Goal: Task Accomplishment & Management: Use online tool/utility

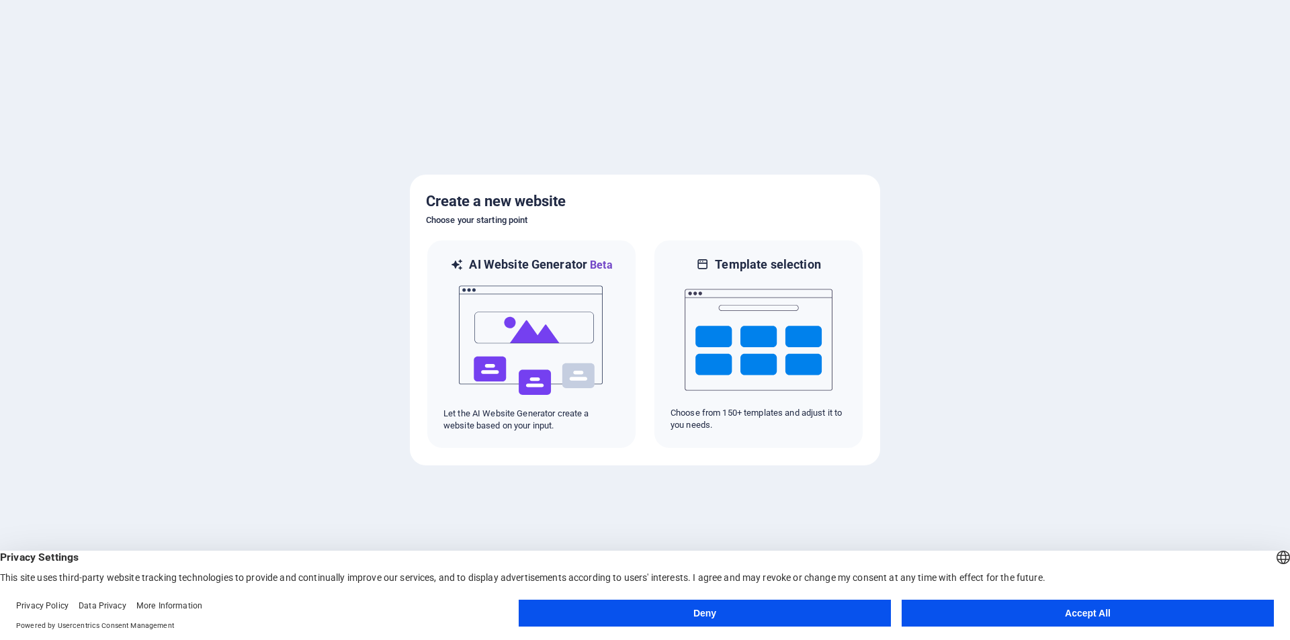
click at [1026, 607] on button "Accept All" at bounding box center [1088, 613] width 372 height 27
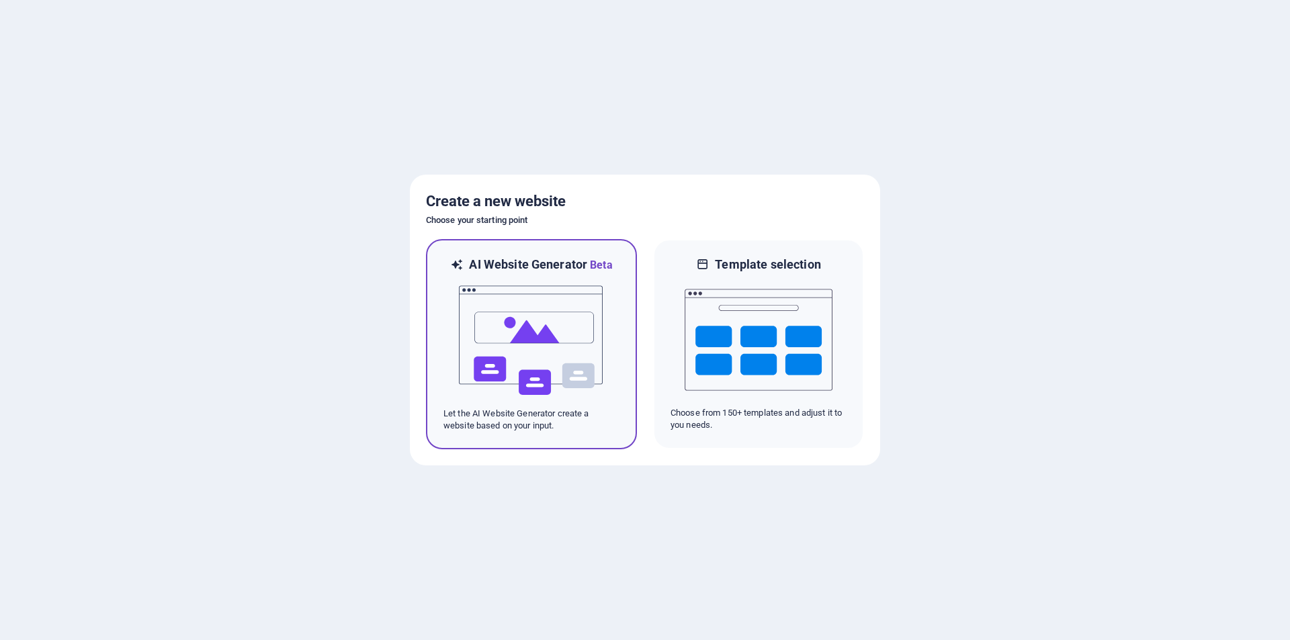
click at [548, 359] on img at bounding box center [532, 340] width 148 height 134
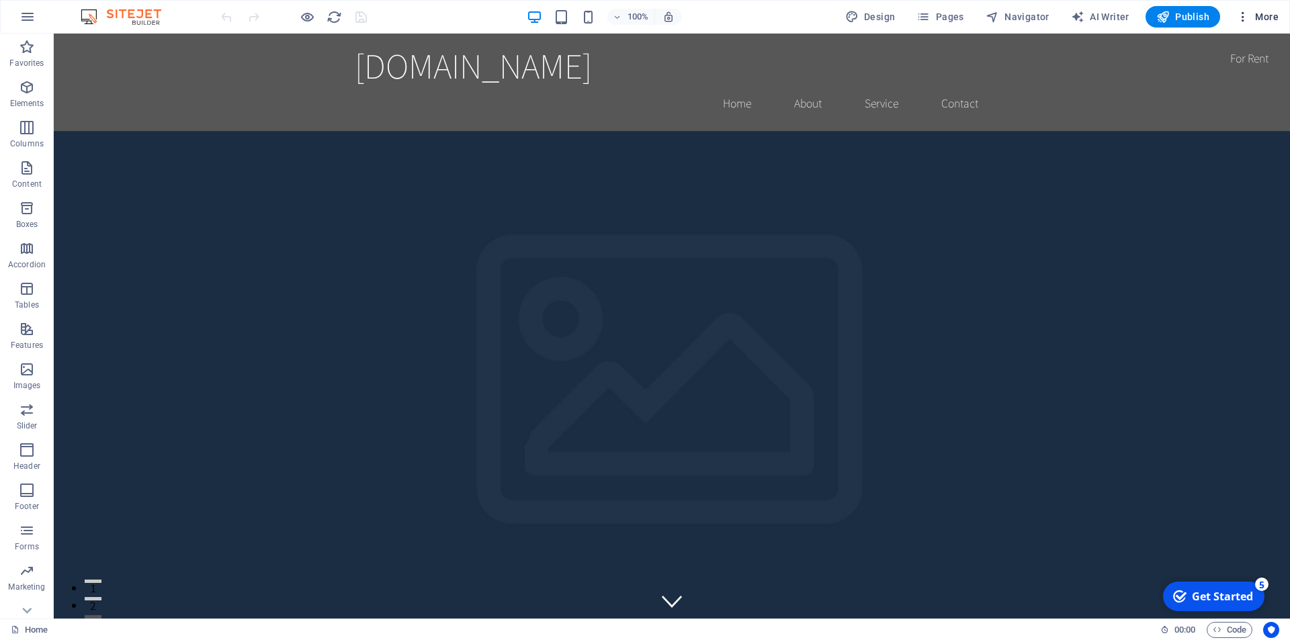
click at [1258, 15] on span "More" at bounding box center [1257, 16] width 42 height 13
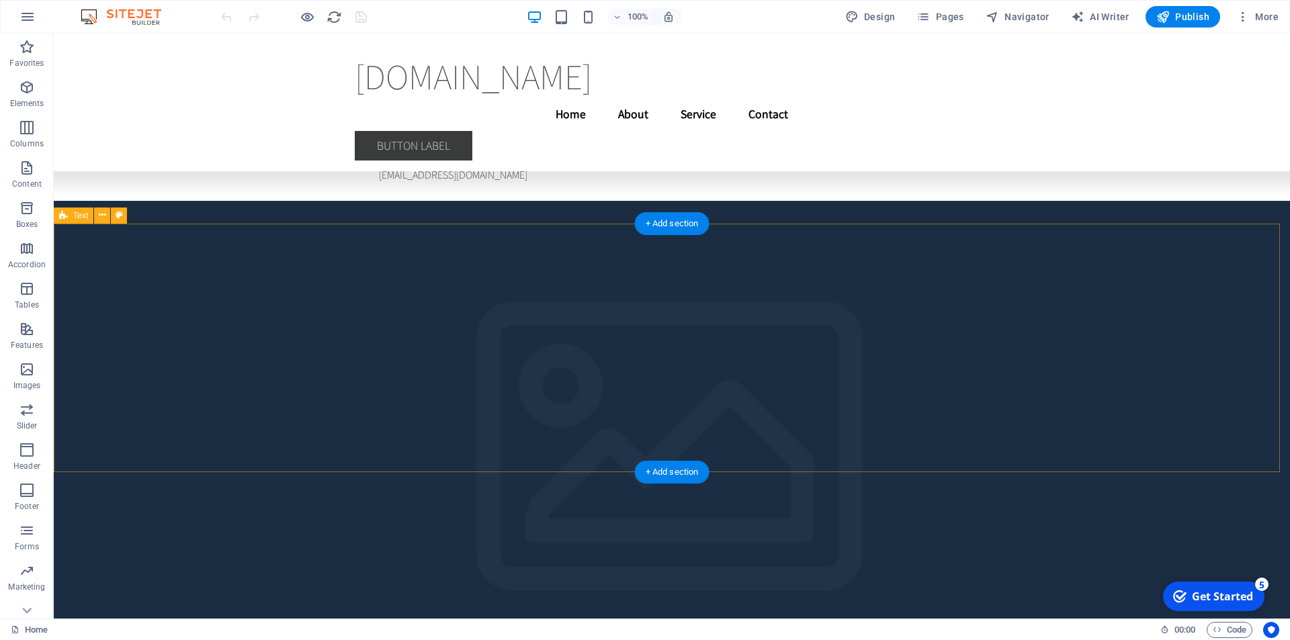
scroll to position [3790, 0]
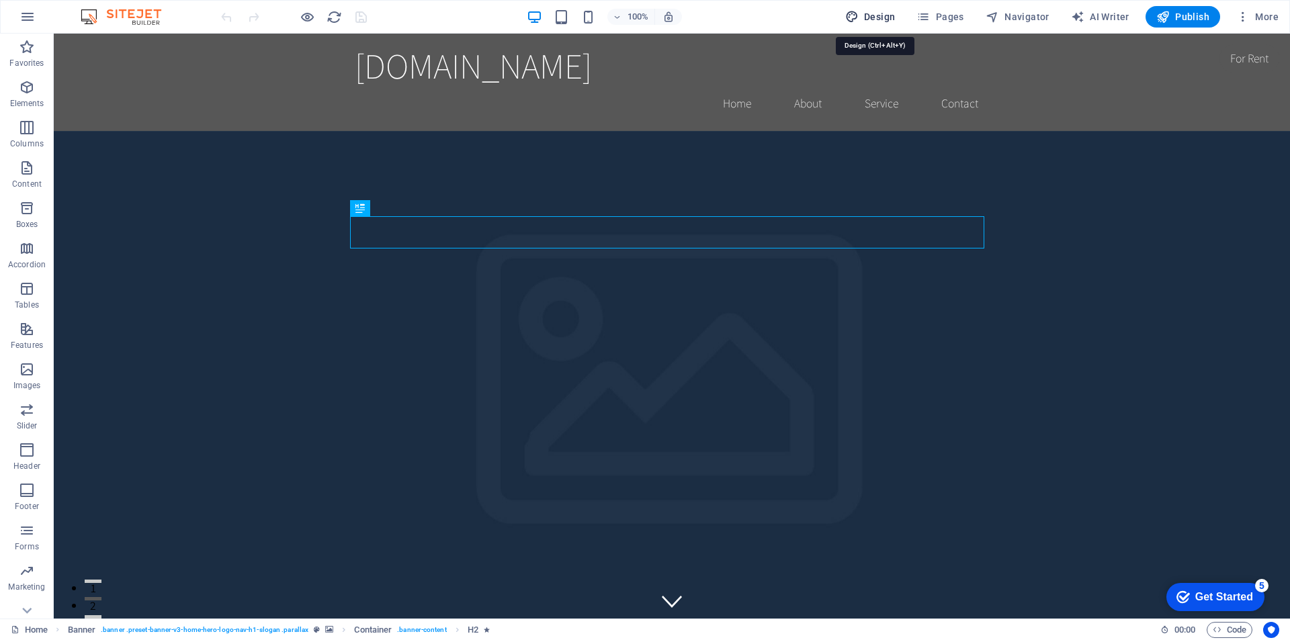
select select "rem"
select select "200"
select select "px"
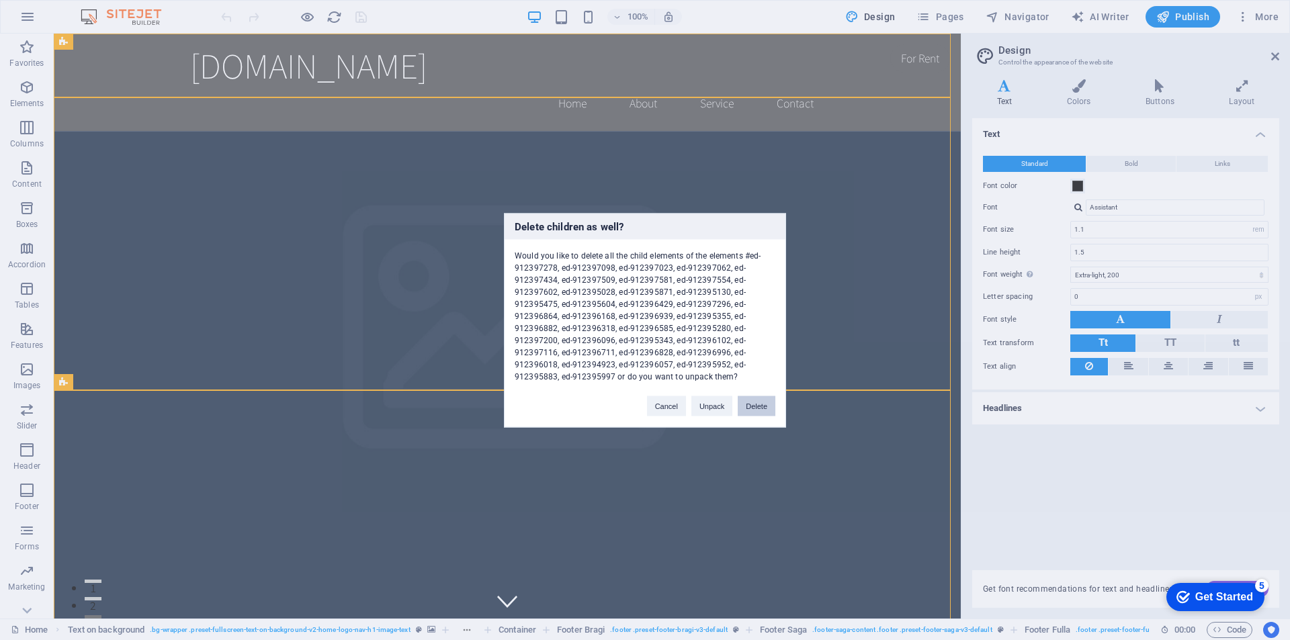
click at [756, 403] on button "Delete" at bounding box center [757, 406] width 38 height 20
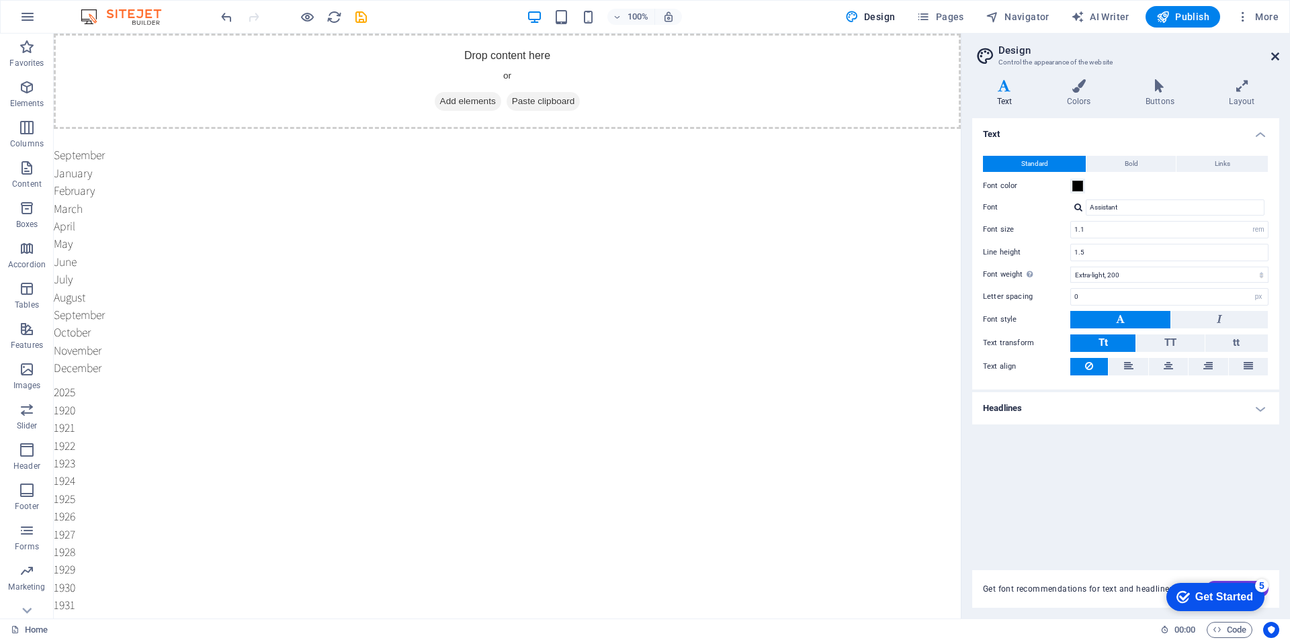
drag, startPoint x: 1225, startPoint y: 21, endPoint x: 1278, endPoint y: 54, distance: 63.4
click at [1278, 54] on icon at bounding box center [1275, 56] width 8 height 11
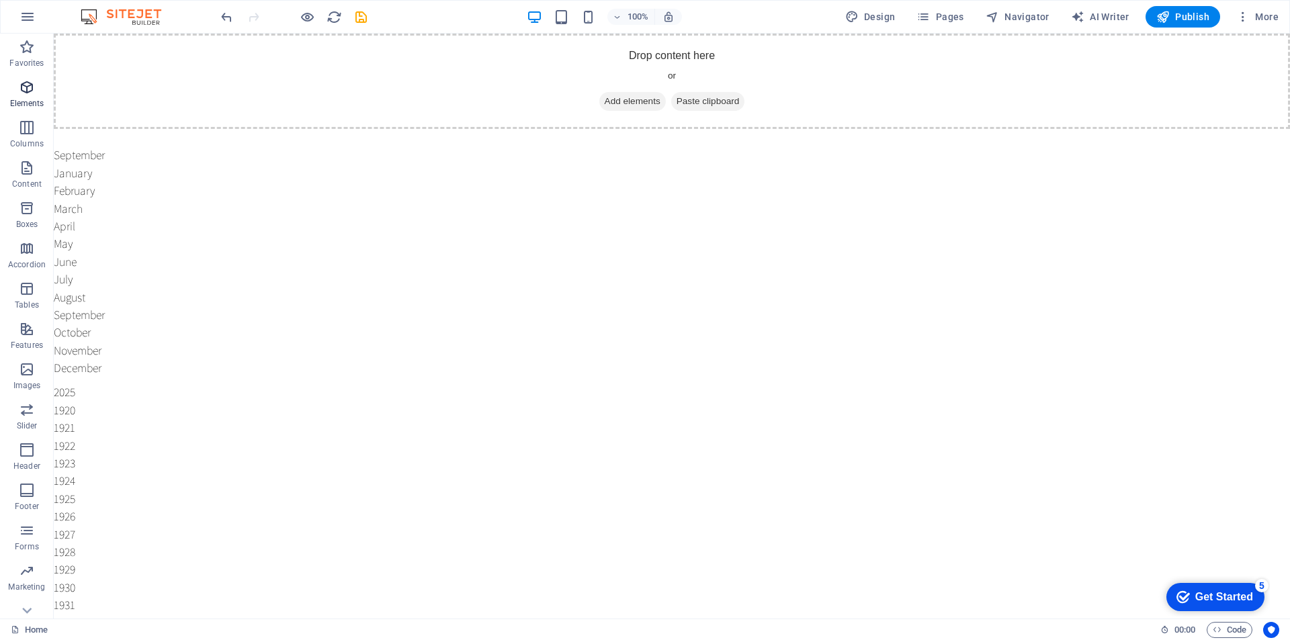
click at [29, 92] on icon "button" at bounding box center [27, 87] width 16 height 16
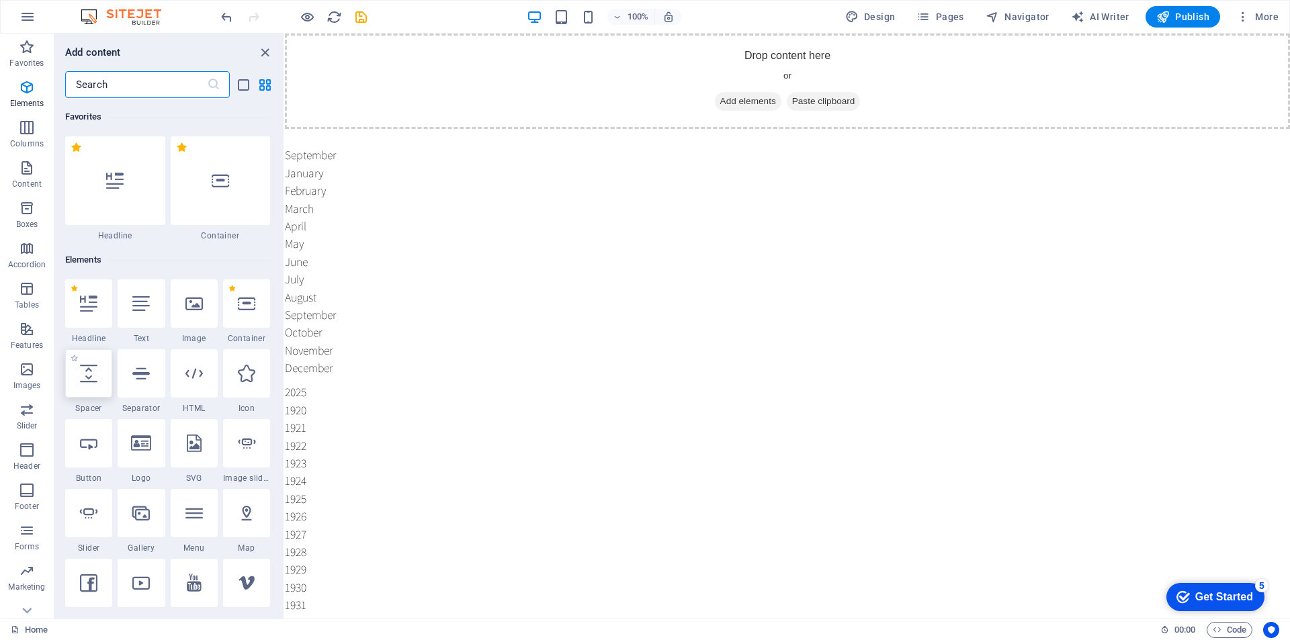
scroll to position [143, 0]
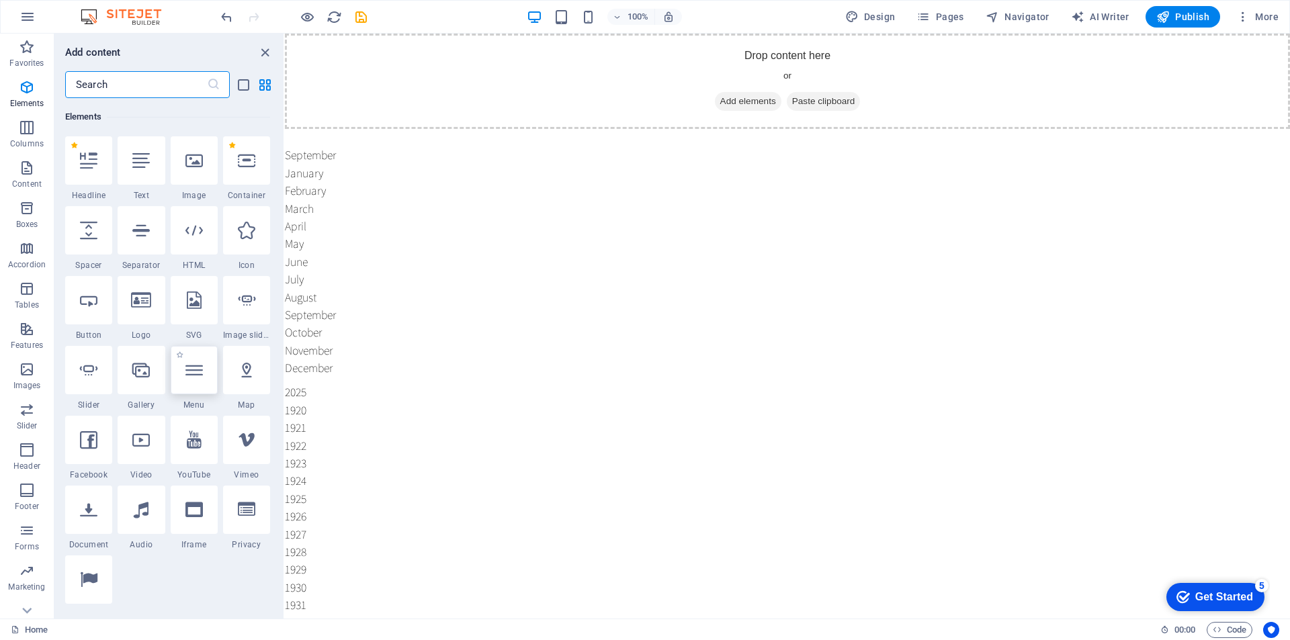
click at [197, 384] on div at bounding box center [194, 370] width 47 height 48
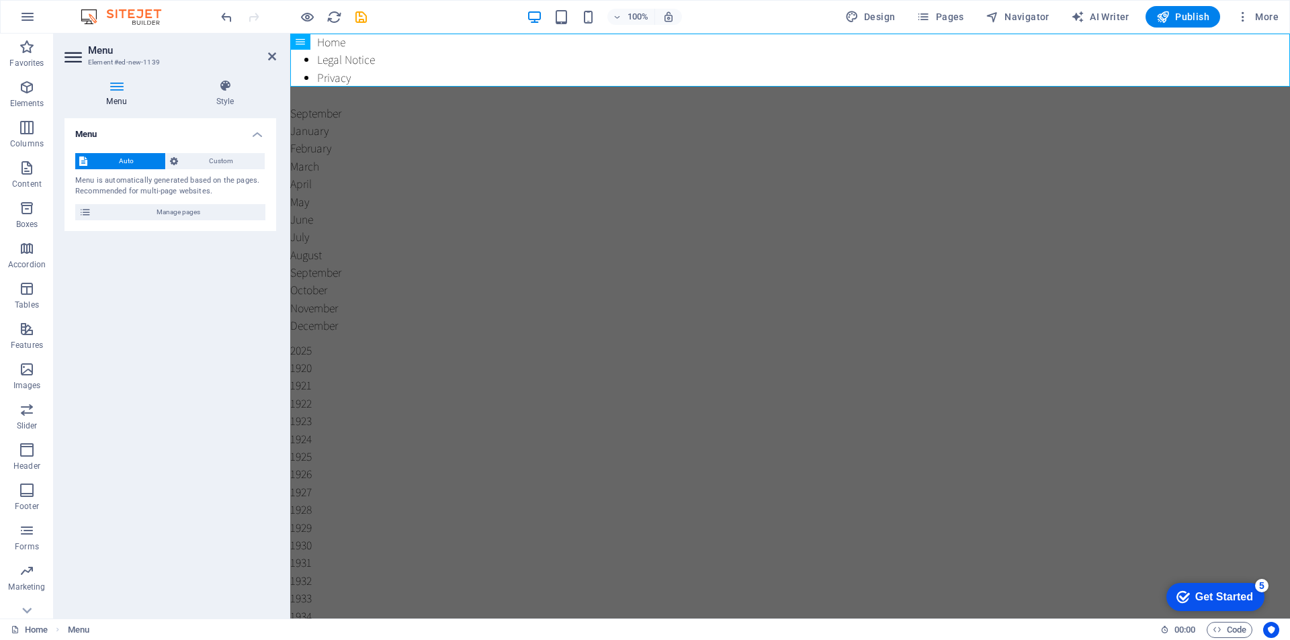
click at [111, 159] on span "Auto" at bounding box center [126, 161] width 70 height 16
click at [204, 158] on span "Custom" at bounding box center [221, 161] width 79 height 16
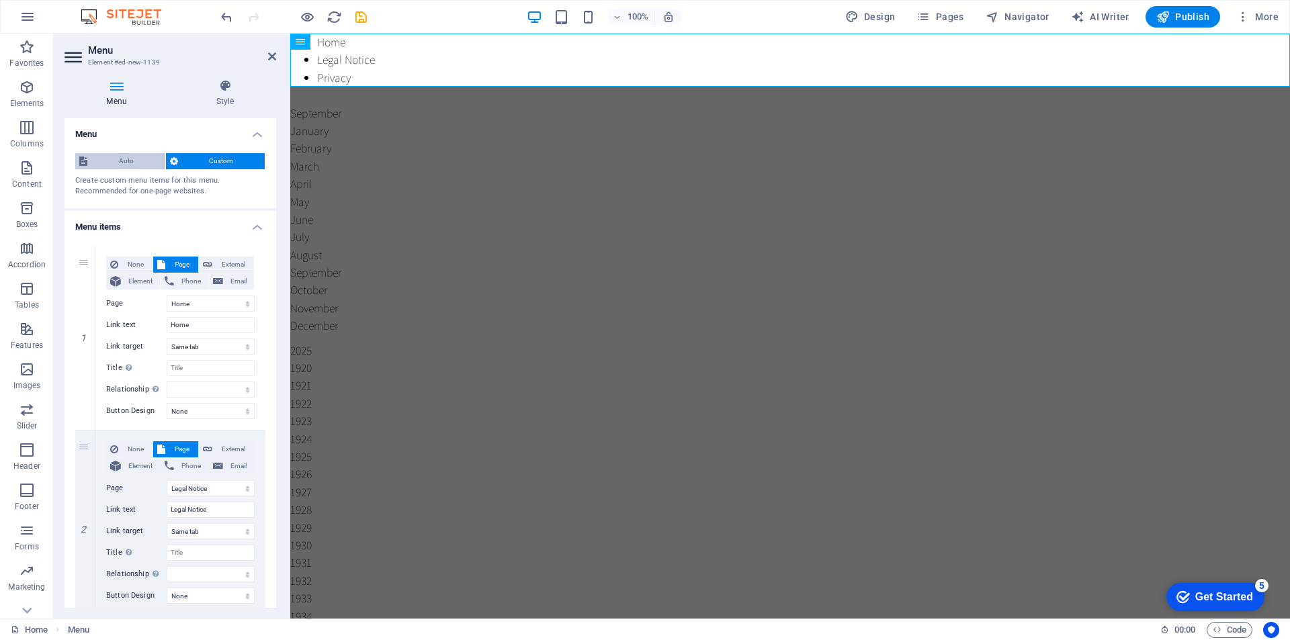
click at [120, 160] on span "Auto" at bounding box center [126, 161] width 70 height 16
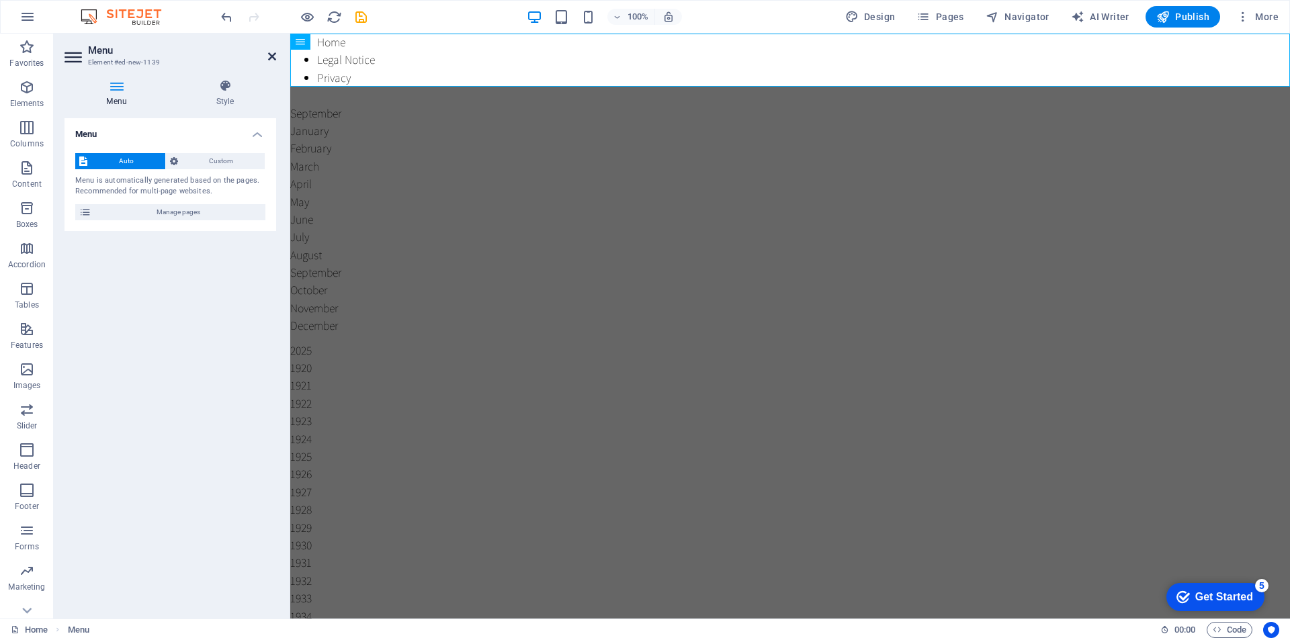
click at [274, 54] on icon at bounding box center [272, 56] width 8 height 11
drag, startPoint x: 564, startPoint y: 87, endPoint x: 511, endPoint y: 54, distance: 63.4
click at [511, 54] on nav "Home Legal Notice Privacy" at bounding box center [790, 60] width 1000 height 53
drag, startPoint x: 268, startPoint y: 54, endPoint x: 284, endPoint y: 52, distance: 15.6
click at [268, 54] on icon at bounding box center [272, 56] width 8 height 11
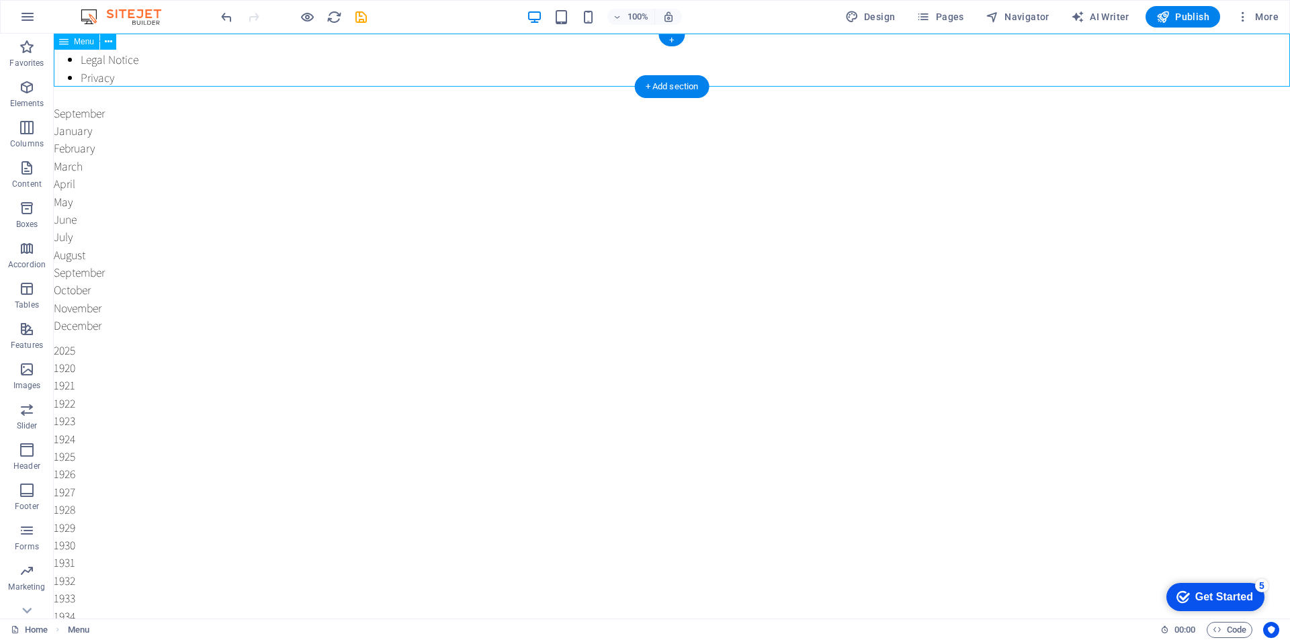
click at [343, 54] on nav "Home Legal Notice Privacy" at bounding box center [672, 60] width 1236 height 53
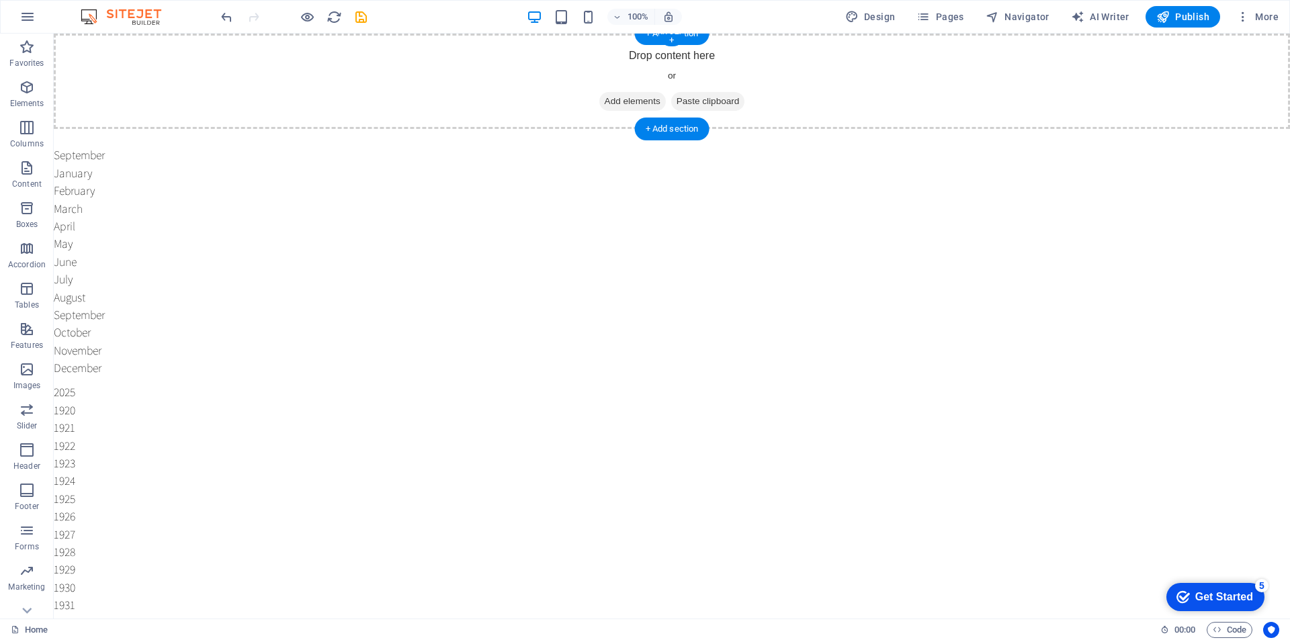
click at [428, 71] on div "Drop content here or Add elements Paste clipboard" at bounding box center [672, 81] width 1236 height 95
click at [34, 52] on icon "button" at bounding box center [27, 47] width 16 height 16
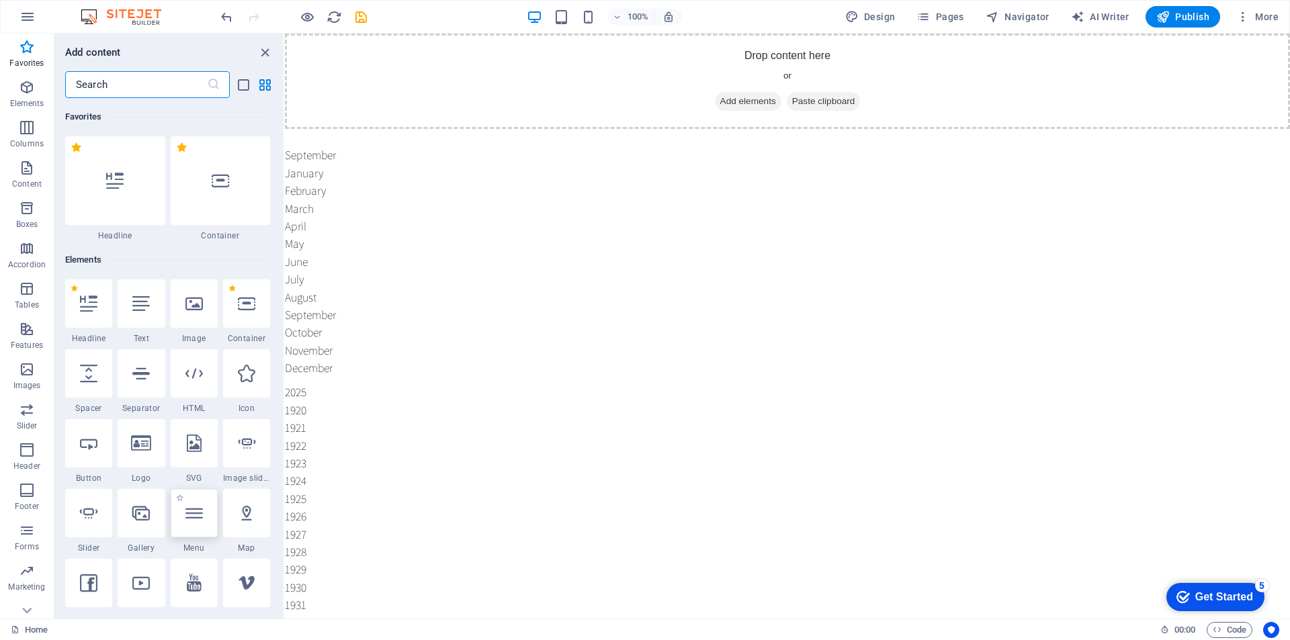
click at [196, 517] on icon at bounding box center [193, 513] width 17 height 17
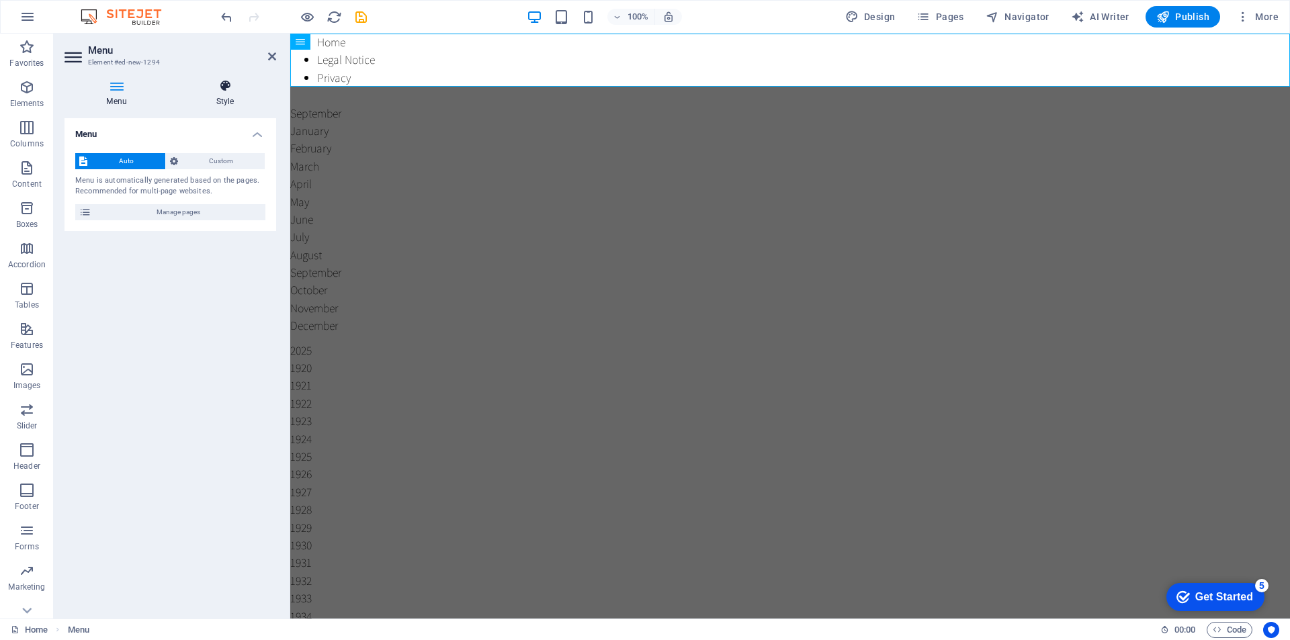
click at [220, 98] on h4 "Style" at bounding box center [225, 93] width 102 height 28
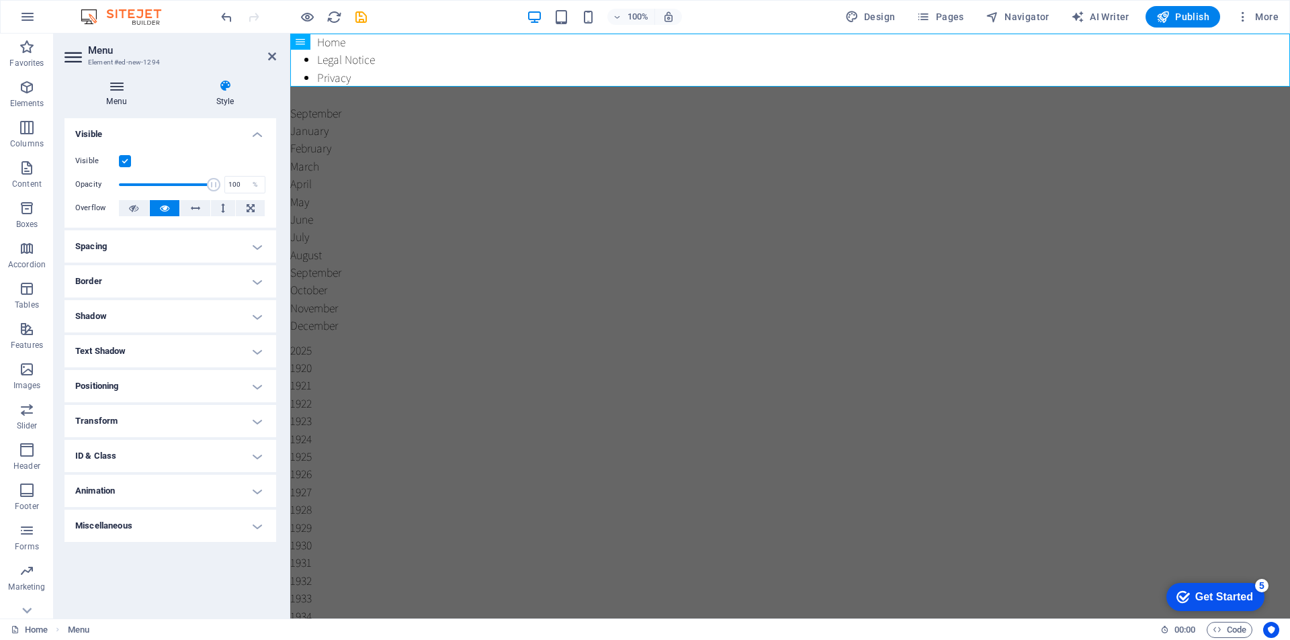
click at [117, 91] on icon at bounding box center [116, 85] width 104 height 13
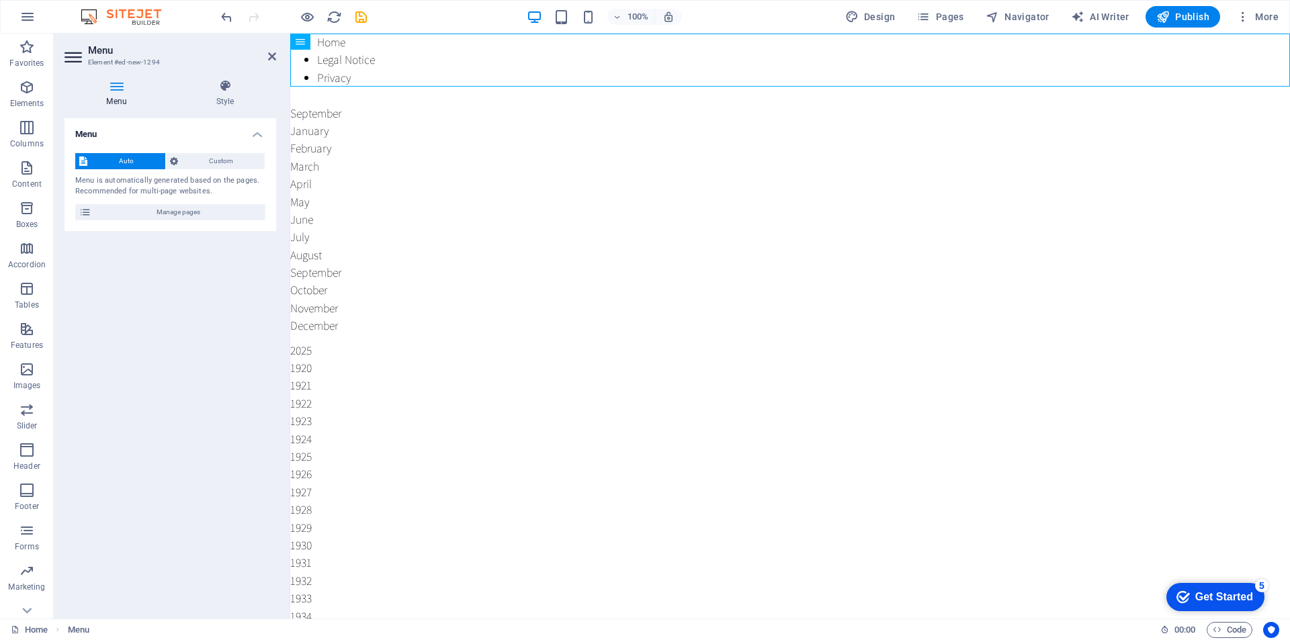
drag, startPoint x: 621, startPoint y: 75, endPoint x: 480, endPoint y: 52, distance: 143.0
click at [480, 52] on nav "Home Legal Notice Privacy" at bounding box center [790, 60] width 1000 height 53
click at [457, 57] on nav "Home Legal Notice Privacy" at bounding box center [790, 60] width 1000 height 53
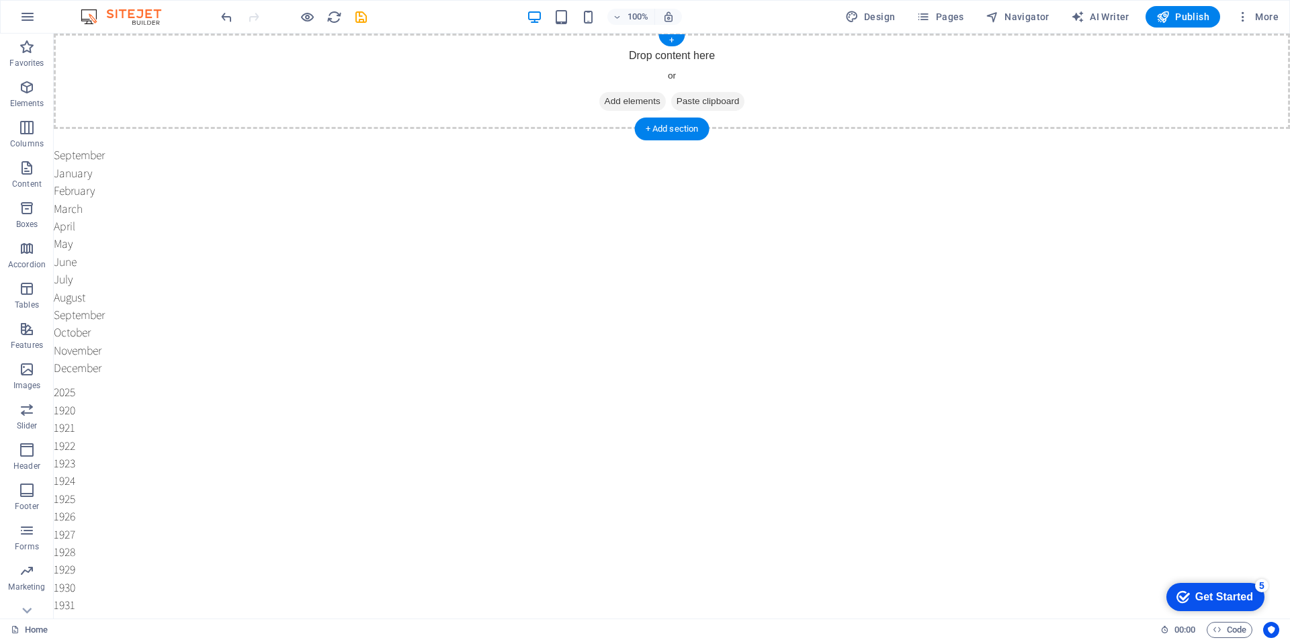
click at [892, 83] on div "Drop content here or Add elements Paste clipboard" at bounding box center [672, 81] width 1236 height 95
click at [26, 13] on icon "button" at bounding box center [27, 17] width 16 height 16
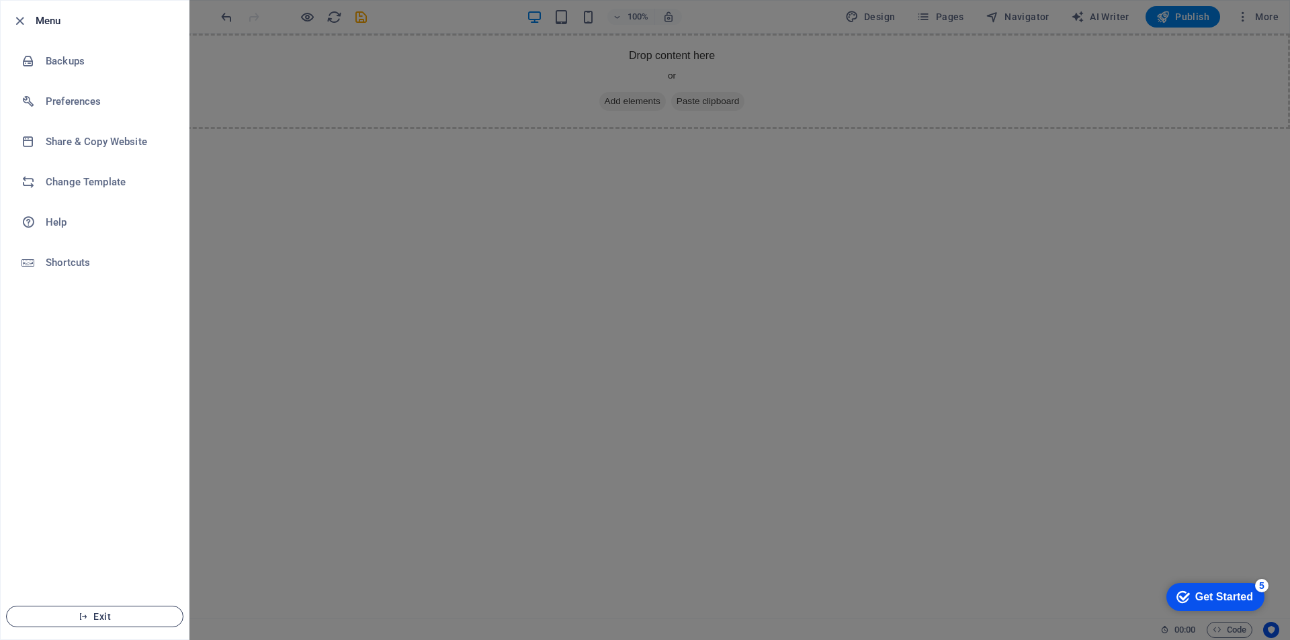
click at [92, 613] on span "Exit" at bounding box center [94, 616] width 155 height 11
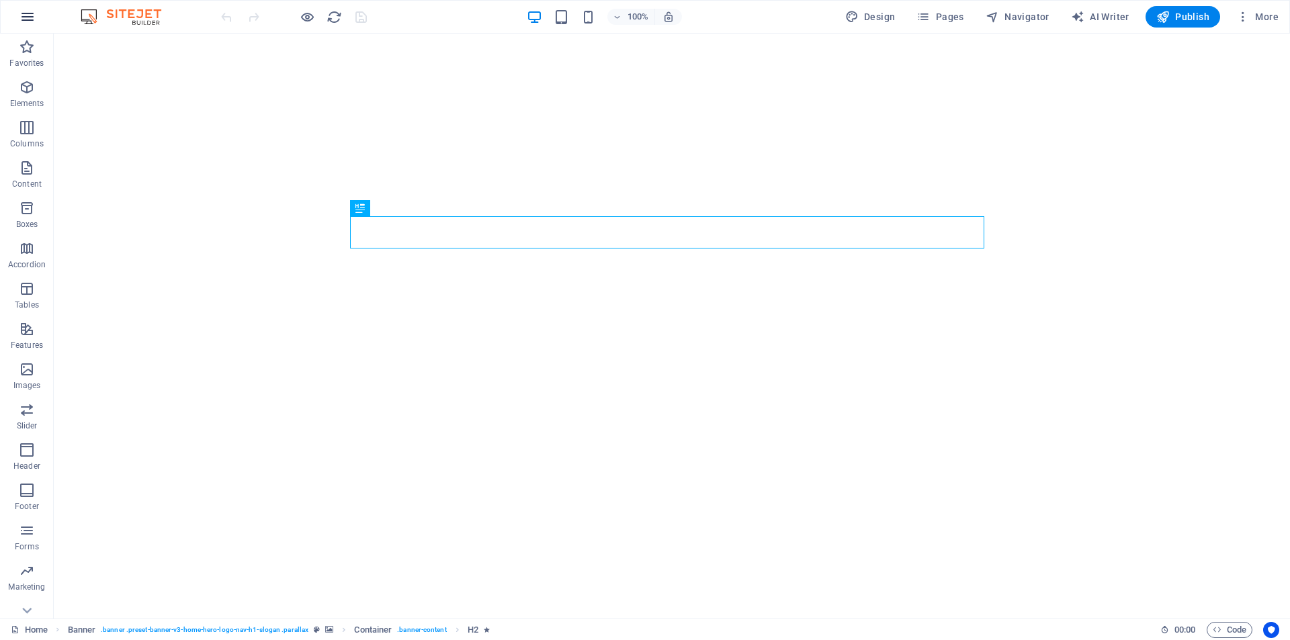
click at [25, 18] on icon "button" at bounding box center [27, 17] width 16 height 16
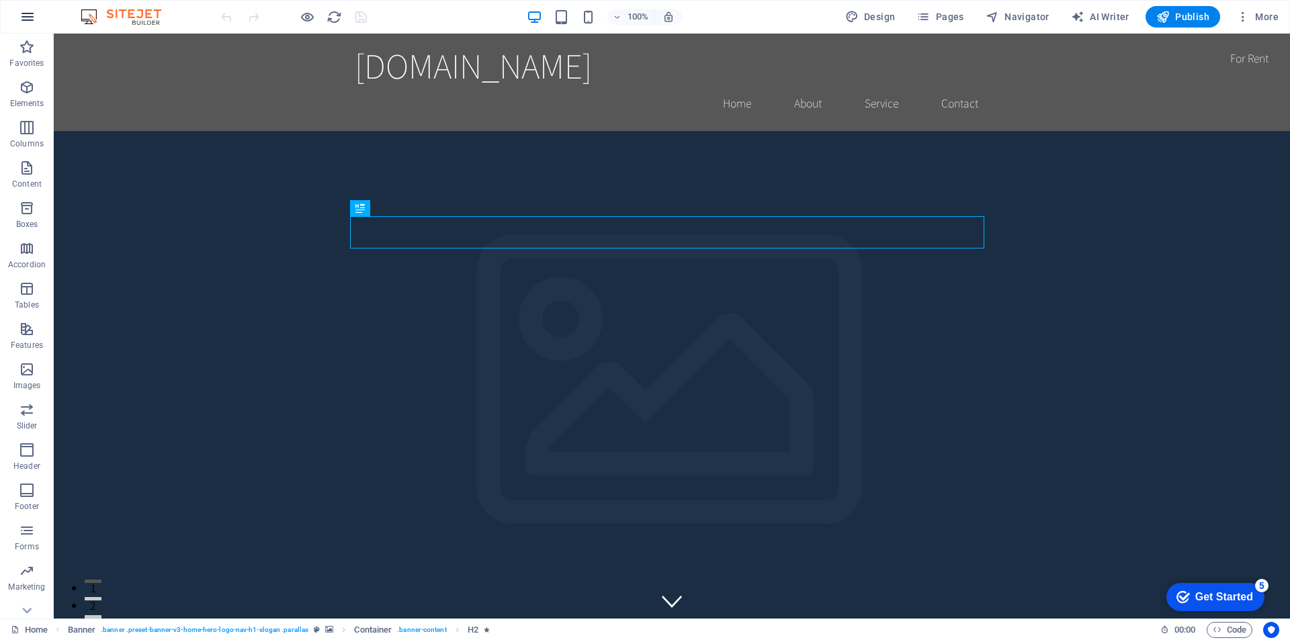
click at [0, 0] on icon "button" at bounding box center [0, 0] width 0 height 0
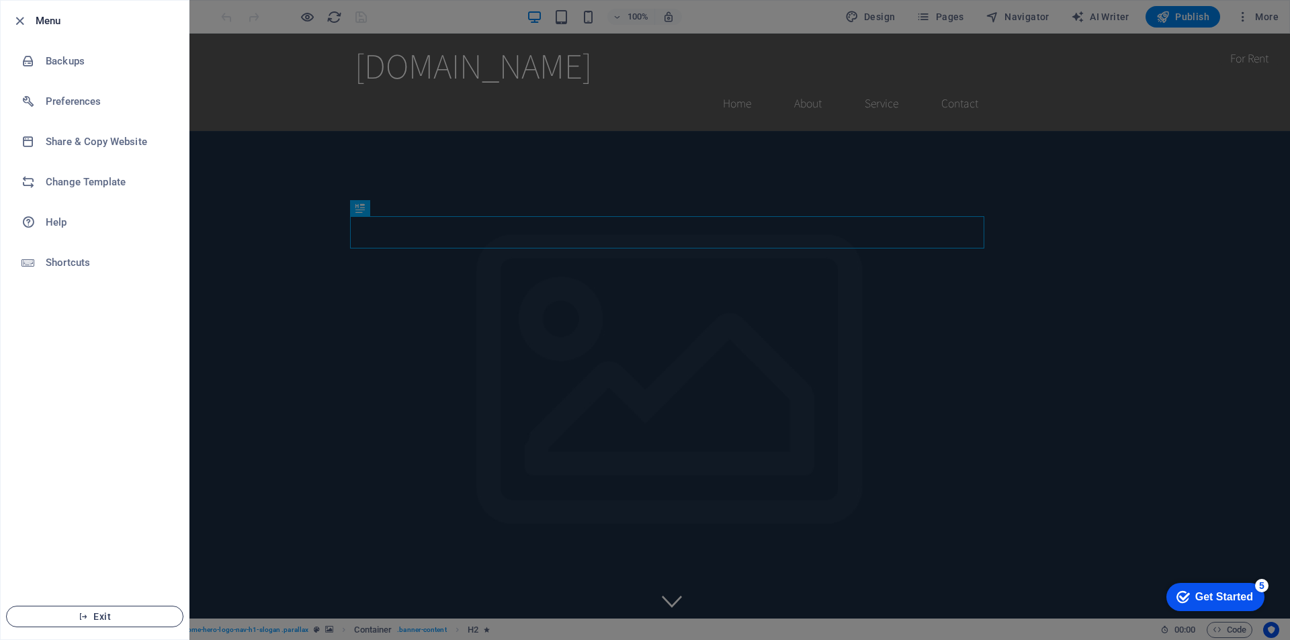
click at [94, 612] on span "Exit" at bounding box center [94, 616] width 155 height 11
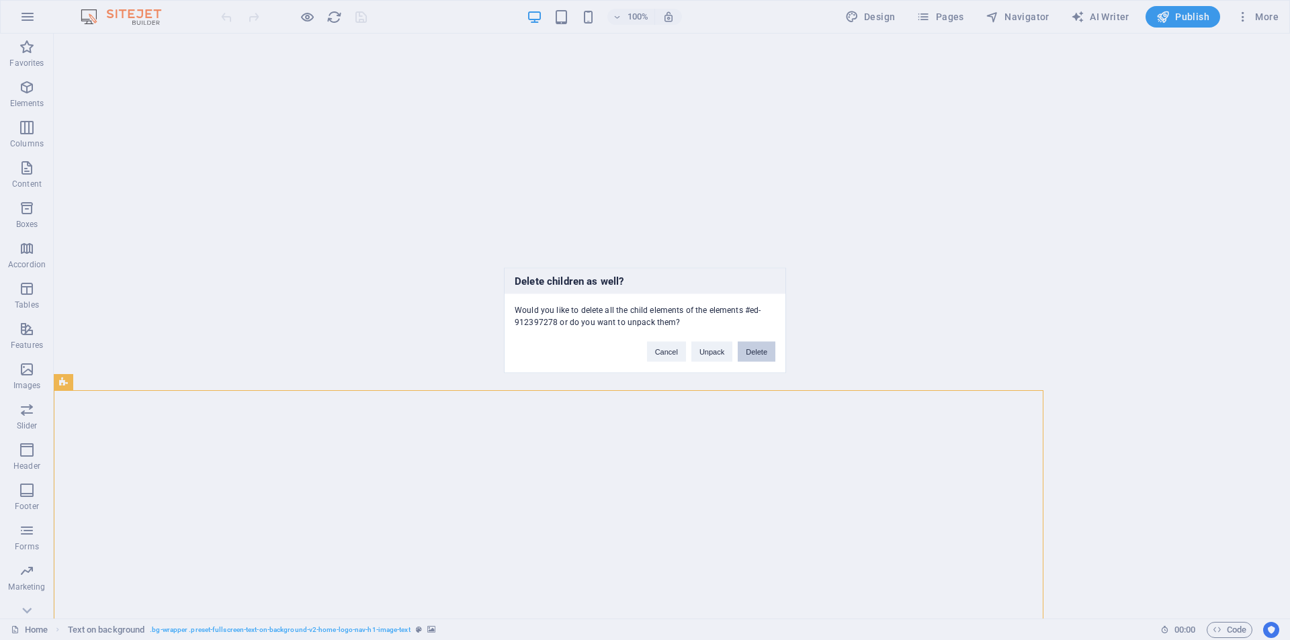
click at [754, 347] on button "Delete" at bounding box center [757, 351] width 38 height 20
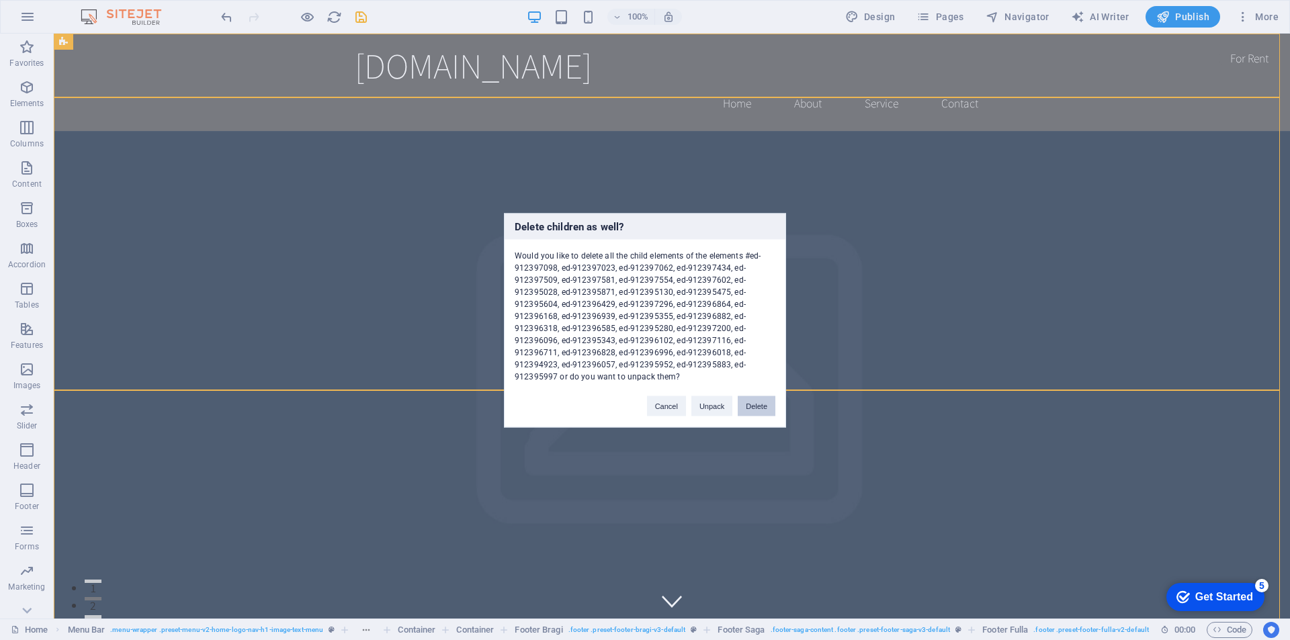
click at [0, 0] on button "Delete" at bounding box center [0, 0] width 0 height 0
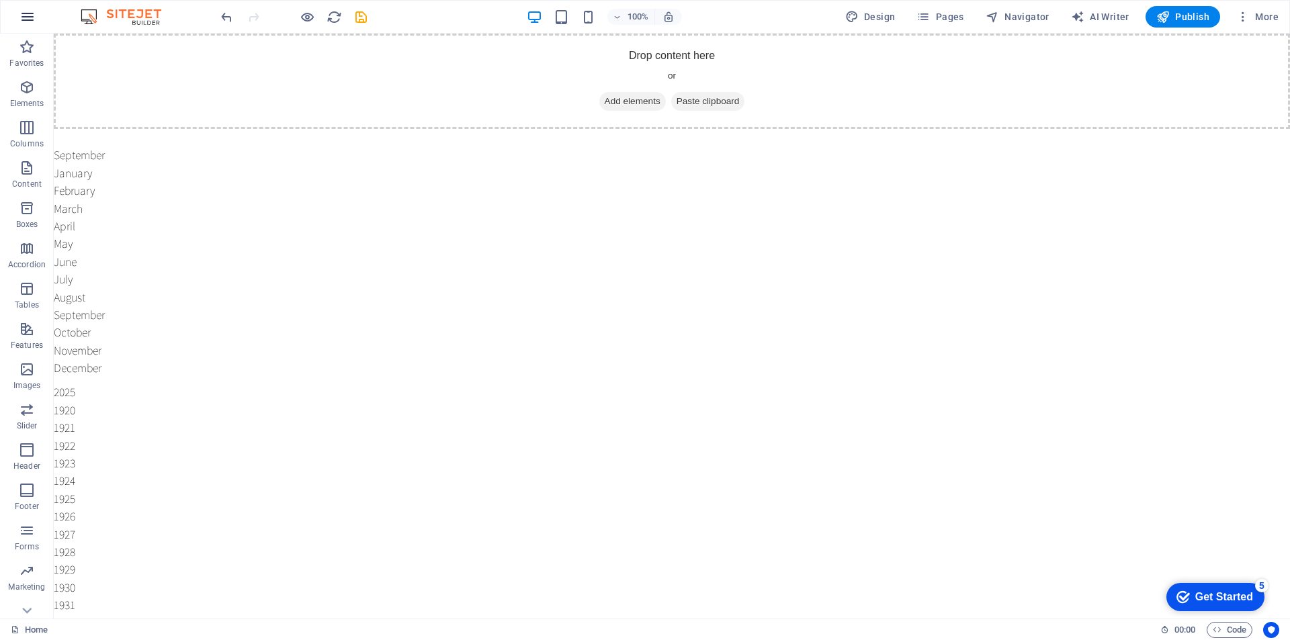
click at [30, 17] on icon "button" at bounding box center [27, 17] width 16 height 16
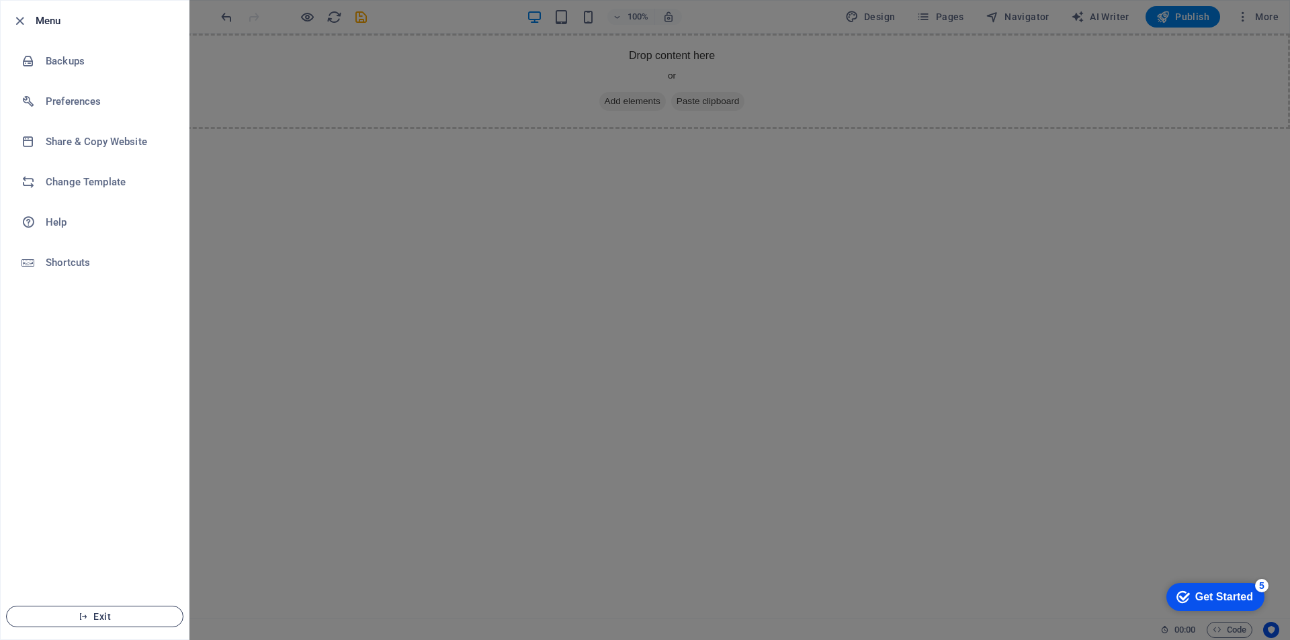
click at [104, 619] on span "Exit" at bounding box center [94, 616] width 155 height 11
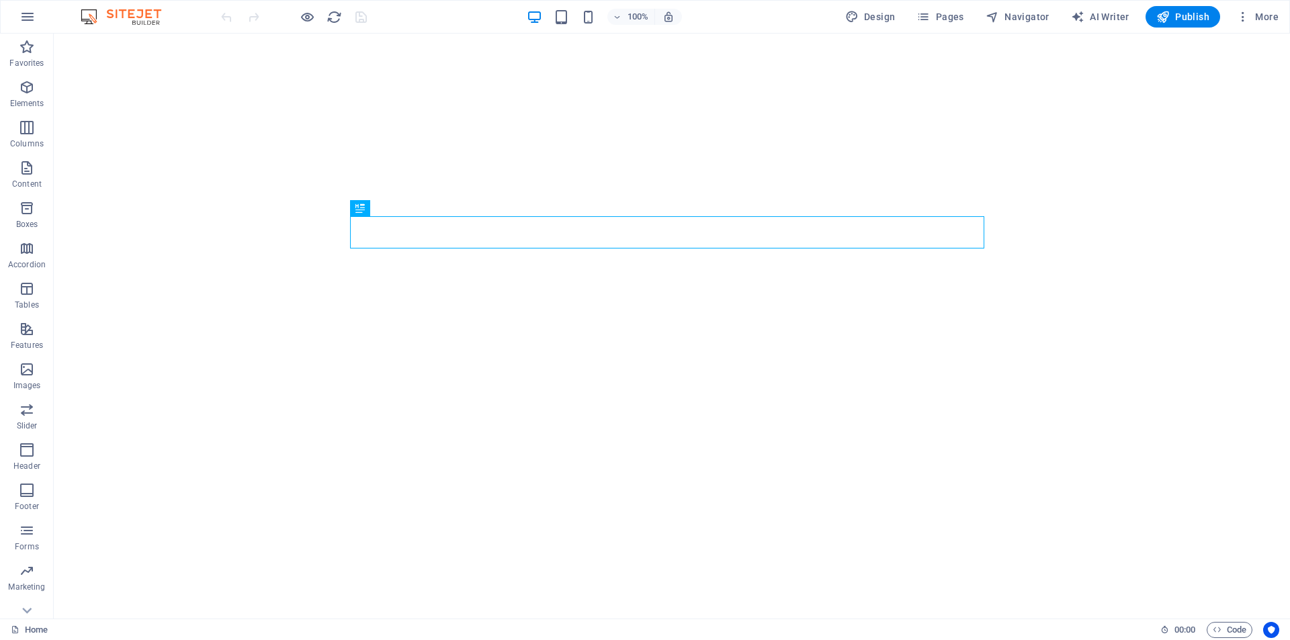
click at [1251, 12] on span "More" at bounding box center [1257, 16] width 42 height 13
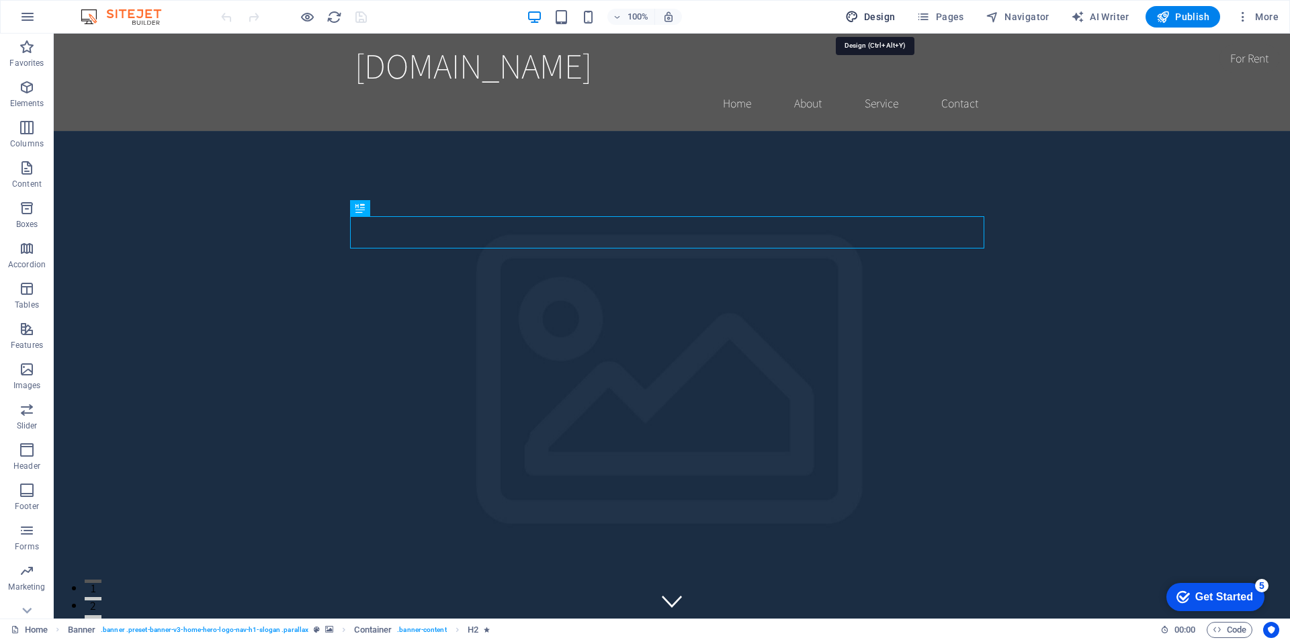
click at [882, 15] on span "Design" at bounding box center [870, 16] width 50 height 13
select select "rem"
select select "200"
select select "px"
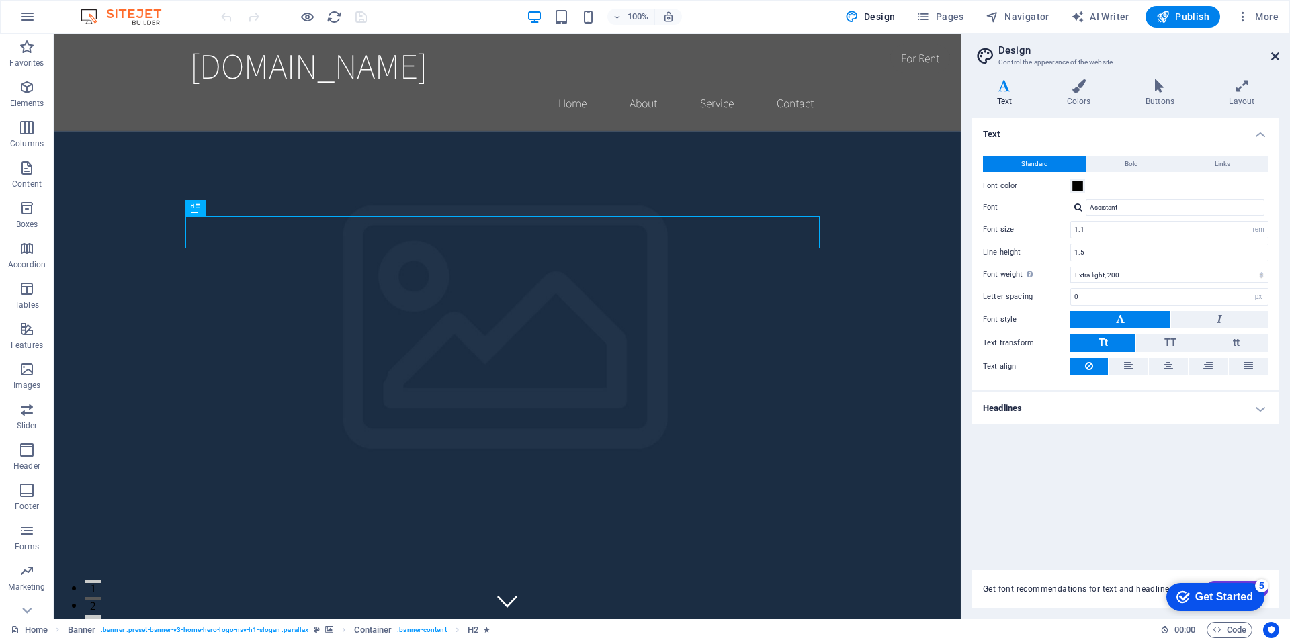
click at [1276, 55] on icon at bounding box center [1275, 56] width 8 height 11
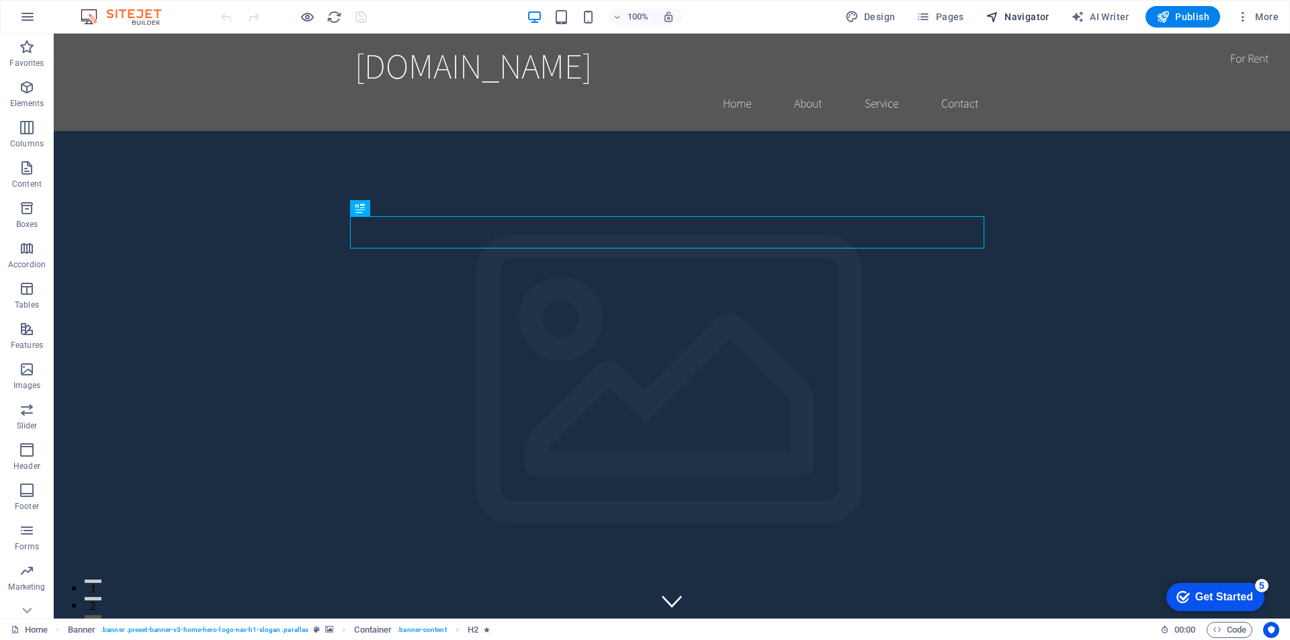
click at [0, 0] on span "Navigator" at bounding box center [0, 0] width 0 height 0
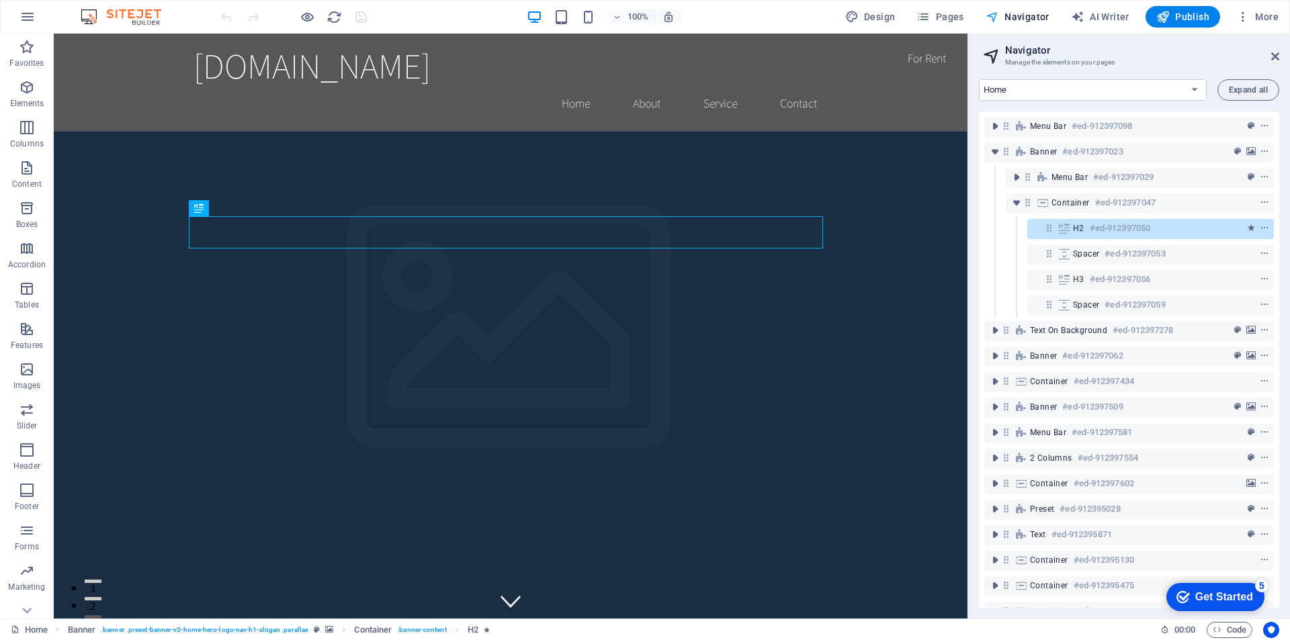
click at [0, 0] on span "Navigator" at bounding box center [0, 0] width 0 height 0
click at [710, 359] on figure at bounding box center [511, 423] width 914 height 585
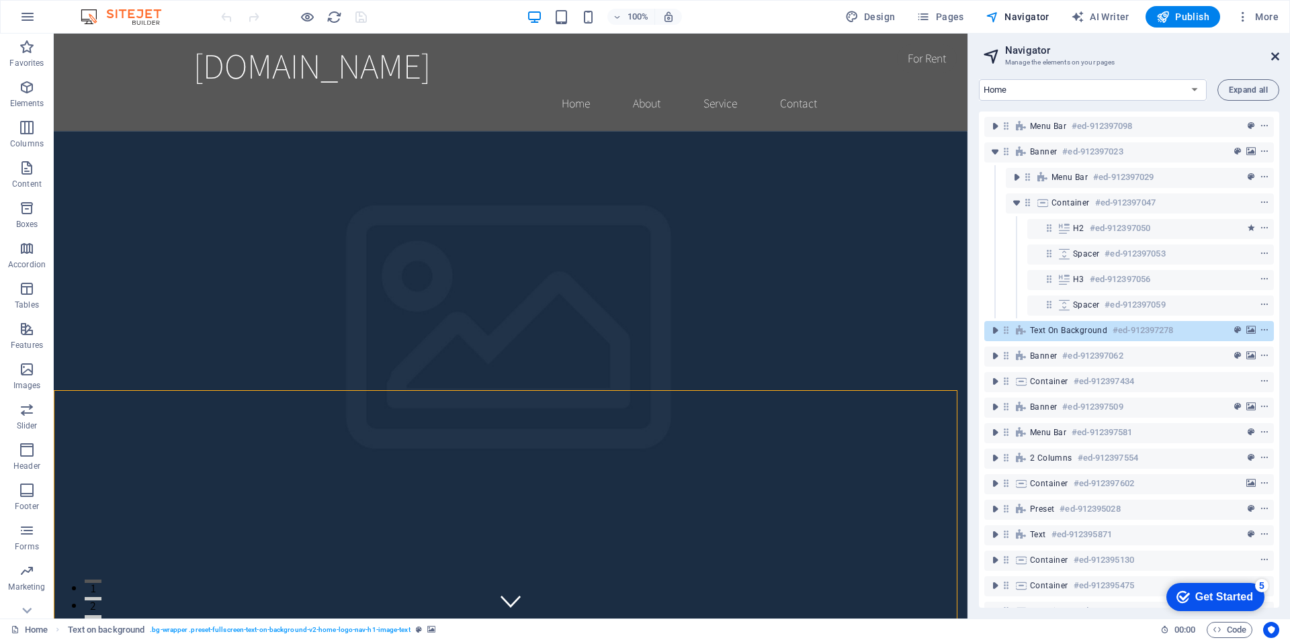
drag, startPoint x: 1278, startPoint y: 52, endPoint x: 1223, endPoint y: 19, distance: 64.2
click at [1278, 52] on icon at bounding box center [1275, 56] width 8 height 11
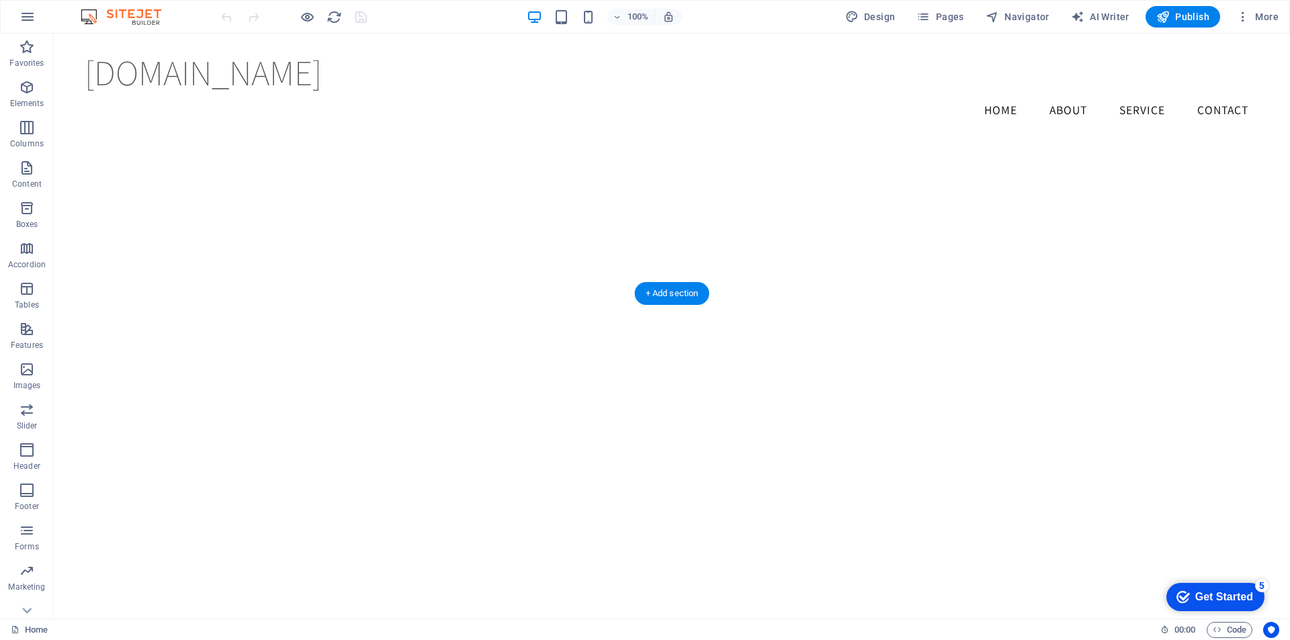
scroll to position [1516, 0]
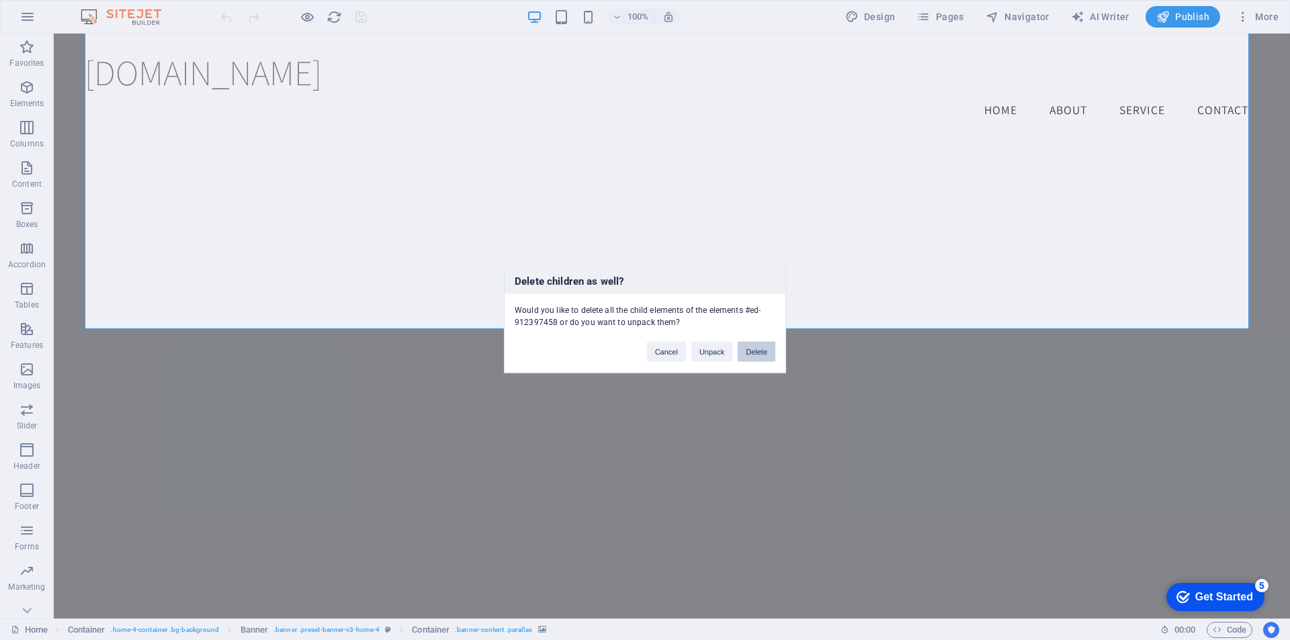
click at [762, 351] on button "Delete" at bounding box center [757, 351] width 38 height 20
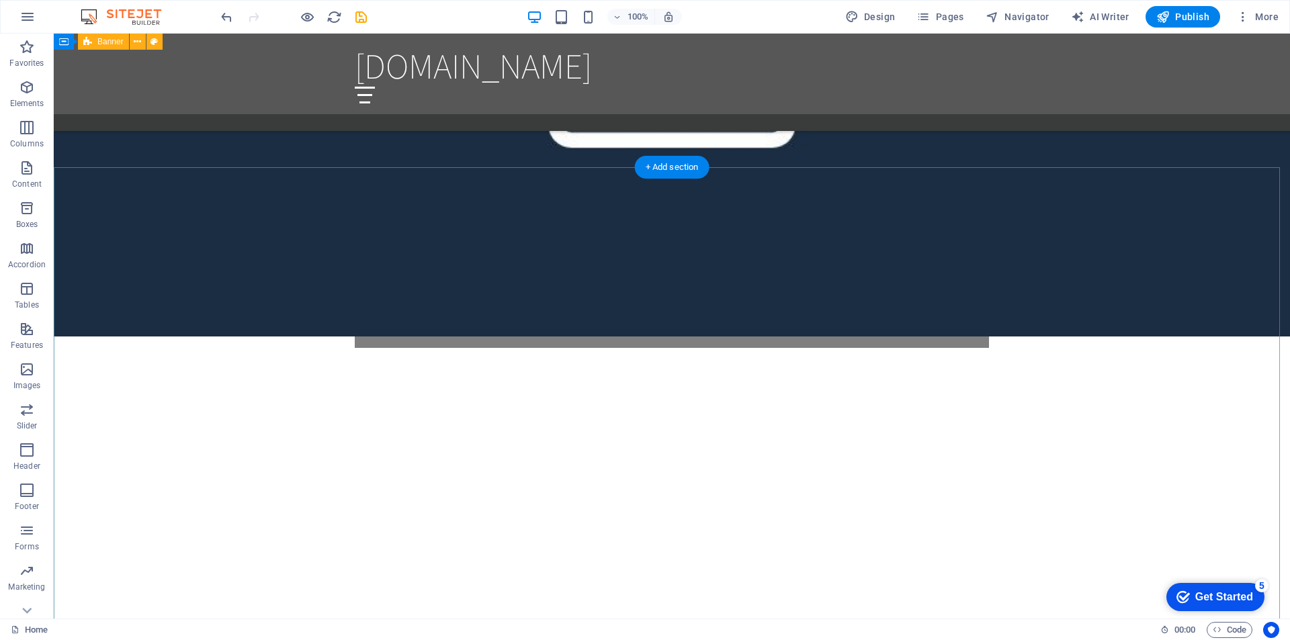
scroll to position [1180, 0]
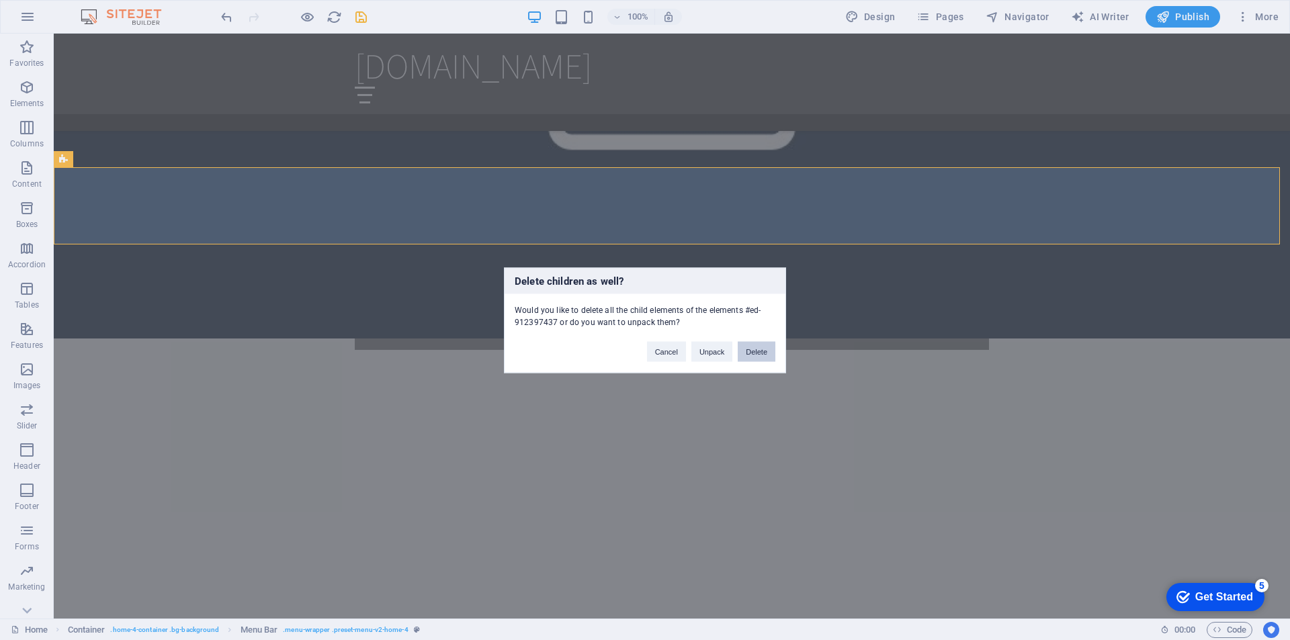
click at [767, 349] on button "Delete" at bounding box center [757, 351] width 38 height 20
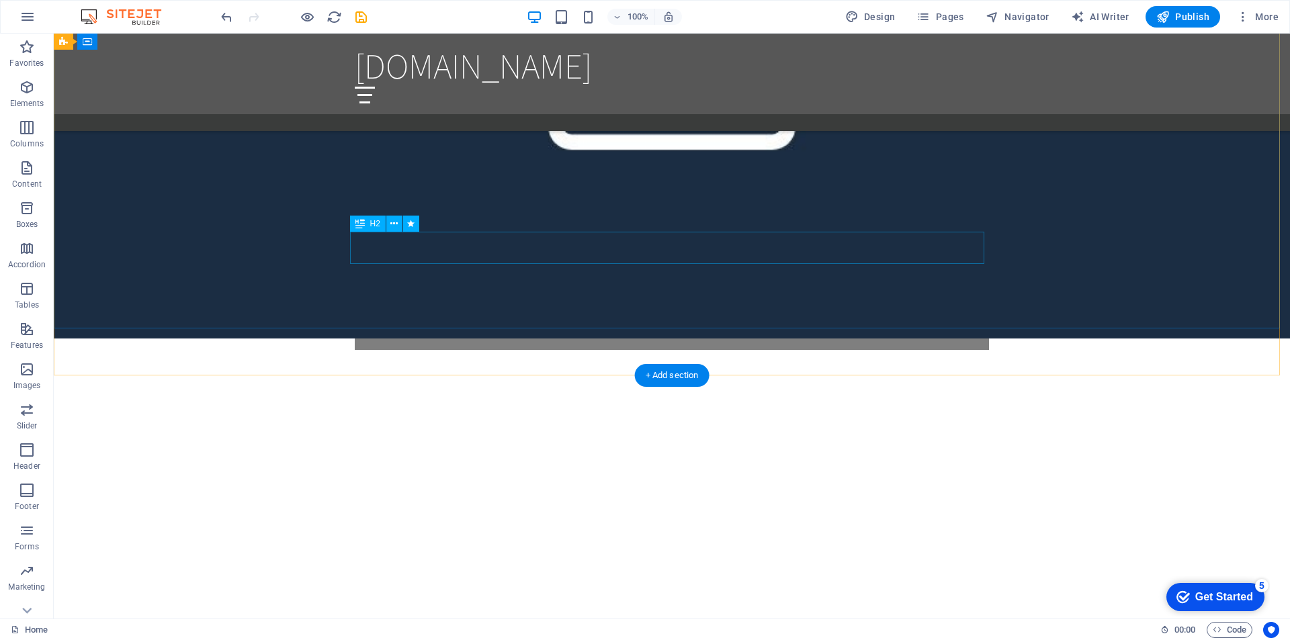
scroll to position [844, 0]
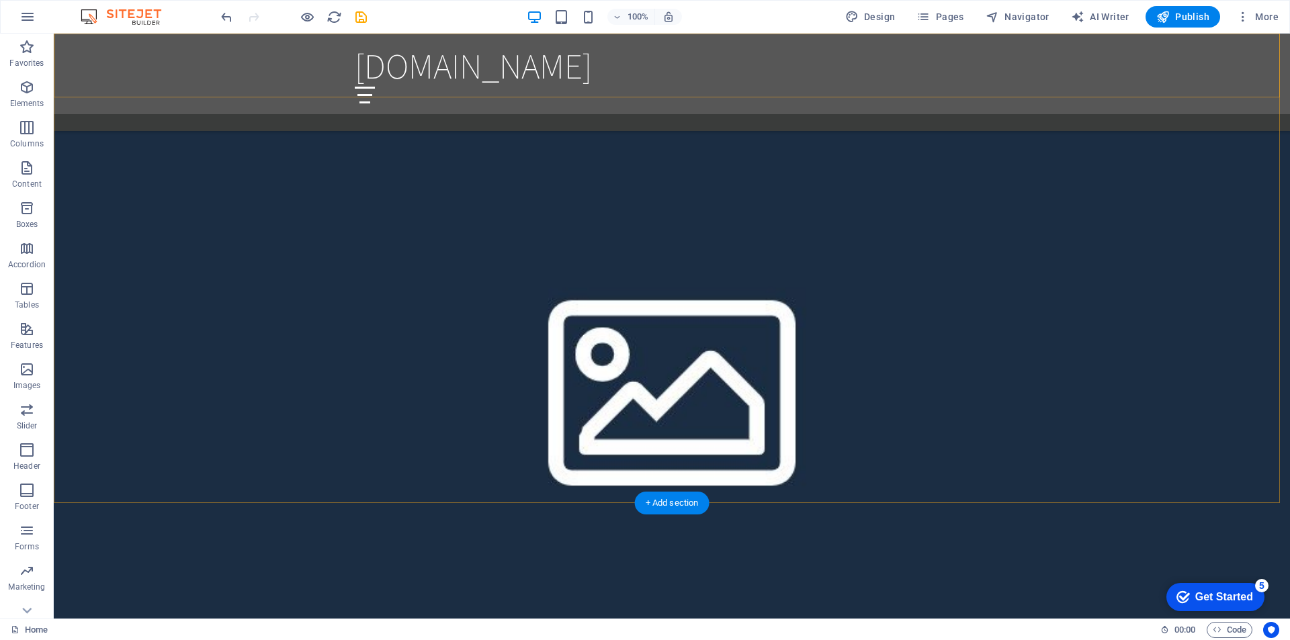
click at [899, 85] on div "test.devit.ro Home About Services Book Online Contact" at bounding box center [672, 74] width 1236 height 81
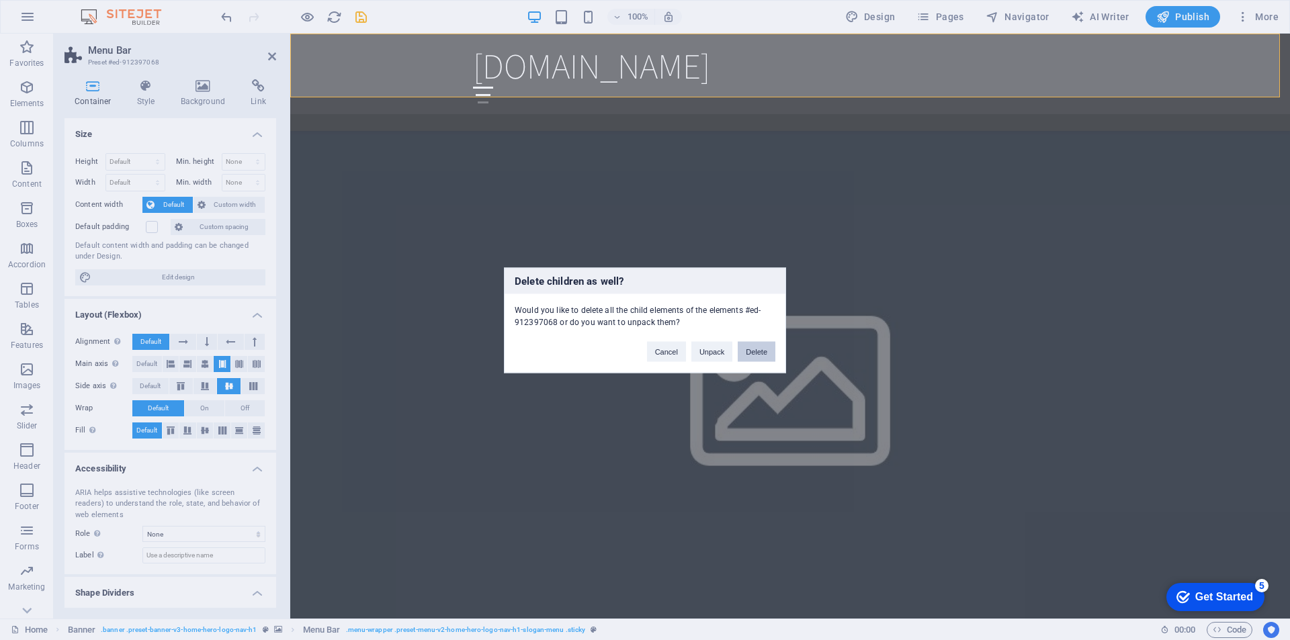
click at [756, 346] on button "Delete" at bounding box center [757, 351] width 38 height 20
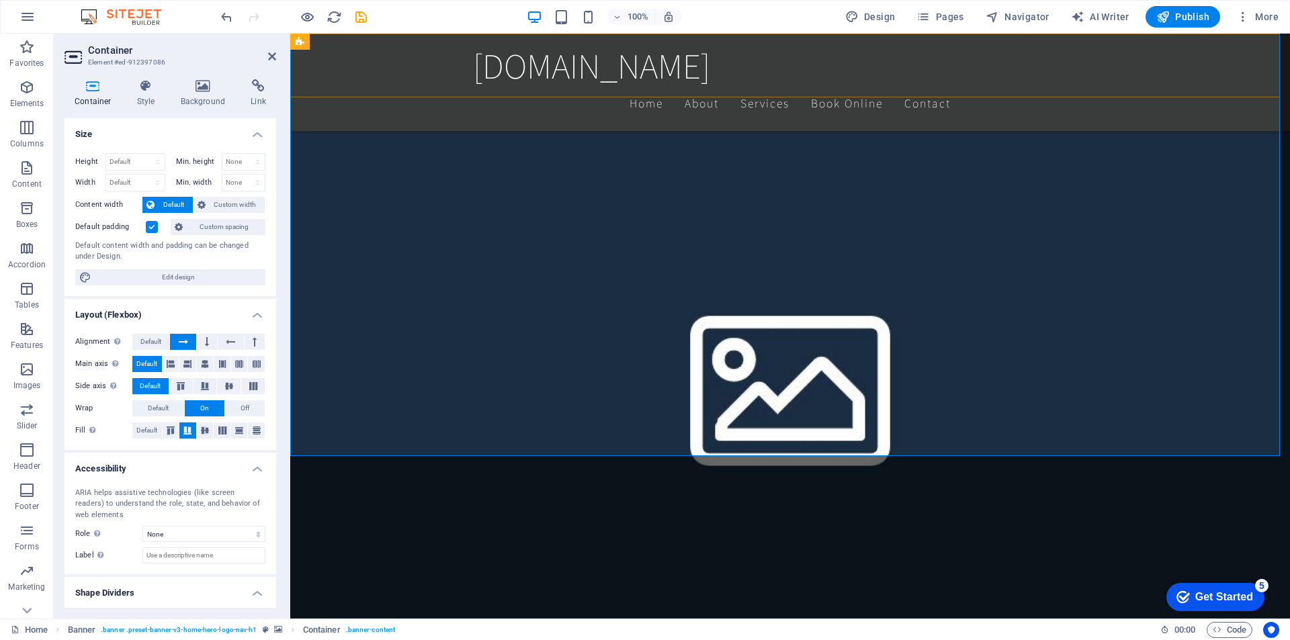
click at [1149, 64] on div "test.devit.ro Home About Services Book Online Contact" at bounding box center [790, 82] width 1000 height 97
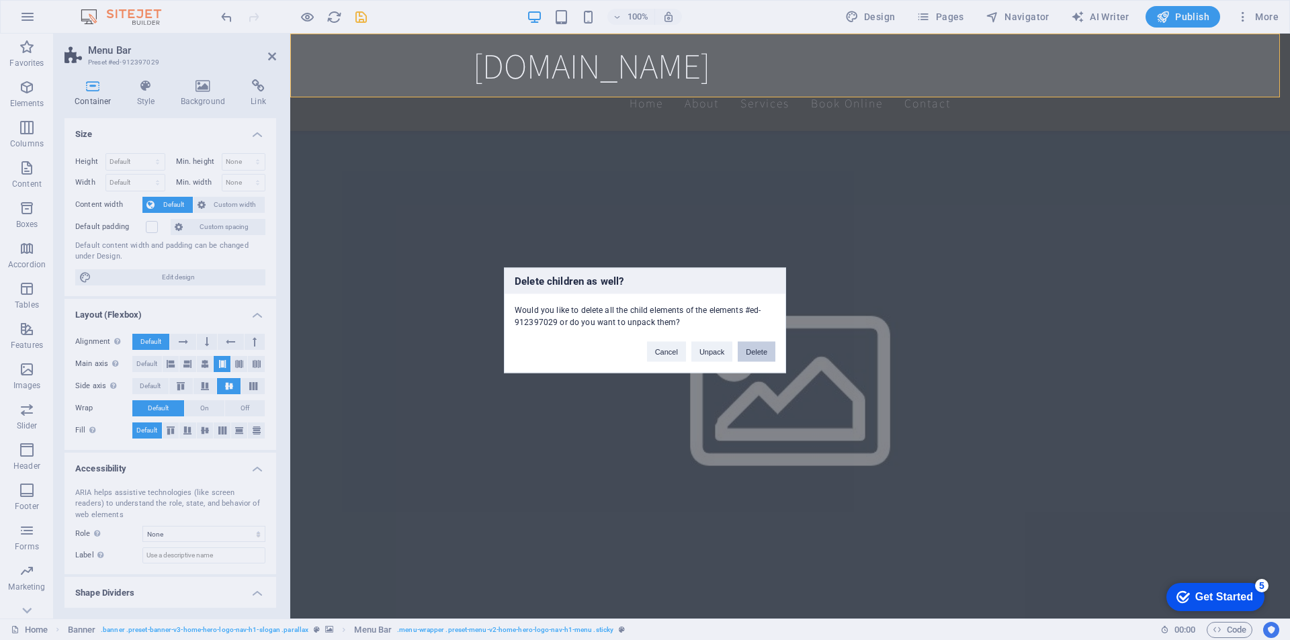
click at [755, 351] on button "Delete" at bounding box center [757, 351] width 38 height 20
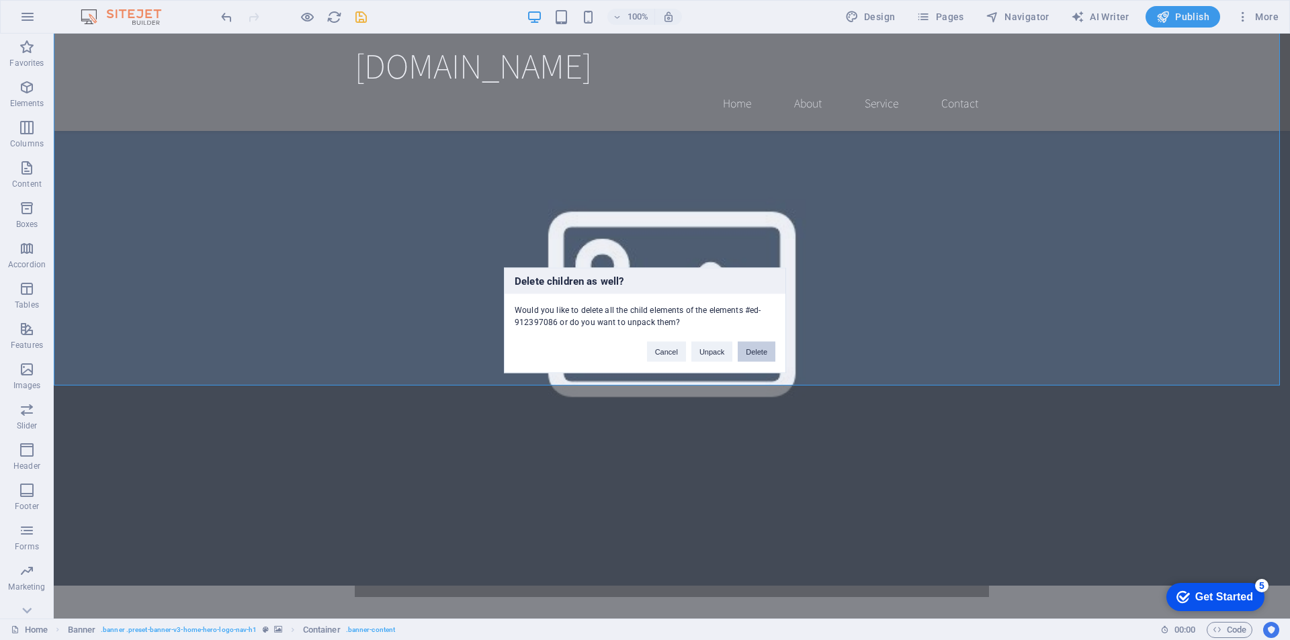
click at [756, 348] on button "Delete" at bounding box center [757, 351] width 38 height 20
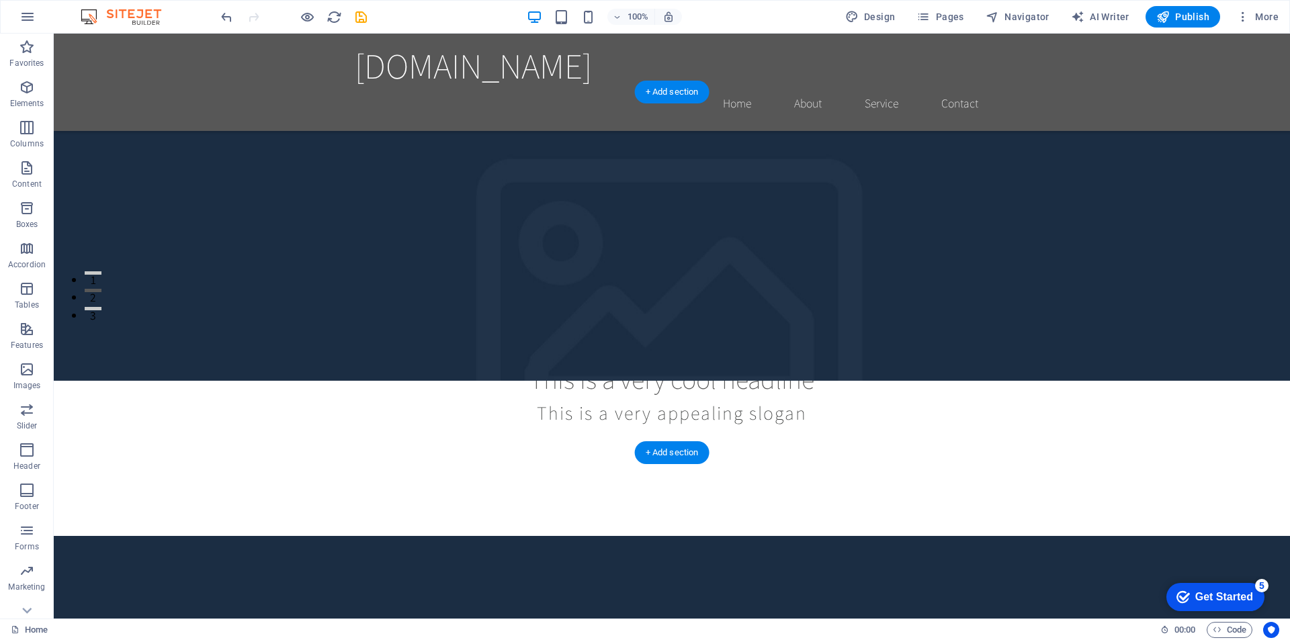
scroll to position [239, 0]
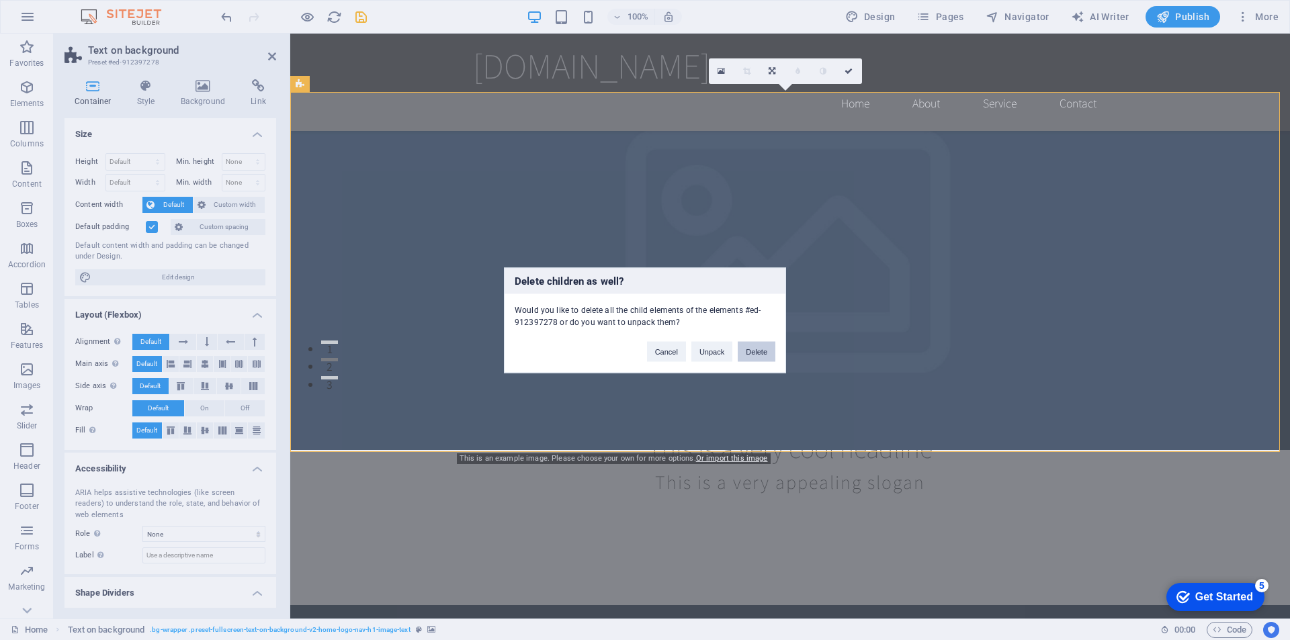
click at [753, 353] on button "Delete" at bounding box center [757, 351] width 38 height 20
drag, startPoint x: 1043, startPoint y: 386, endPoint x: 990, endPoint y: 353, distance: 63.4
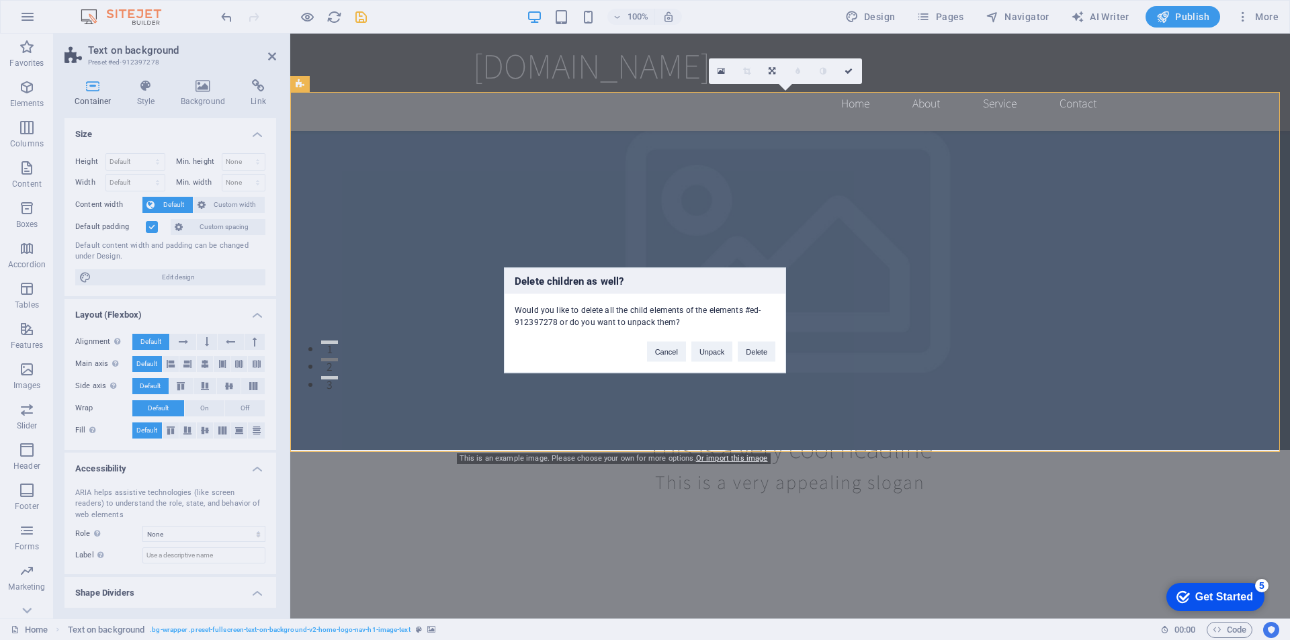
select select "vh"
select select "header"
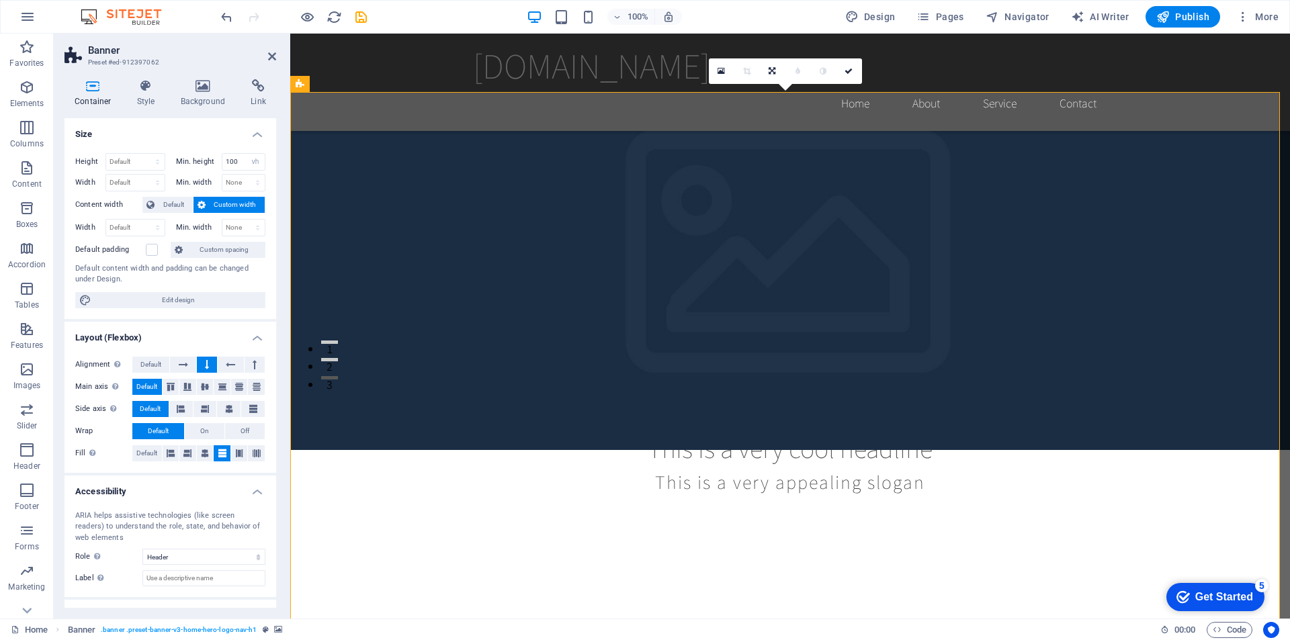
click at [453, 70] on div "test.devit.ro Home About Service Contact" at bounding box center [790, 82] width 1000 height 97
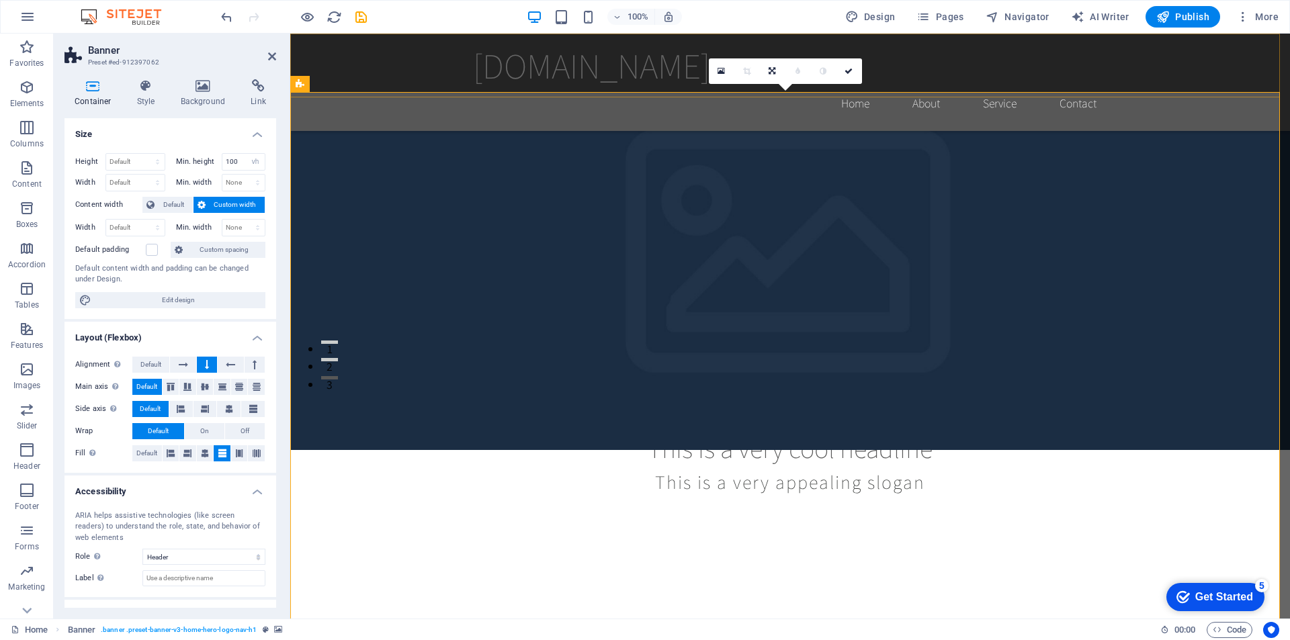
click at [453, 70] on div "test.devit.ro Home About Service Contact" at bounding box center [790, 82] width 1000 height 97
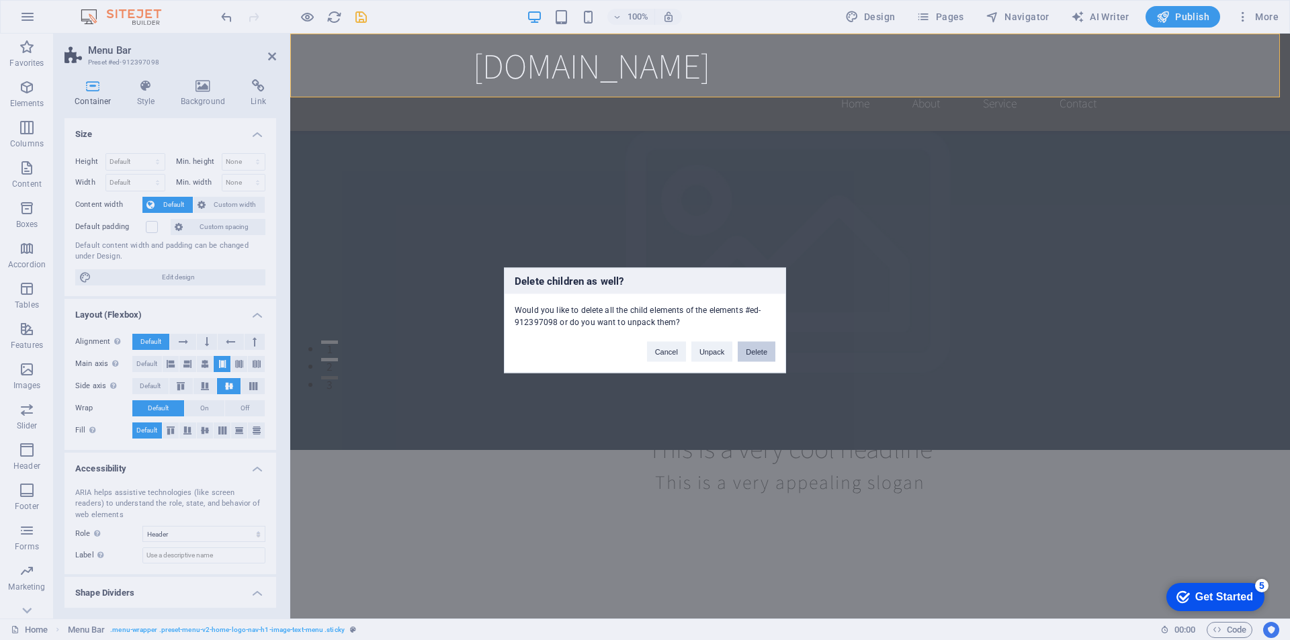
click at [748, 352] on button "Delete" at bounding box center [757, 351] width 38 height 20
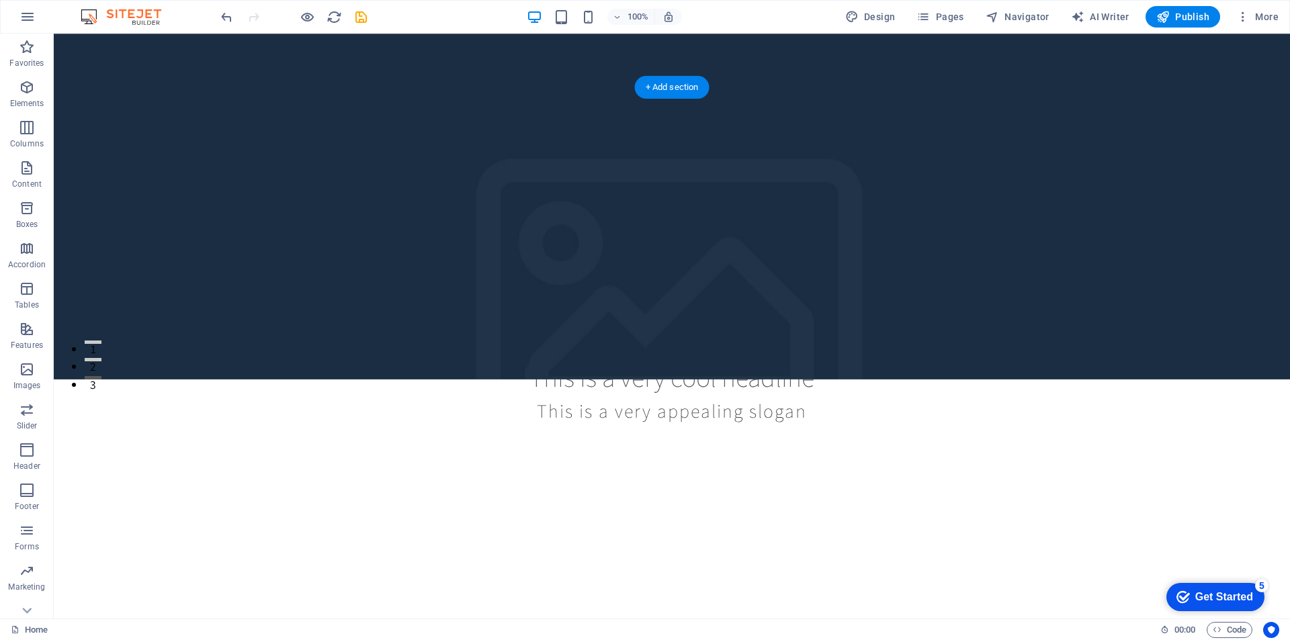
click at [548, 58] on figure at bounding box center [672, 86] width 1236 height 585
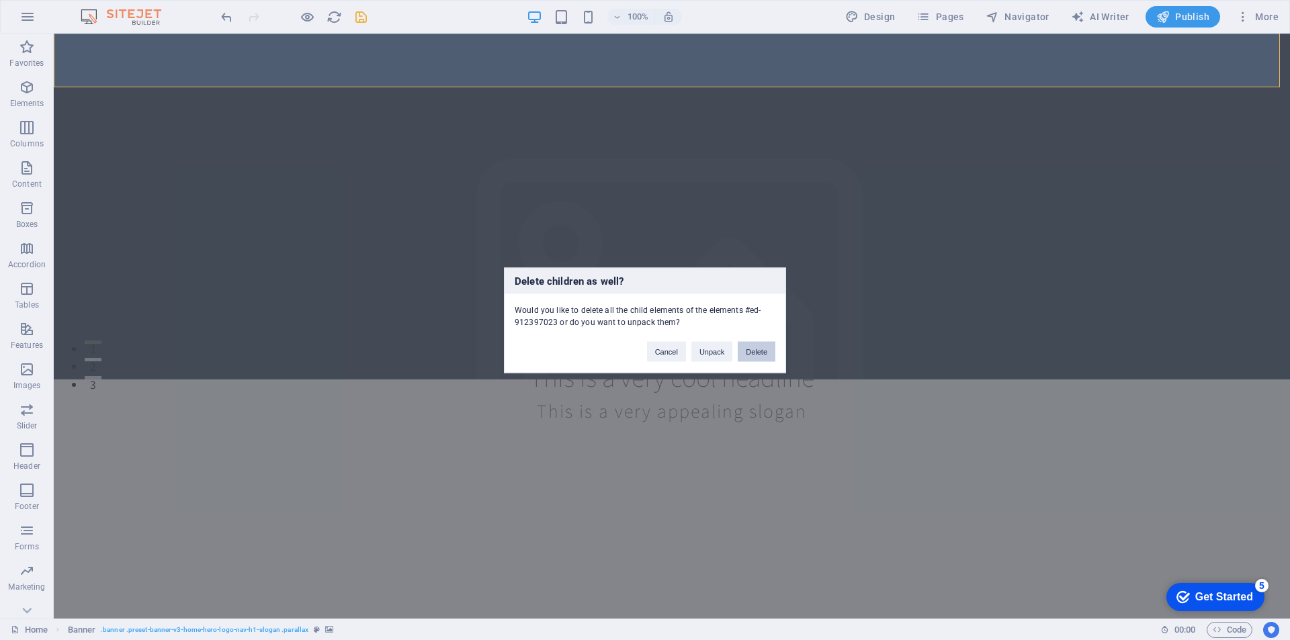
click at [760, 355] on button "Delete" at bounding box center [757, 351] width 38 height 20
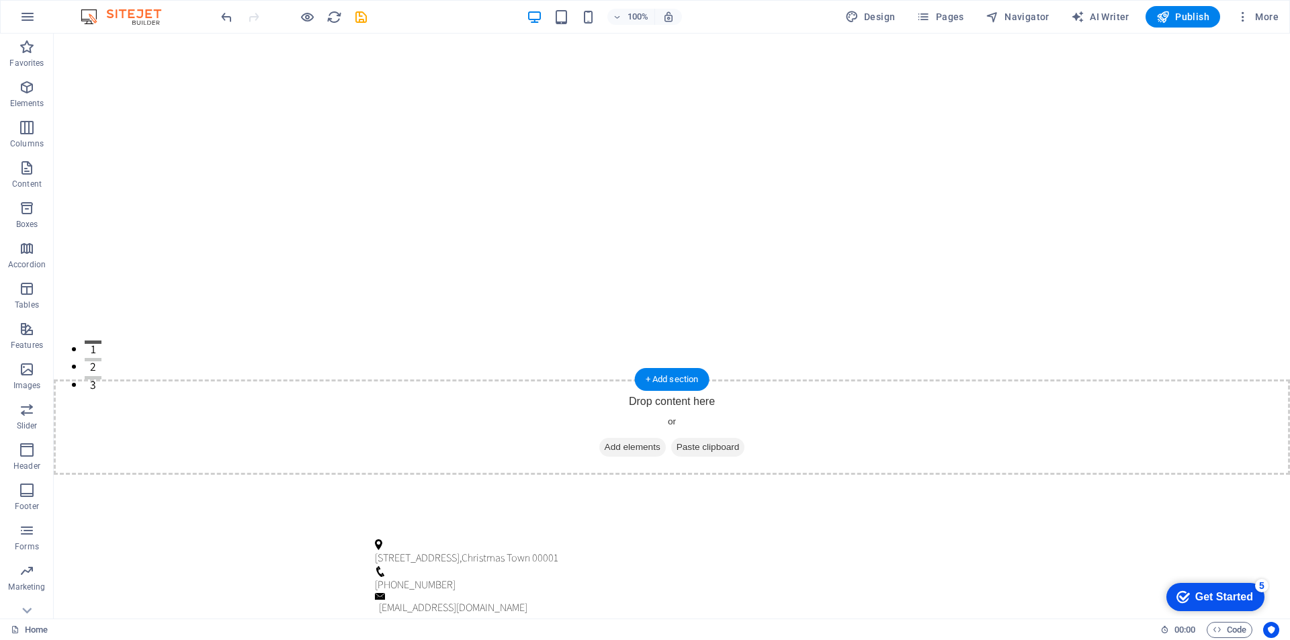
select select "vh"
select select "header"
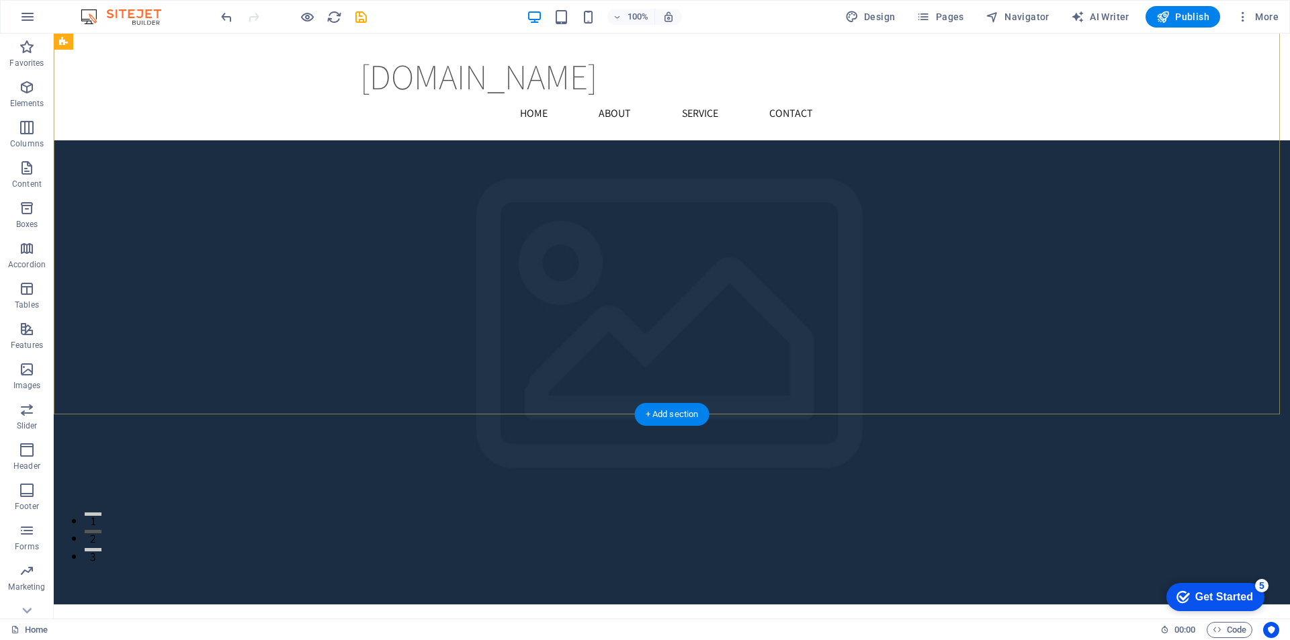
scroll to position [336, 0]
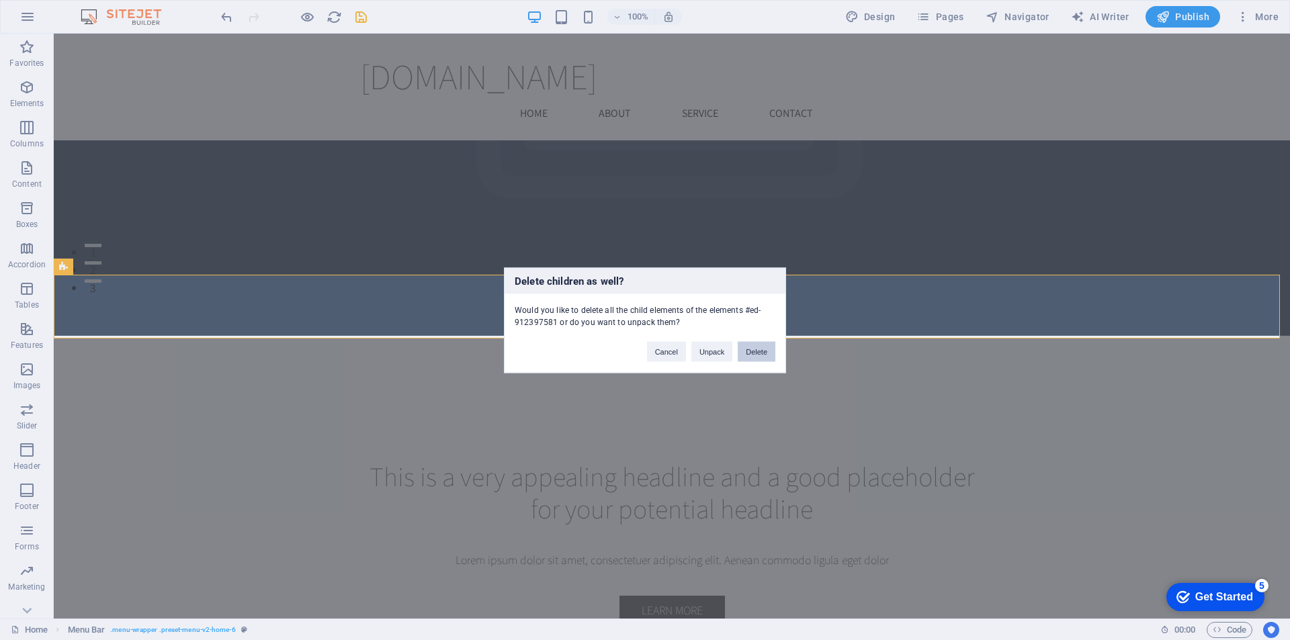
click at [769, 347] on button "Delete" at bounding box center [757, 351] width 38 height 20
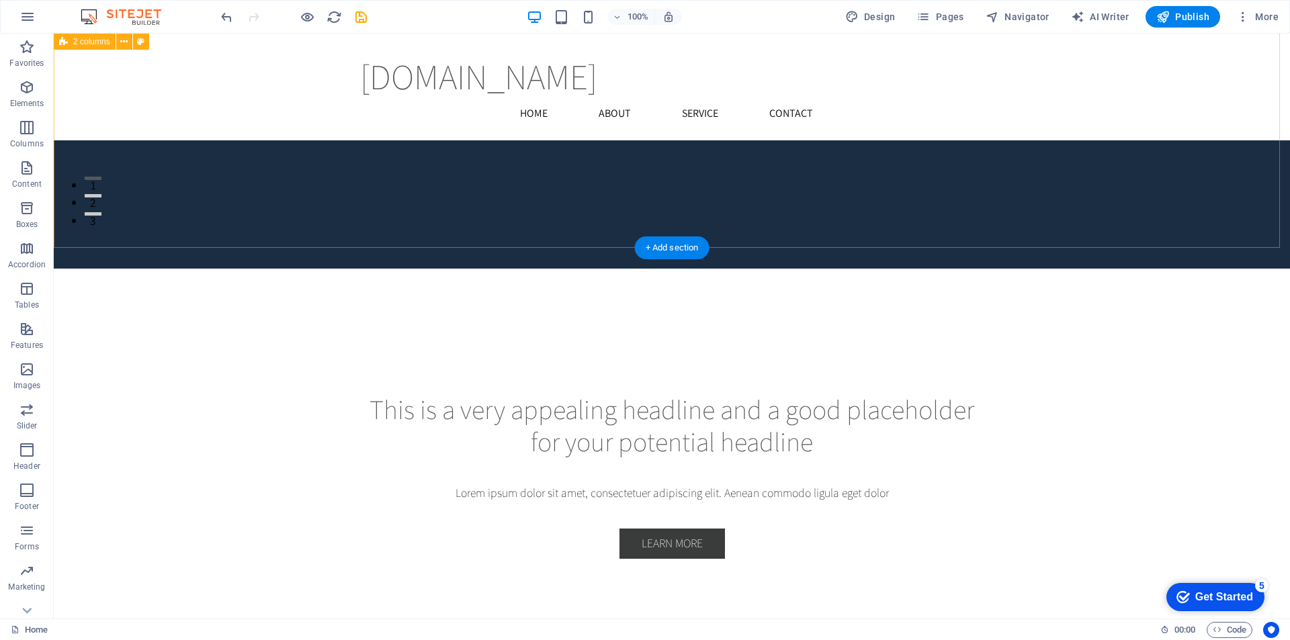
scroll to position [739, 0]
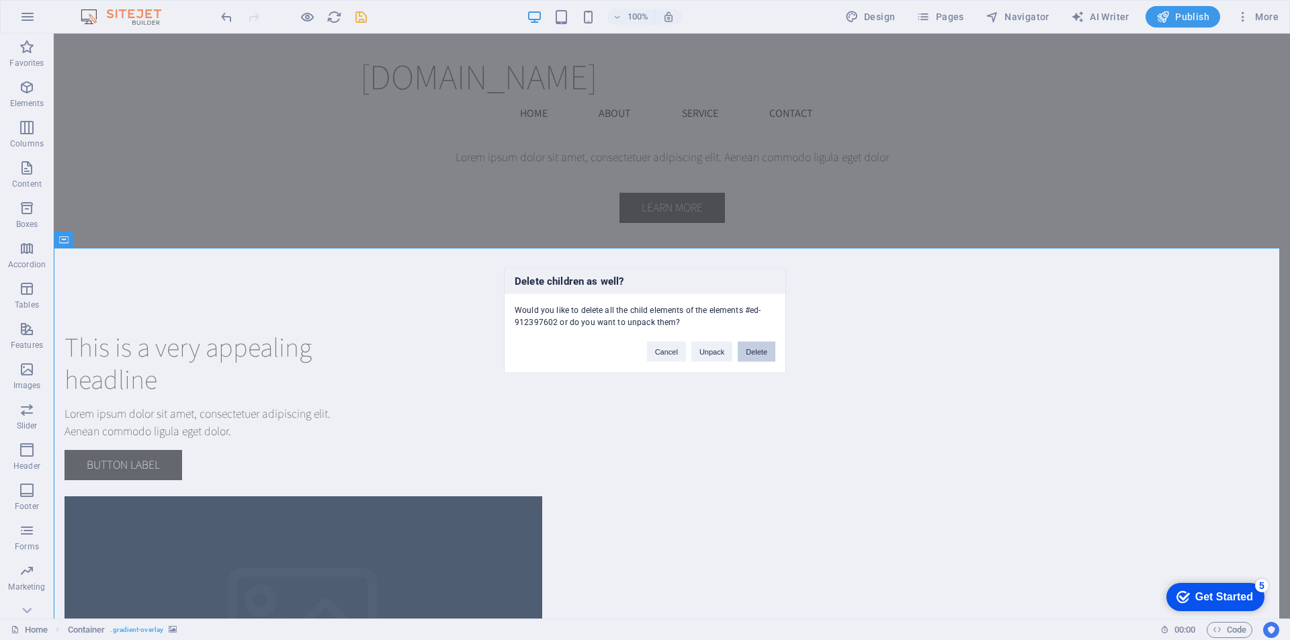
click at [758, 342] on button "Delete" at bounding box center [757, 351] width 38 height 20
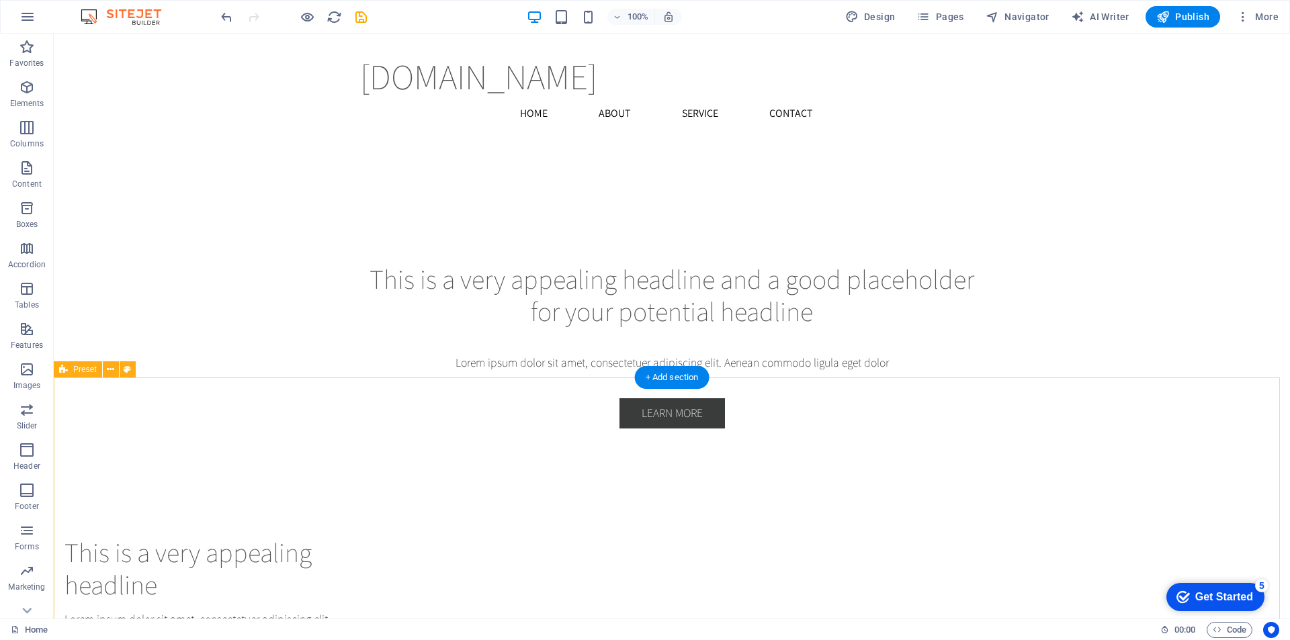
scroll to position [672, 0]
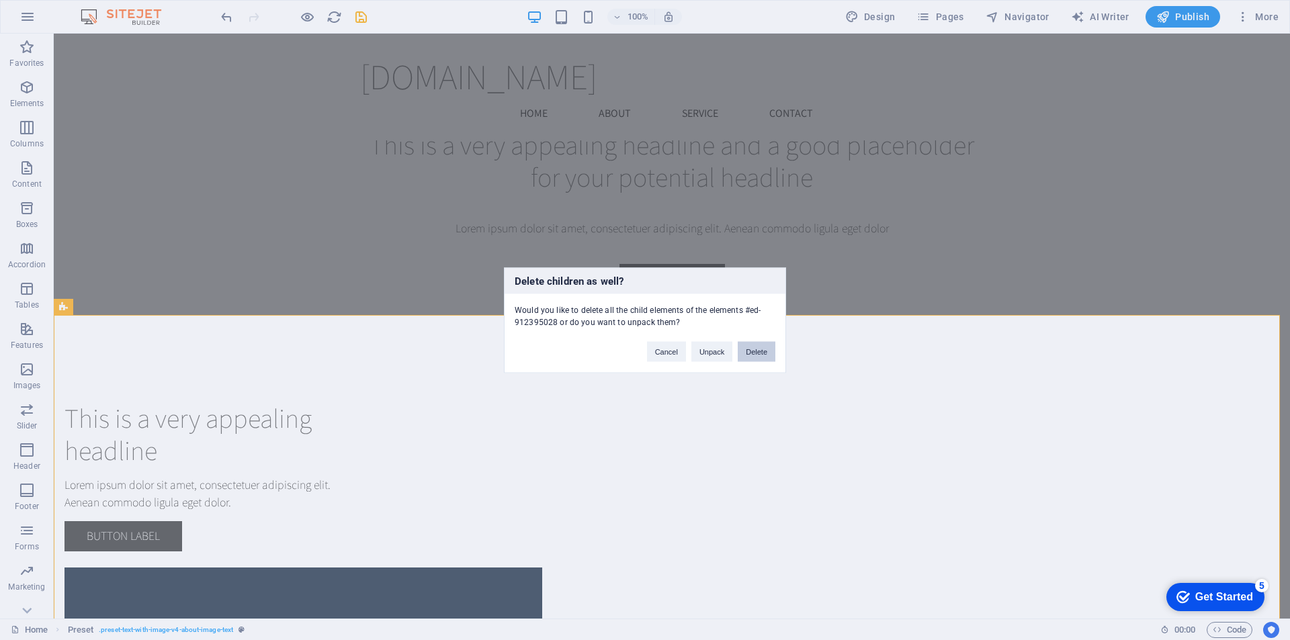
click at [751, 348] on button "Delete" at bounding box center [757, 351] width 38 height 20
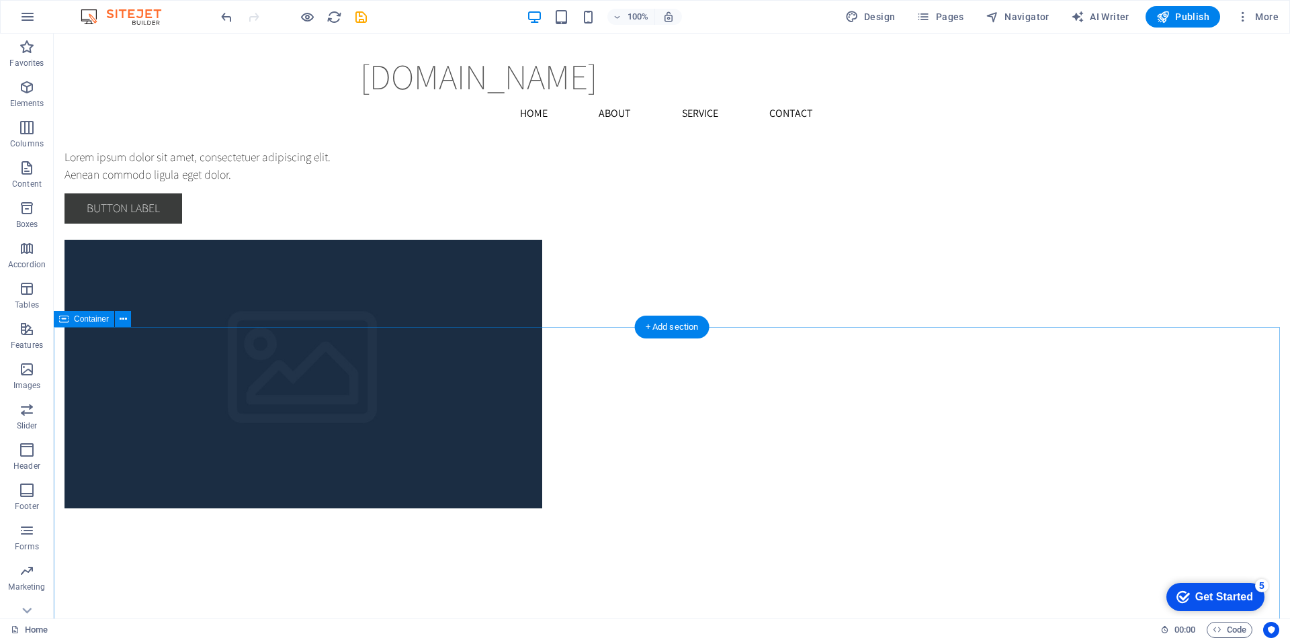
scroll to position [806, 0]
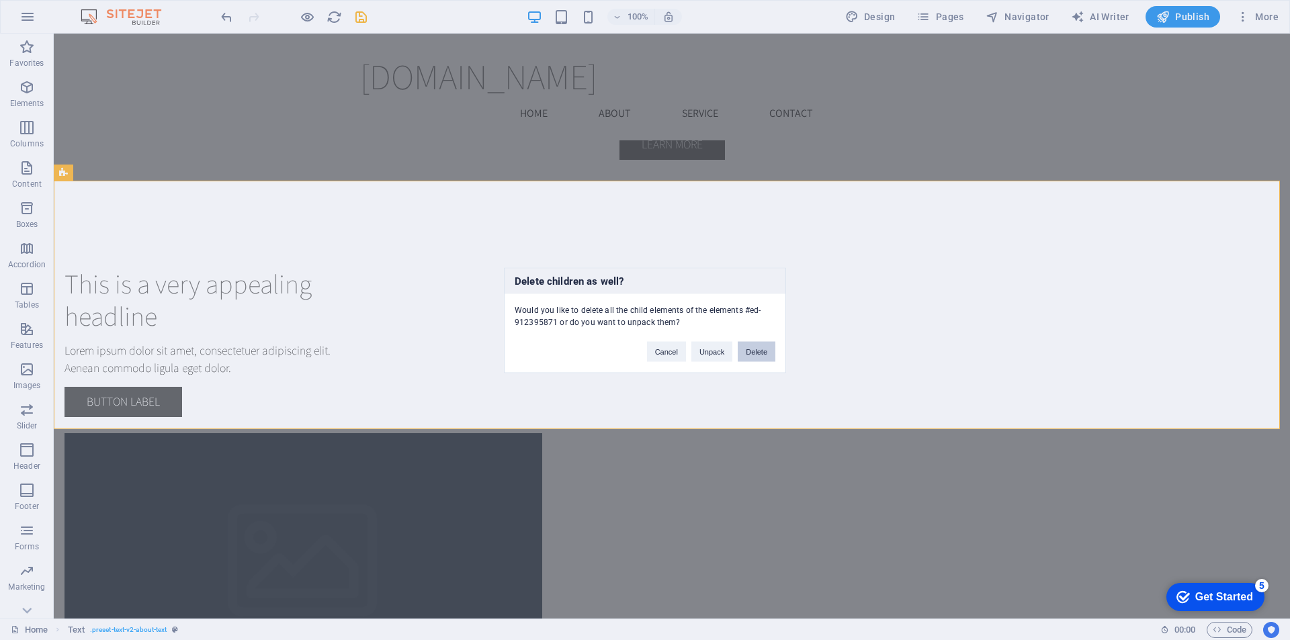
click at [766, 352] on button "Delete" at bounding box center [757, 351] width 38 height 20
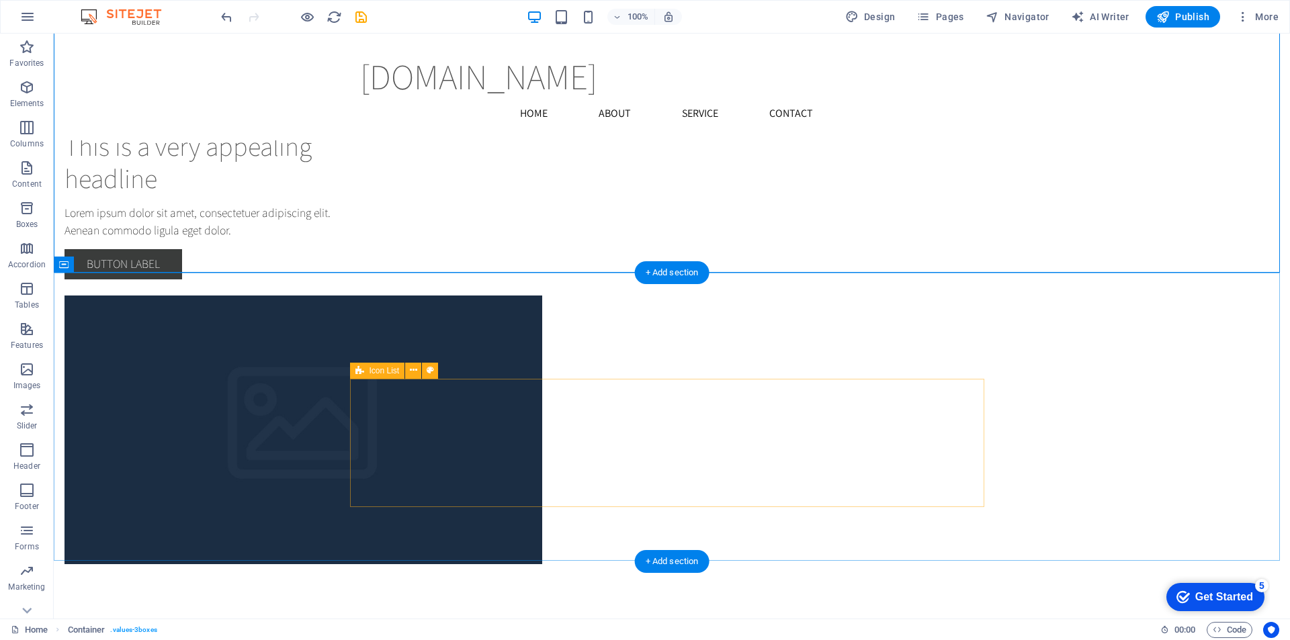
scroll to position [1075, 0]
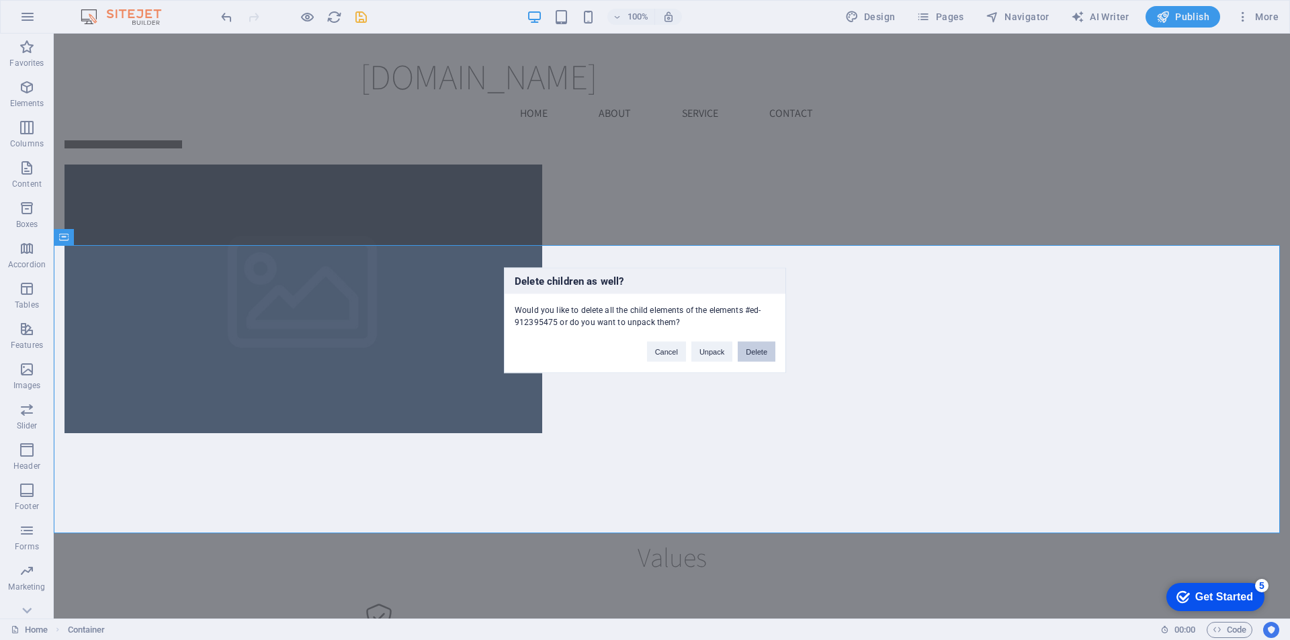
click at [752, 344] on button "Delete" at bounding box center [757, 351] width 38 height 20
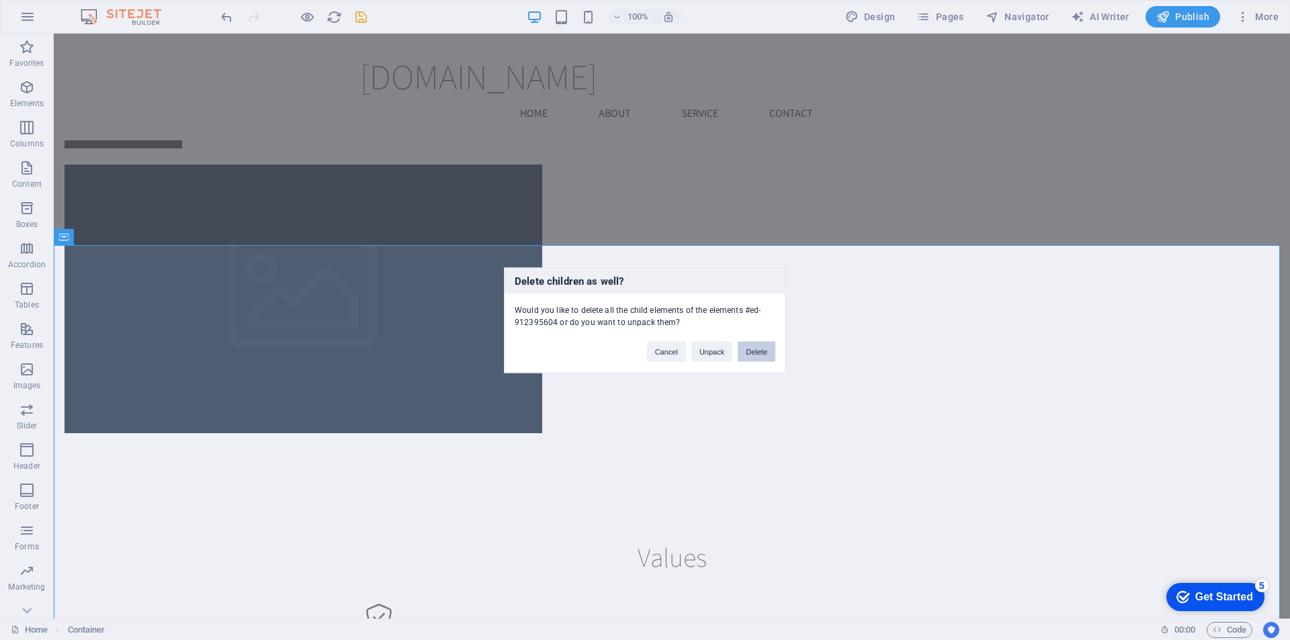
click at [754, 345] on button "Delete" at bounding box center [757, 351] width 38 height 20
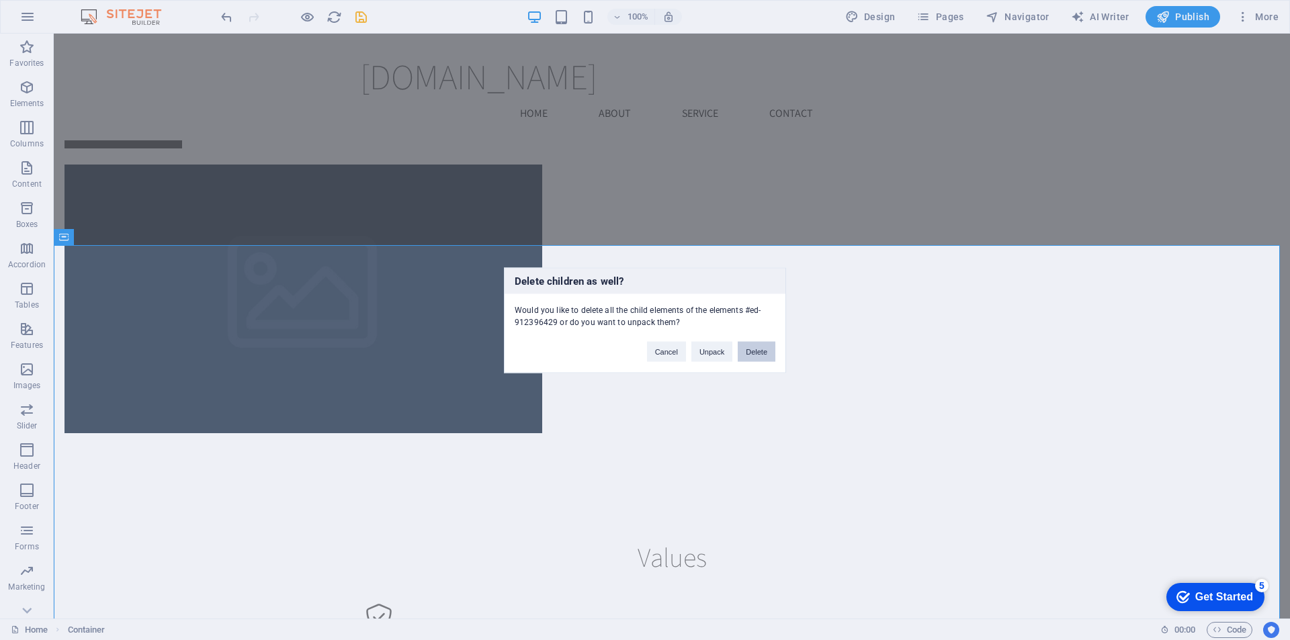
click at [765, 346] on button "Delete" at bounding box center [757, 351] width 38 height 20
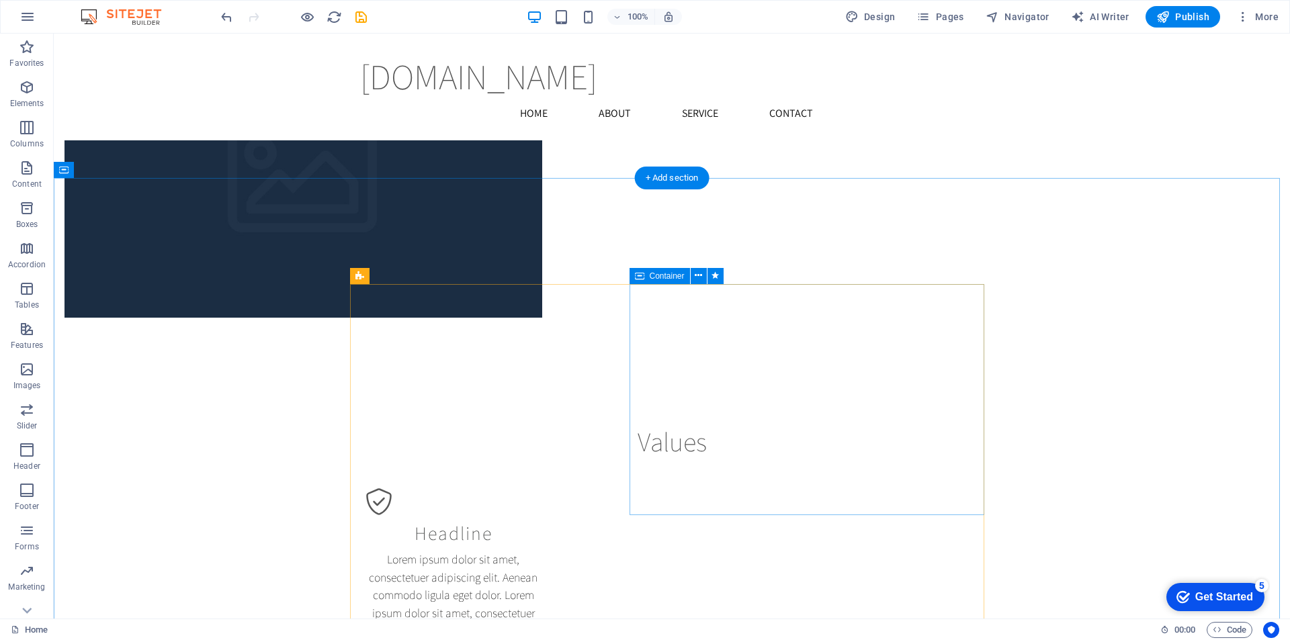
scroll to position [1142, 0]
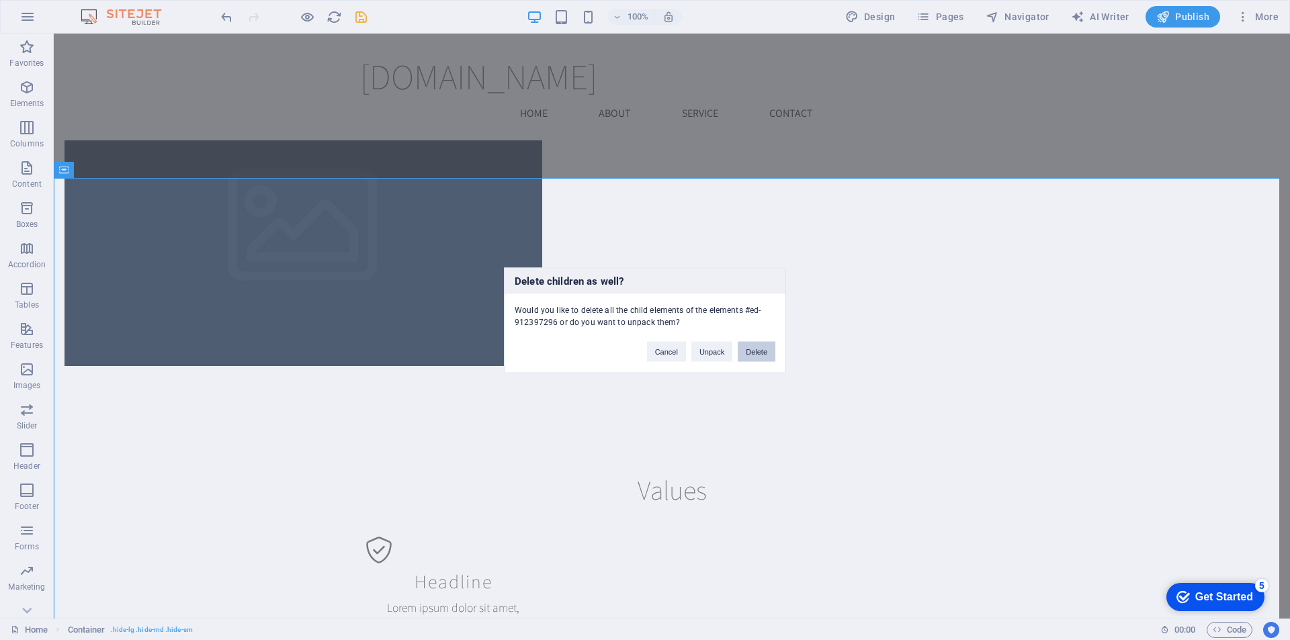
click at [765, 355] on button "Delete" at bounding box center [757, 351] width 38 height 20
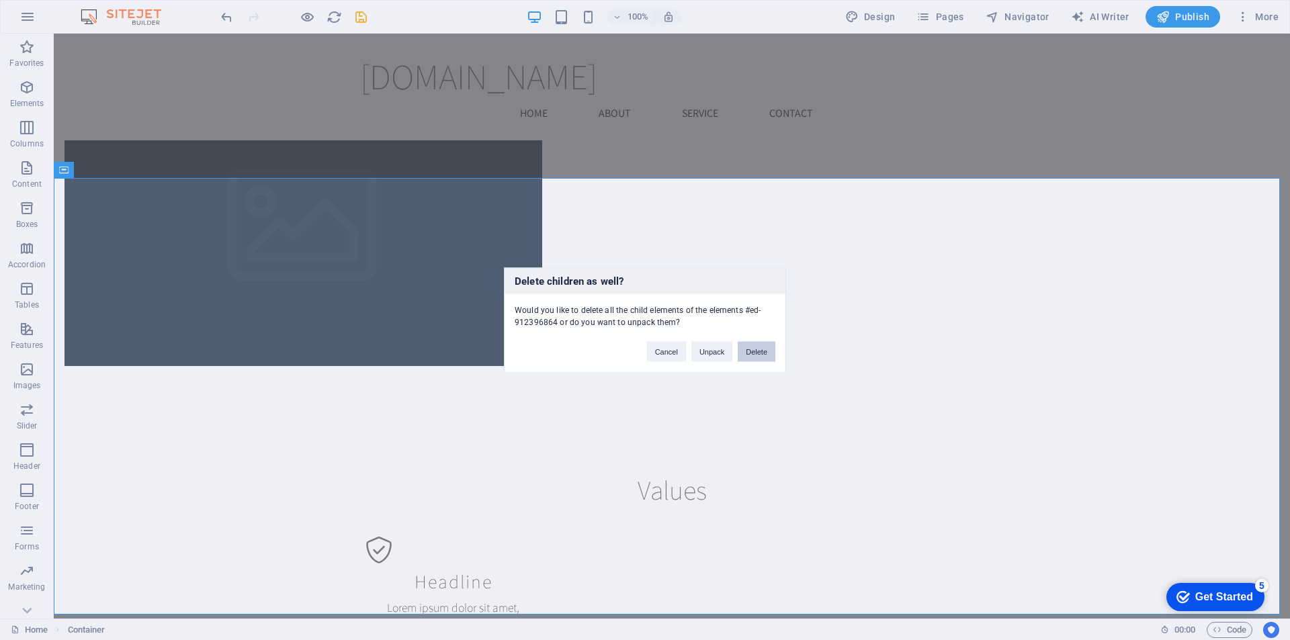
click at [762, 353] on button "Delete" at bounding box center [757, 351] width 38 height 20
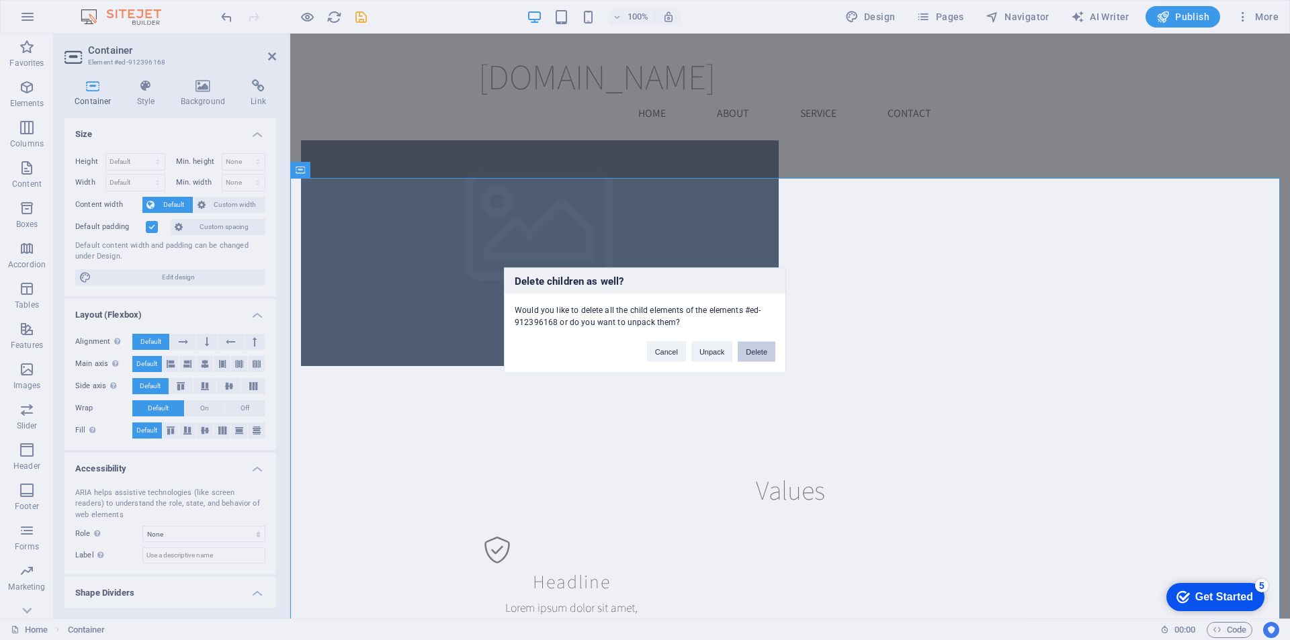
click at [754, 351] on button "Delete" at bounding box center [757, 351] width 38 height 20
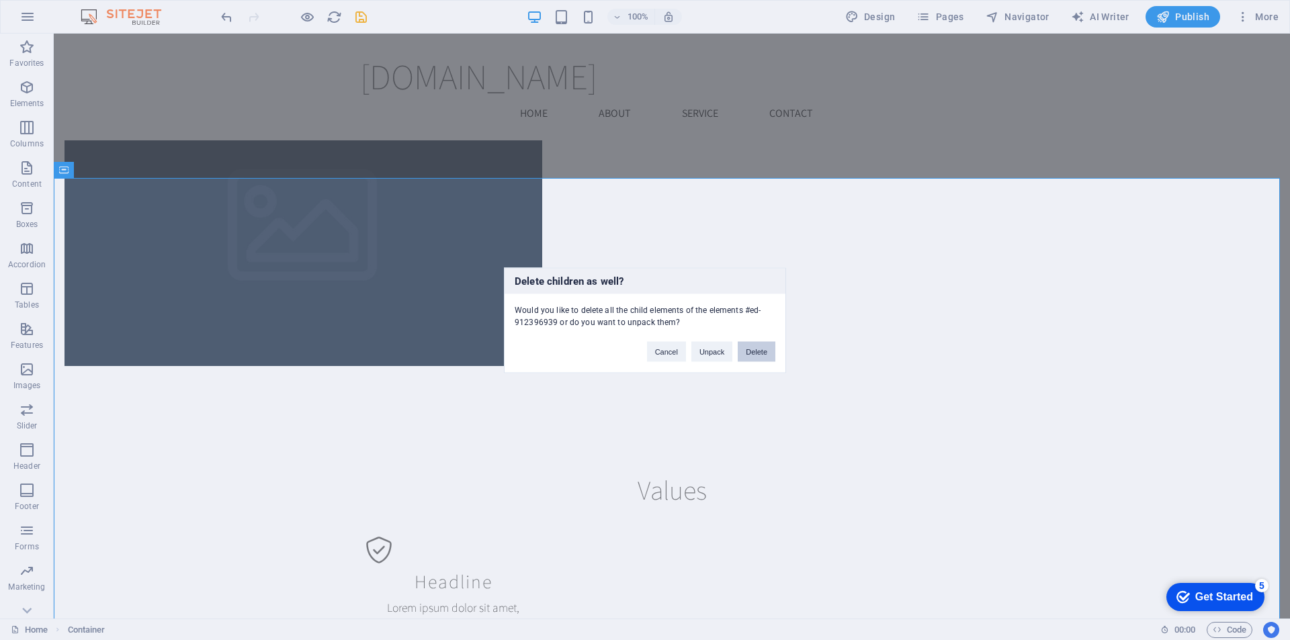
click at [759, 353] on button "Delete" at bounding box center [757, 351] width 38 height 20
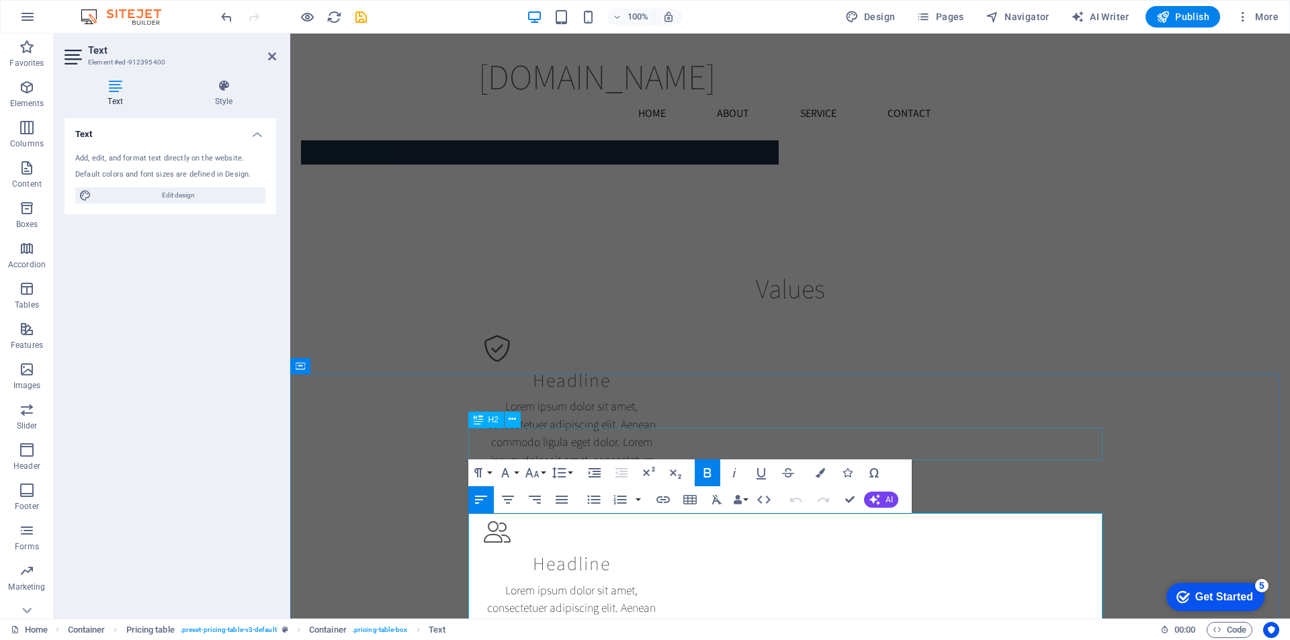
scroll to position [941, 0]
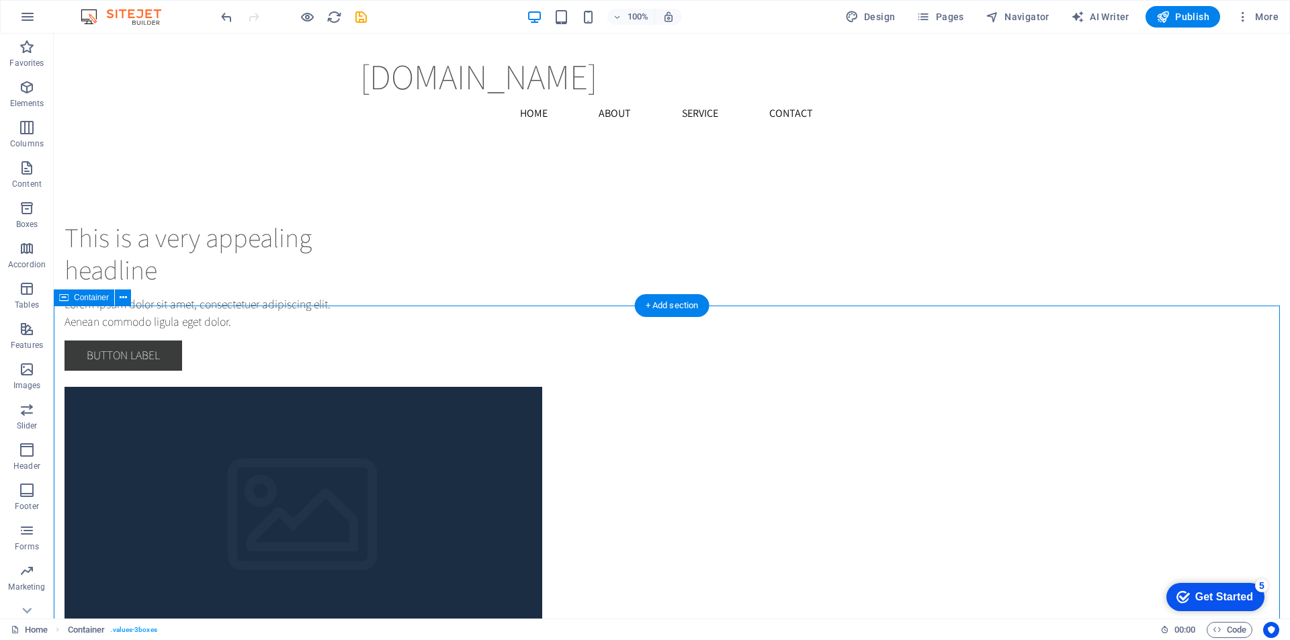
scroll to position [672, 0]
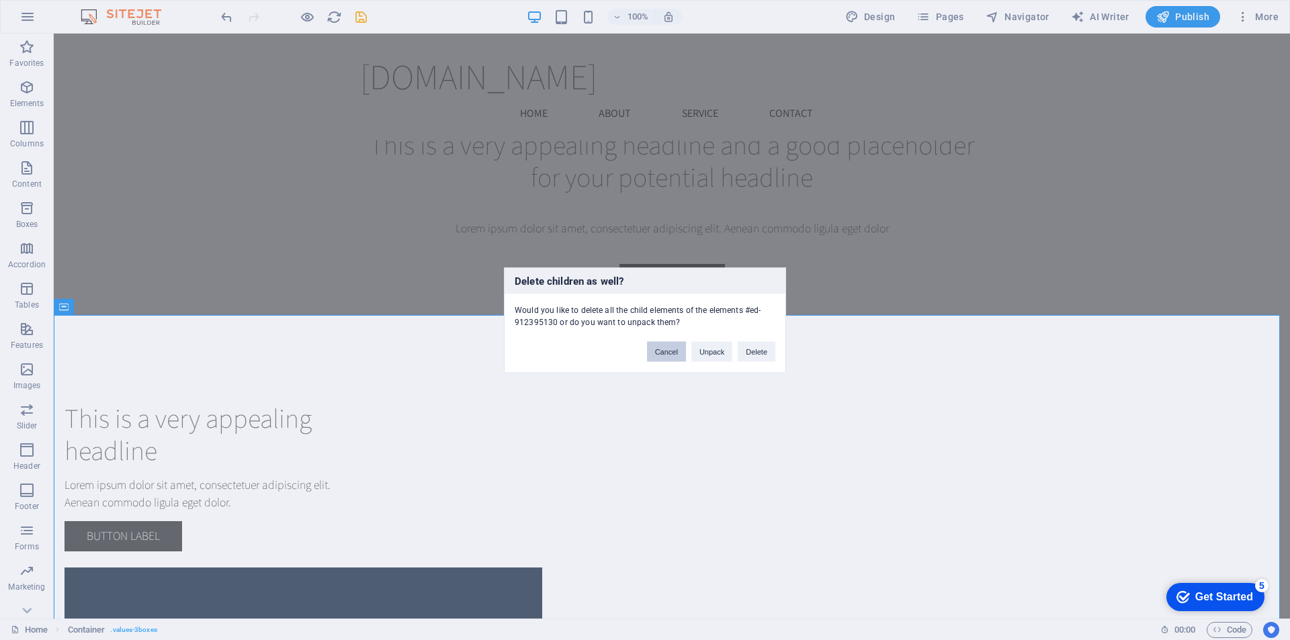
click at [668, 353] on button "Cancel" at bounding box center [666, 351] width 39 height 20
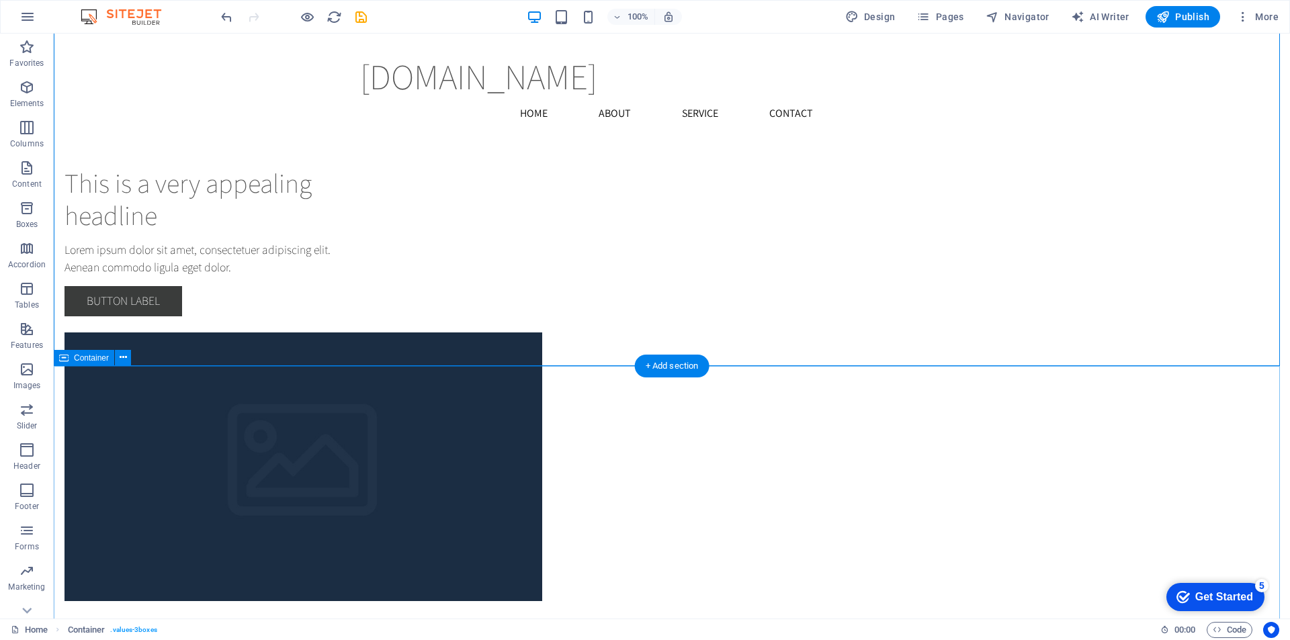
scroll to position [1008, 0]
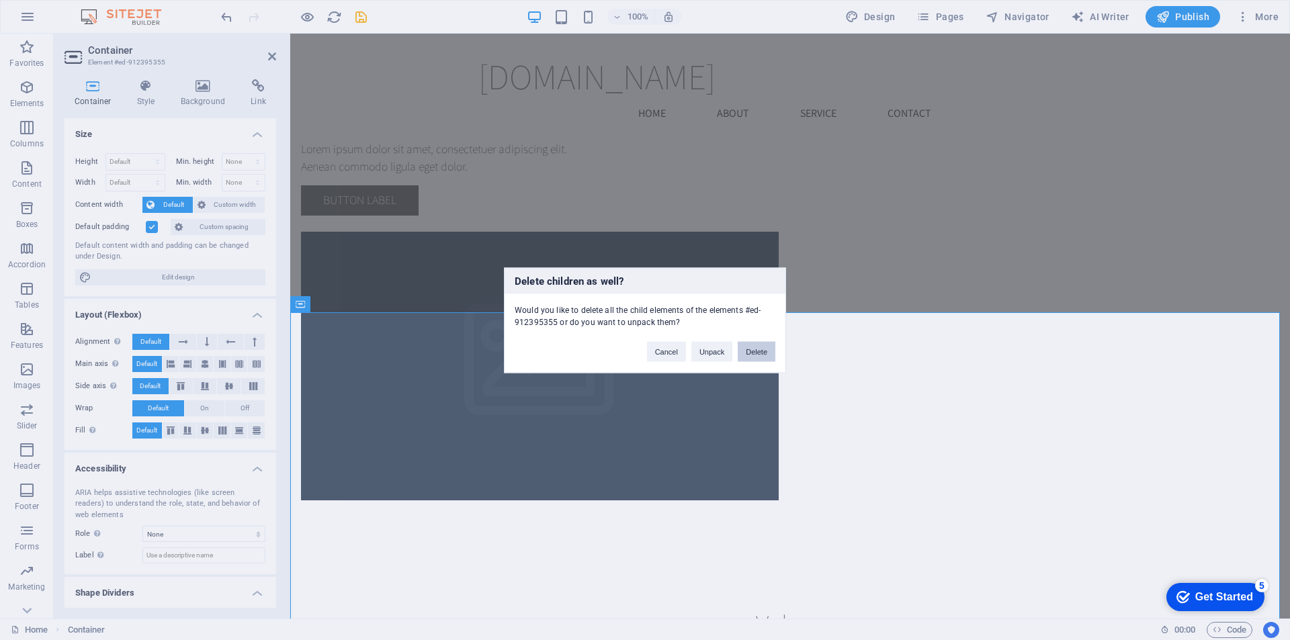
click at [759, 346] on button "Delete" at bounding box center [757, 351] width 38 height 20
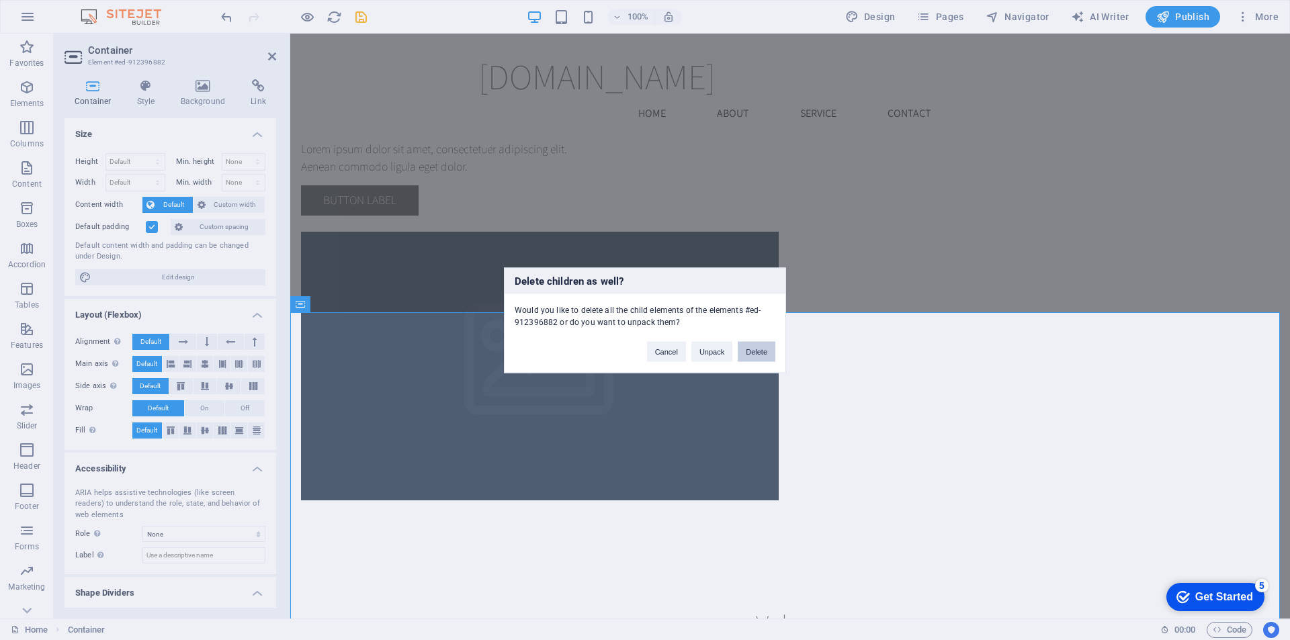
click at [758, 345] on button "Delete" at bounding box center [757, 351] width 38 height 20
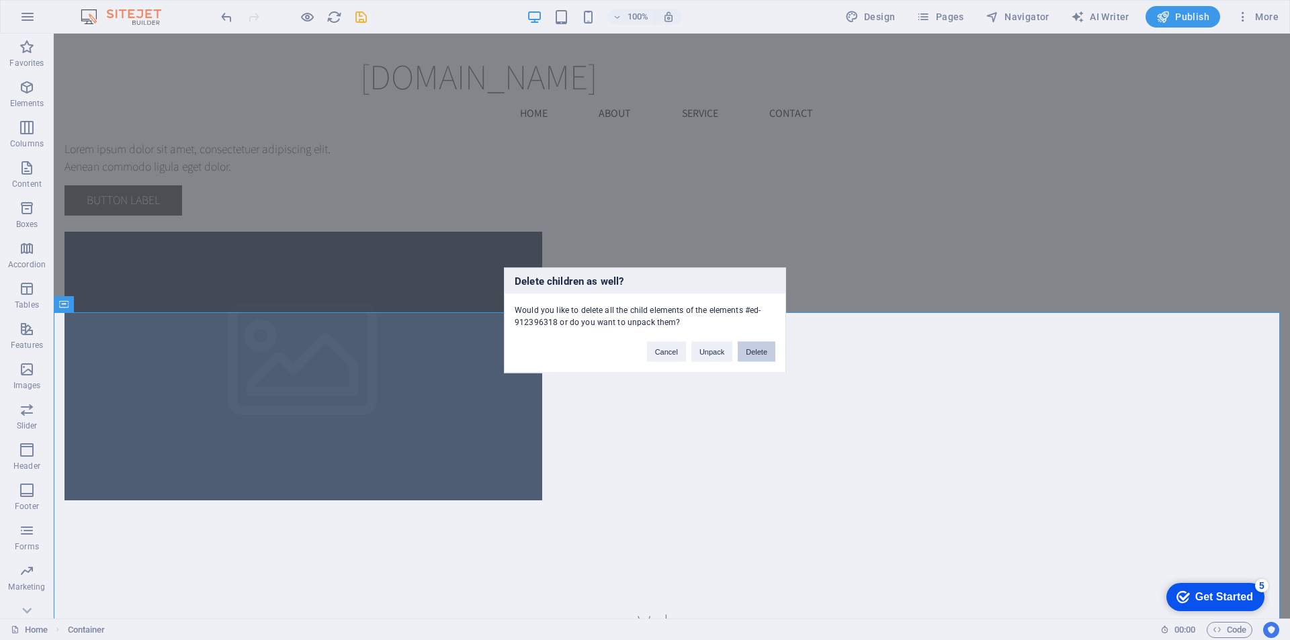
click at [750, 351] on button "Delete" at bounding box center [757, 351] width 38 height 20
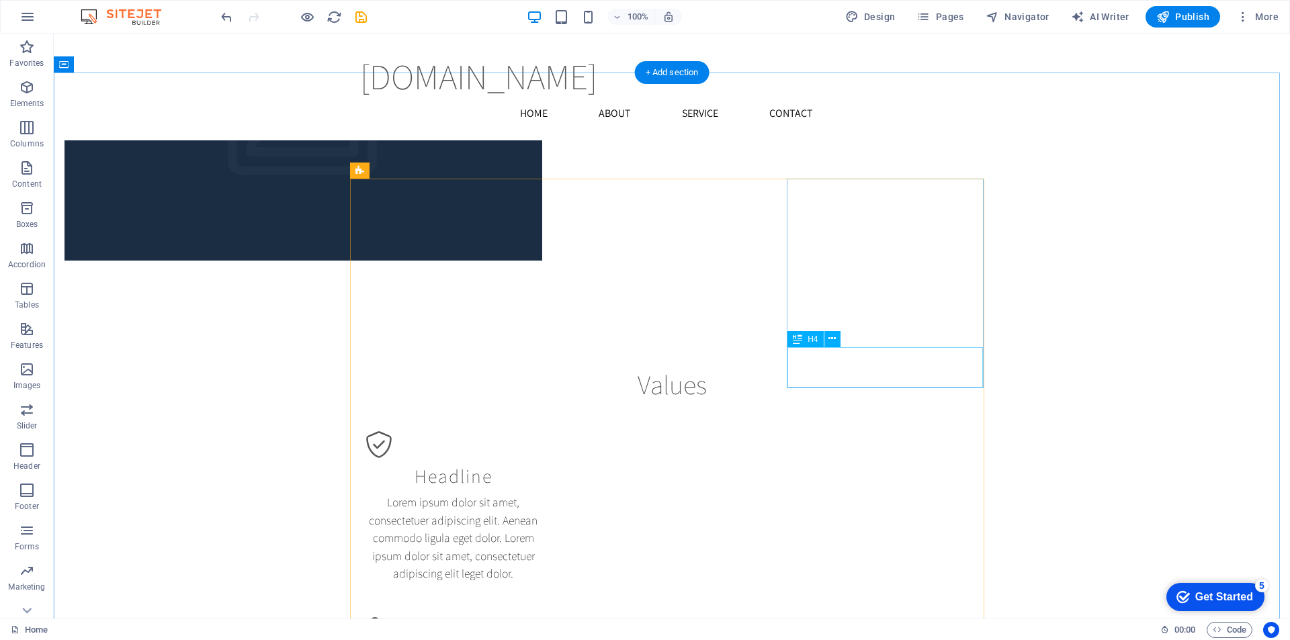
scroll to position [1276, 0]
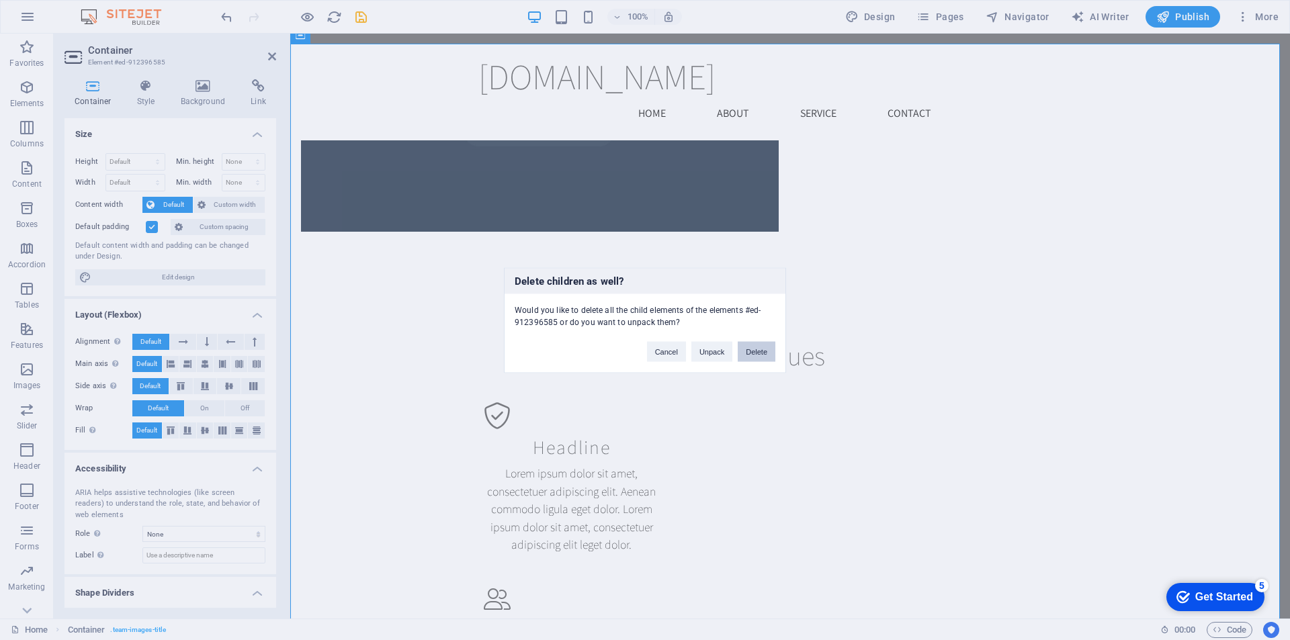
click at [756, 349] on button "Delete" at bounding box center [757, 351] width 38 height 20
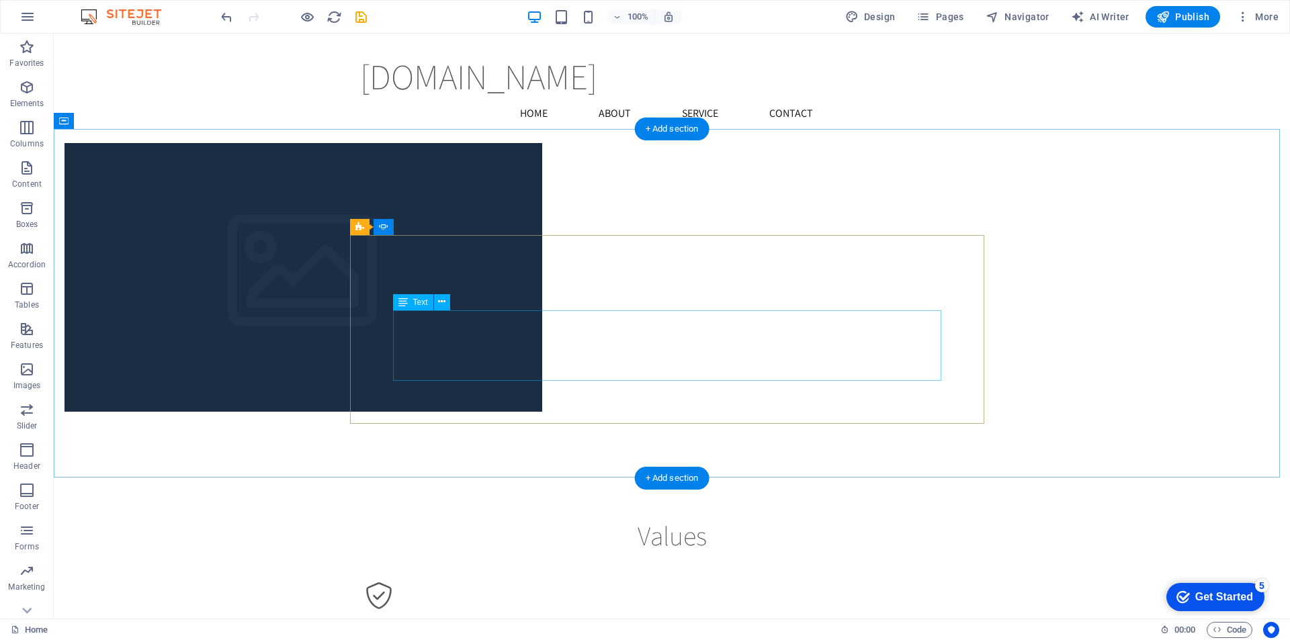
scroll to position [1075, 0]
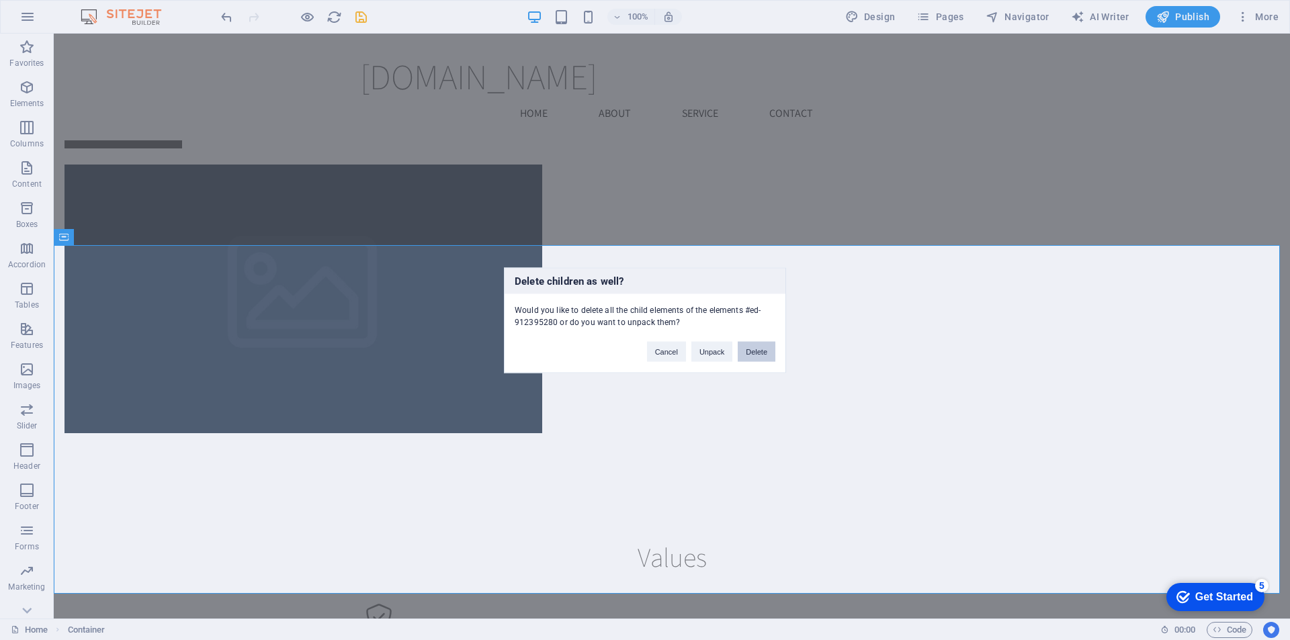
click at [758, 350] on button "Delete" at bounding box center [757, 351] width 38 height 20
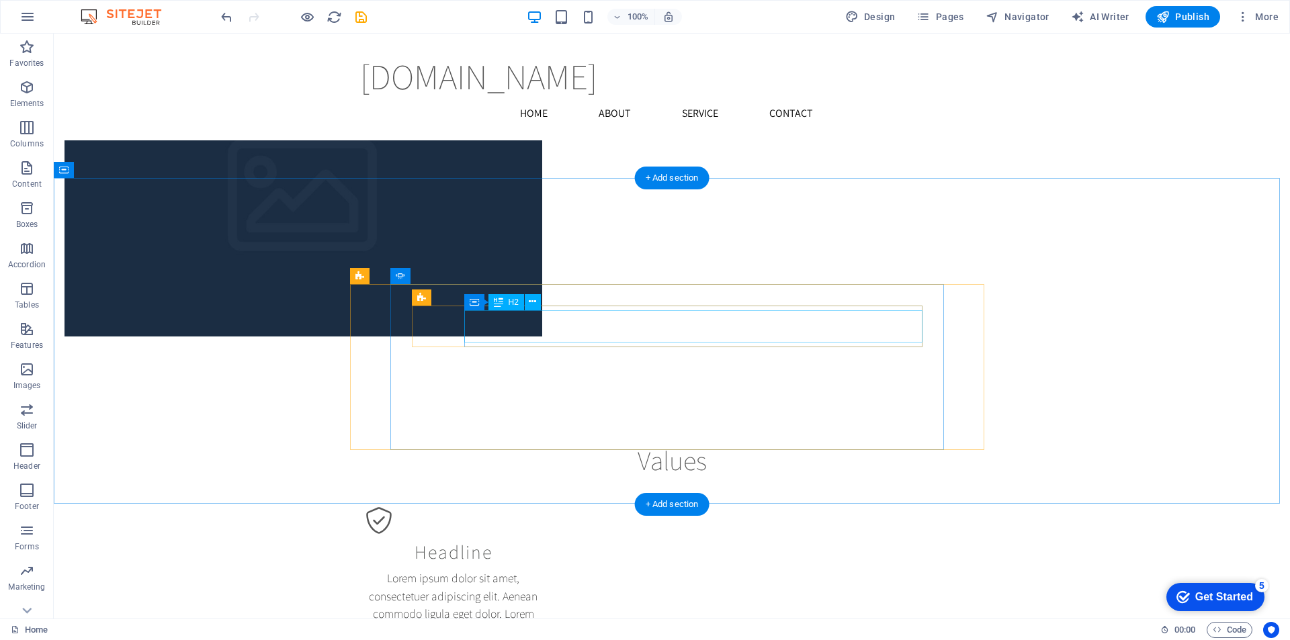
scroll to position [1142, 0]
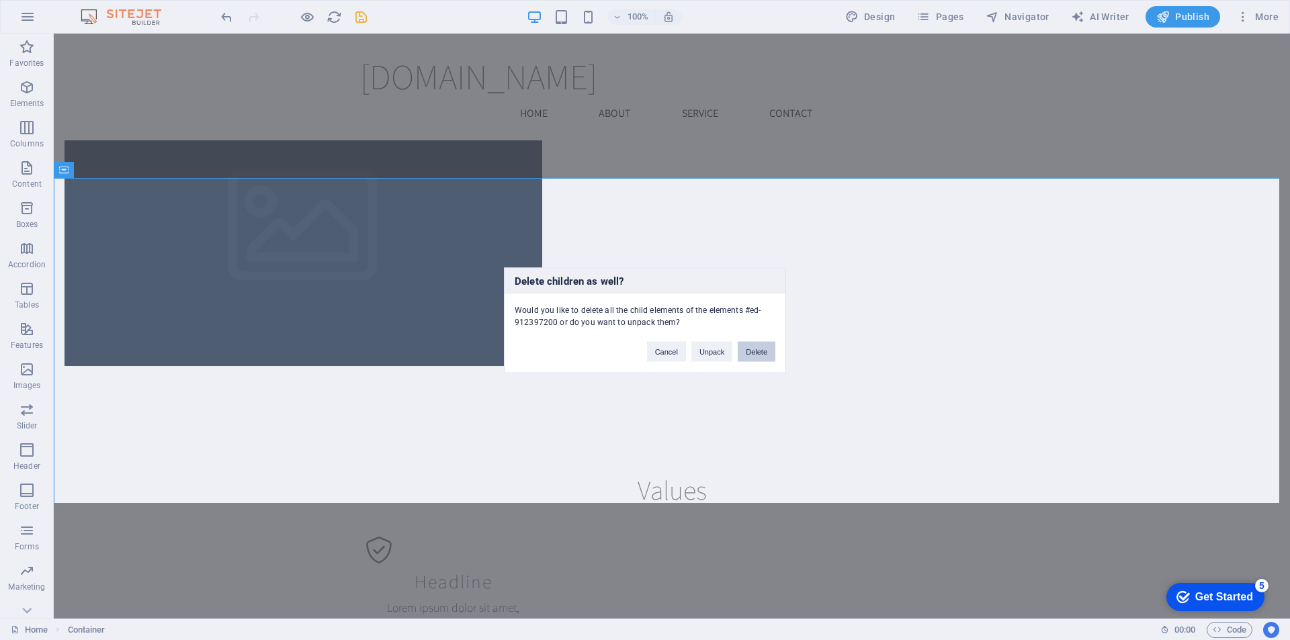
click at [760, 351] on button "Delete" at bounding box center [757, 351] width 38 height 20
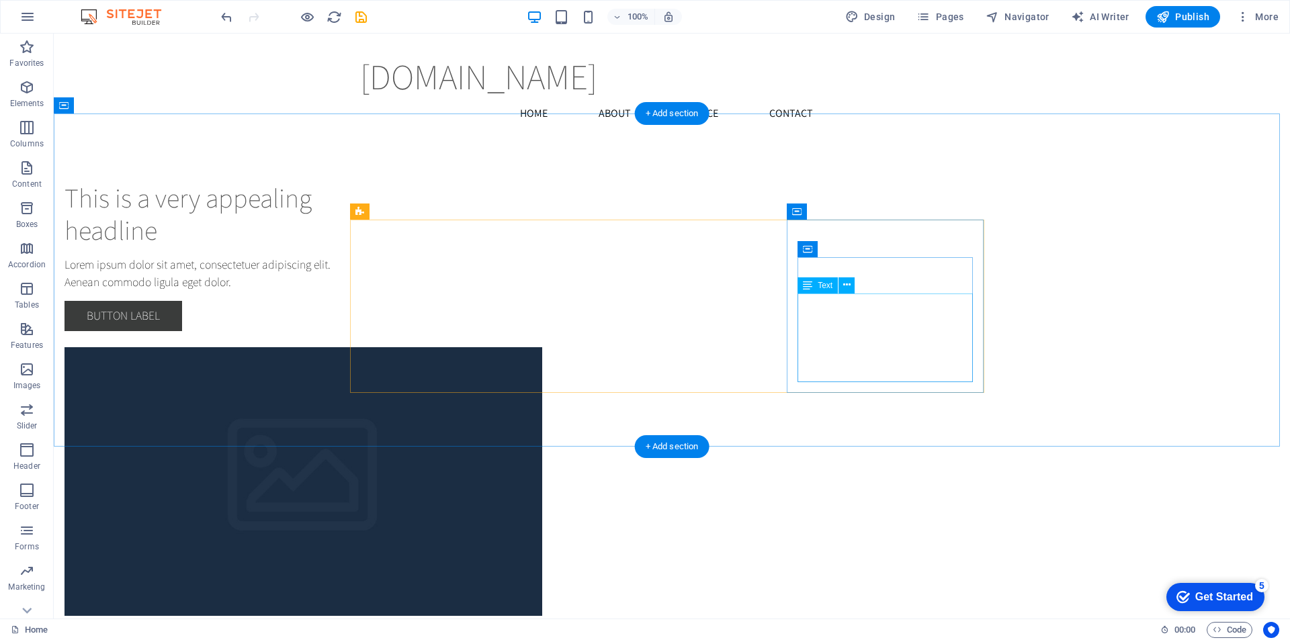
scroll to position [873, 0]
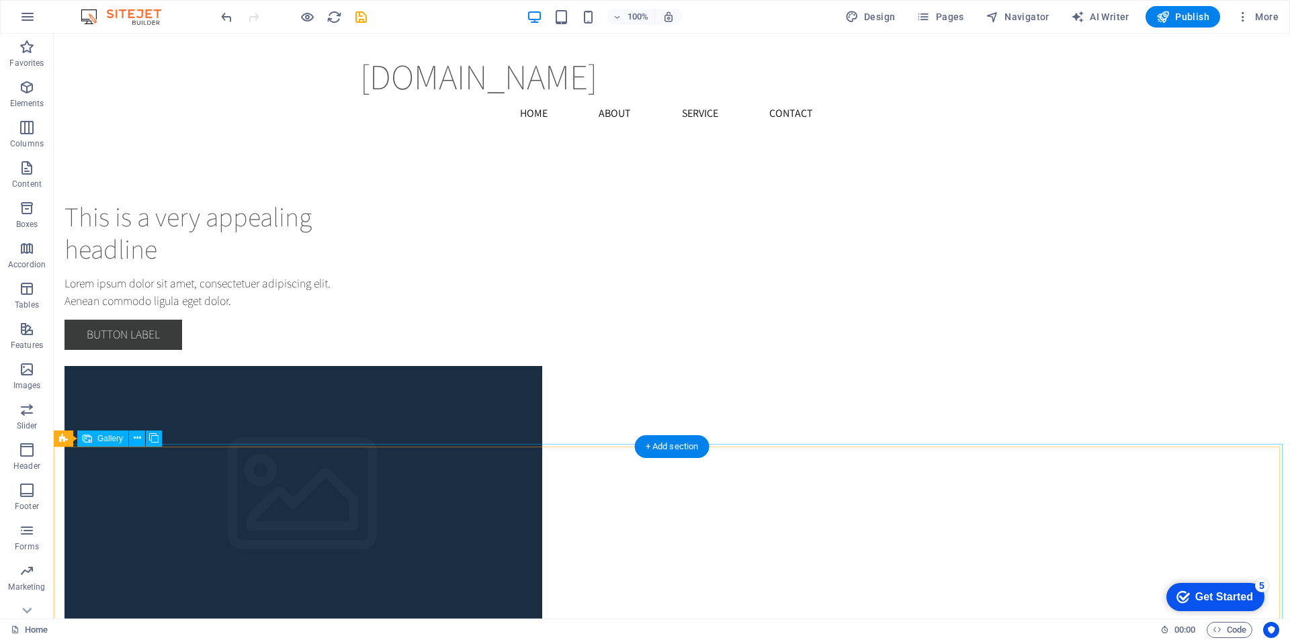
drag, startPoint x: 916, startPoint y: 445, endPoint x: 679, endPoint y: 447, distance: 236.5
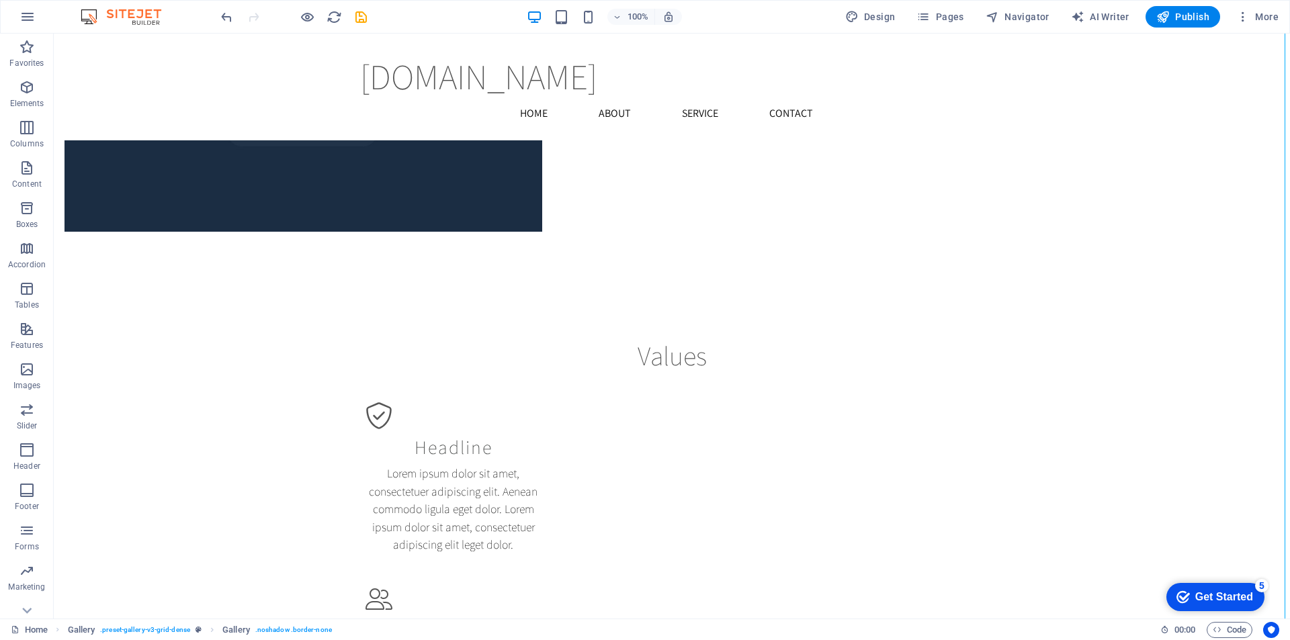
scroll to position [1612, 0]
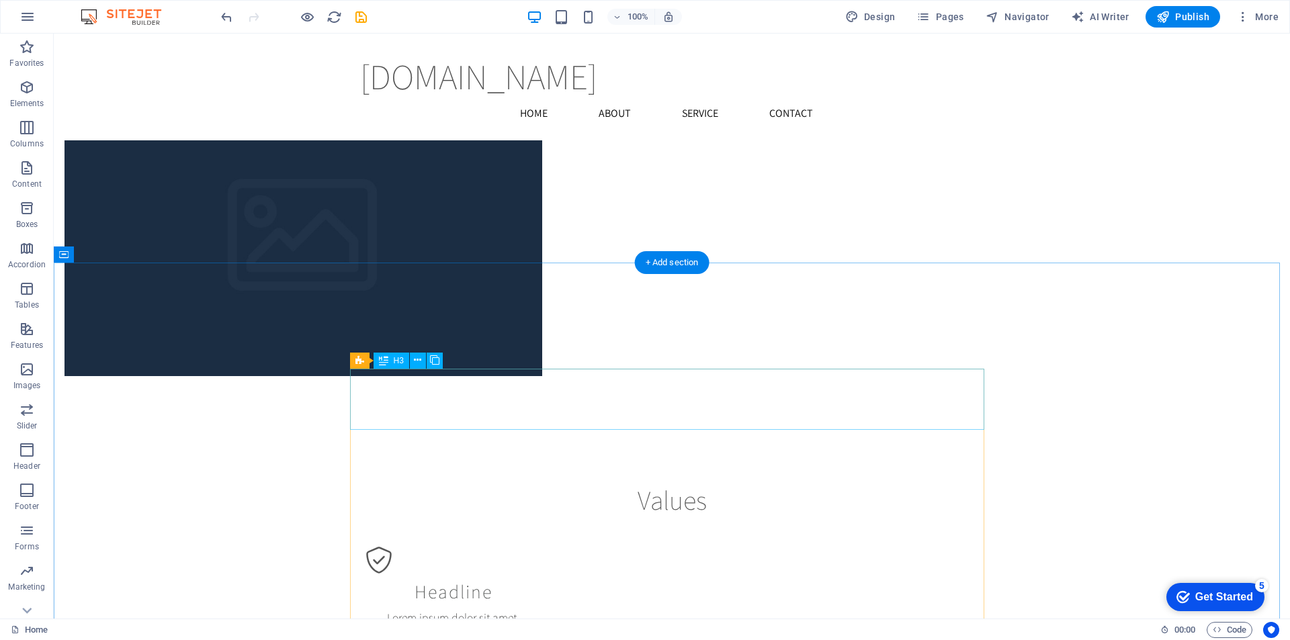
scroll to position [1142, 0]
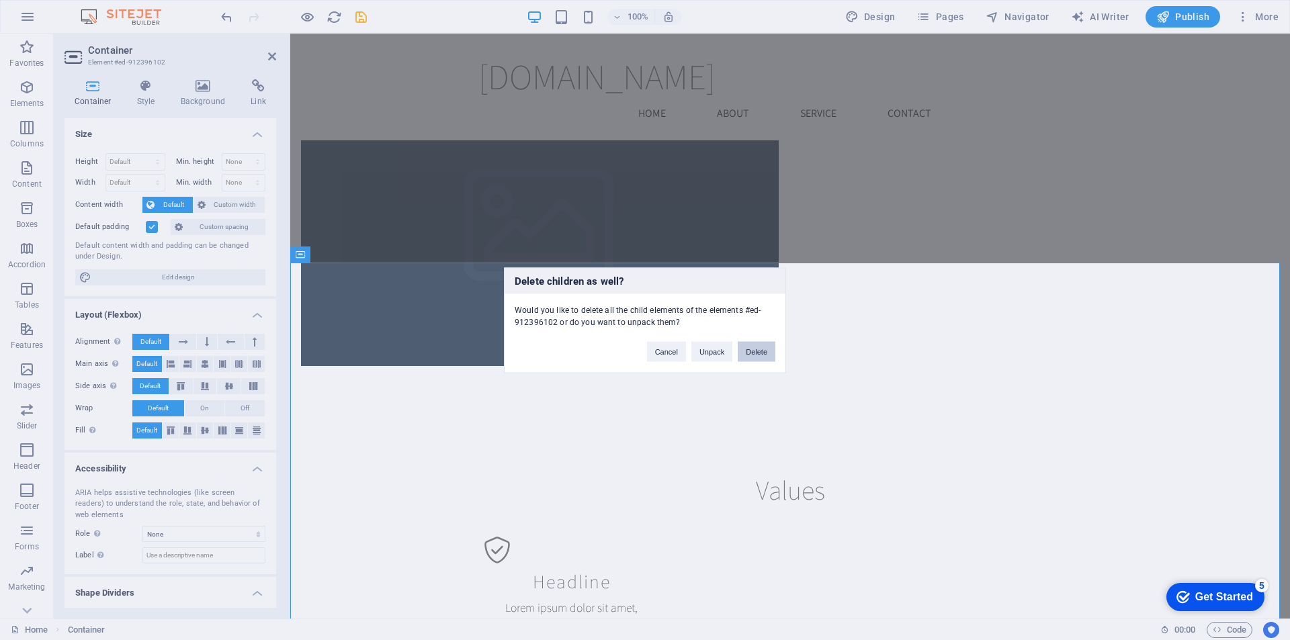
click at [764, 350] on button "Delete" at bounding box center [757, 351] width 38 height 20
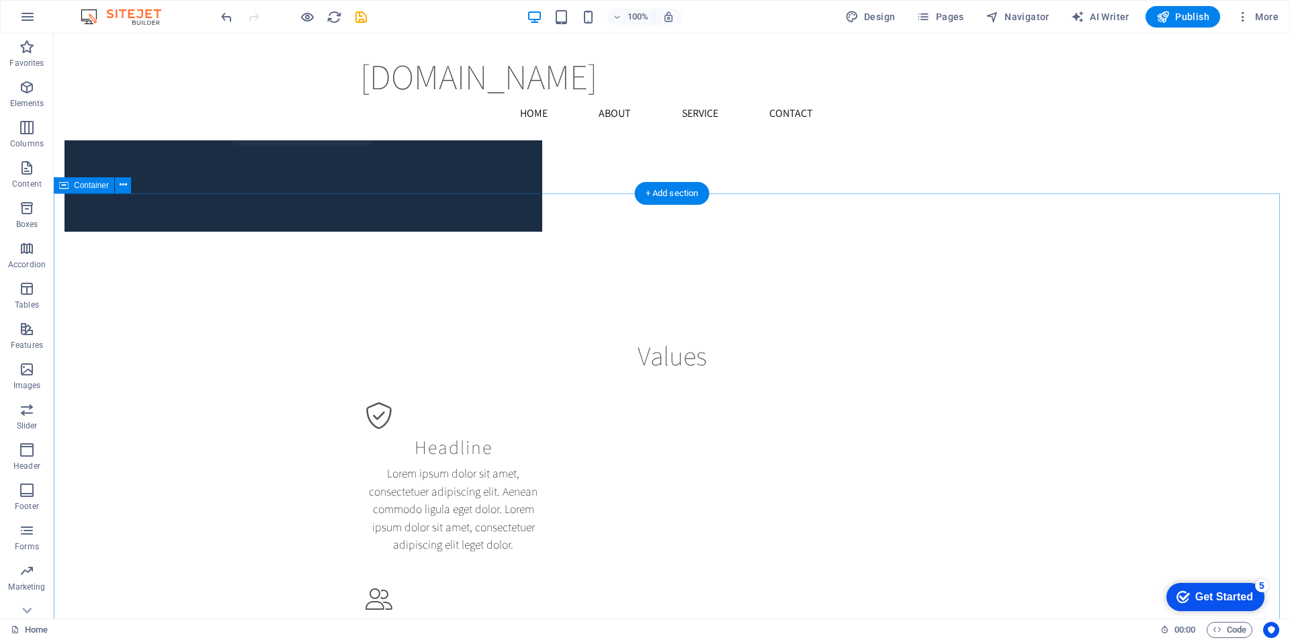
scroll to position [1209, 0]
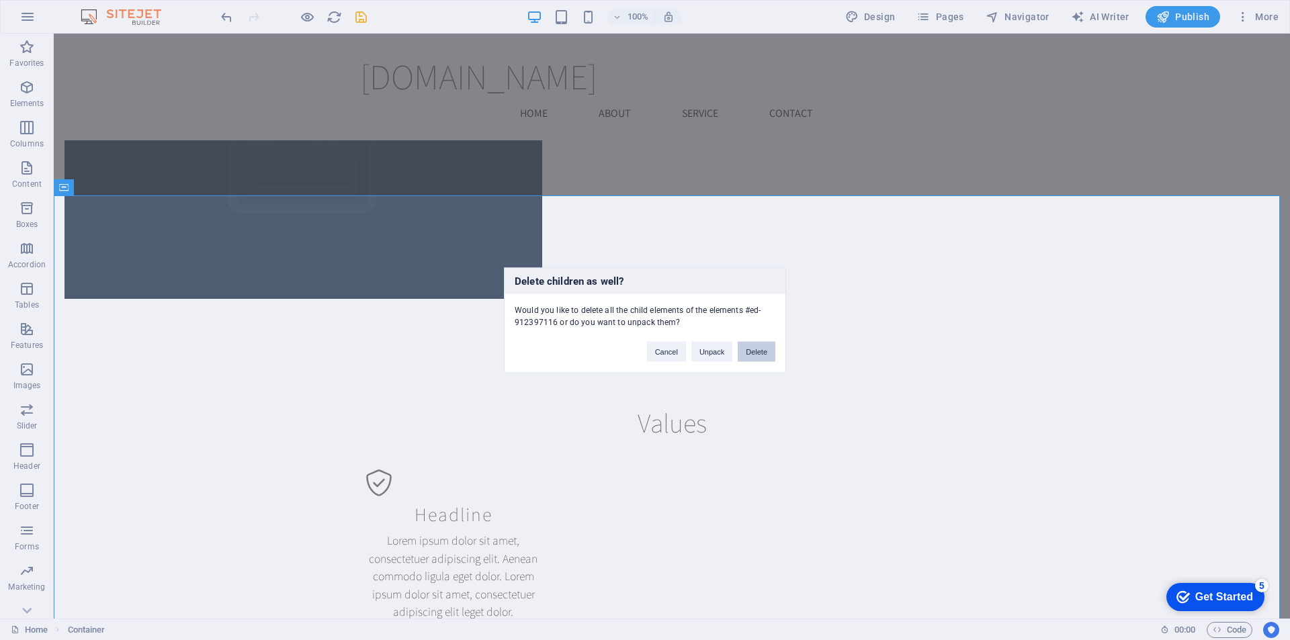
click at [749, 355] on button "Delete" at bounding box center [757, 351] width 38 height 20
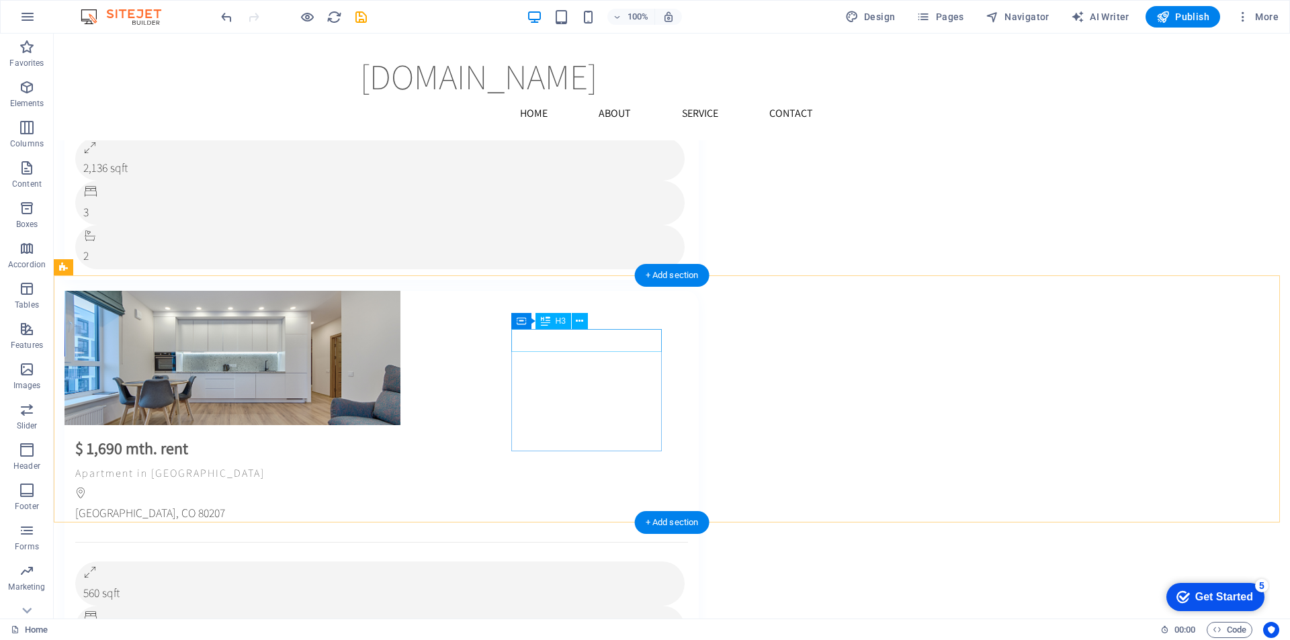
scroll to position [4849, 0]
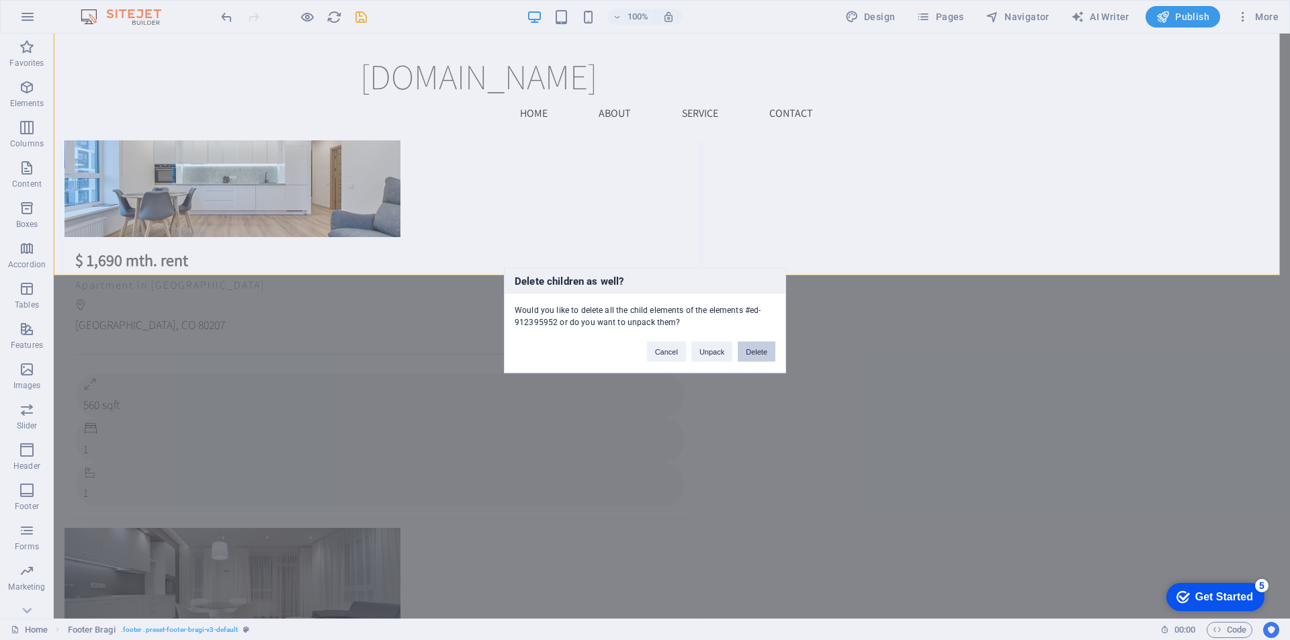
click at [753, 349] on button "Delete" at bounding box center [757, 351] width 38 height 20
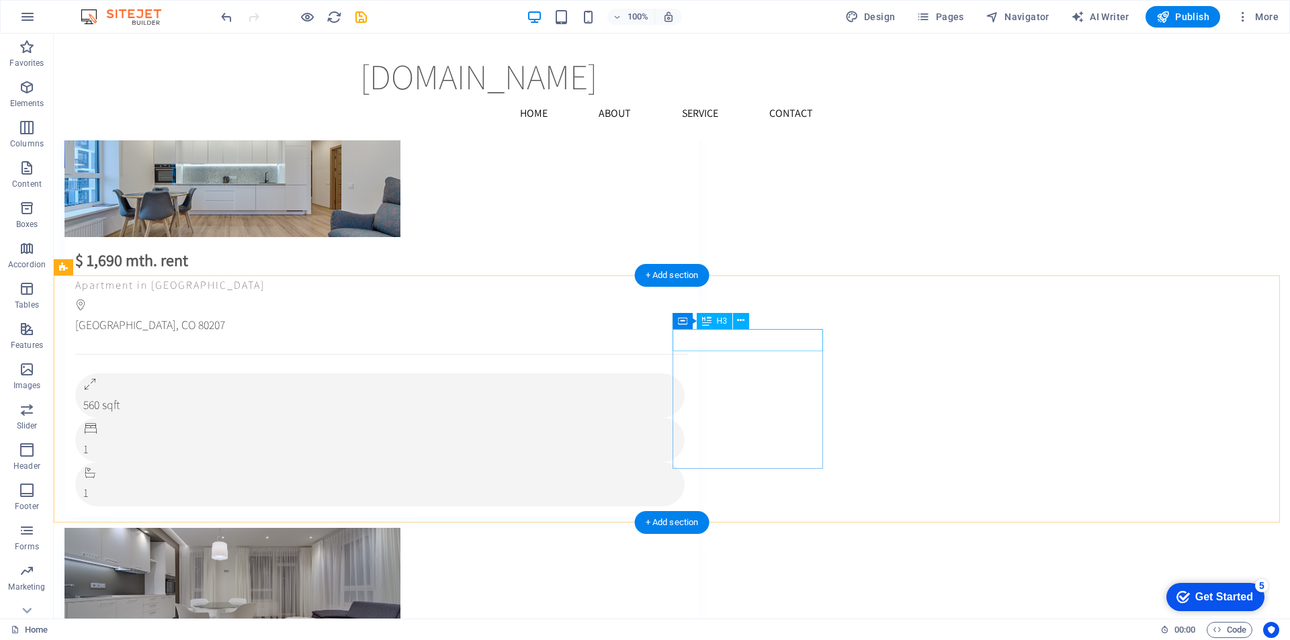
scroll to position [4603, 0]
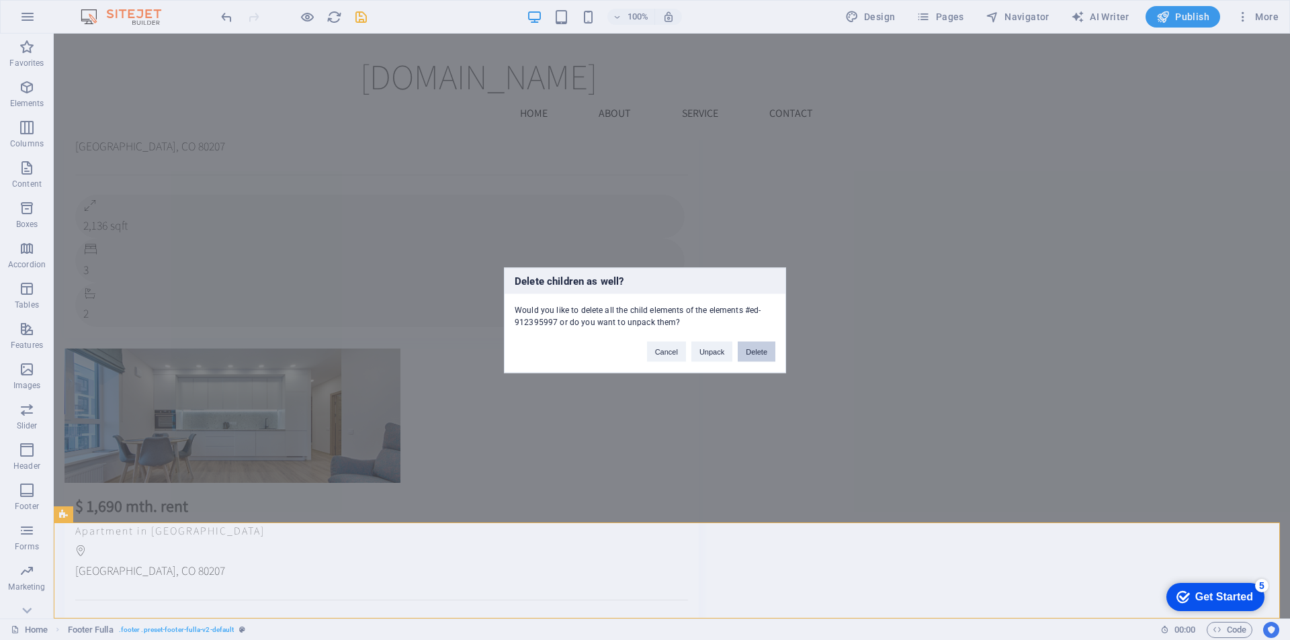
click at [763, 353] on button "Delete" at bounding box center [757, 351] width 38 height 20
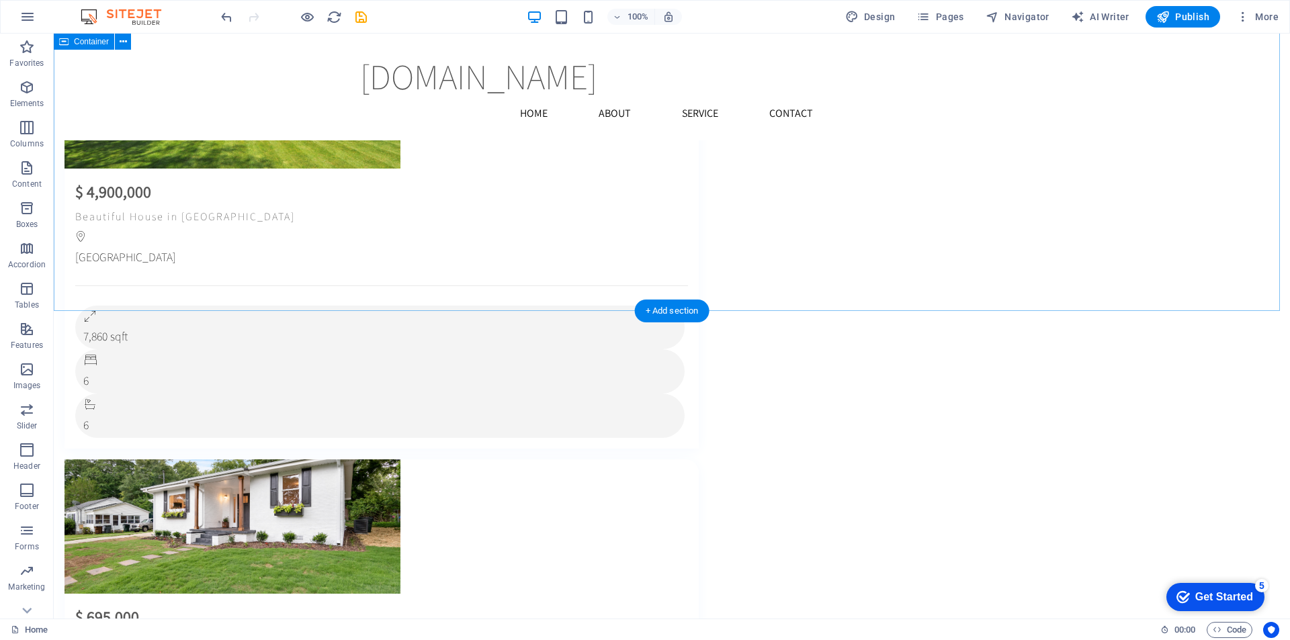
scroll to position [4037, 0]
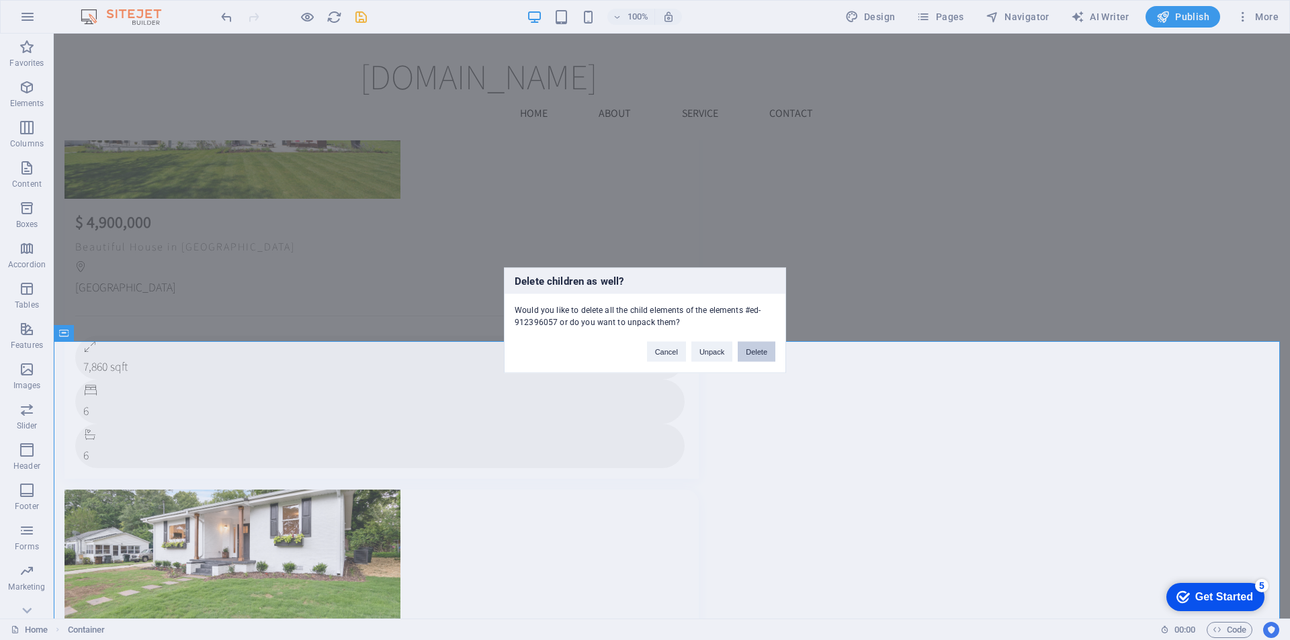
click at [754, 355] on button "Delete" at bounding box center [757, 351] width 38 height 20
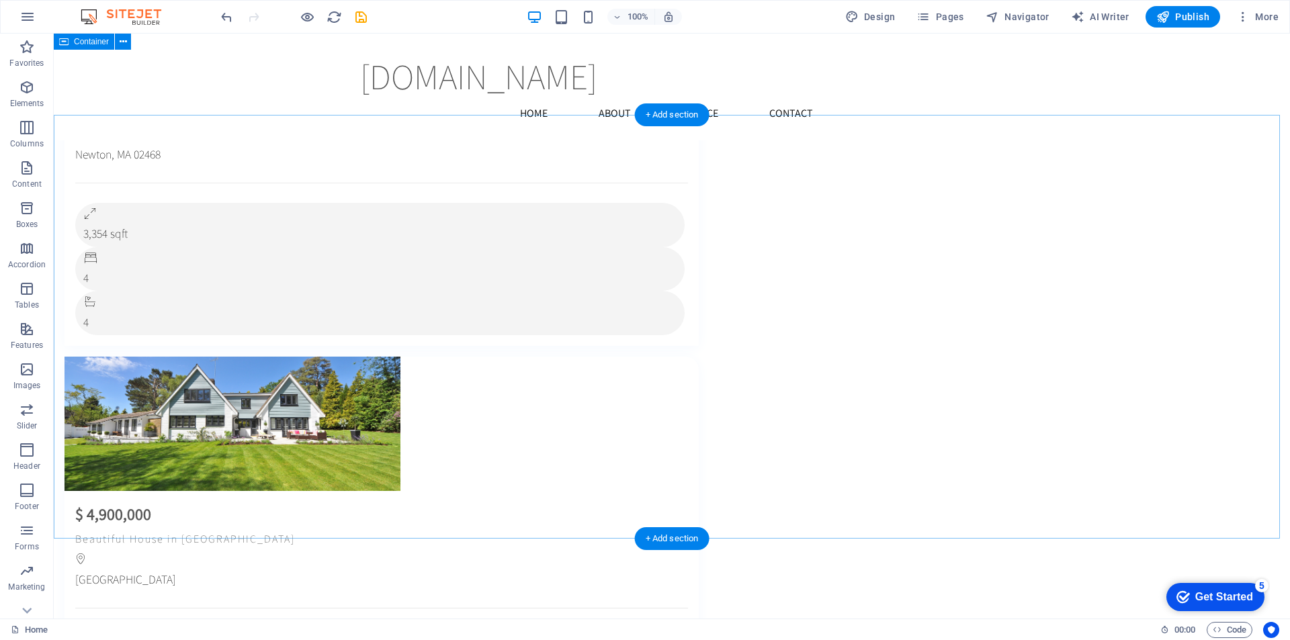
scroll to position [3738, 0]
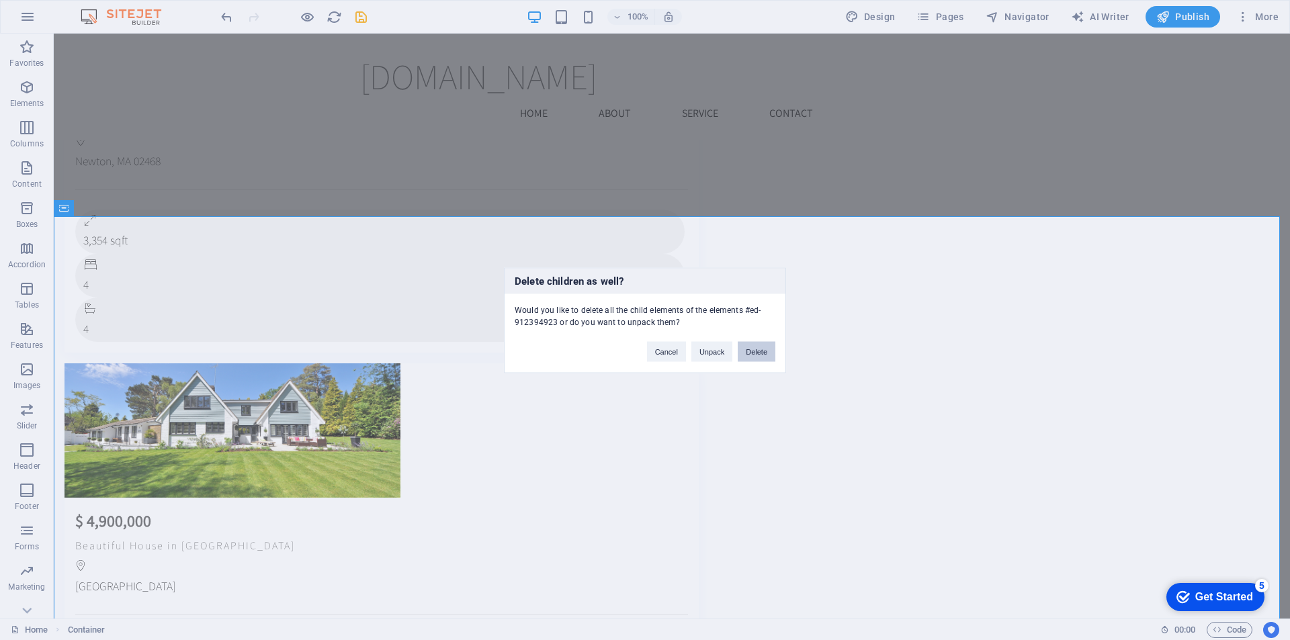
click at [755, 351] on button "Delete" at bounding box center [757, 351] width 38 height 20
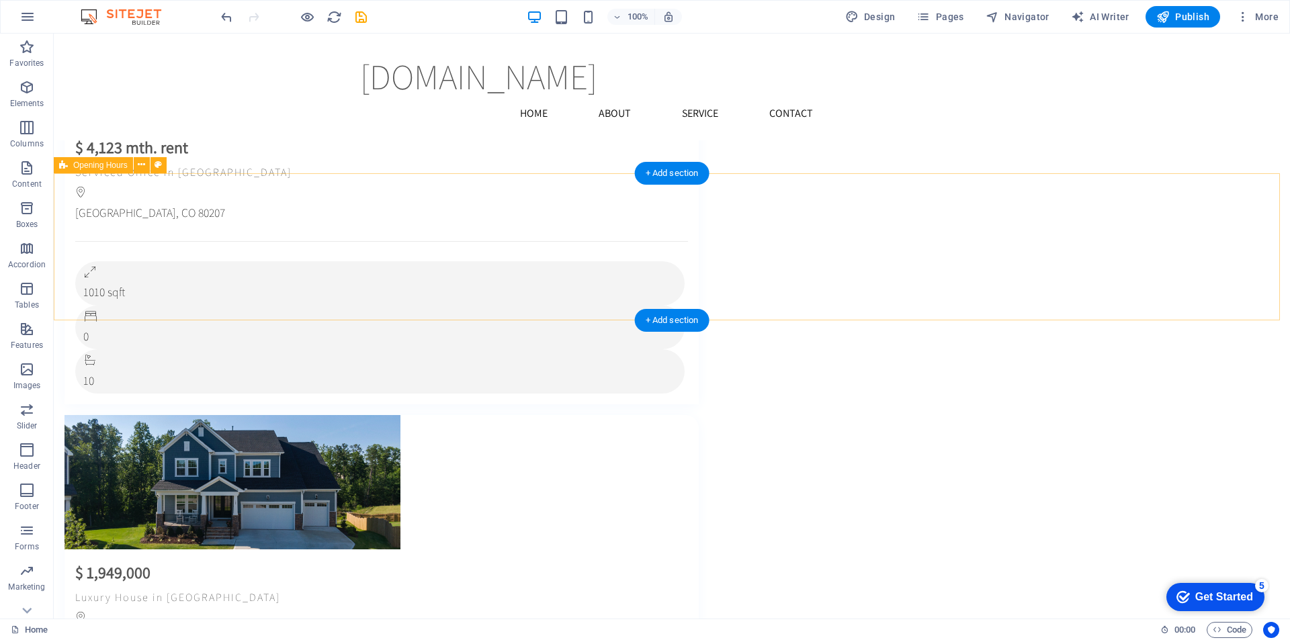
scroll to position [3247, 0]
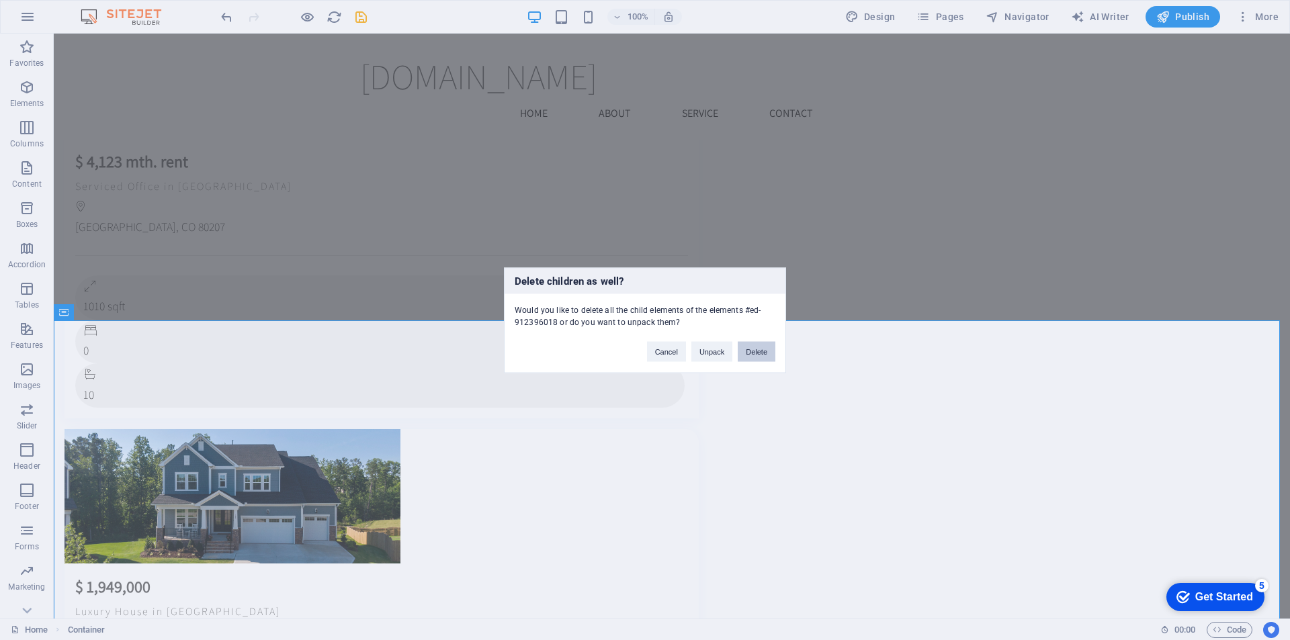
click at [757, 346] on button "Delete" at bounding box center [757, 351] width 38 height 20
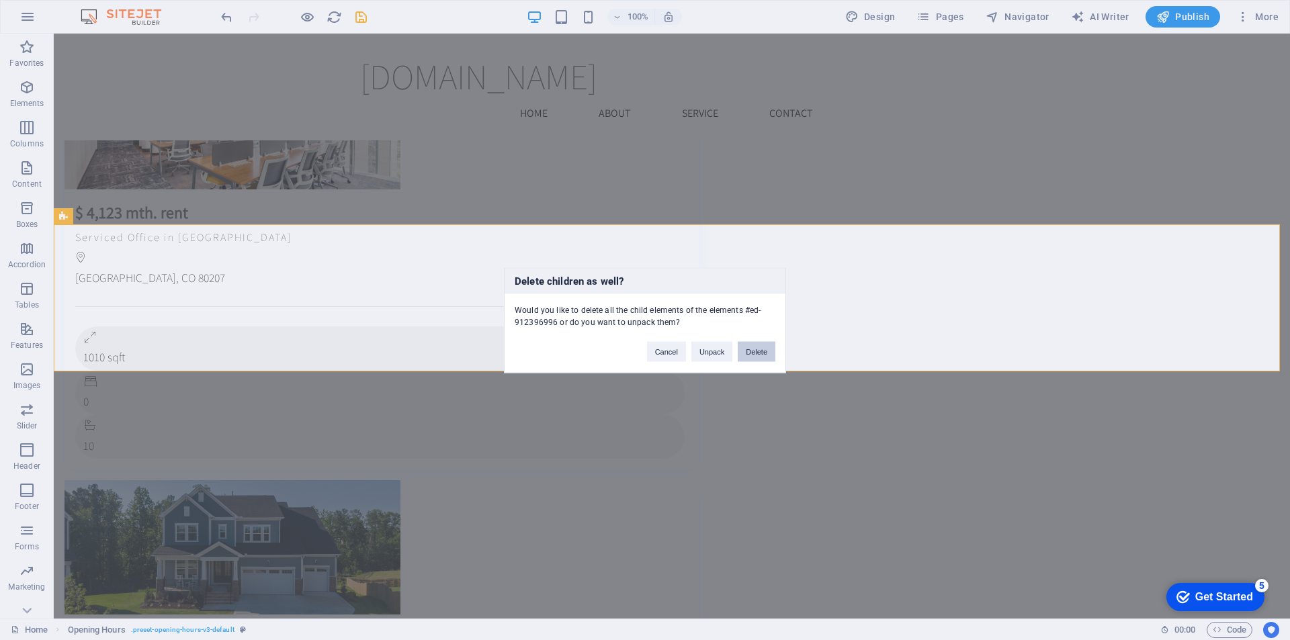
click at [771, 349] on button "Delete" at bounding box center [757, 351] width 38 height 20
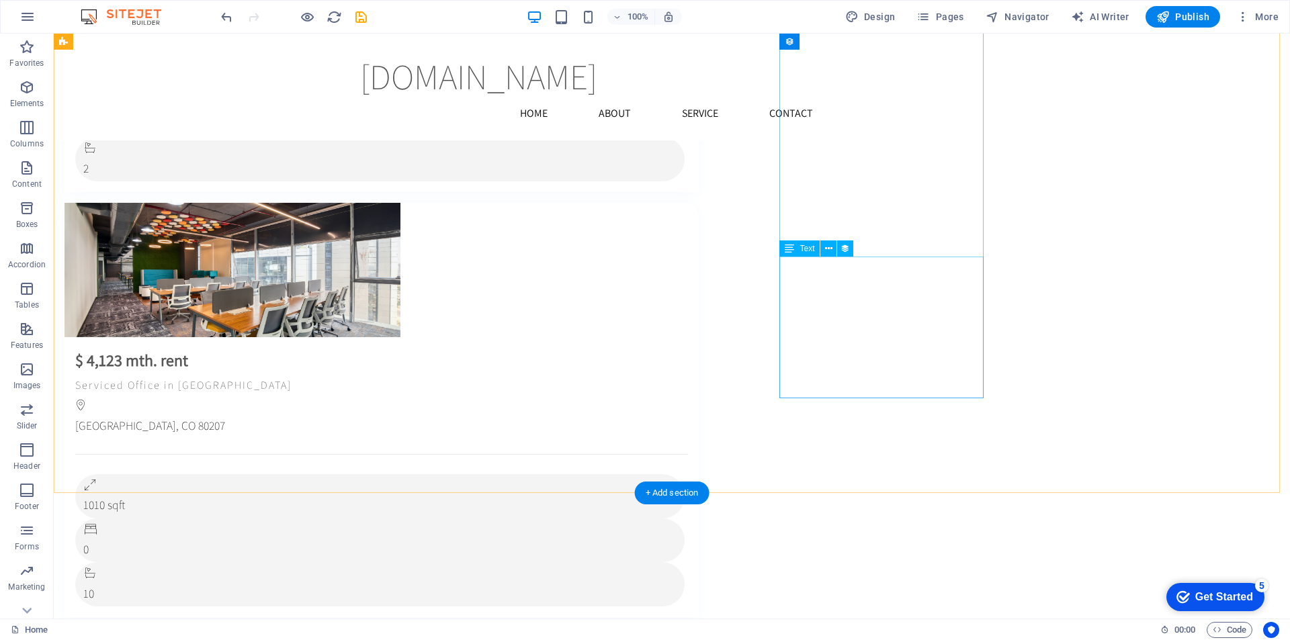
scroll to position [2847, 0]
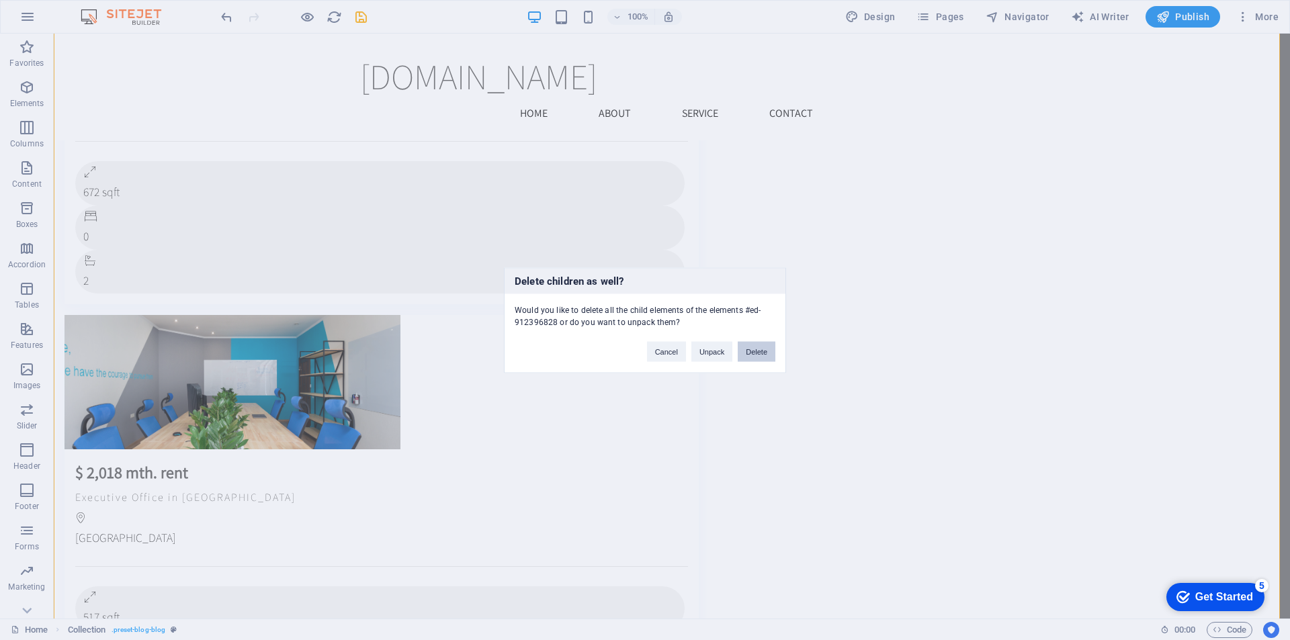
click at [756, 350] on button "Delete" at bounding box center [757, 351] width 38 height 20
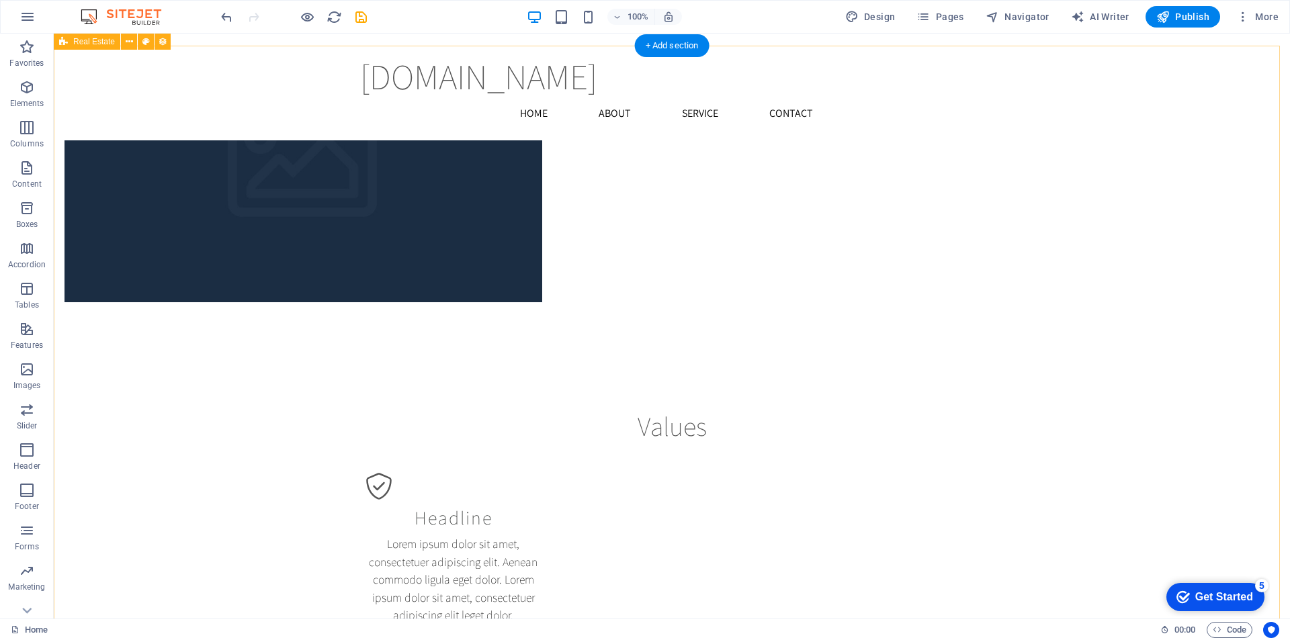
scroll to position [1175, 0]
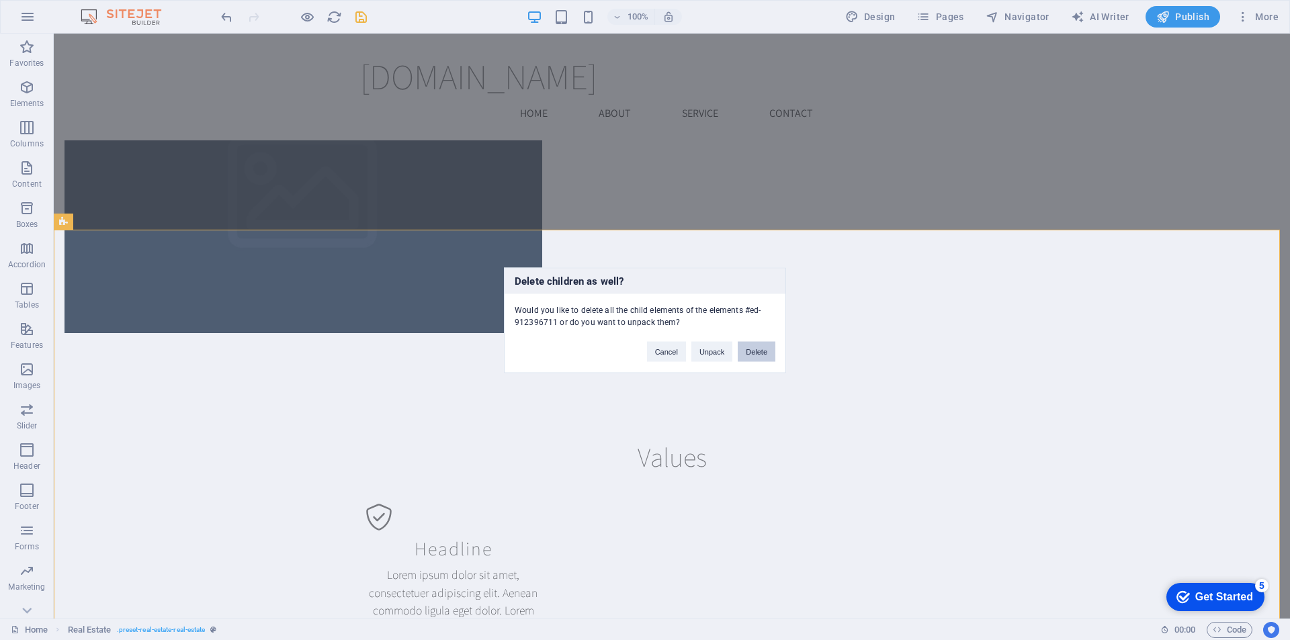
click at [757, 353] on button "Delete" at bounding box center [757, 351] width 38 height 20
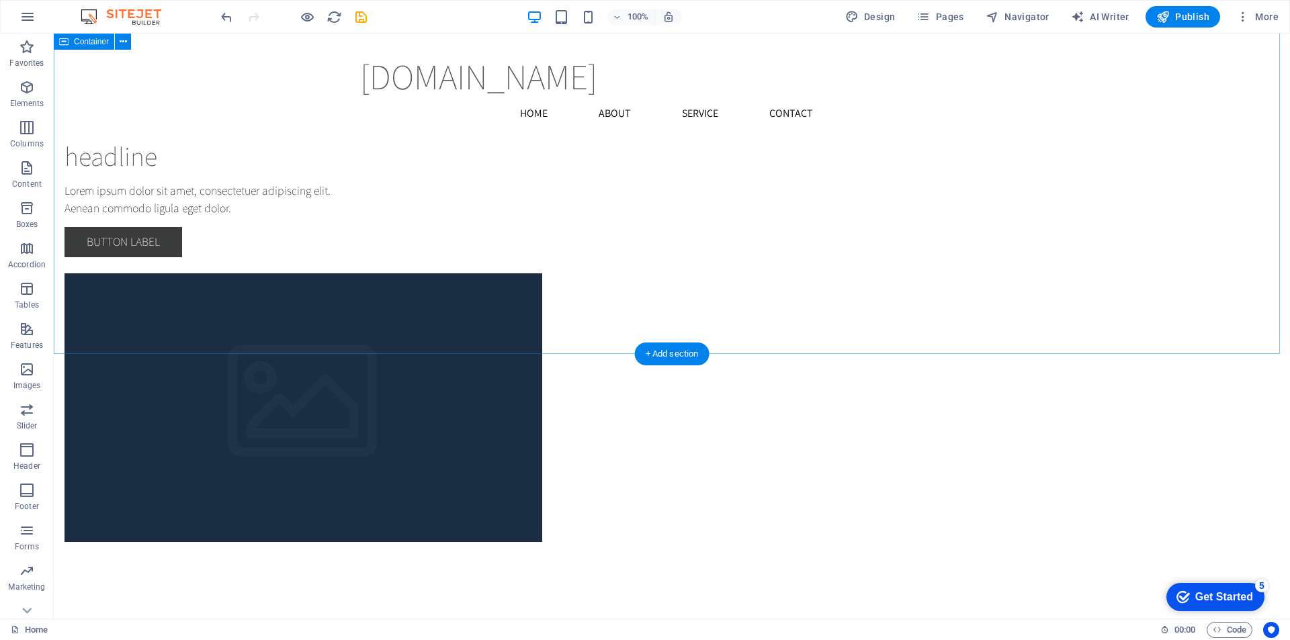
scroll to position [899, 0]
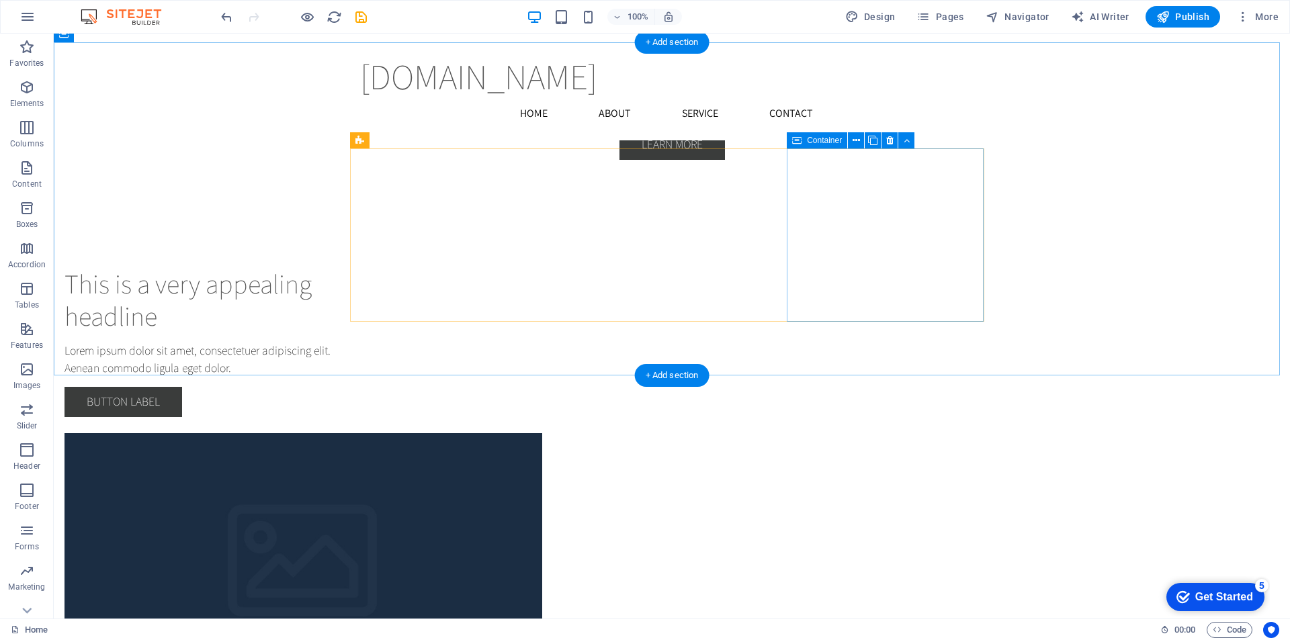
scroll to position [949, 0]
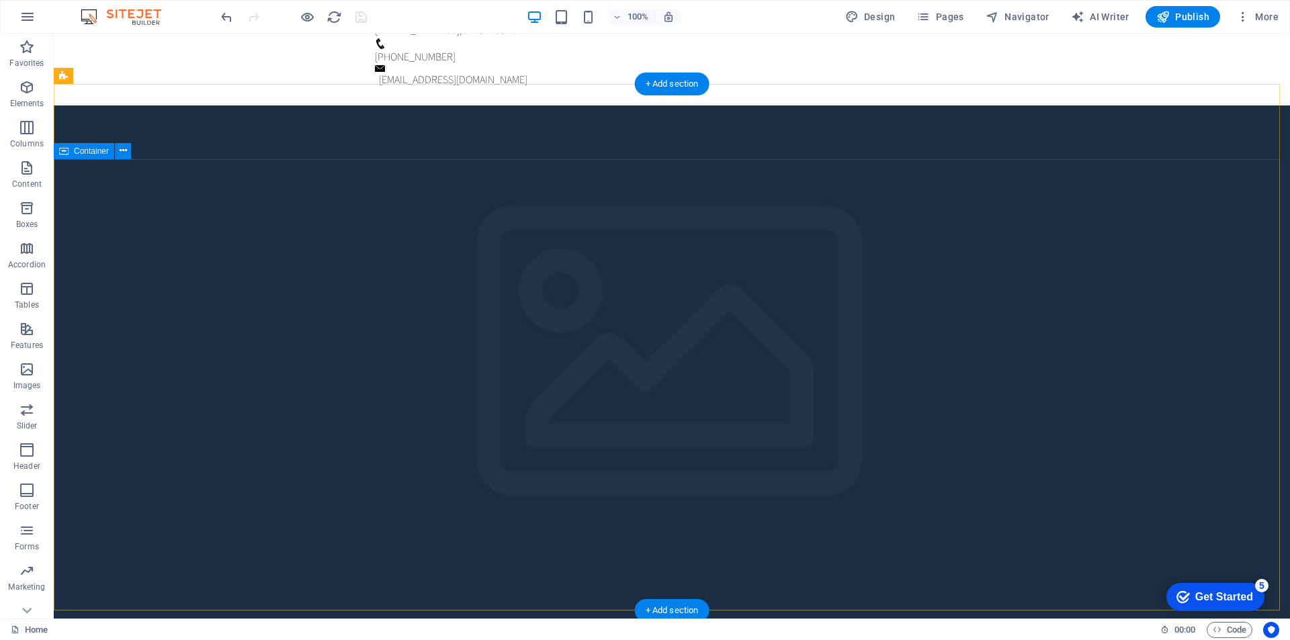
scroll to position [0, 0]
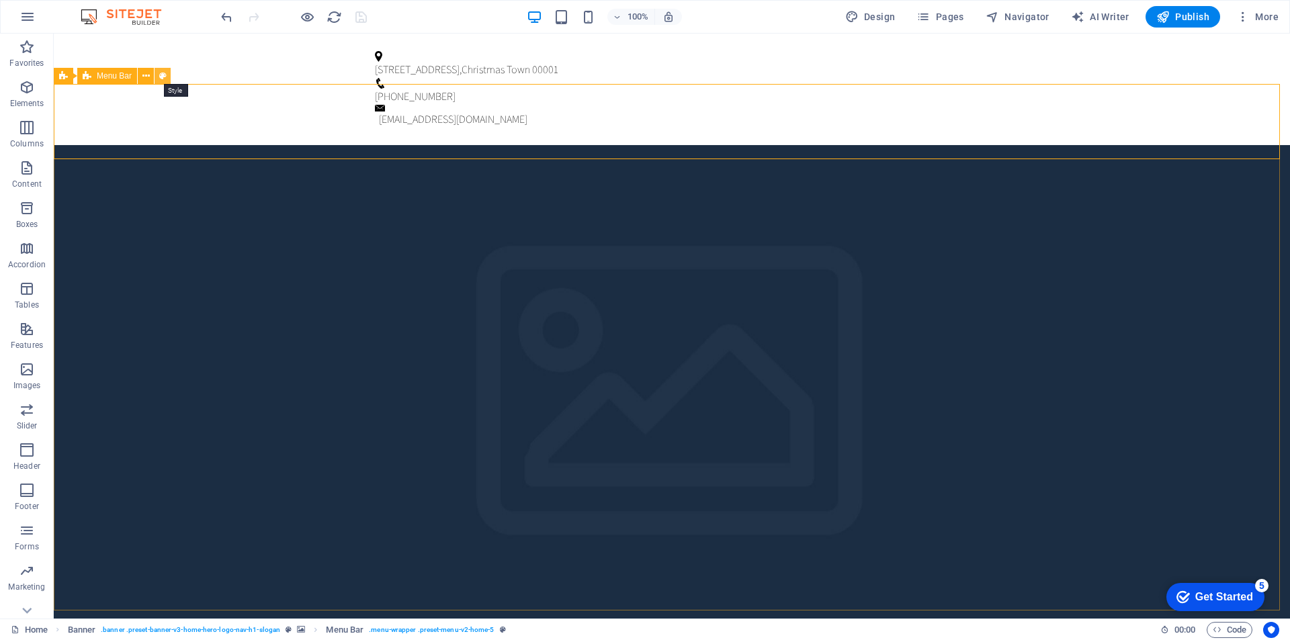
click at [161, 77] on icon at bounding box center [162, 76] width 7 height 14
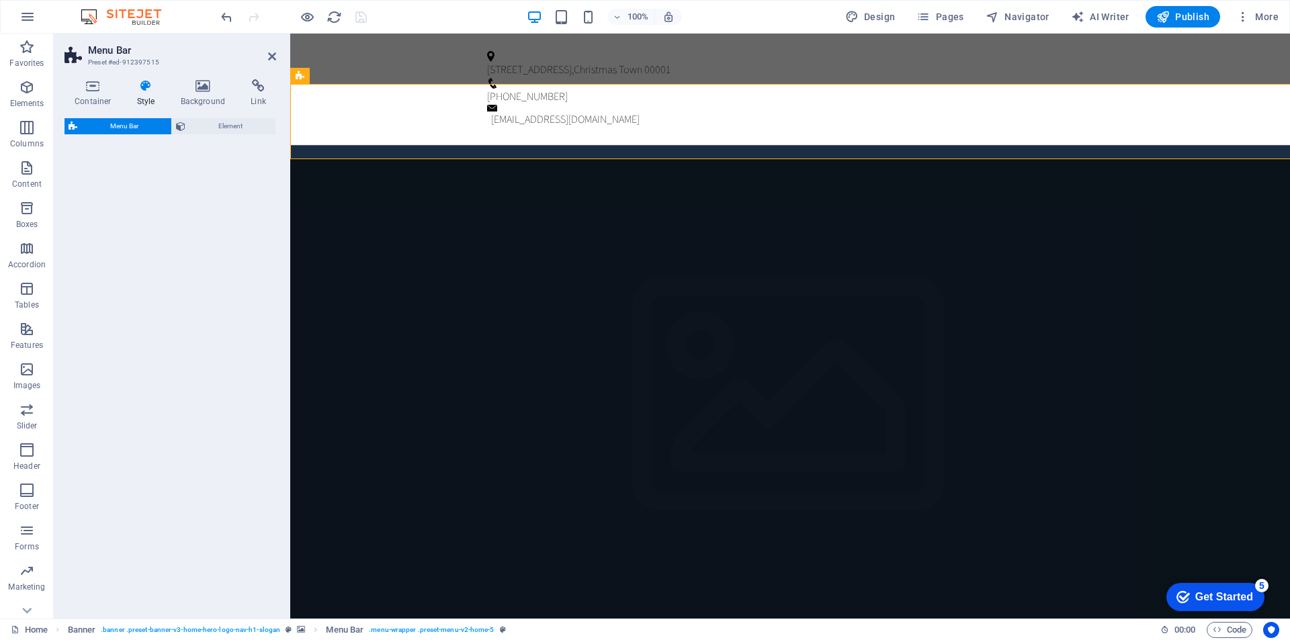
select select "rem"
select select "preset-menu-v2-home-5"
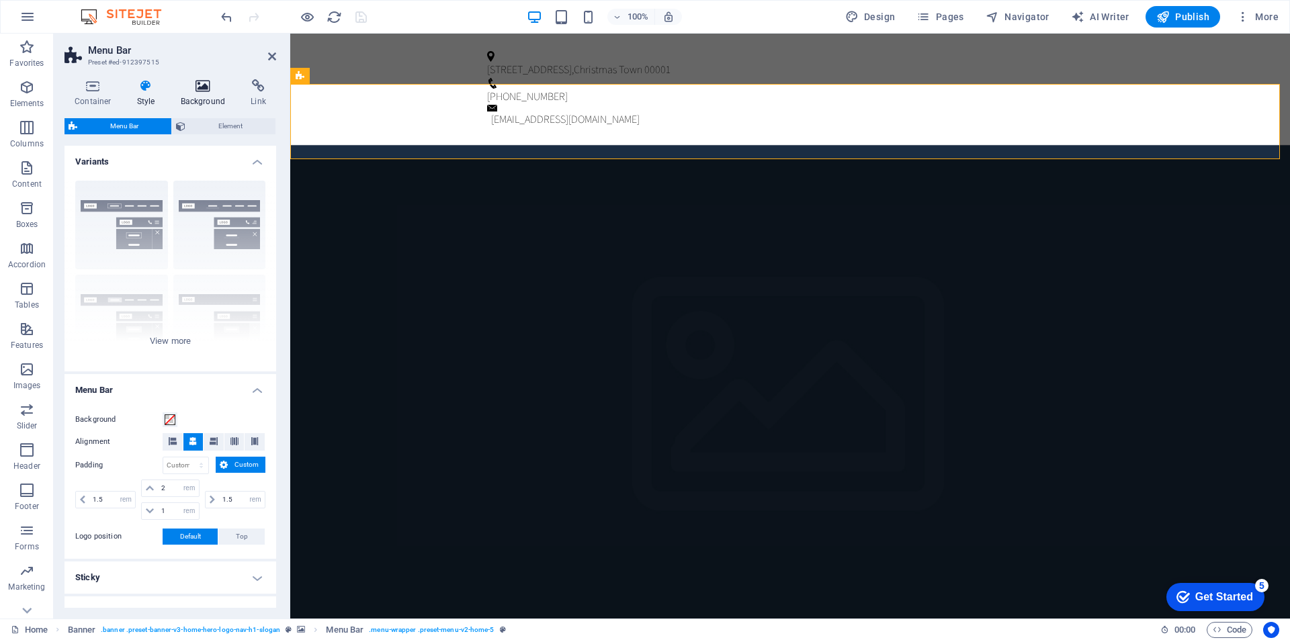
click at [204, 85] on icon at bounding box center [203, 85] width 65 height 13
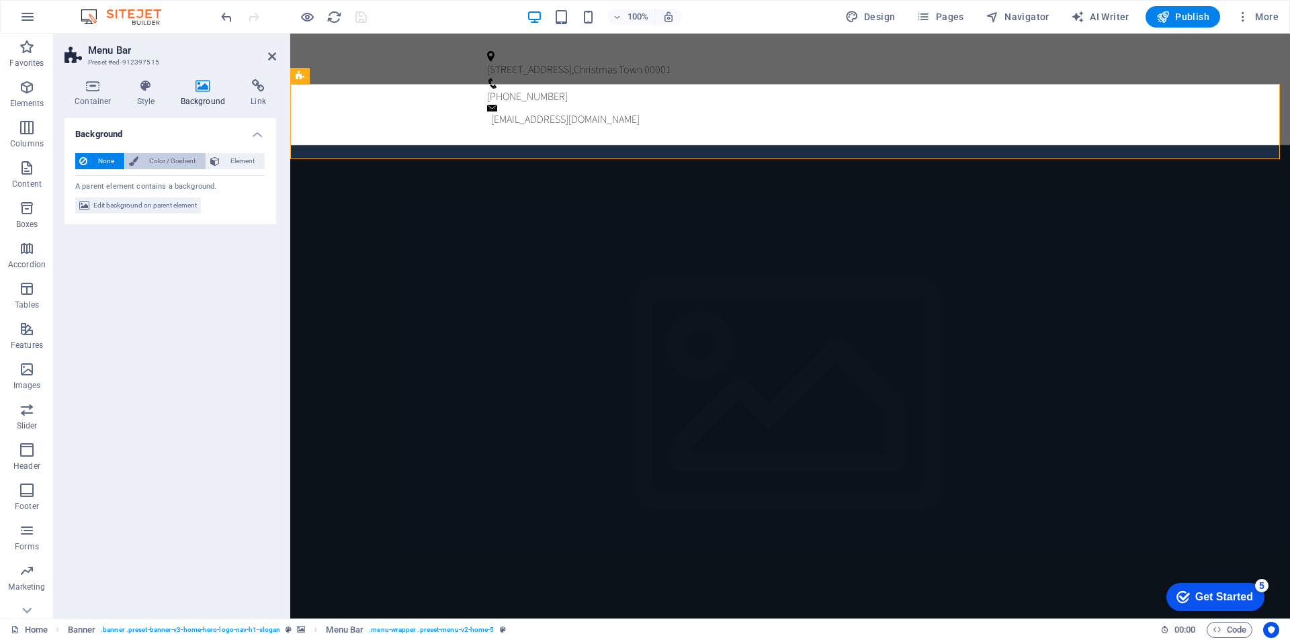
click at [153, 161] on span "Color / Gradient" at bounding box center [171, 161] width 59 height 16
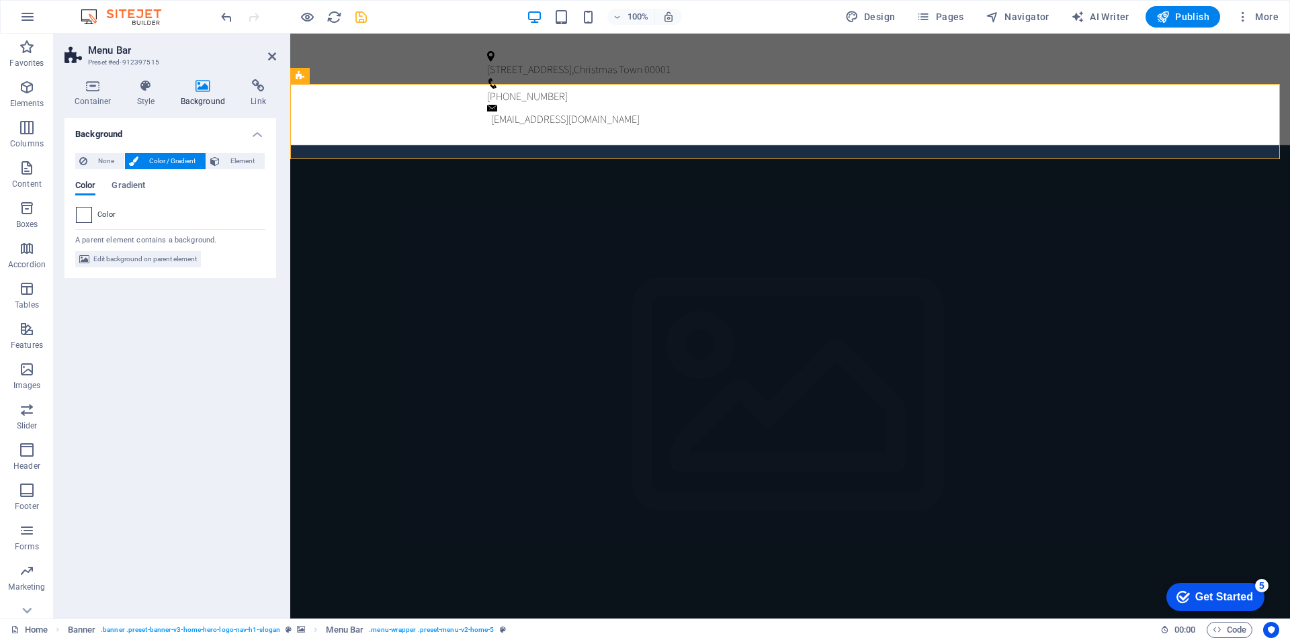
click at [83, 216] on span at bounding box center [84, 215] width 15 height 15
click at [0, 0] on li "Background color #ffffff" at bounding box center [0, 0] width 0 height 0
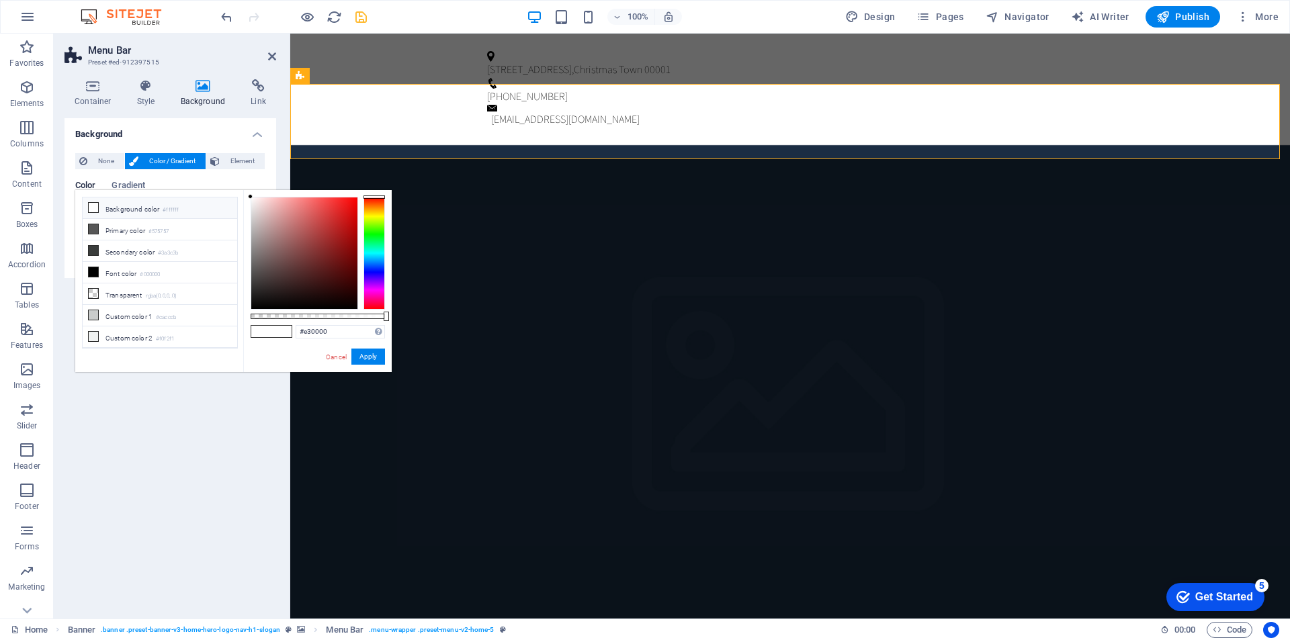
click at [357, 209] on div at bounding box center [304, 254] width 106 height 112
click at [253, 199] on div at bounding box center [250, 196] width 5 height 5
click at [329, 208] on div at bounding box center [304, 254] width 106 height 112
click at [354, 208] on div at bounding box center [356, 208] width 5 height 5
drag, startPoint x: 319, startPoint y: 226, endPoint x: 312, endPoint y: 228, distance: 7.7
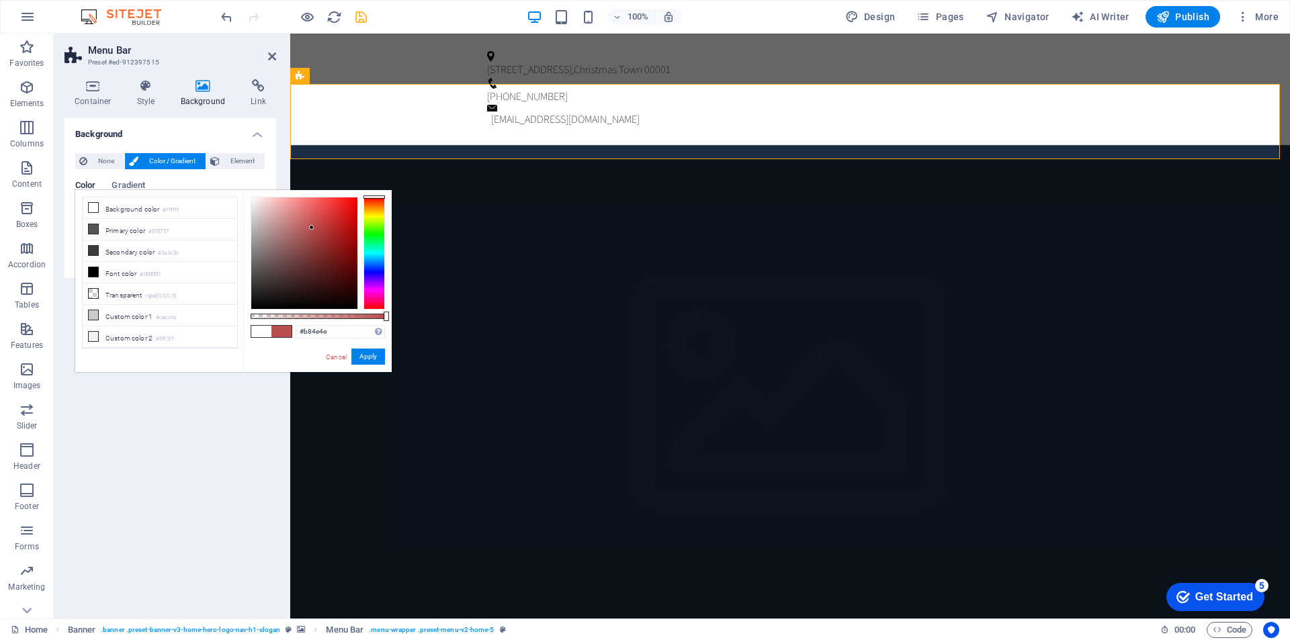
click at [312, 228] on div at bounding box center [304, 254] width 106 height 112
click at [323, 214] on div at bounding box center [304, 254] width 106 height 112
click at [324, 198] on div at bounding box center [304, 254] width 106 height 112
drag, startPoint x: 344, startPoint y: 238, endPoint x: 337, endPoint y: 242, distance: 7.8
click at [337, 242] on div at bounding box center [304, 254] width 106 height 112
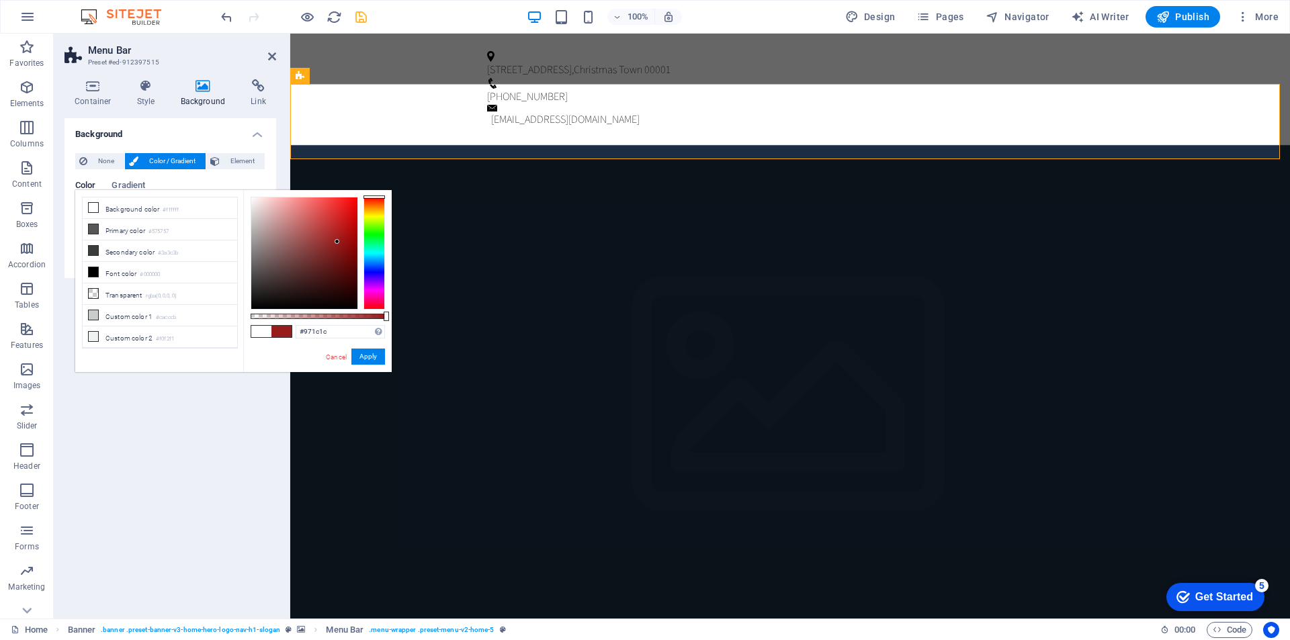
click at [337, 242] on div at bounding box center [337, 241] width 5 height 5
click at [337, 241] on div at bounding box center [337, 241] width 5 height 5
click at [335, 237] on div at bounding box center [304, 254] width 106 height 112
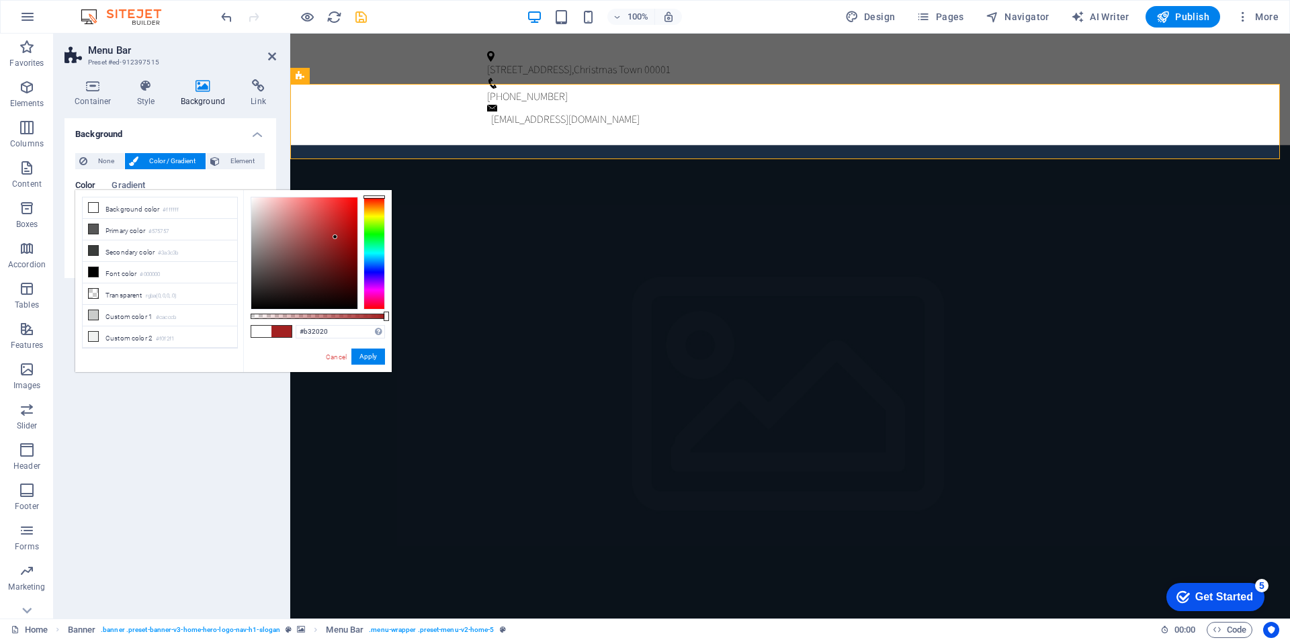
click at [338, 230] on div at bounding box center [304, 254] width 106 height 112
click at [333, 226] on div at bounding box center [304, 254] width 106 height 112
click at [333, 226] on div at bounding box center [333, 225] width 5 height 5
click at [337, 220] on div at bounding box center [304, 254] width 106 height 112
click at [337, 220] on div at bounding box center [337, 220] width 5 height 5
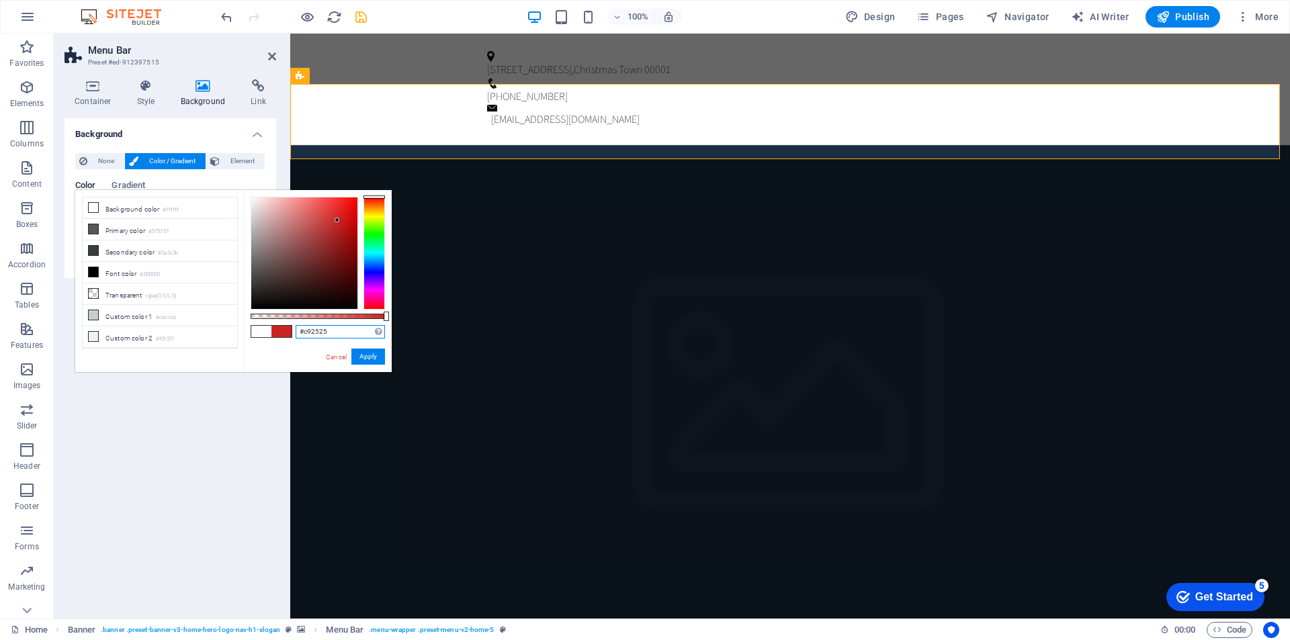
click at [320, 327] on input "#c92525" at bounding box center [340, 331] width 89 height 13
drag, startPoint x: 333, startPoint y: 327, endPoint x: 304, endPoint y: 333, distance: 30.3
click at [304, 333] on input "#c92525" at bounding box center [340, 331] width 89 height 13
paste input "d32f2f"
drag, startPoint x: 333, startPoint y: 333, endPoint x: 303, endPoint y: 335, distance: 30.3
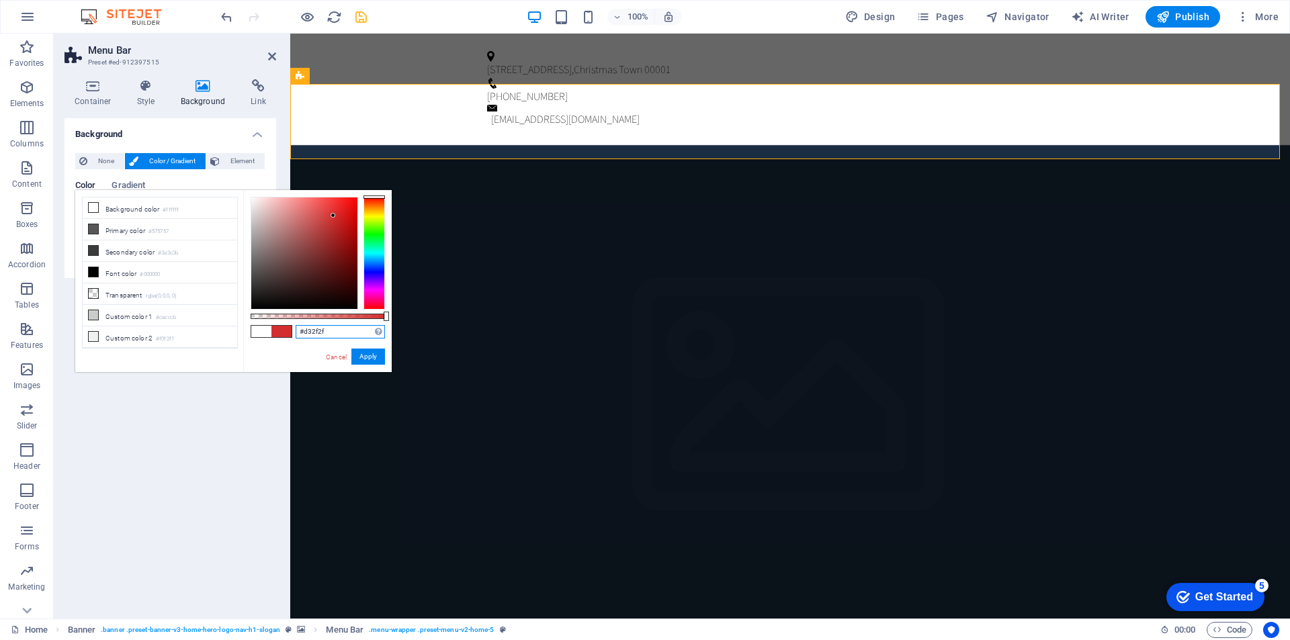
click at [303, 335] on input "#d32f2f" at bounding box center [340, 331] width 89 height 13
paste input "ccc9c9"
drag, startPoint x: 329, startPoint y: 335, endPoint x: 304, endPoint y: 335, distance: 24.9
click at [304, 335] on input "#ccc9c9" at bounding box center [340, 331] width 89 height 13
paste input "b8023"
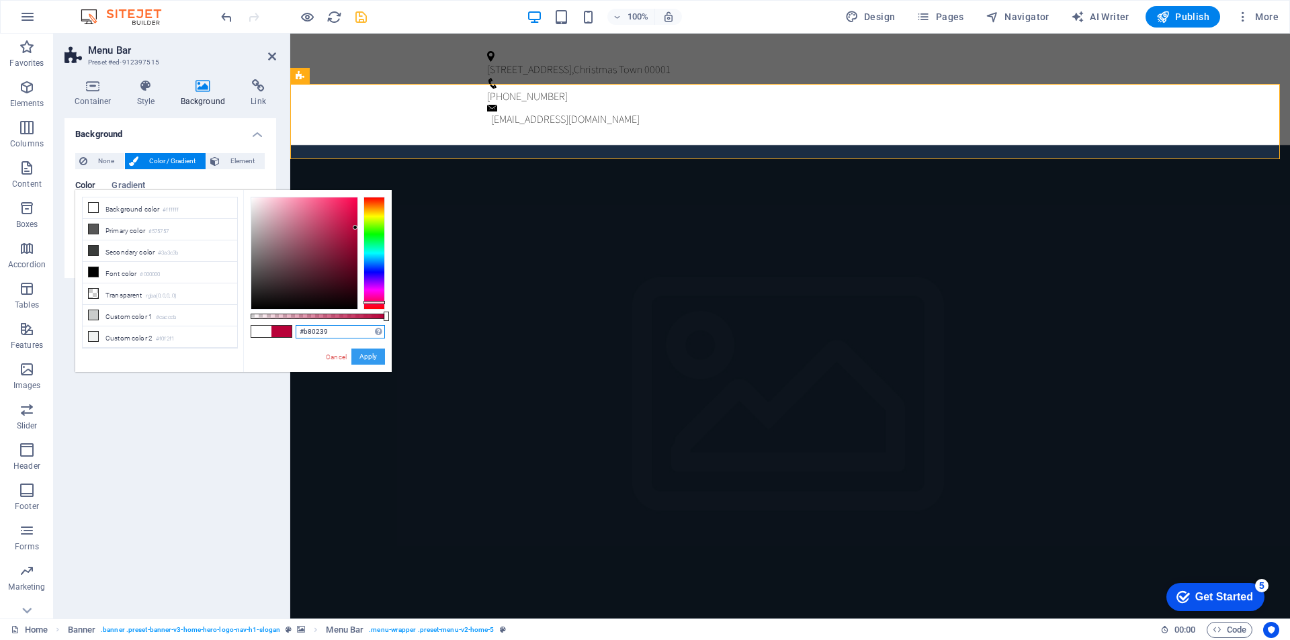
type input "#b80239"
click at [372, 355] on button "Apply" at bounding box center [368, 357] width 34 height 16
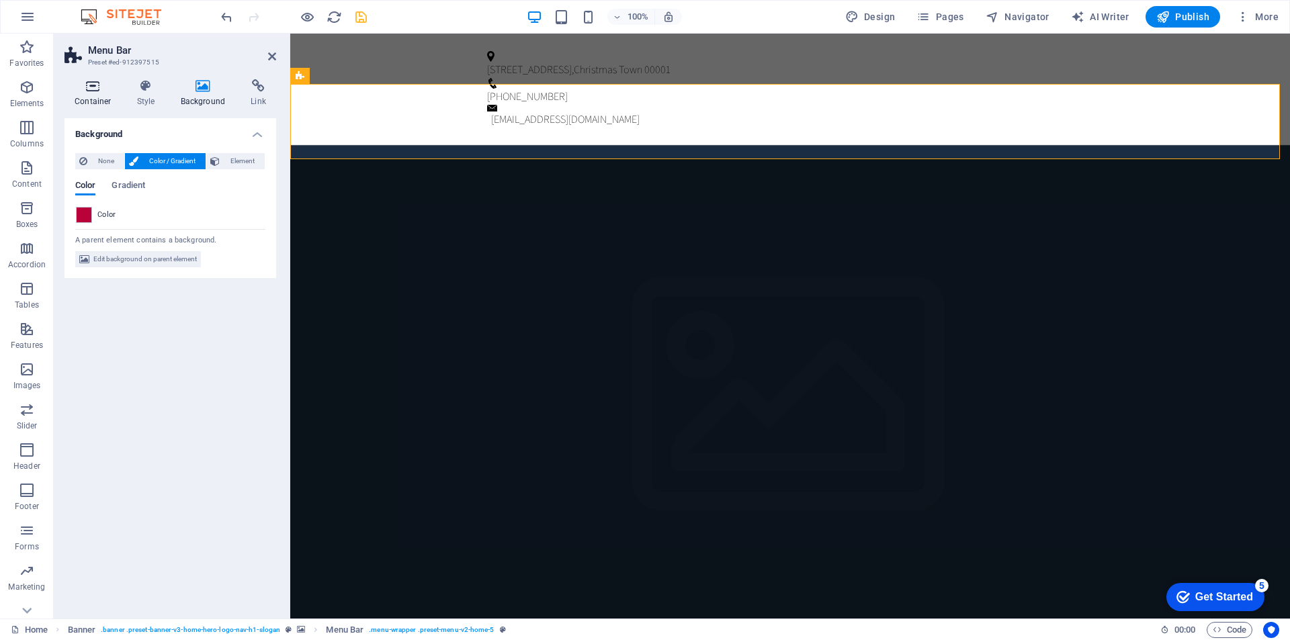
click at [85, 96] on h4 "Container" at bounding box center [95, 93] width 62 height 28
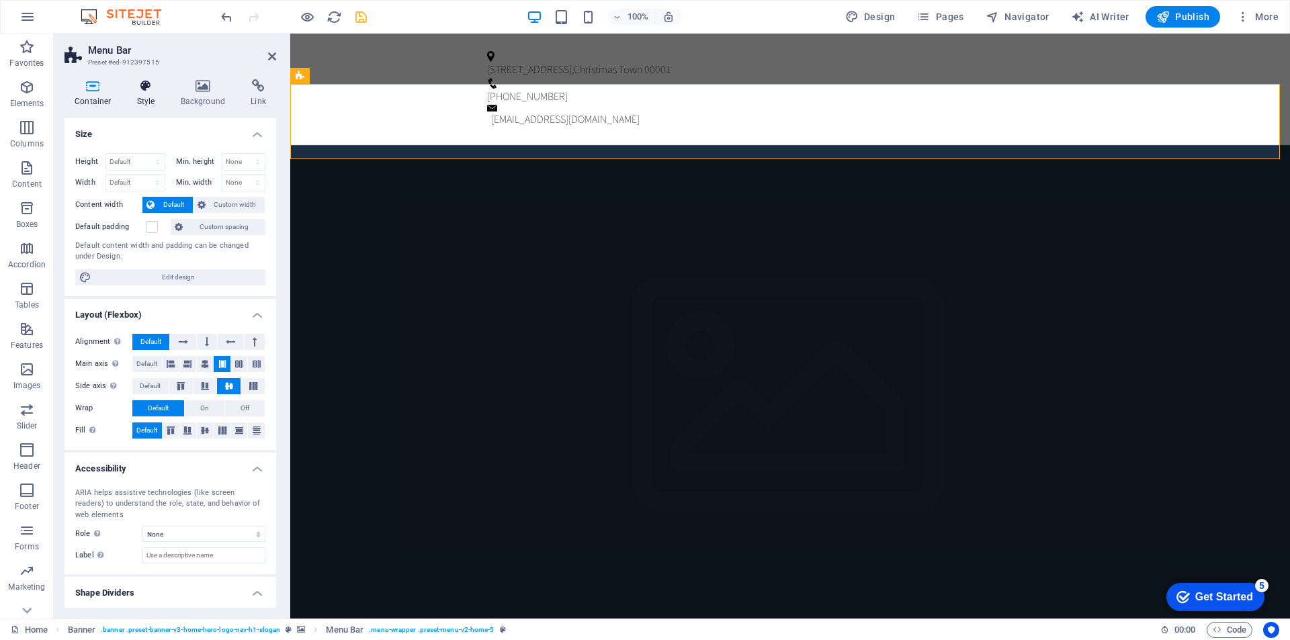
click at [147, 89] on icon at bounding box center [146, 85] width 38 height 13
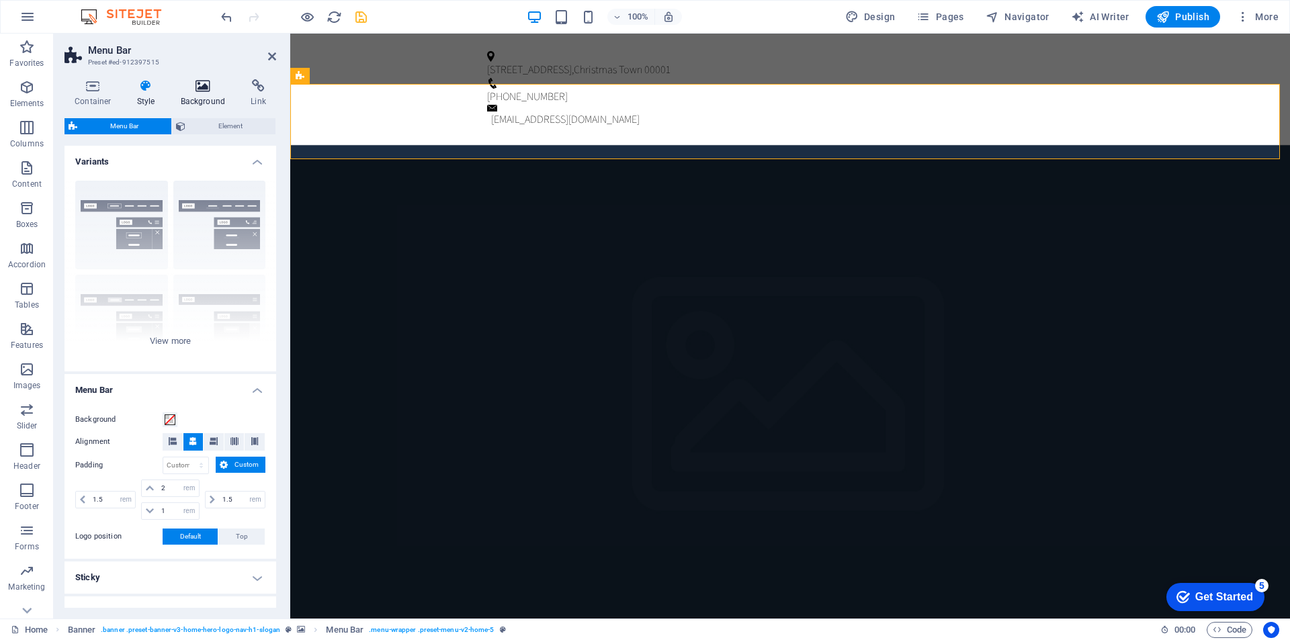
click at [210, 87] on icon at bounding box center [203, 85] width 65 height 13
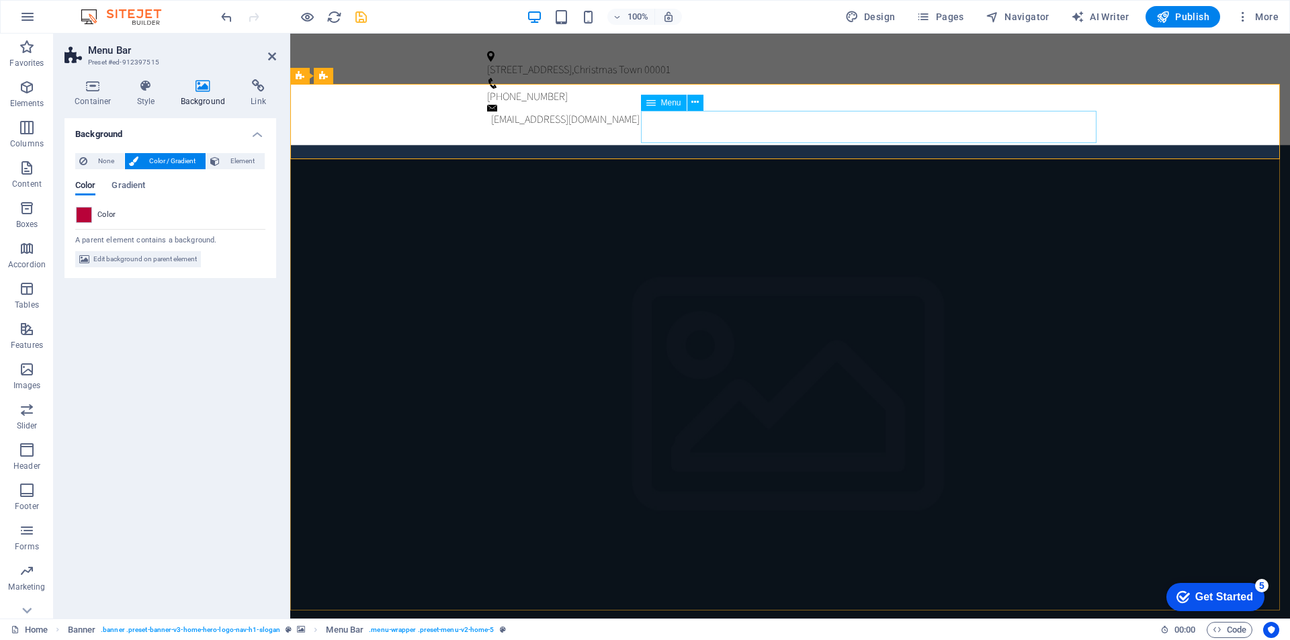
select select
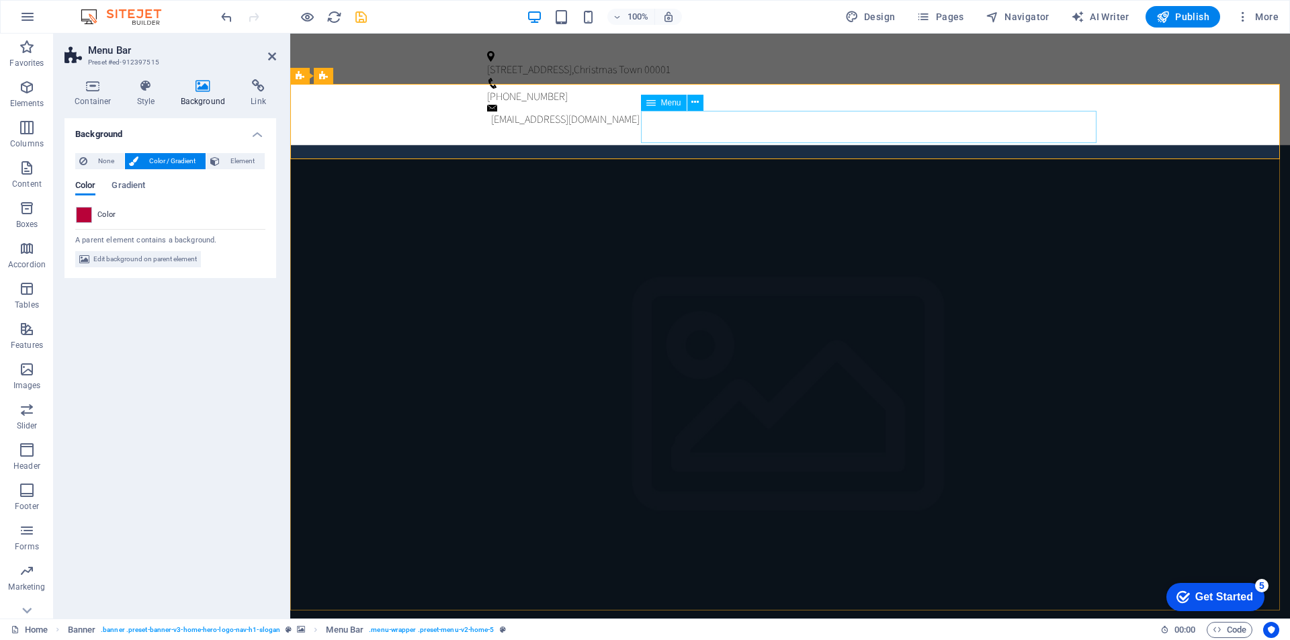
select select
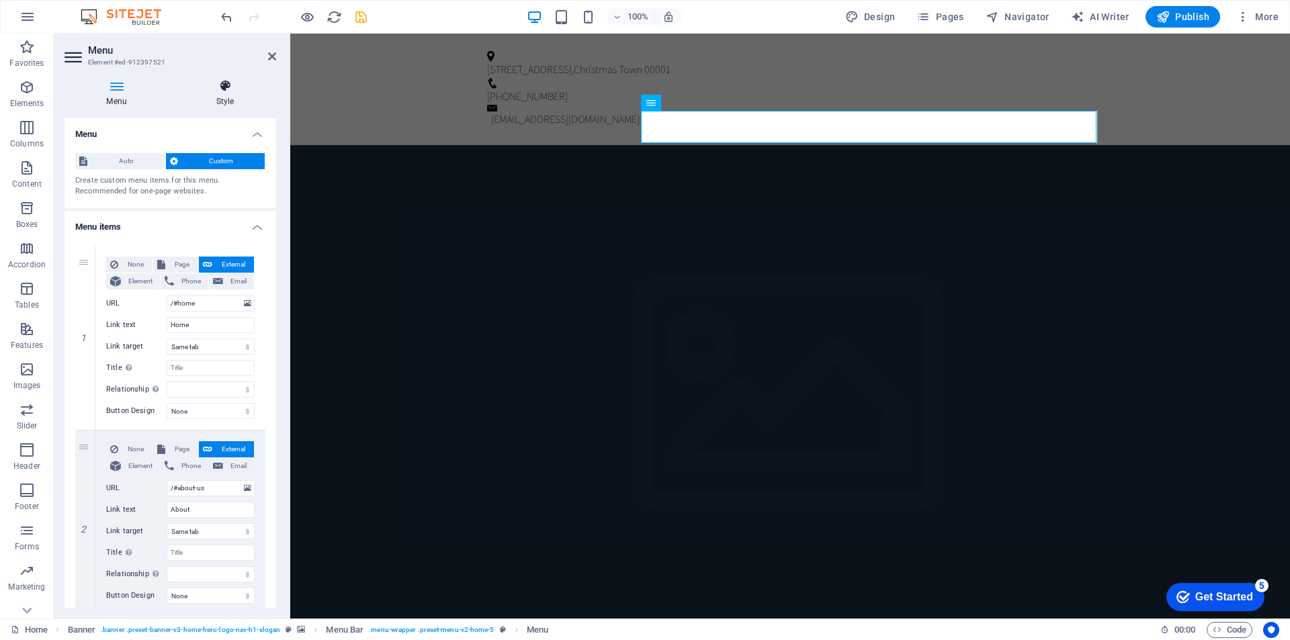
click at [222, 83] on icon at bounding box center [225, 85] width 102 height 13
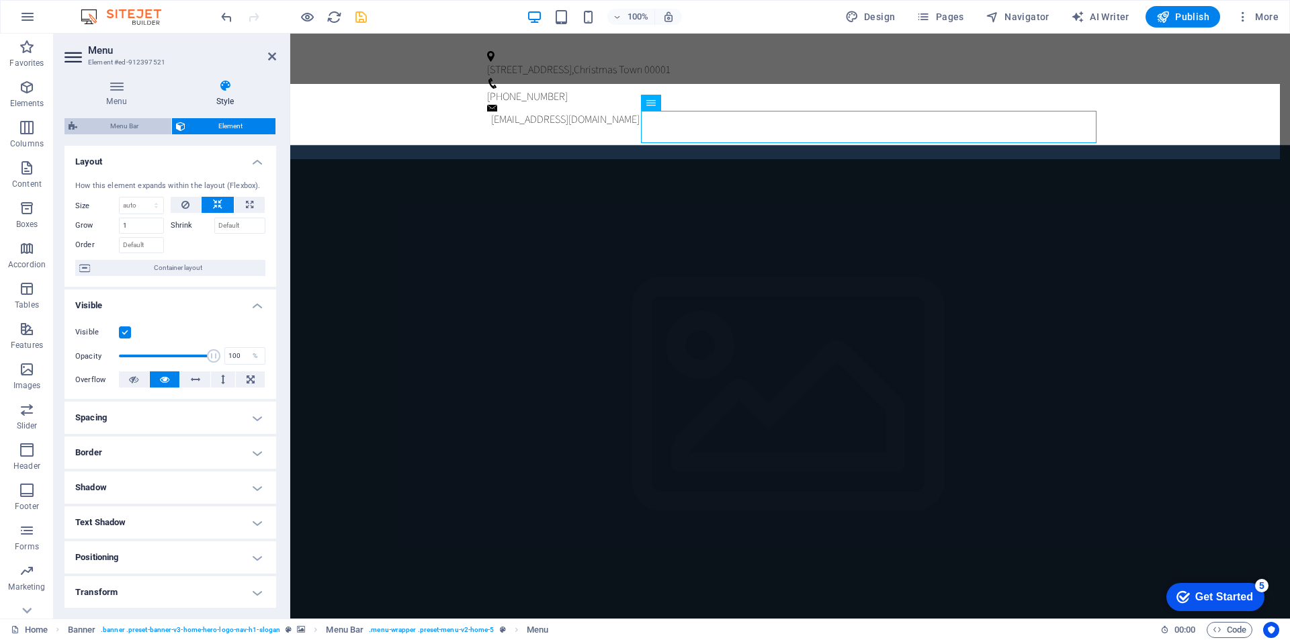
click at [119, 124] on span "Menu Bar" at bounding box center [124, 126] width 86 height 16
select select "rem"
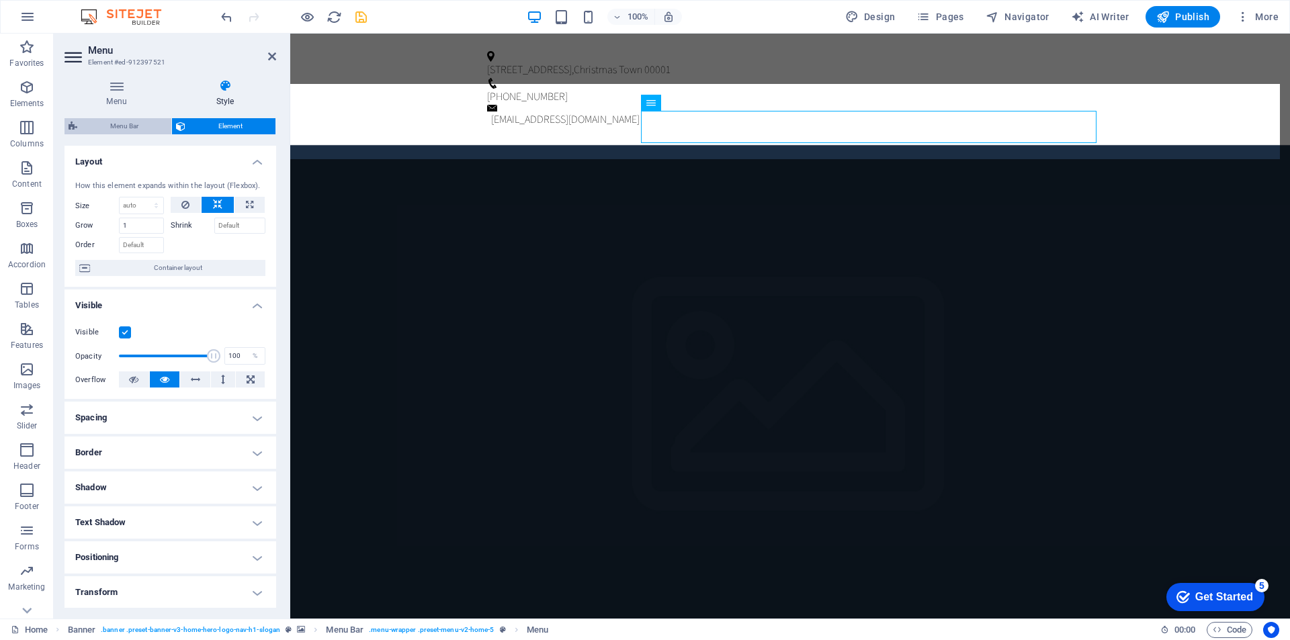
select select "preset-menu-v2-home-5"
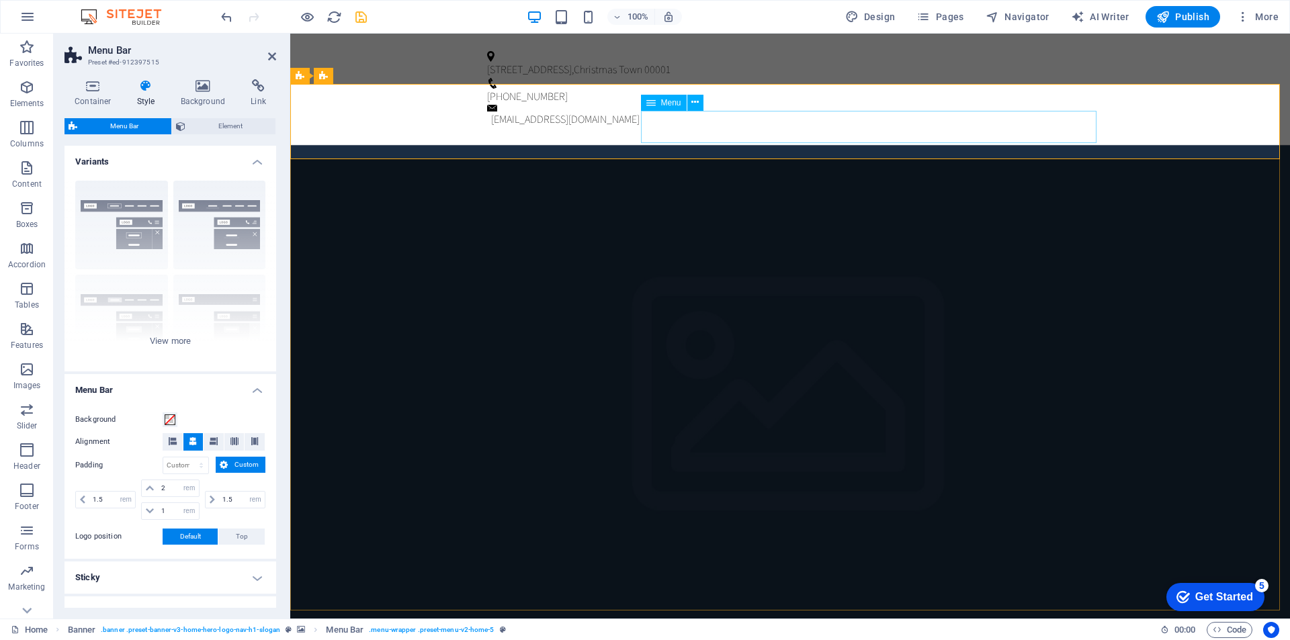
click at [694, 103] on icon at bounding box center [694, 102] width 7 height 14
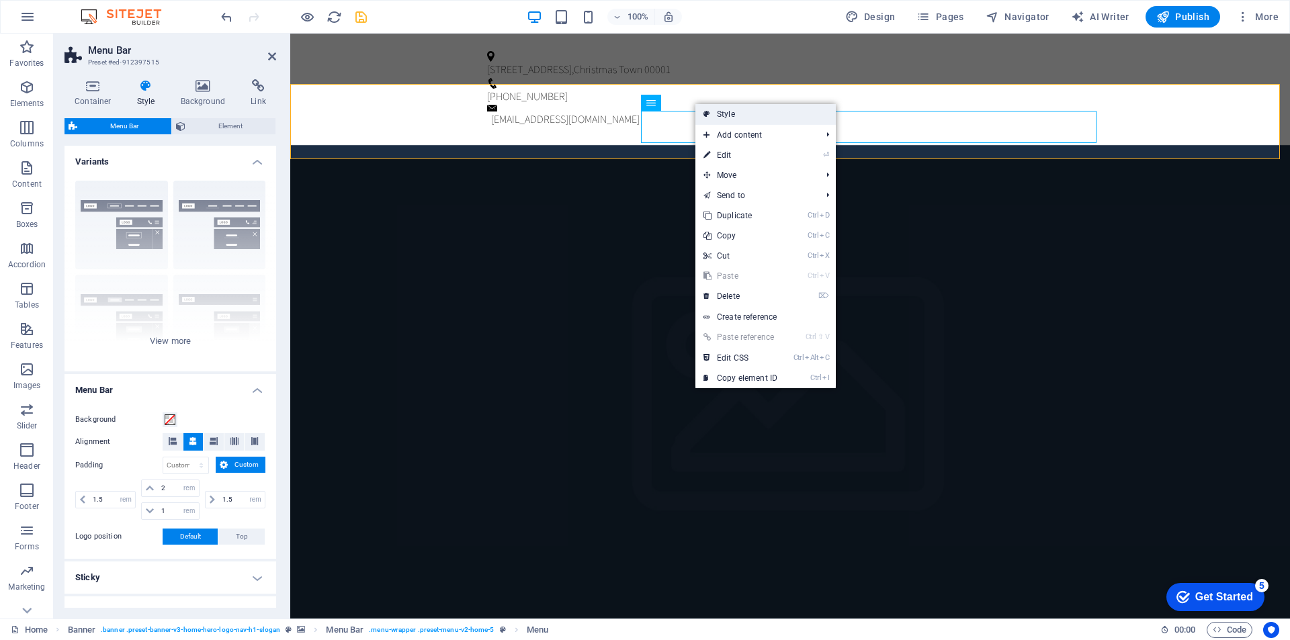
click at [763, 116] on link "Style" at bounding box center [765, 114] width 140 height 20
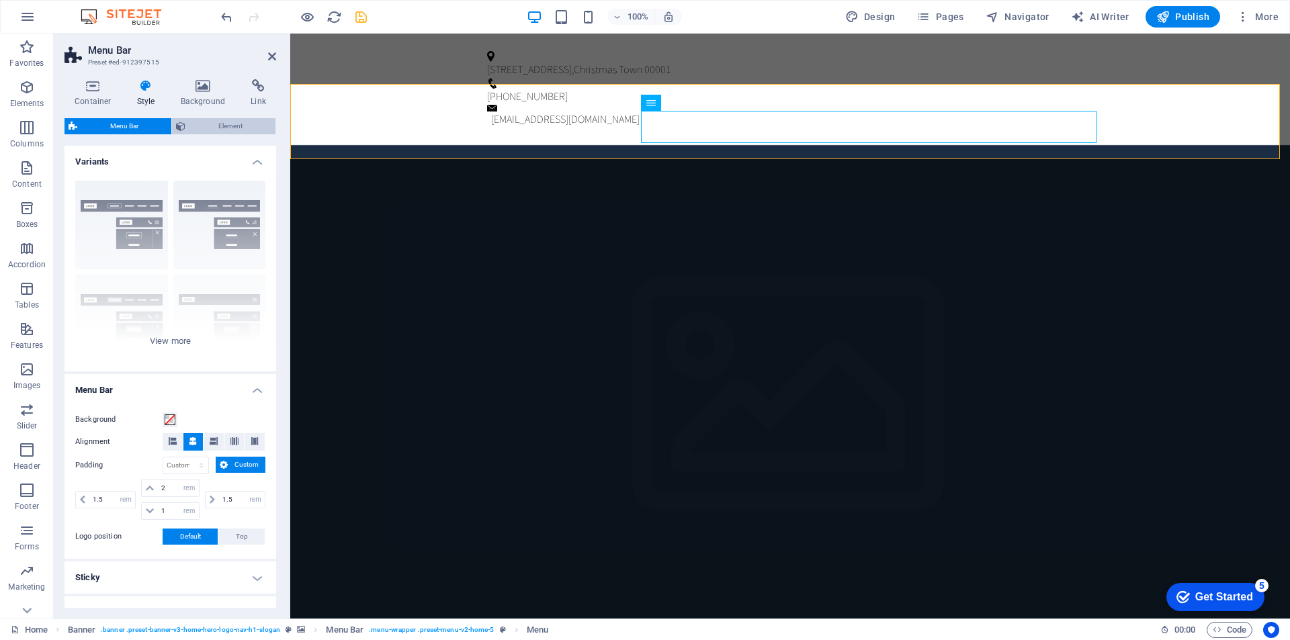
click at [198, 126] on span "Element" at bounding box center [230, 126] width 82 height 16
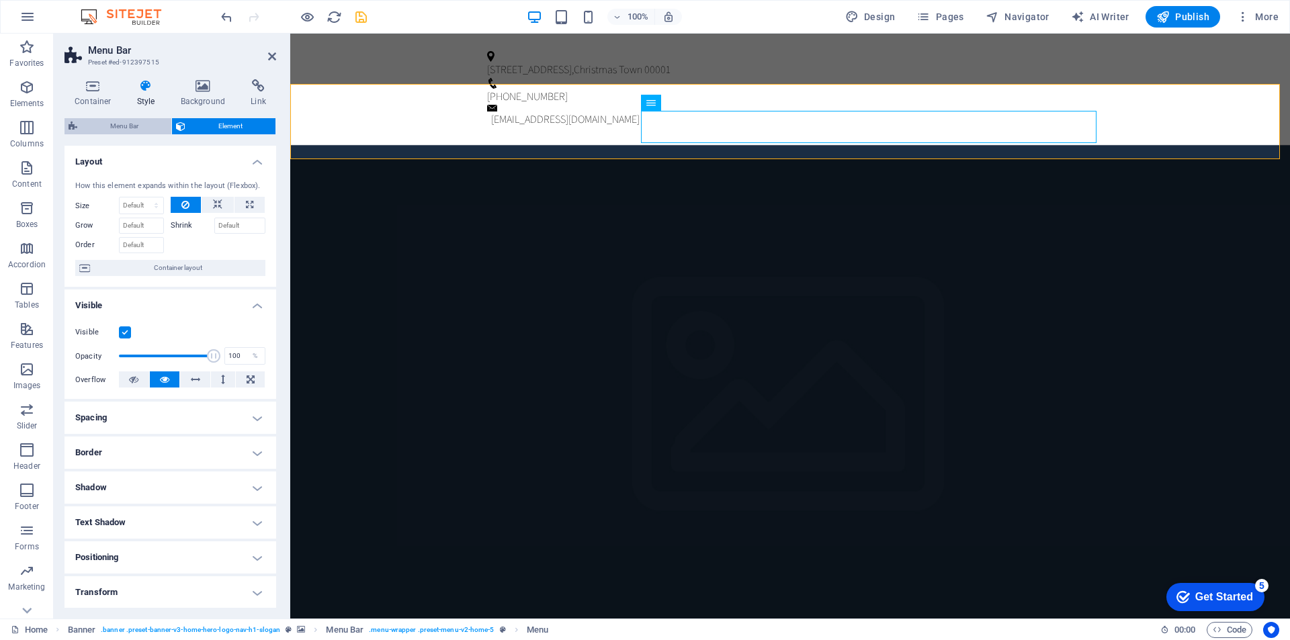
click at [128, 126] on span "Menu Bar" at bounding box center [124, 126] width 86 height 16
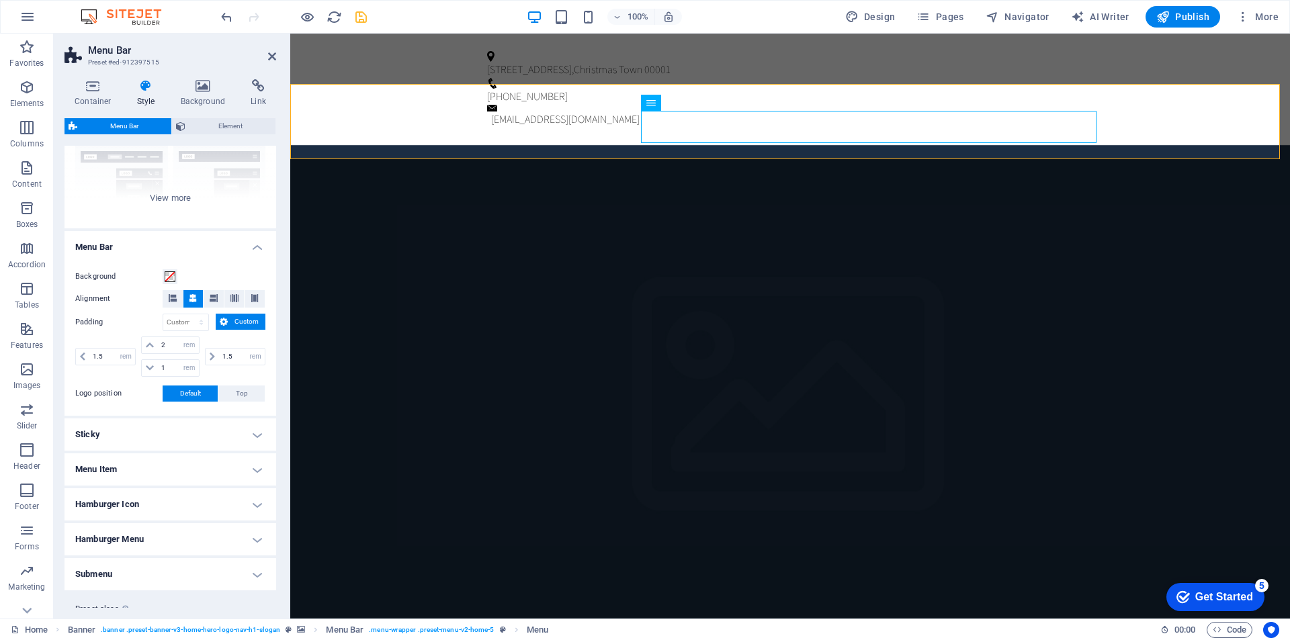
scroll to position [179, 0]
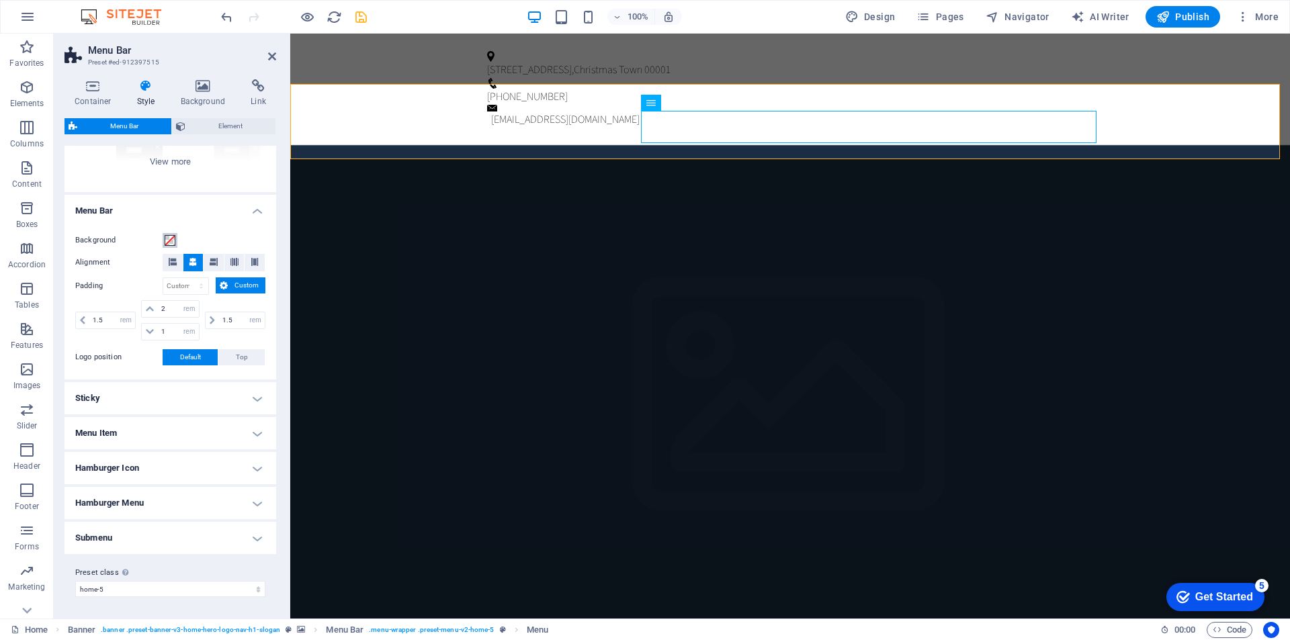
click at [172, 238] on span at bounding box center [170, 240] width 11 height 11
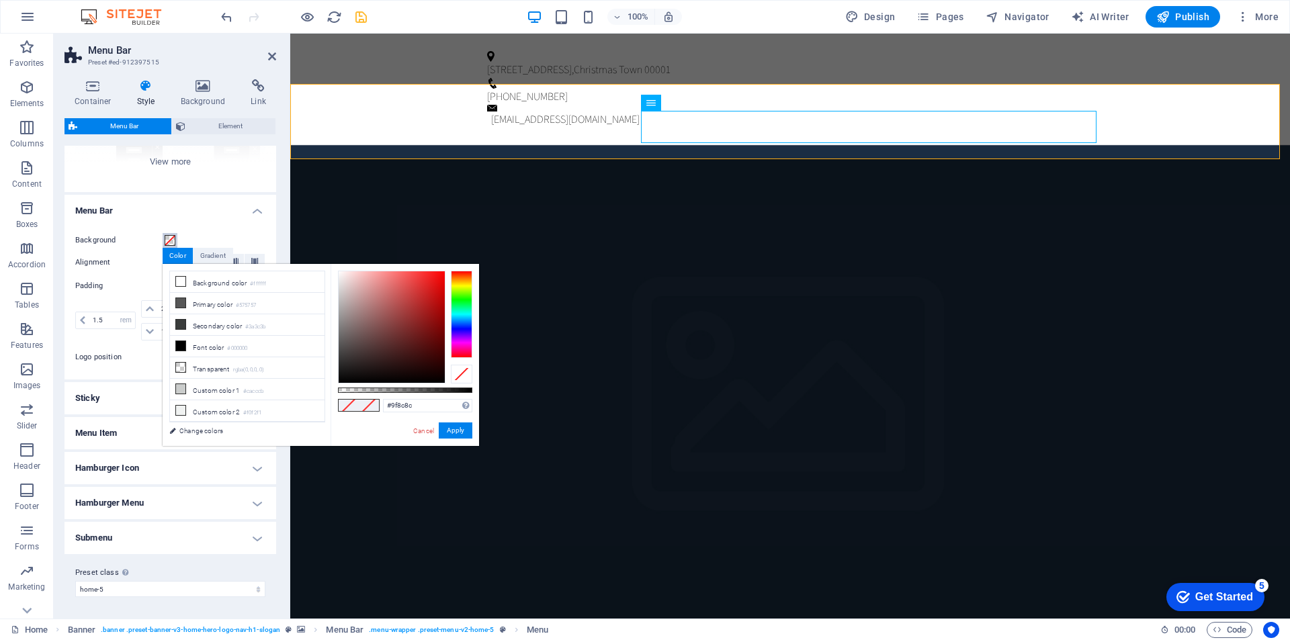
click at [351, 312] on div at bounding box center [392, 327] width 106 height 112
drag, startPoint x: 349, startPoint y: 271, endPoint x: 338, endPoint y: 263, distance: 13.0
click at [338, 264] on div "#ffffff Supported formats #0852ed rgb(8, 82, 237) rgba(8, 82, 237, 90%) hsv(221…" at bounding box center [405, 452] width 148 height 377
drag, startPoint x: 370, startPoint y: 298, endPoint x: 446, endPoint y: 294, distance: 76.0
click at [446, 294] on div at bounding box center [405, 327] width 134 height 113
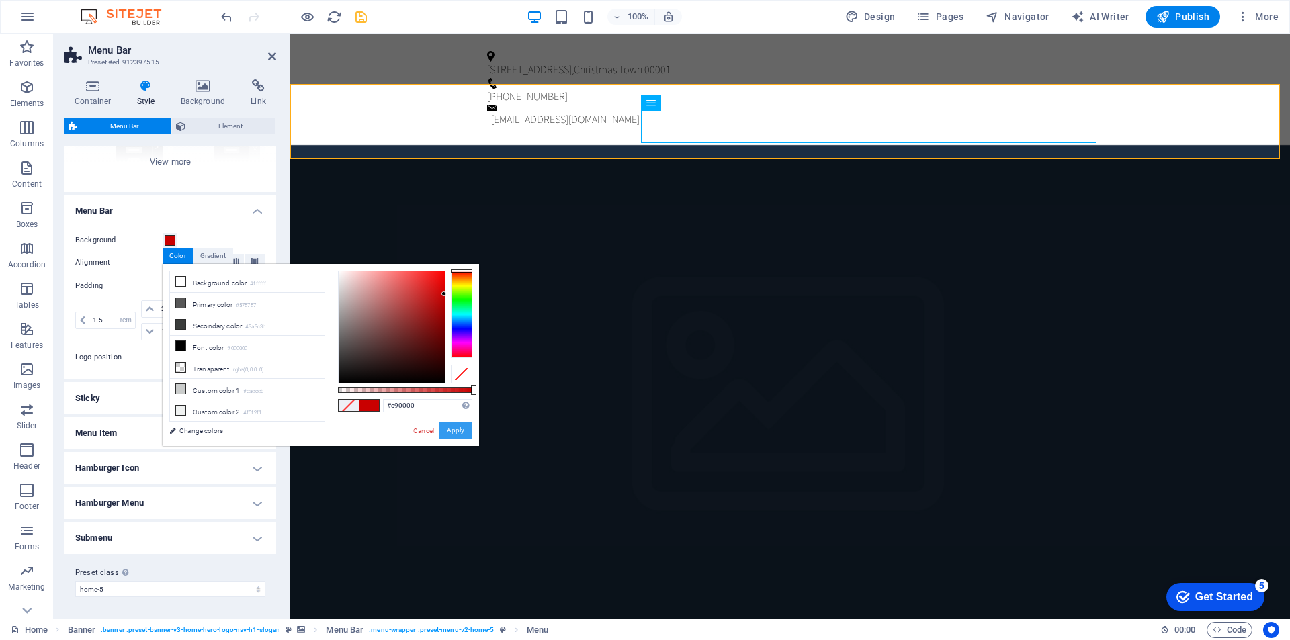
click at [460, 429] on button "Apply" at bounding box center [456, 431] width 34 height 16
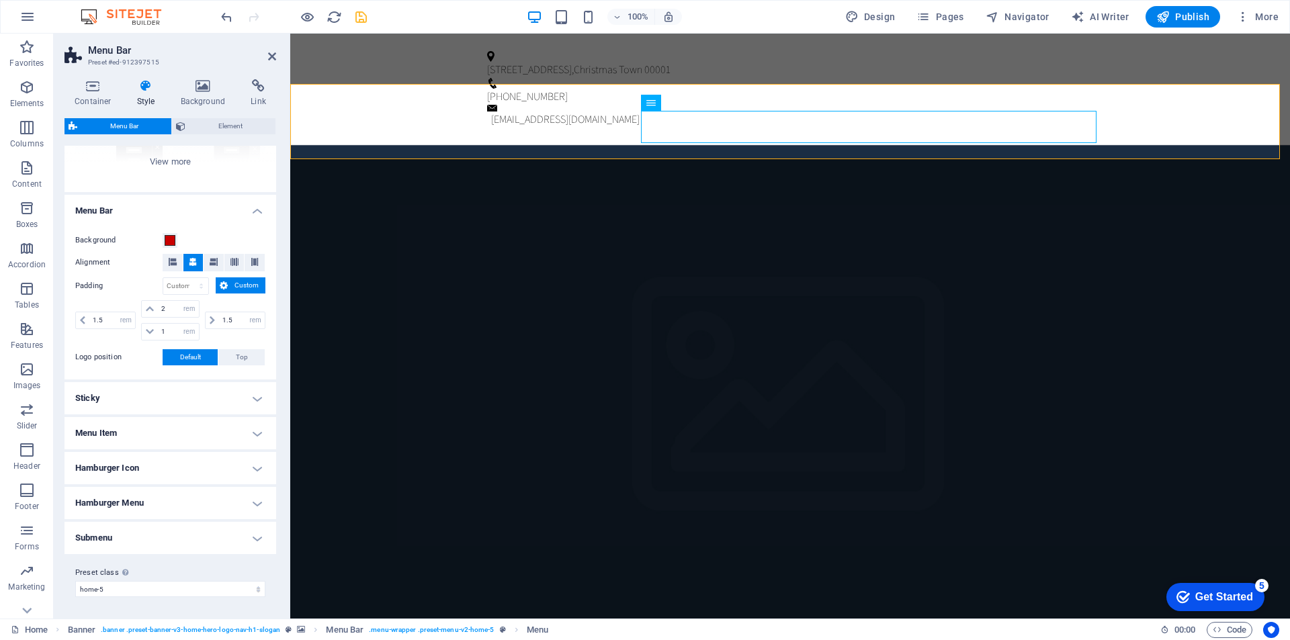
click at [161, 240] on label "Background" at bounding box center [118, 240] width 87 height 16
click at [163, 240] on button "Background" at bounding box center [170, 240] width 15 height 15
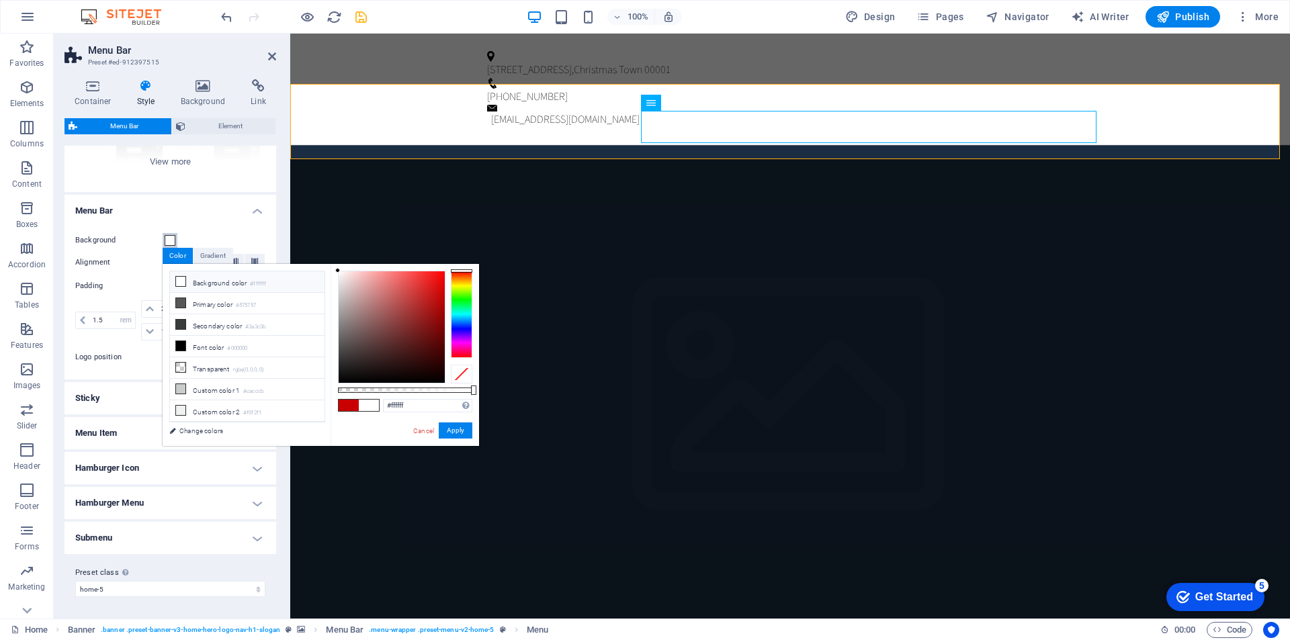
drag, startPoint x: 376, startPoint y: 363, endPoint x: 313, endPoint y: 260, distance: 120.6
click at [313, 260] on body "[DOMAIN_NAME] Home Favorites Elements Columns Content Boxes Accordion Tables Fe…" at bounding box center [645, 320] width 1290 height 640
click at [454, 423] on button "Apply" at bounding box center [456, 431] width 34 height 16
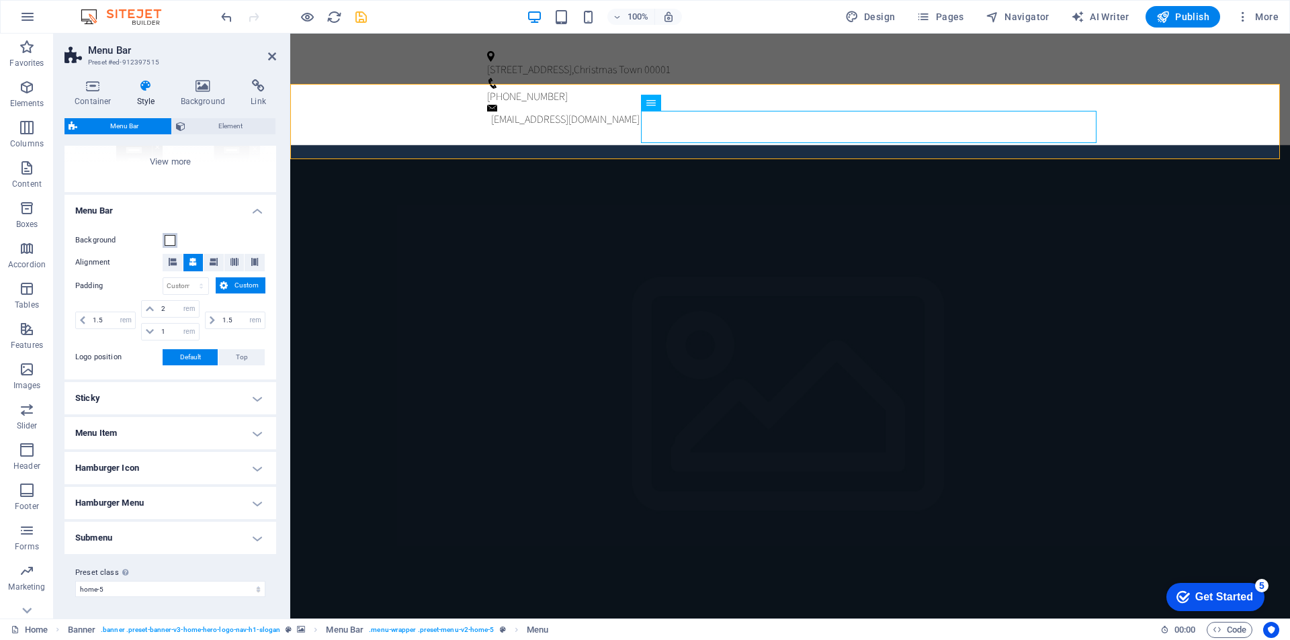
click at [163, 243] on button "Background" at bounding box center [170, 240] width 15 height 15
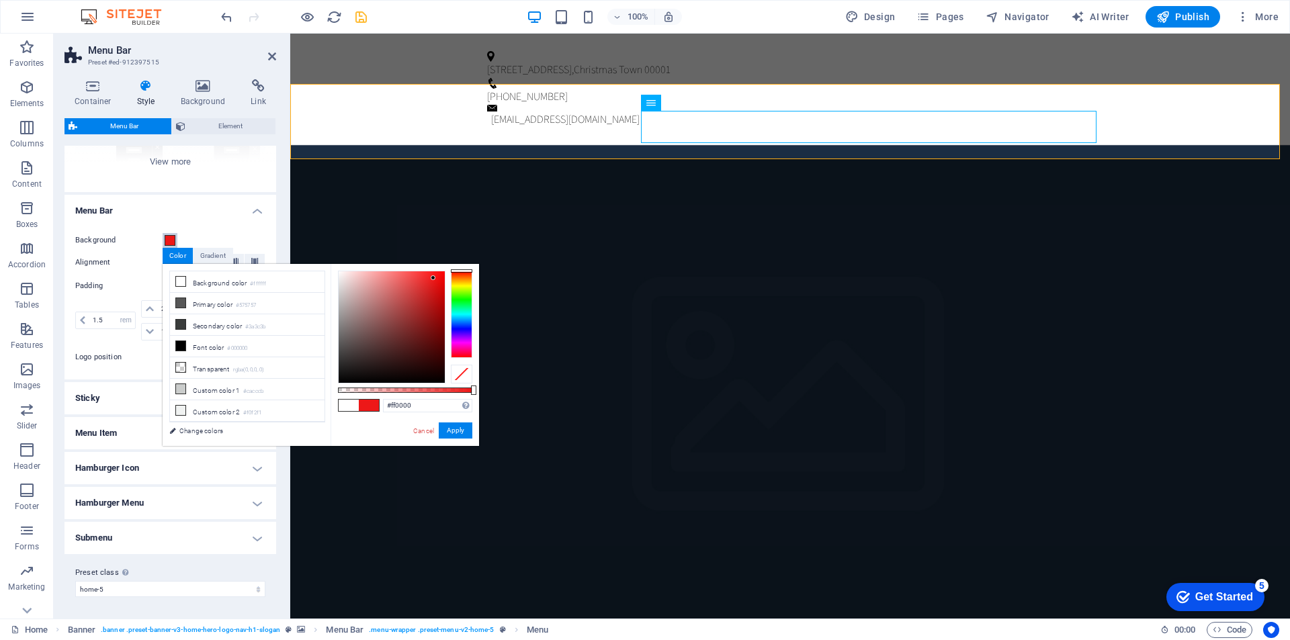
drag, startPoint x: 392, startPoint y: 334, endPoint x: 447, endPoint y: 263, distance: 89.6
click at [447, 263] on body "[DOMAIN_NAME] Home Favorites Elements Columns Content Boxes Accordion Tables Fe…" at bounding box center [645, 320] width 1290 height 640
click at [466, 430] on button "Apply" at bounding box center [456, 431] width 34 height 16
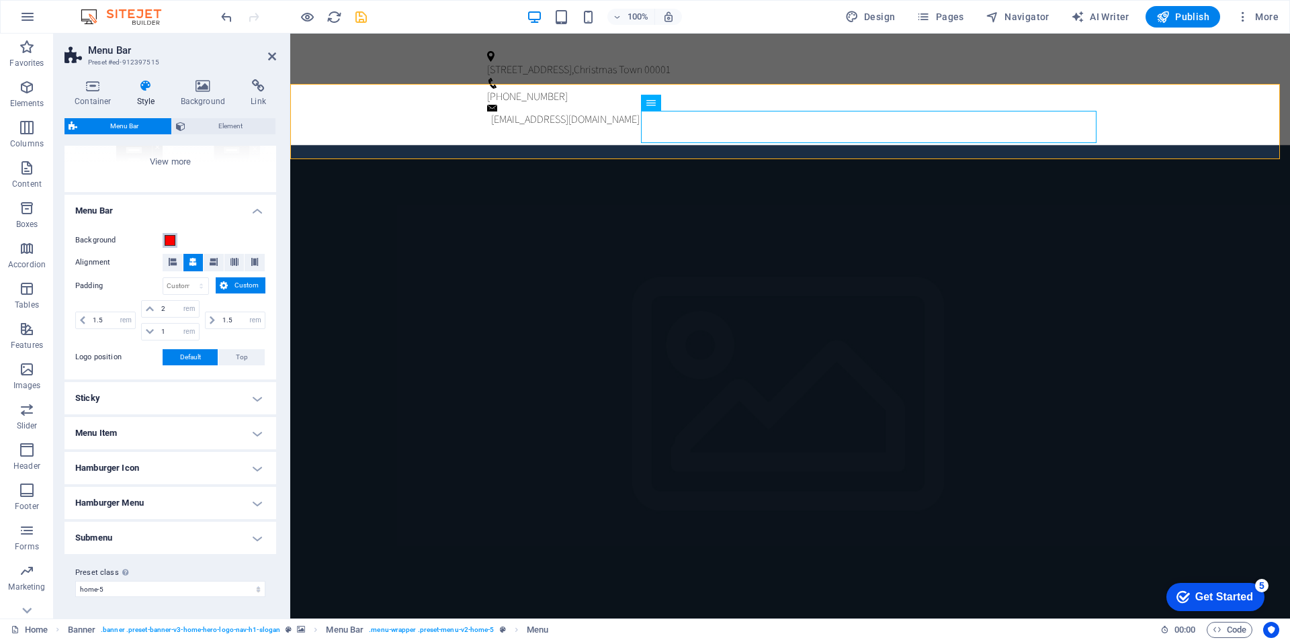
click at [171, 242] on span at bounding box center [170, 240] width 11 height 11
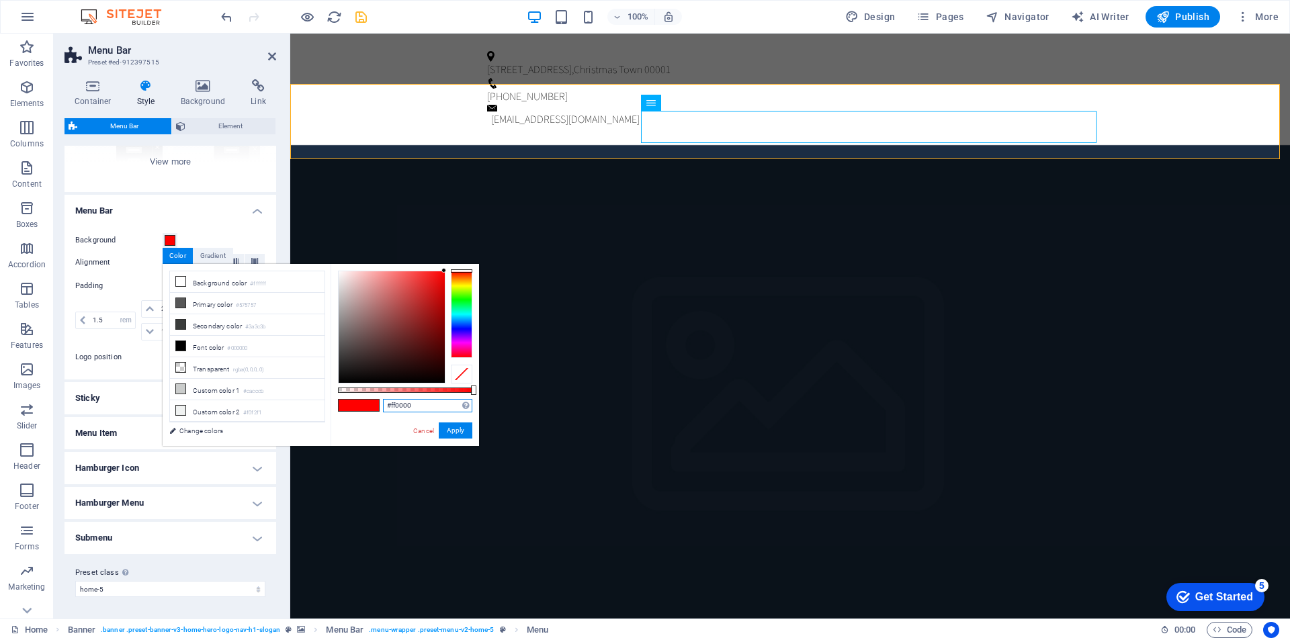
drag, startPoint x: 418, startPoint y: 406, endPoint x: 390, endPoint y: 408, distance: 27.6
click at [390, 408] on input "#ff0000" at bounding box center [427, 405] width 89 height 13
drag, startPoint x: 390, startPoint y: 408, endPoint x: 406, endPoint y: 415, distance: 17.7
click at [390, 408] on input "#ff0000" at bounding box center [427, 405] width 89 height 13
paste input "b80239"
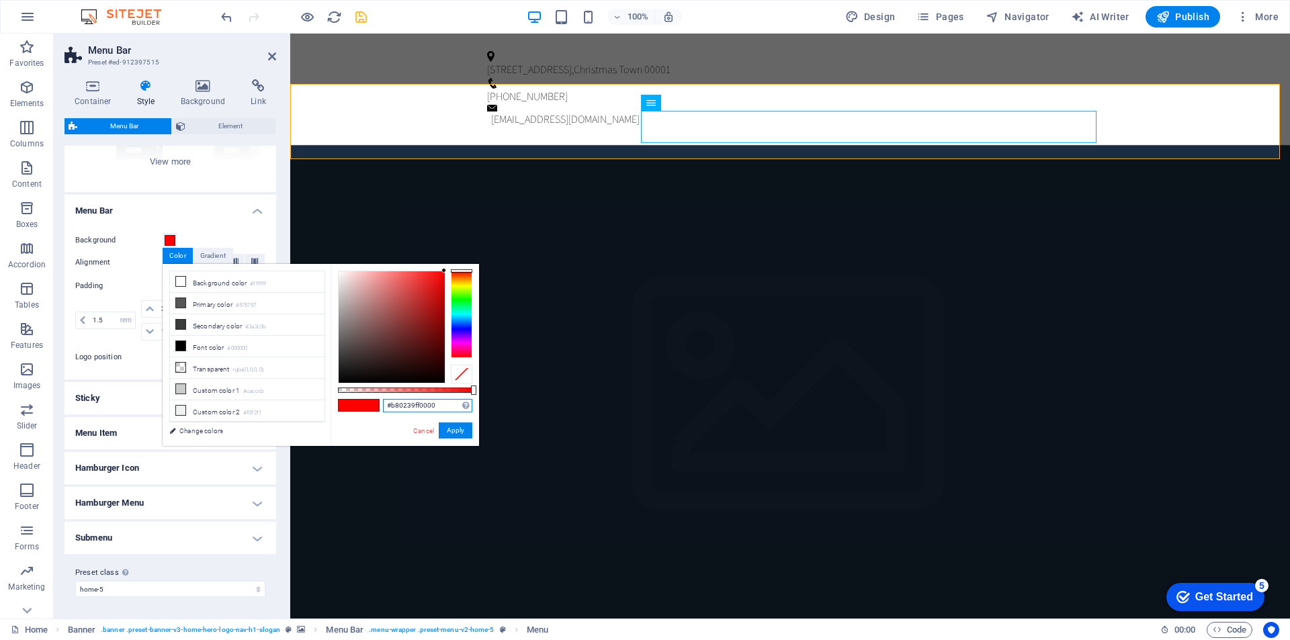
drag, startPoint x: 438, startPoint y: 402, endPoint x: 412, endPoint y: 411, distance: 27.0
click at [412, 411] on input "#b80239ff0000" at bounding box center [427, 405] width 89 height 13
drag, startPoint x: 436, startPoint y: 406, endPoint x: 391, endPoint y: 410, distance: 45.2
click at [391, 410] on input "#b8023ff0000" at bounding box center [427, 405] width 89 height 13
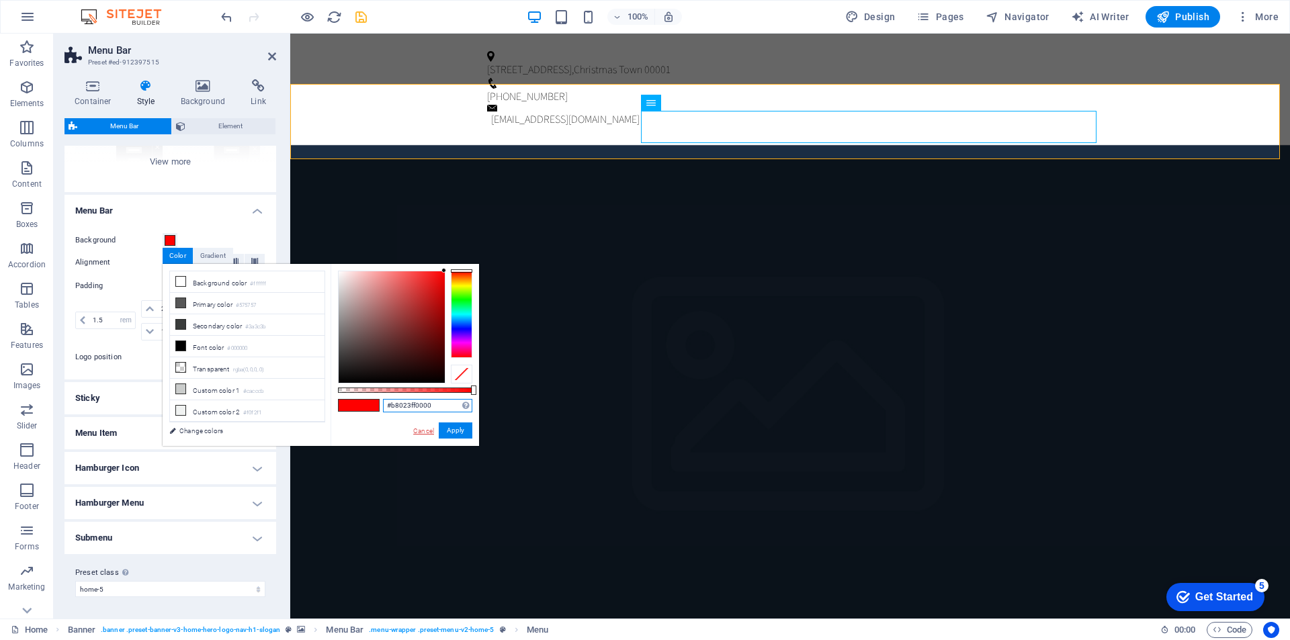
paste input "9"
type input "#b80239"
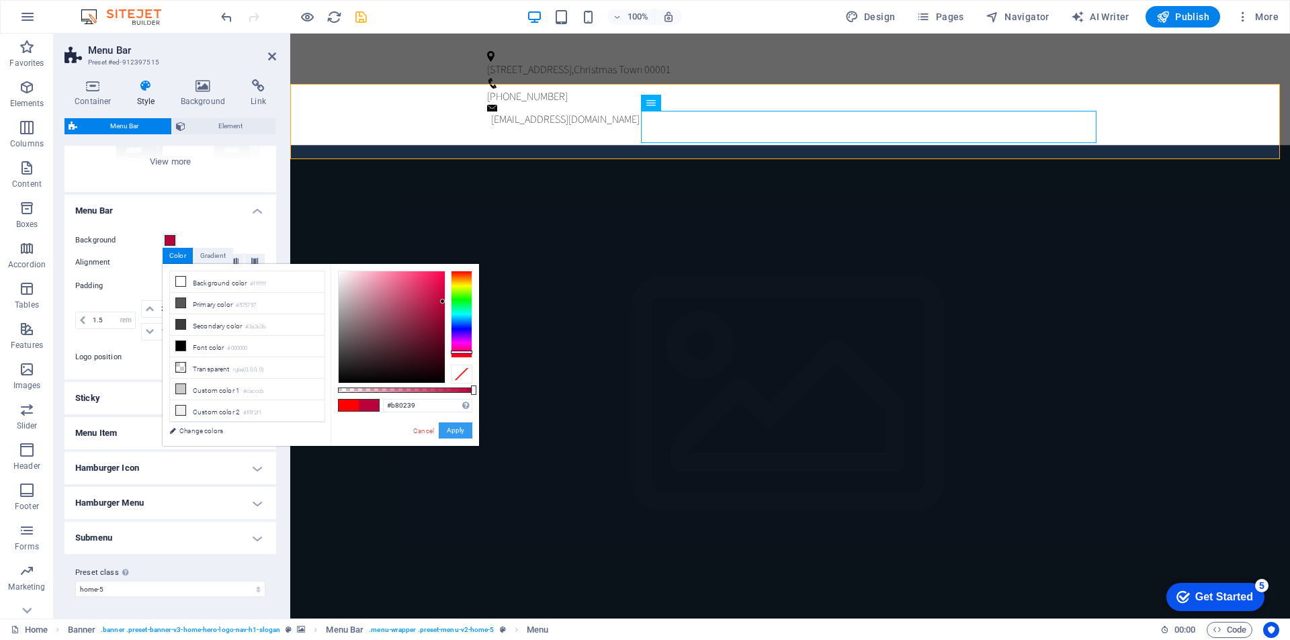
click at [458, 429] on button "Apply" at bounding box center [456, 431] width 34 height 16
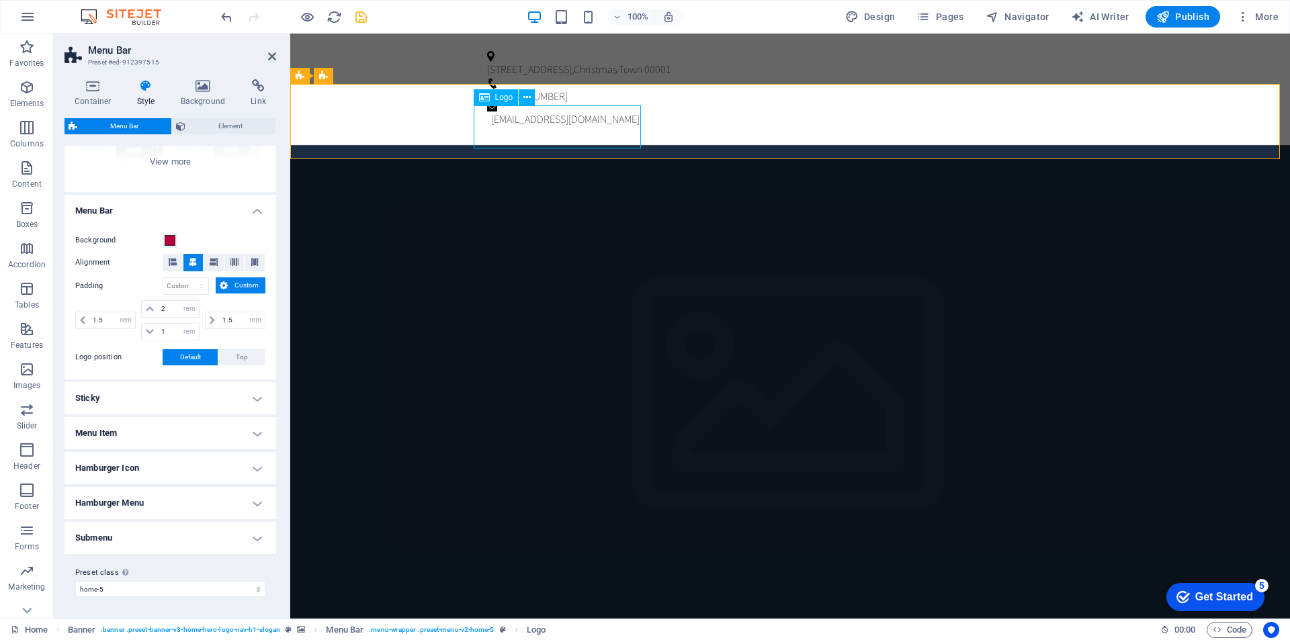
click at [533, 90] on button at bounding box center [527, 97] width 16 height 16
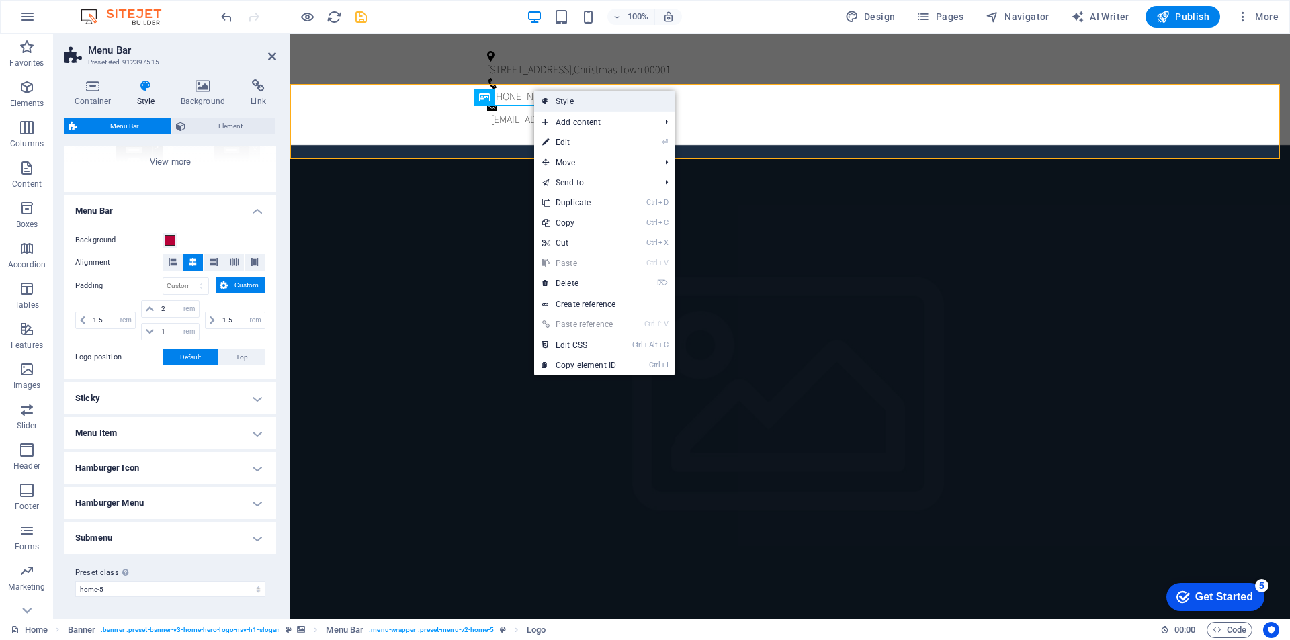
click at [573, 105] on link "Style" at bounding box center [604, 101] width 140 height 20
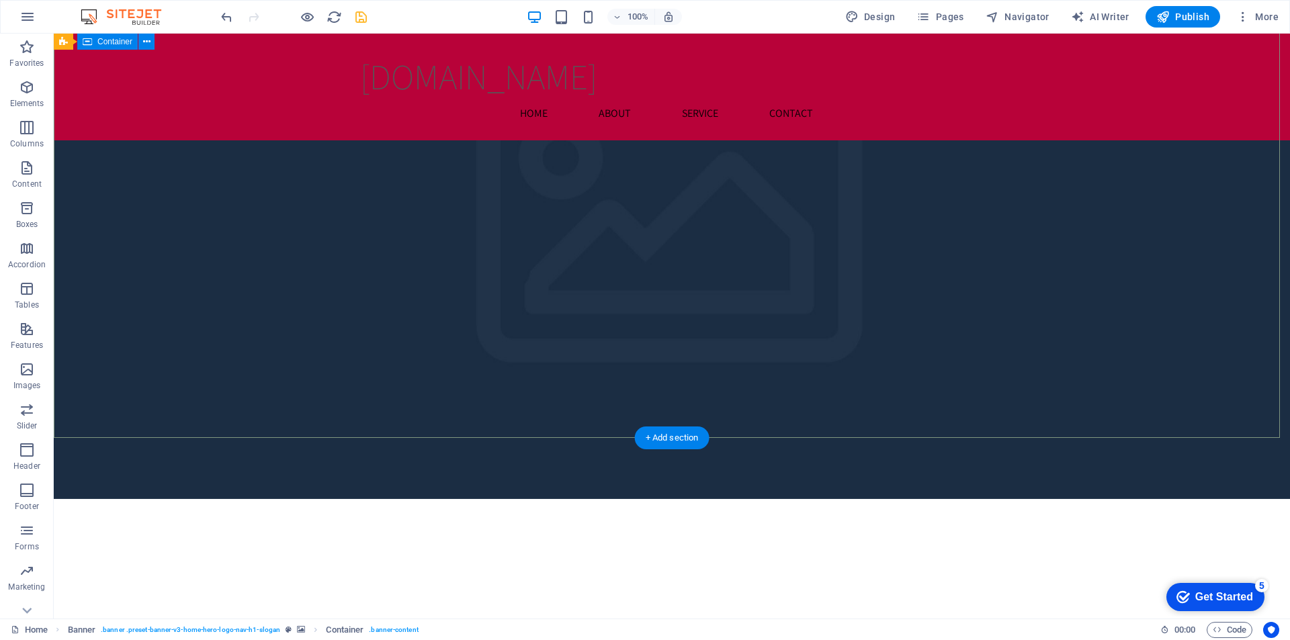
scroll to position [202, 0]
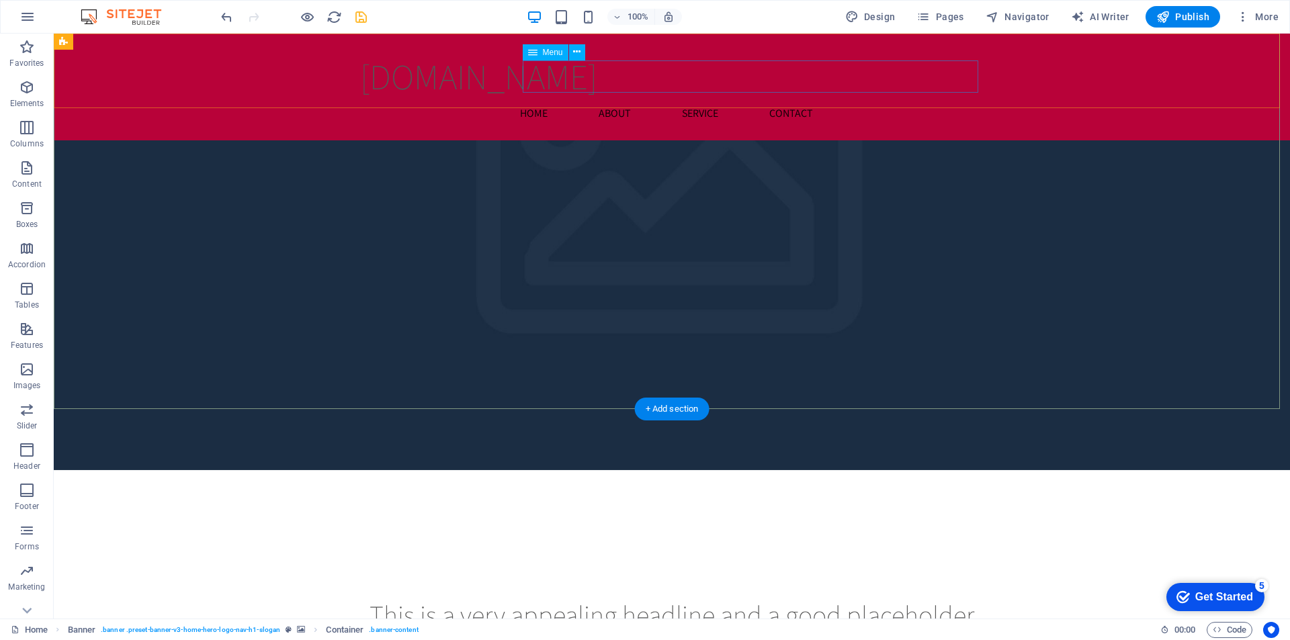
click at [574, 97] on nav "Home About Service Contact" at bounding box center [671, 113] width 623 height 32
click at [581, 52] on button at bounding box center [577, 52] width 16 height 16
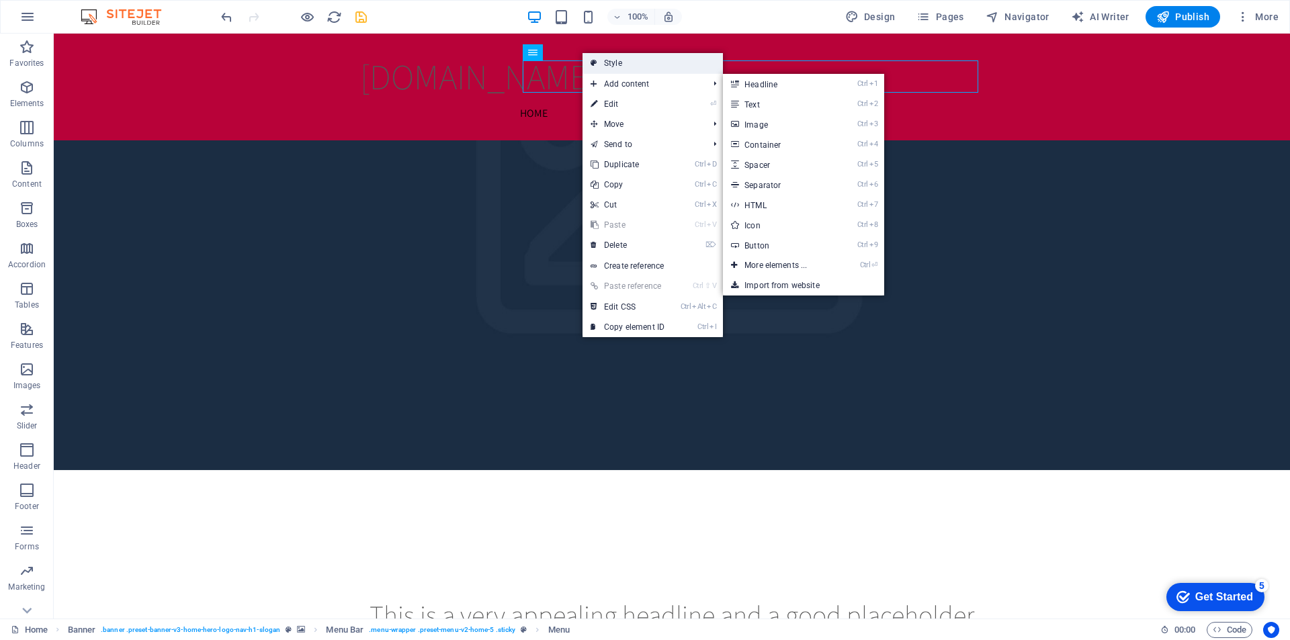
click at [622, 65] on link "Style" at bounding box center [652, 63] width 140 height 20
select select "rem"
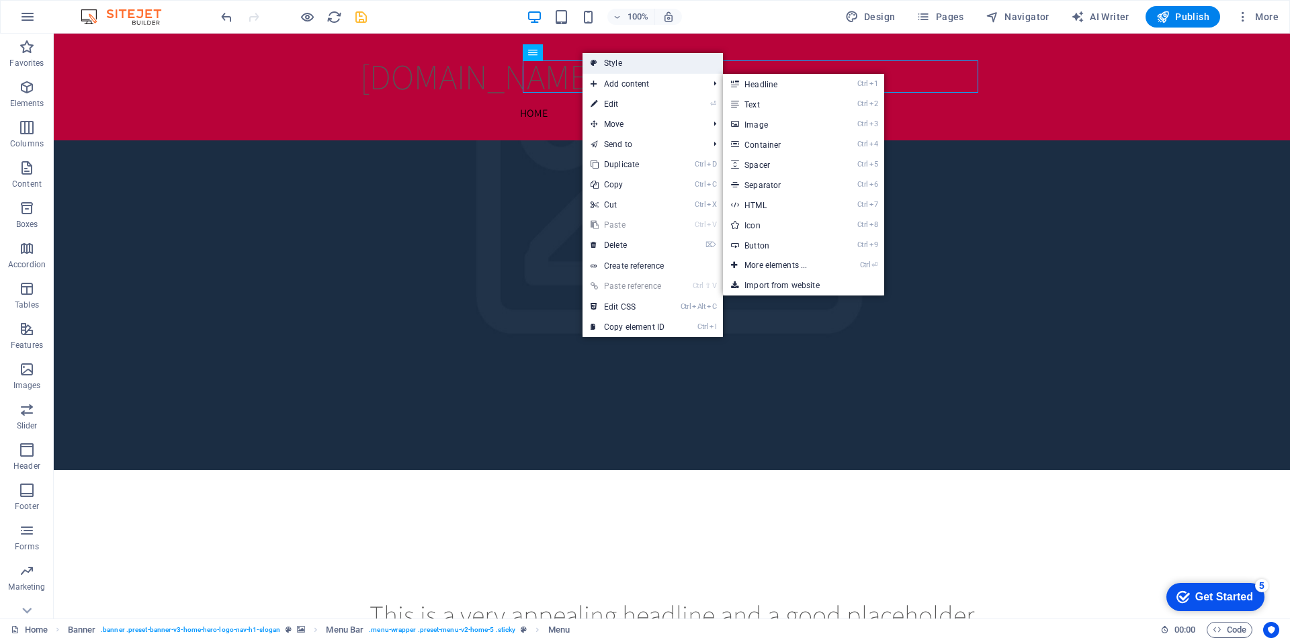
select select "preset-menu-v2-home-5"
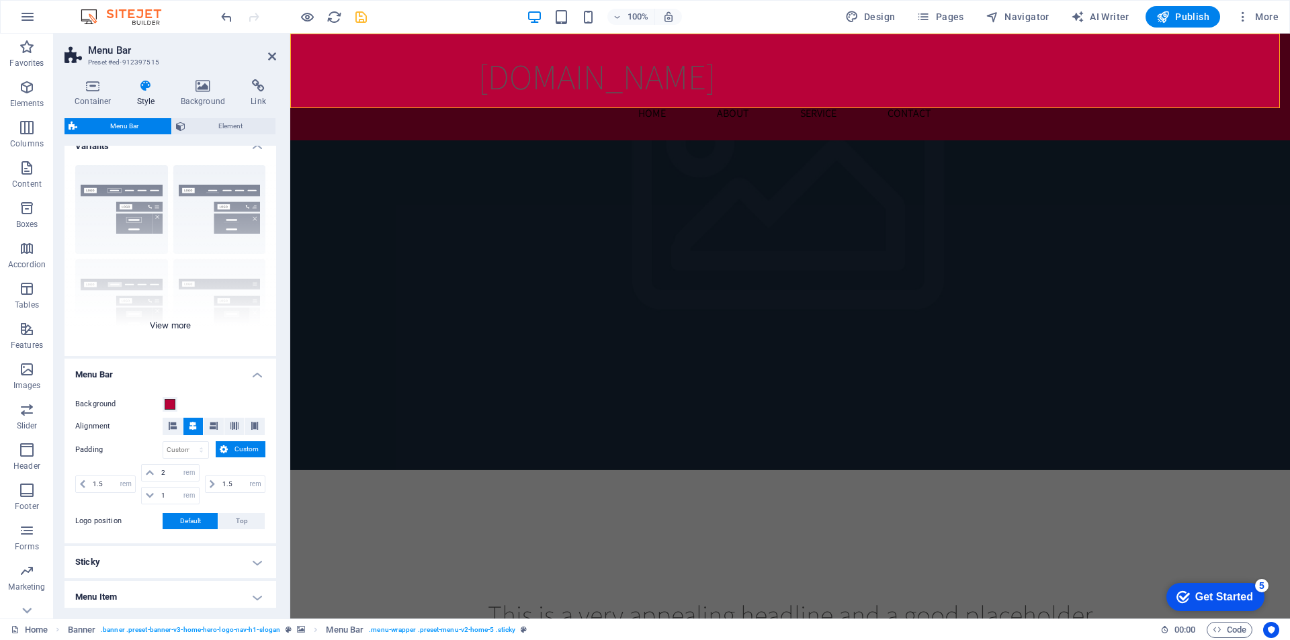
scroll to position [0, 0]
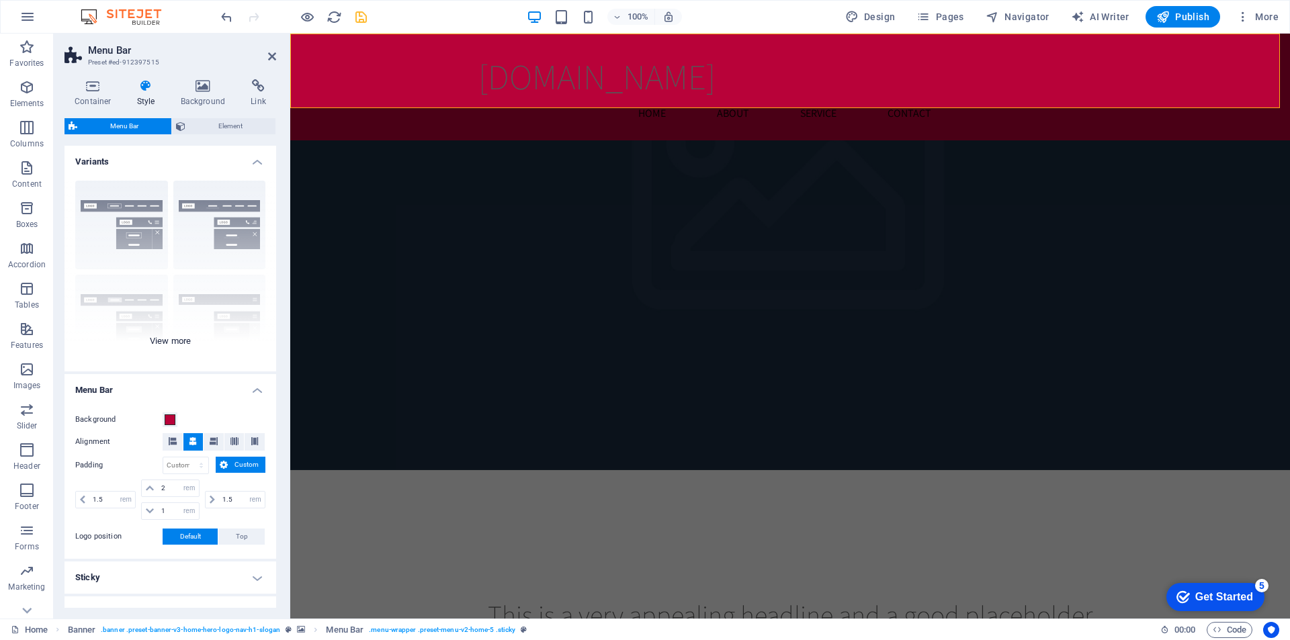
click at [170, 339] on div "Border Centered Default Fixed Loki Trigger Wide XXL" at bounding box center [170, 271] width 212 height 202
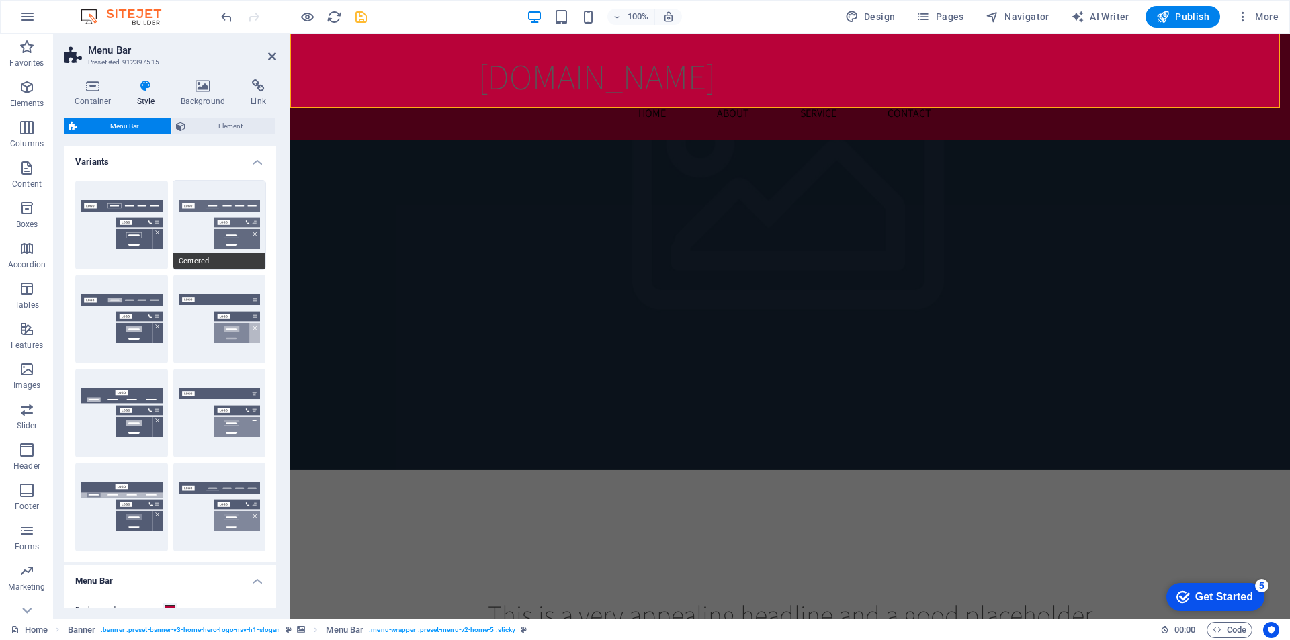
click at [209, 241] on button "Centered" at bounding box center [219, 225] width 93 height 89
type input "1"
select select "rem"
type input "1"
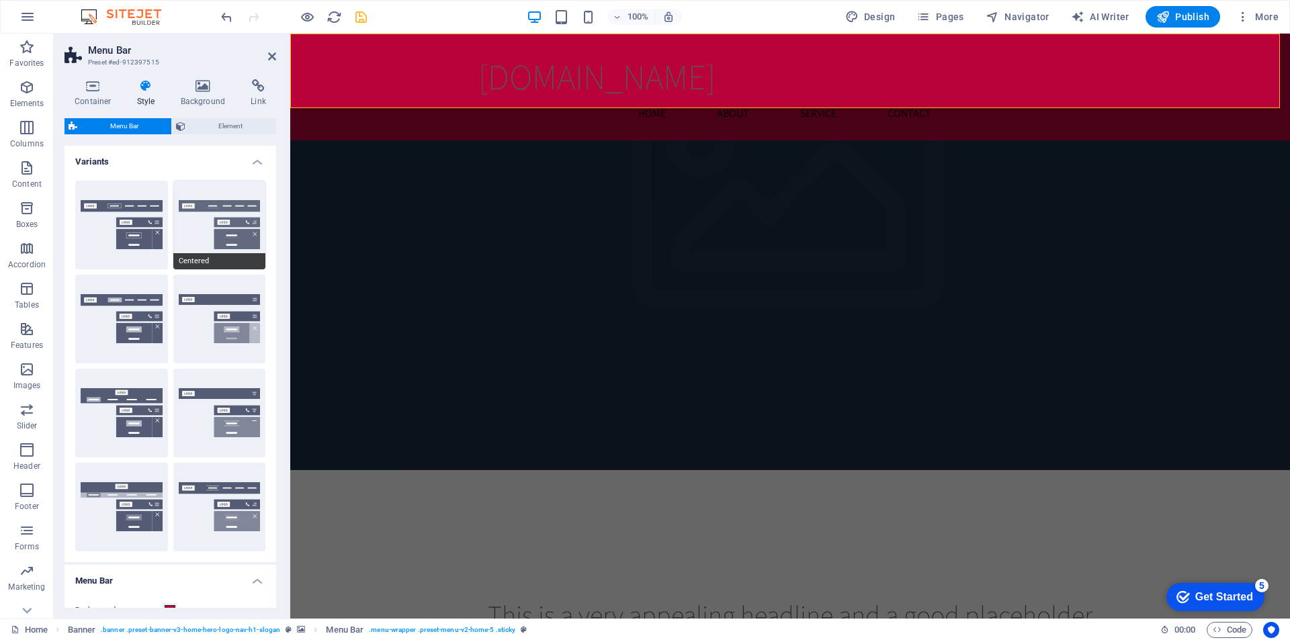
type input "1"
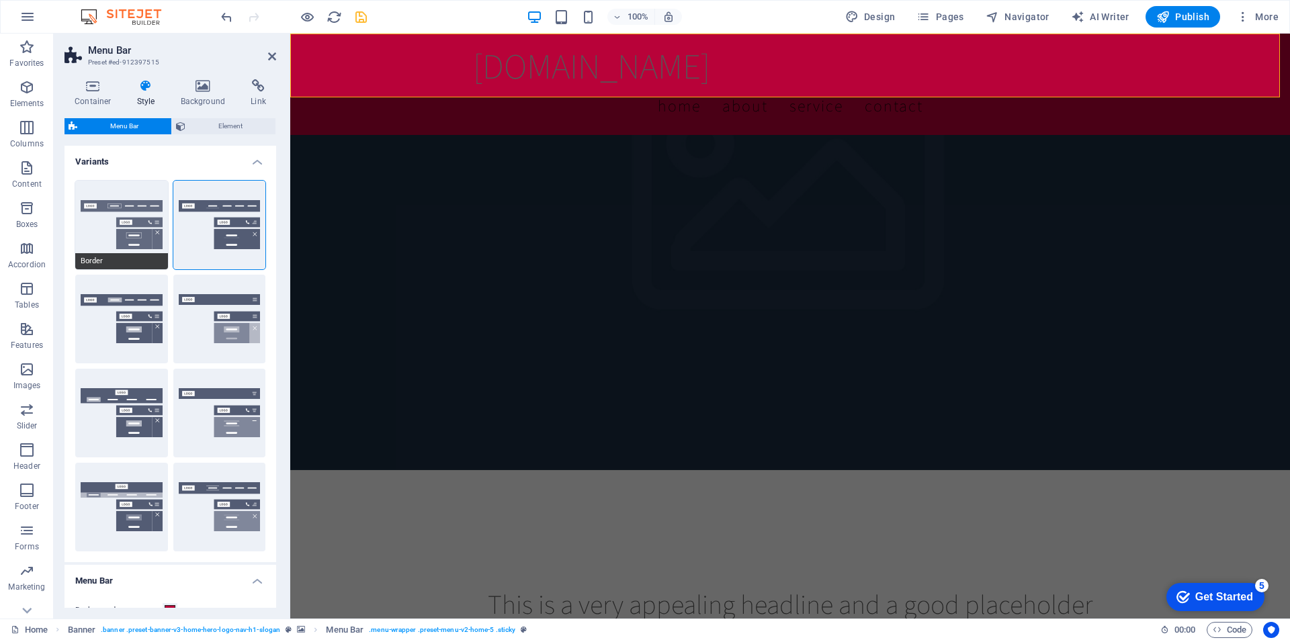
click at [116, 230] on button "Border" at bounding box center [121, 225] width 93 height 89
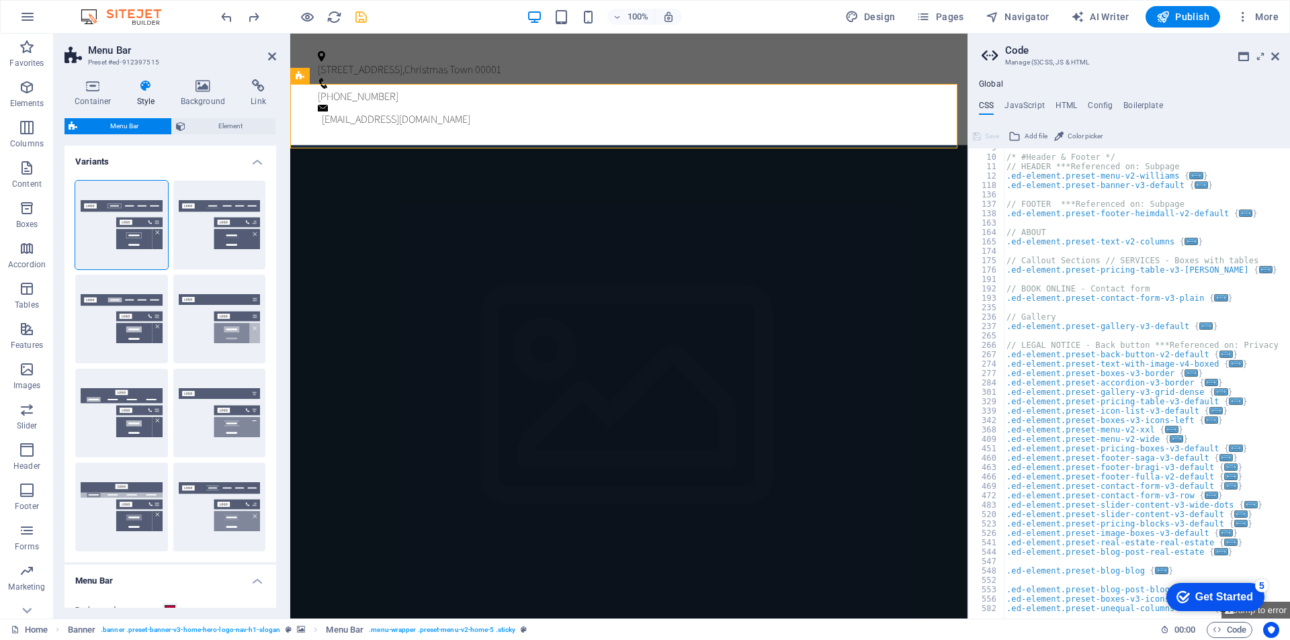
scroll to position [121, 0]
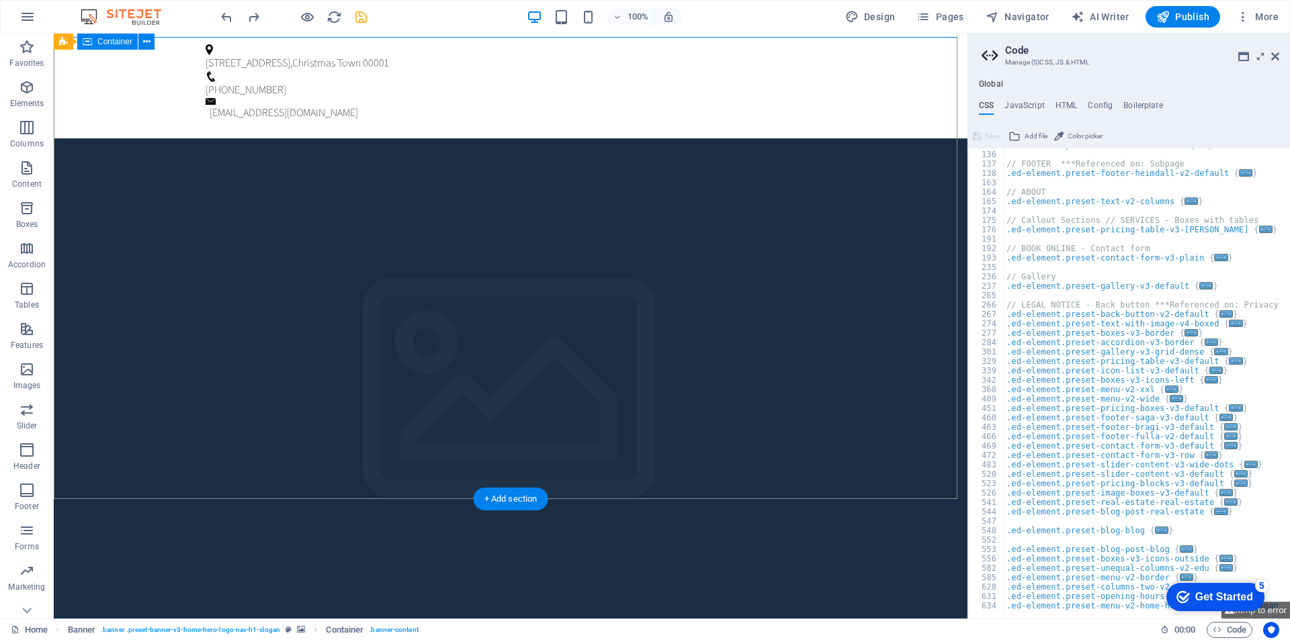
scroll to position [0, 0]
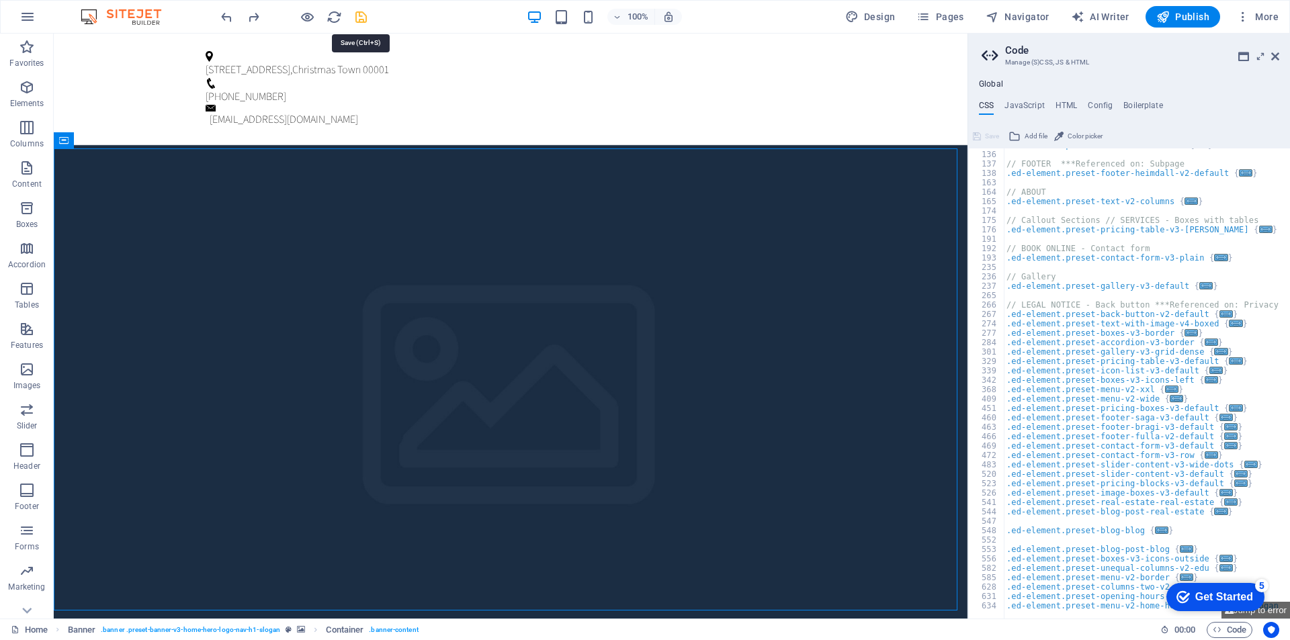
click at [359, 15] on icon "save" at bounding box center [360, 16] width 15 height 15
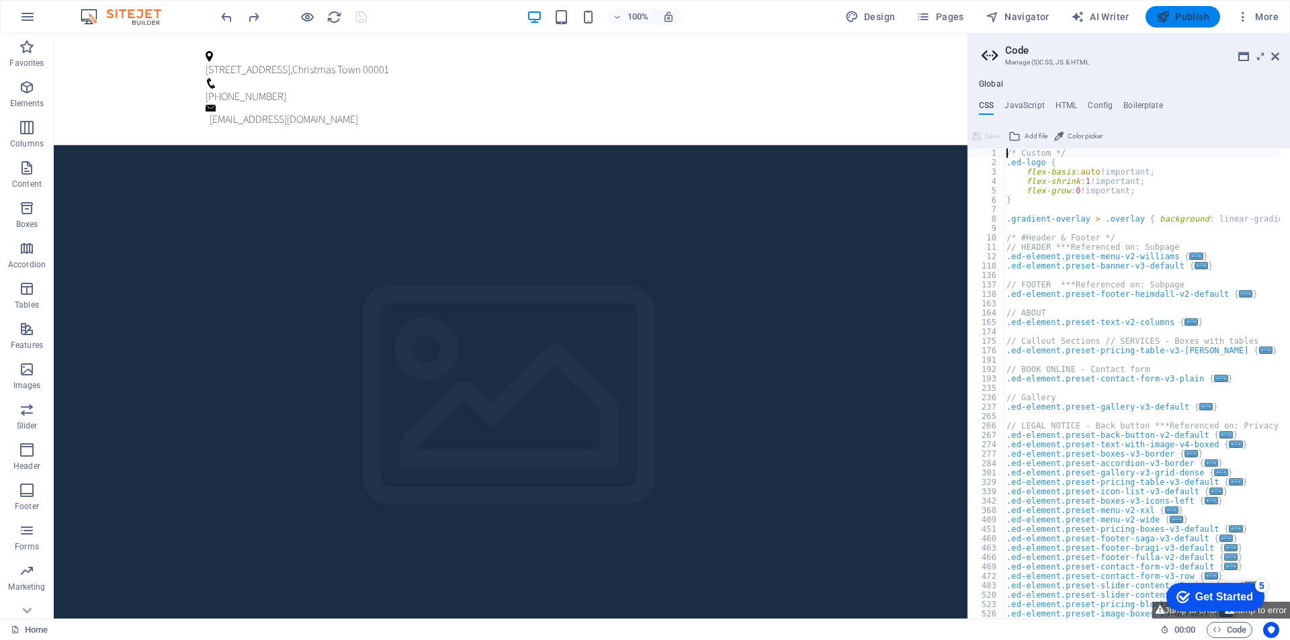
click at [1190, 16] on span "Publish" at bounding box center [1182, 16] width 53 height 13
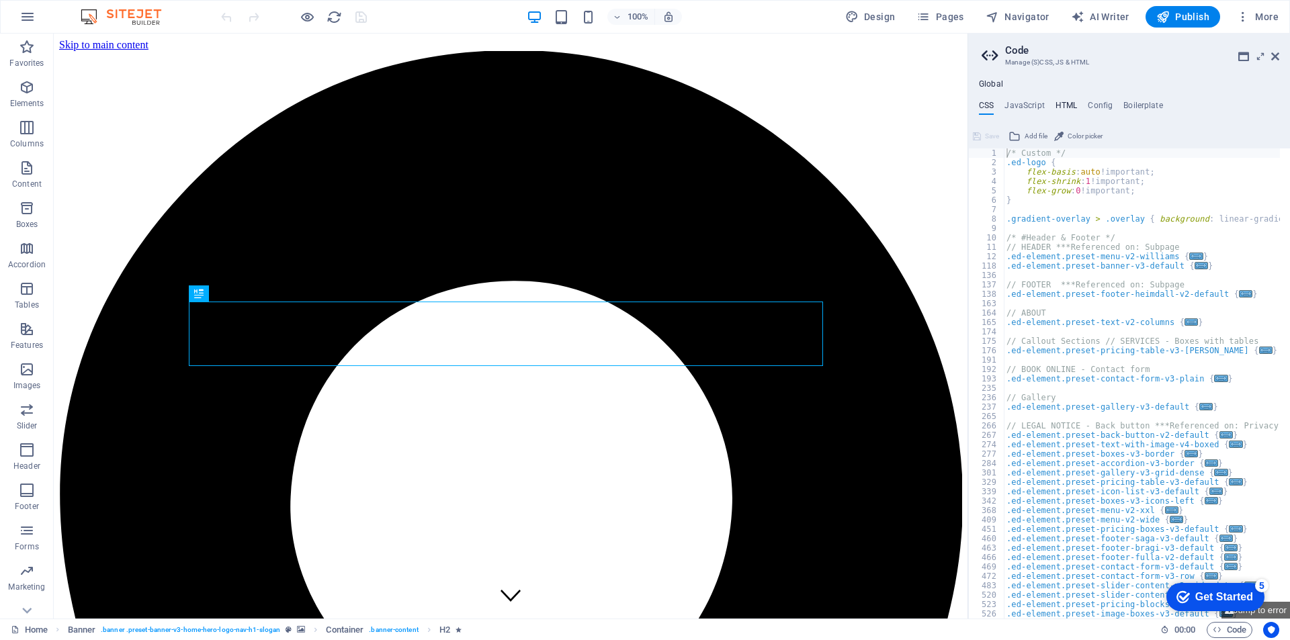
click at [1057, 107] on h4 "HTML" at bounding box center [1066, 108] width 22 height 15
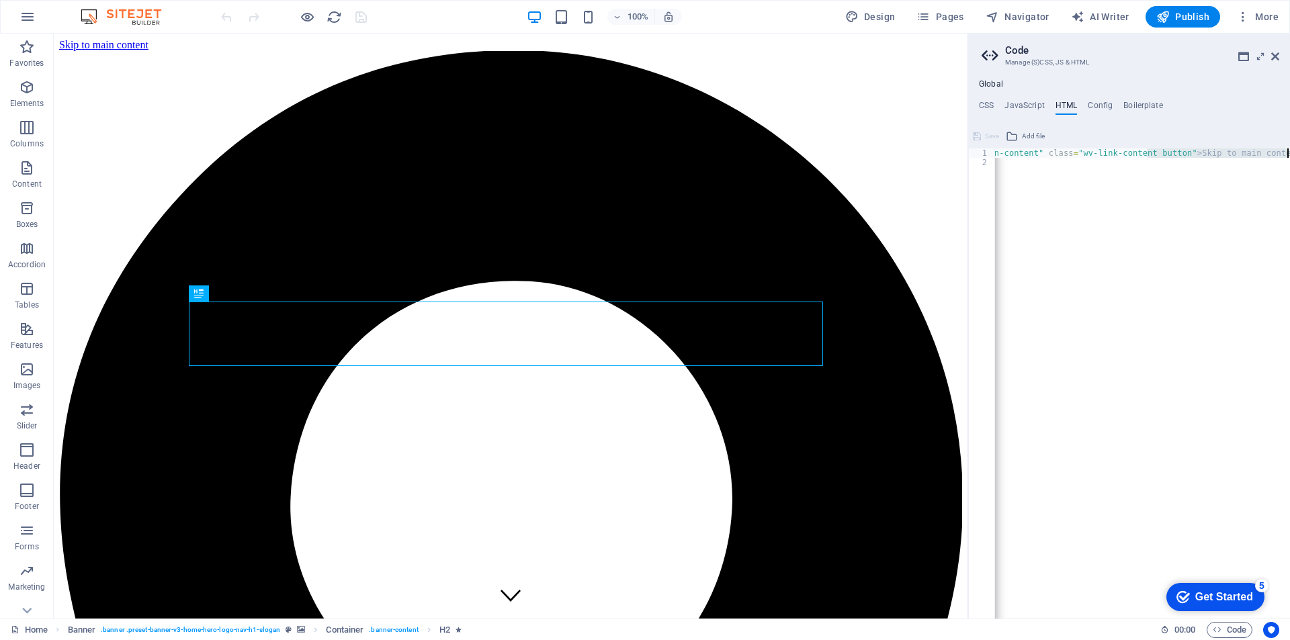
scroll to position [0, 52]
drag, startPoint x: 1215, startPoint y: 156, endPoint x: 1259, endPoint y: 169, distance: 46.3
click at [1263, 169] on div "< a href = "#main-content" class = "wv-link-content button" > Skip to main cont…" at bounding box center [1124, 387] width 363 height 479
click at [1260, 169] on div "< a href = "#main-content" class = "wv-link-content button" > Skip to main cont…" at bounding box center [1142, 383] width 295 height 470
type textarea "{{content}}"
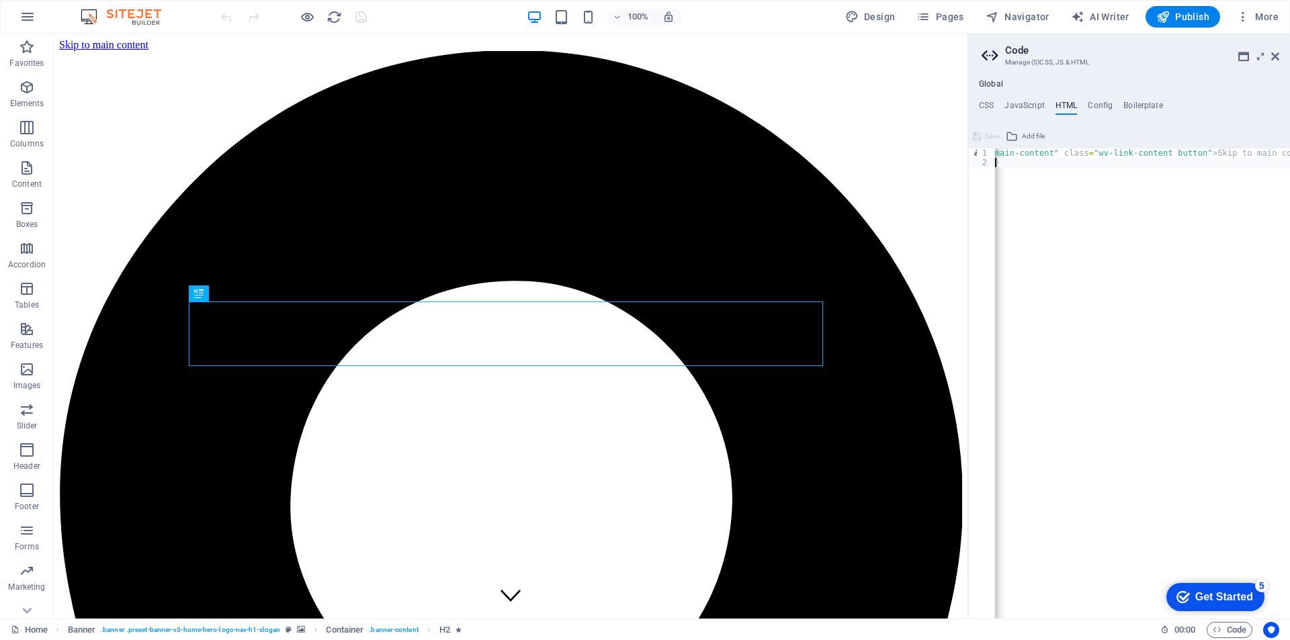
click at [1104, 220] on div "< a href = "#main-content" class = "wv-link-content button" > Skip to main cont…" at bounding box center [1124, 387] width 363 height 479
click at [1111, 110] on h4 "Config" at bounding box center [1100, 108] width 25 height 15
type textarea "$color-background: #ffffff;"
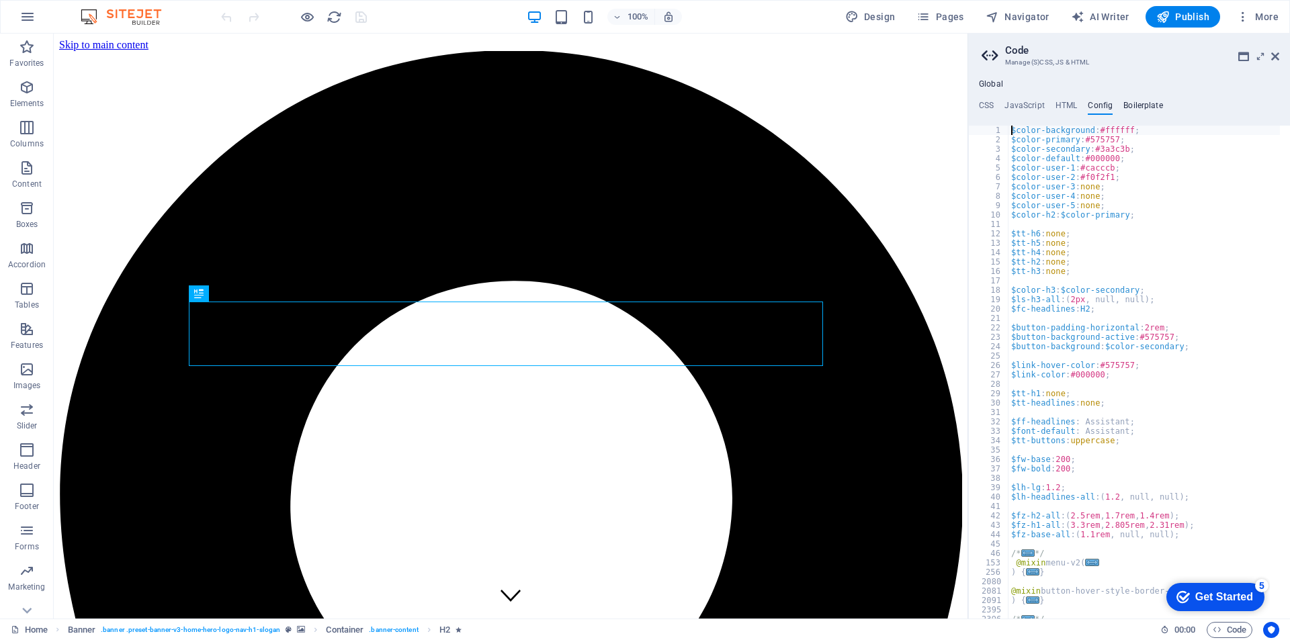
click at [1143, 111] on h4 "Boilerplate" at bounding box center [1143, 108] width 40 height 15
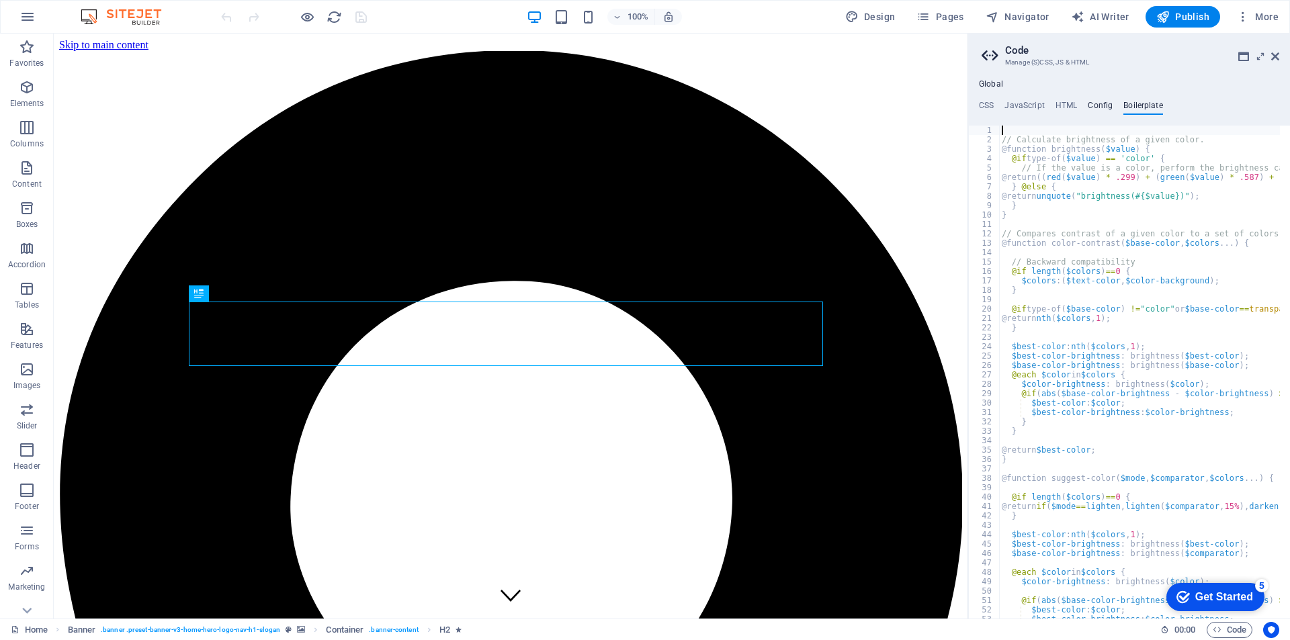
click at [1111, 105] on h4 "Config" at bounding box center [1100, 108] width 25 height 15
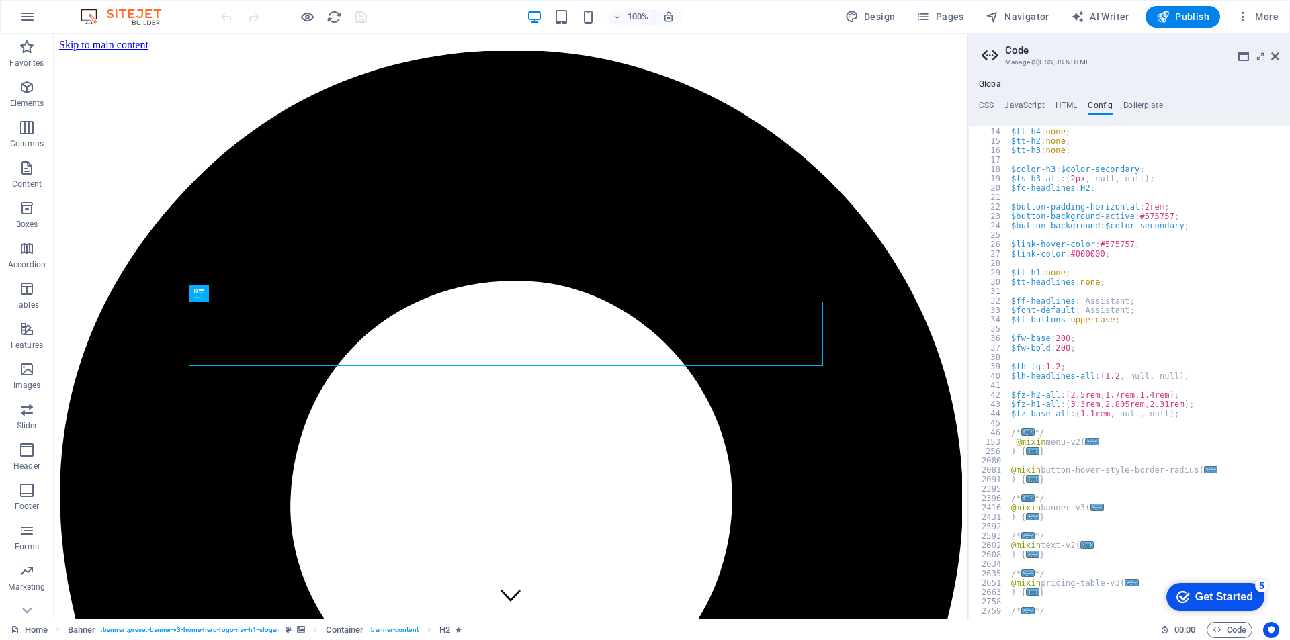
scroll to position [0, 0]
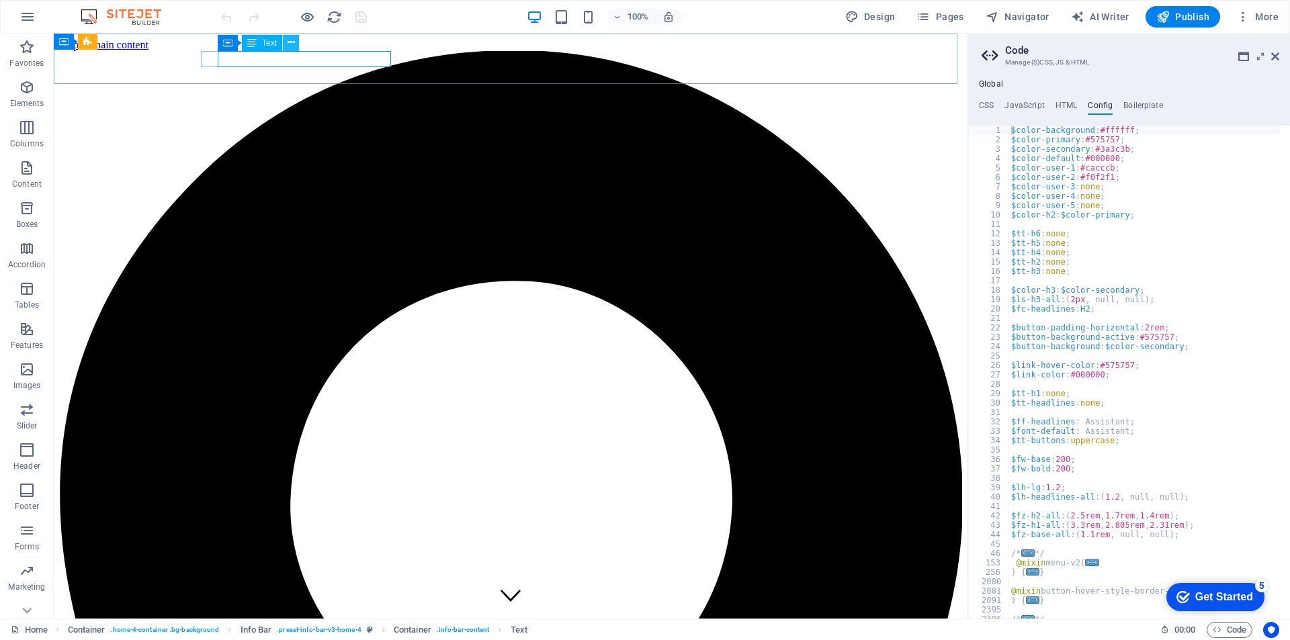
click at [290, 44] on icon at bounding box center [291, 43] width 7 height 14
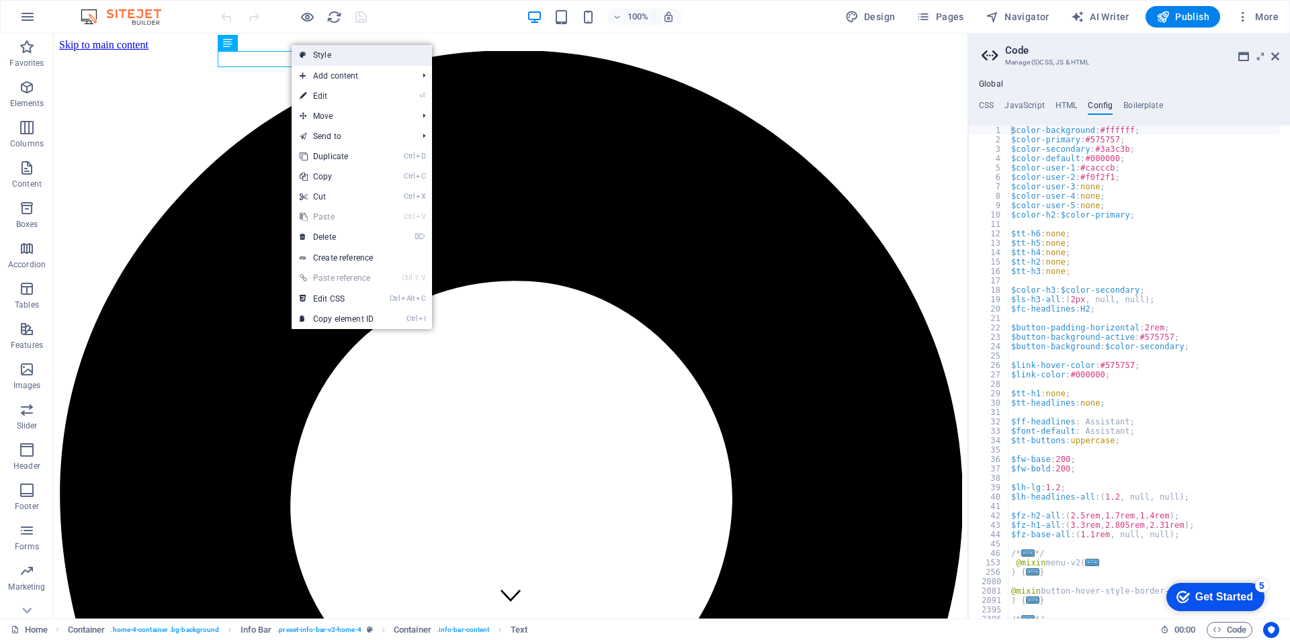
drag, startPoint x: 326, startPoint y: 61, endPoint x: 7, endPoint y: 34, distance: 319.6
click at [326, 61] on link "Style" at bounding box center [362, 55] width 140 height 20
select select "vw"
select select "rem"
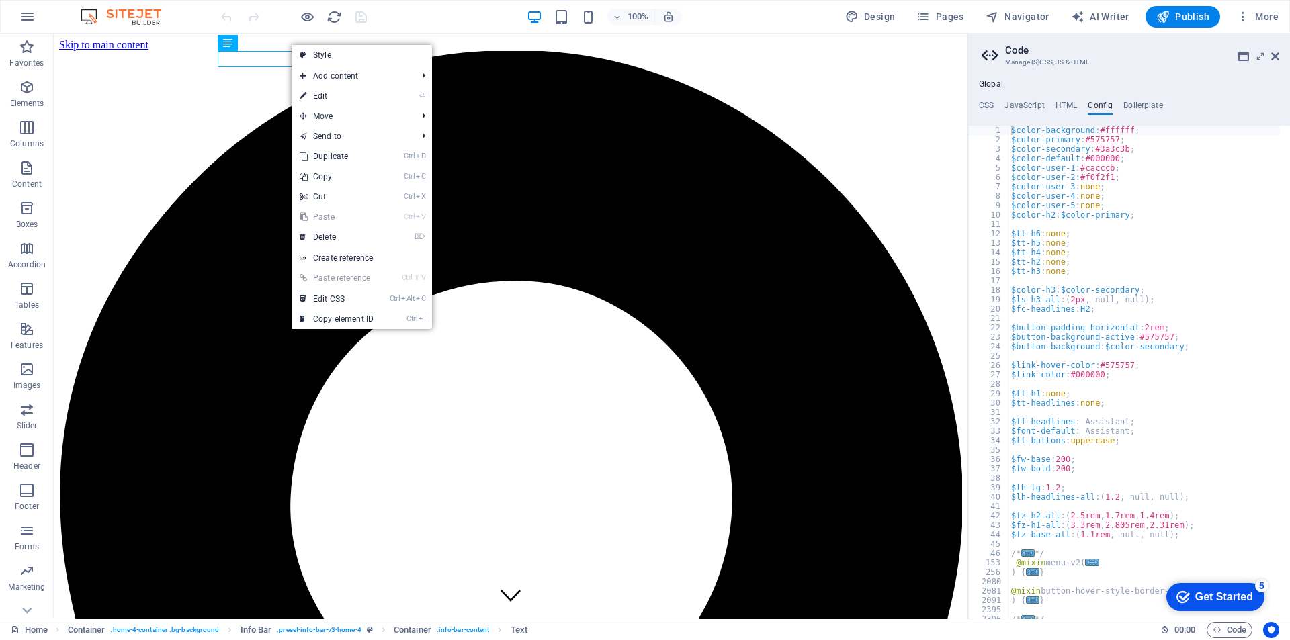
select select "vw"
select select "preset-info-bar-v3-home-4"
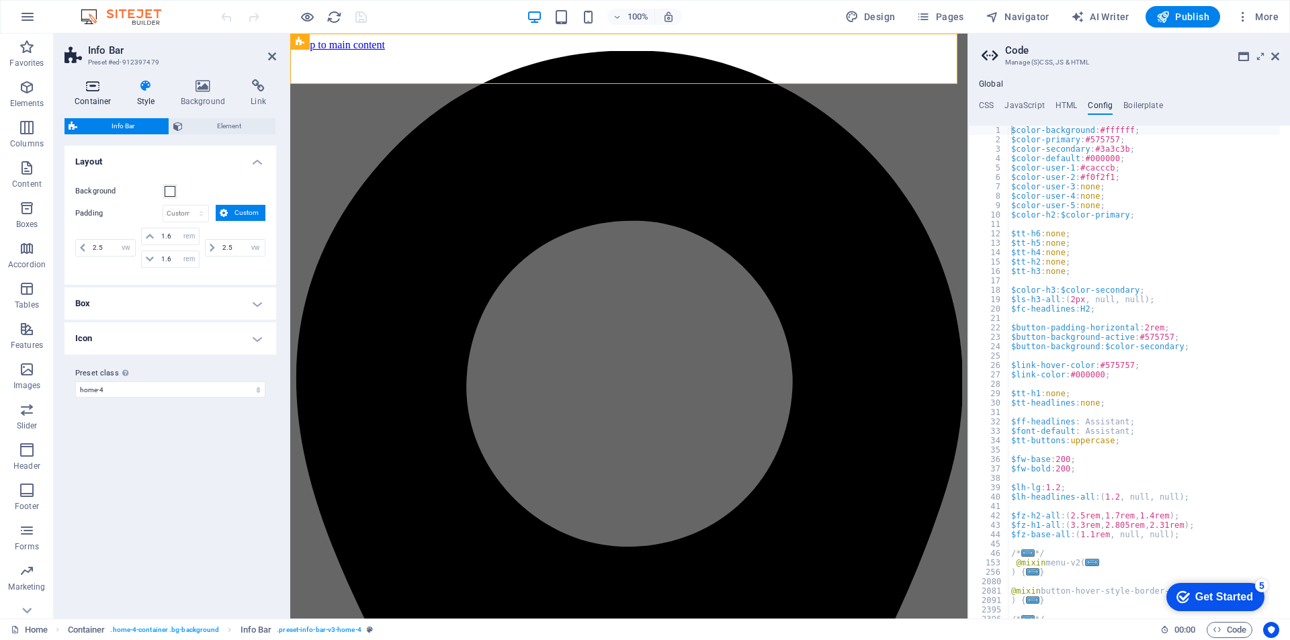
click at [103, 96] on h4 "Container" at bounding box center [95, 93] width 62 height 28
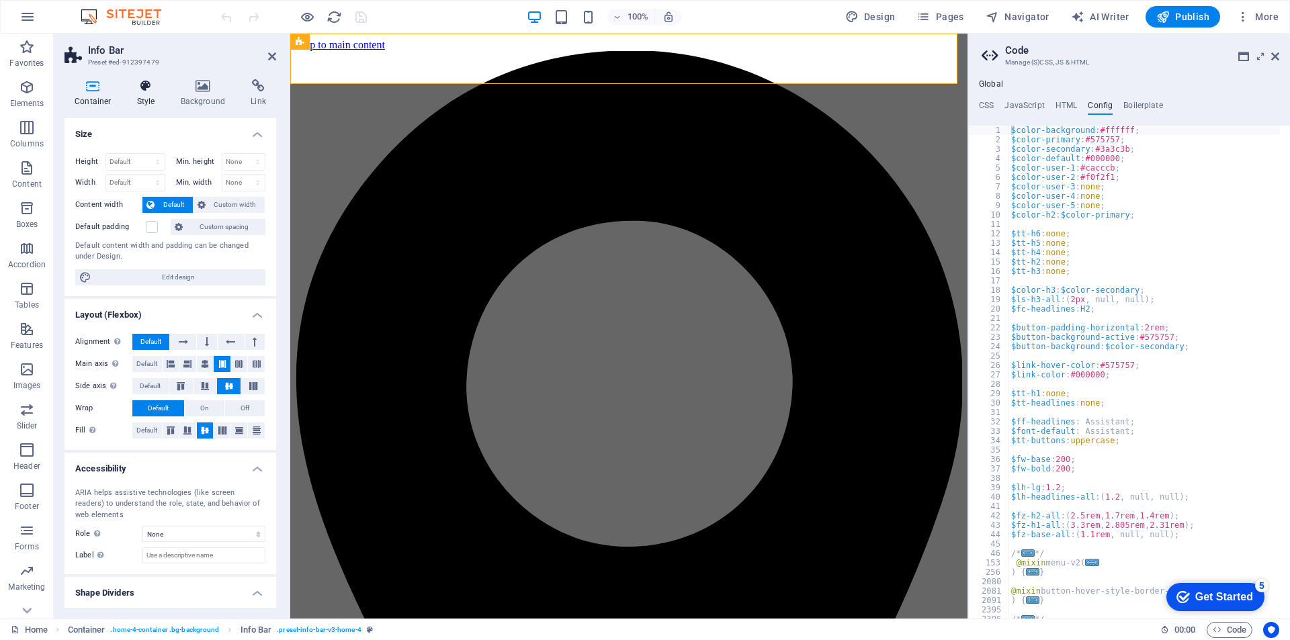
click at [142, 89] on icon at bounding box center [146, 85] width 38 height 13
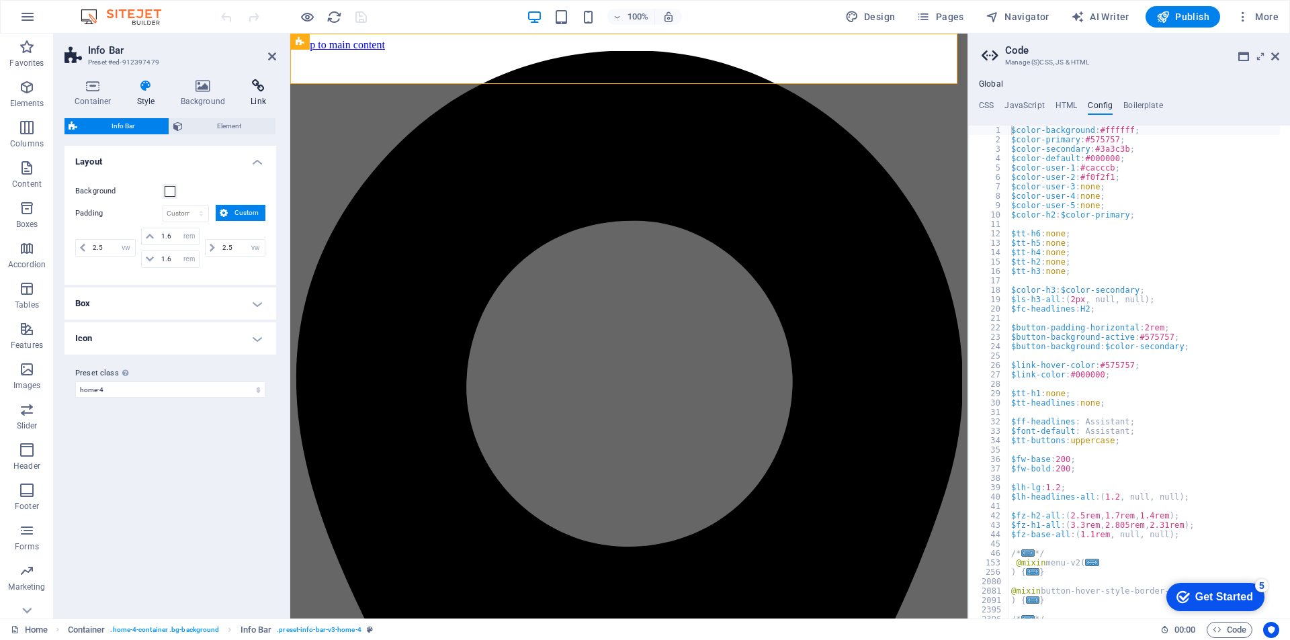
click at [259, 86] on icon at bounding box center [259, 85] width 36 height 13
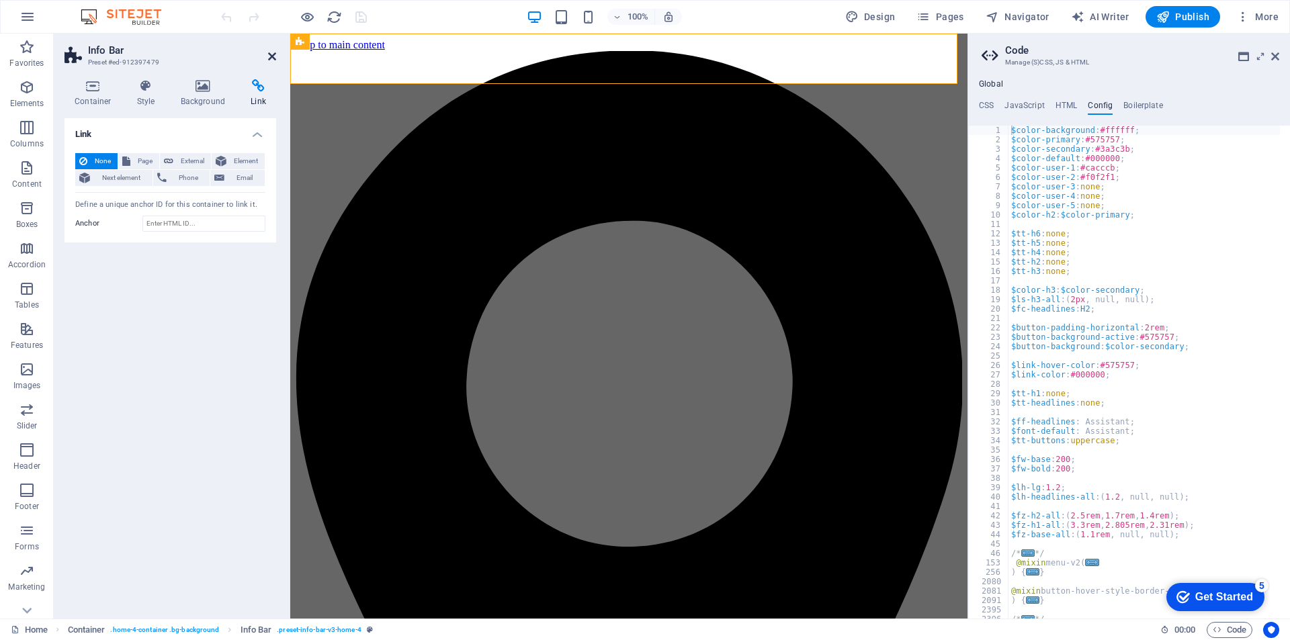
click at [271, 54] on icon at bounding box center [272, 56] width 8 height 11
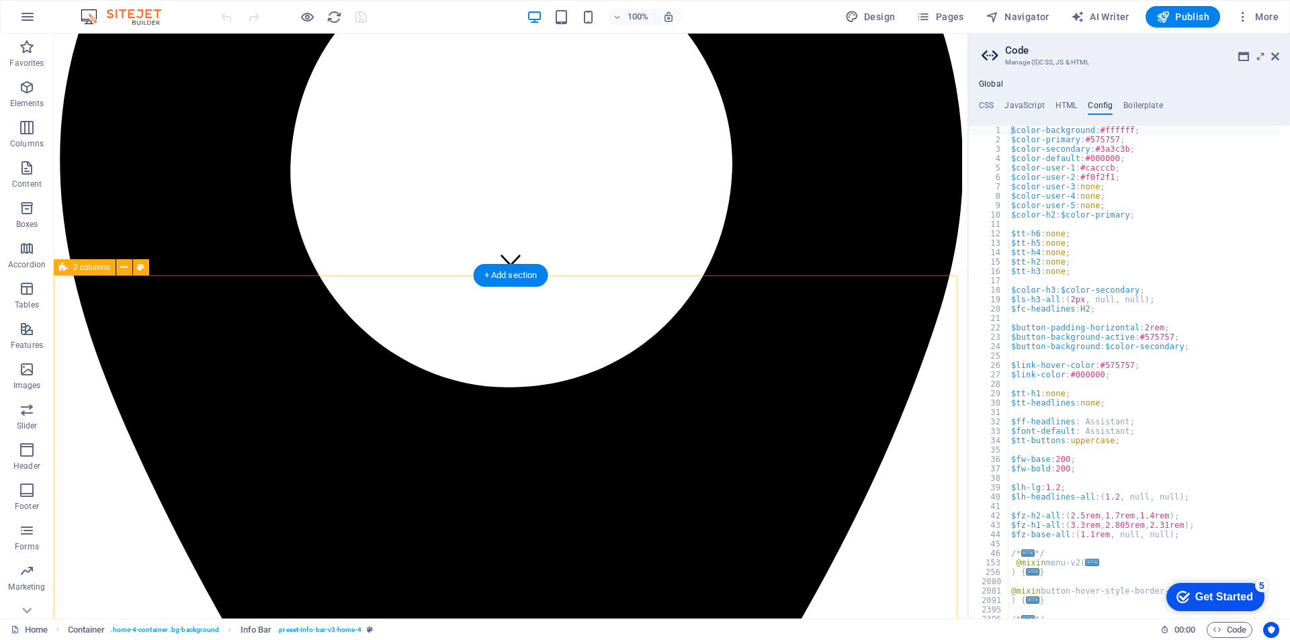
scroll to position [336, 0]
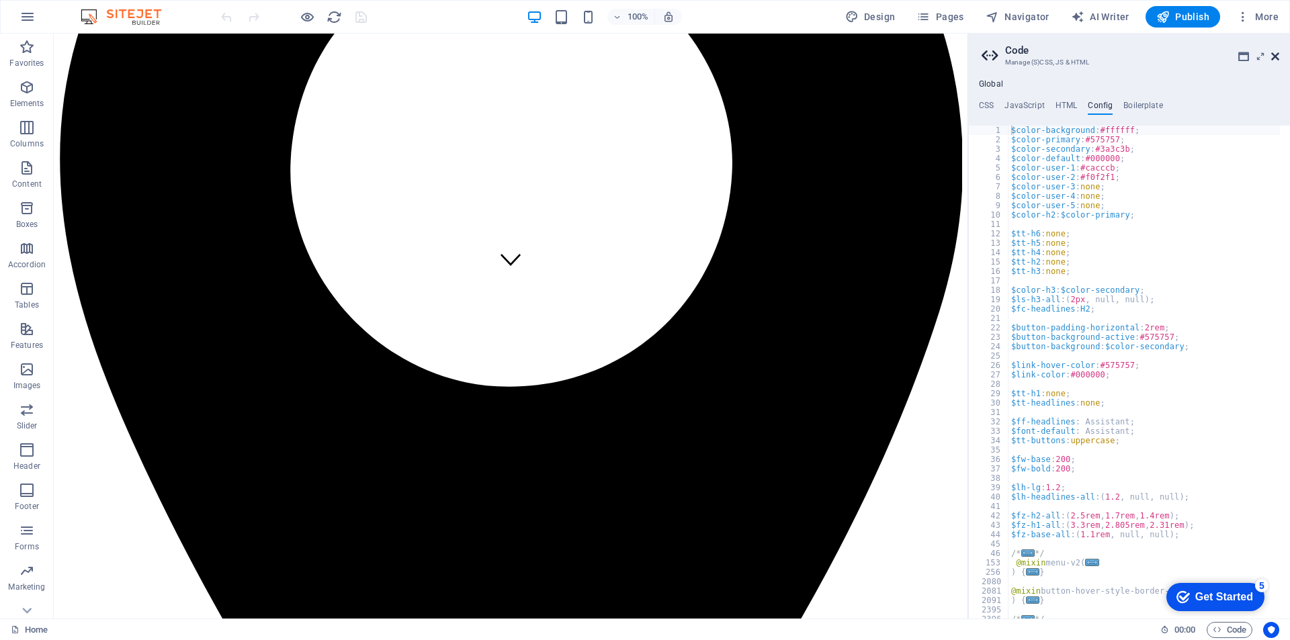
drag, startPoint x: 1274, startPoint y: 56, endPoint x: 1220, endPoint y: 24, distance: 62.7
click at [1274, 56] on icon at bounding box center [1275, 56] width 8 height 11
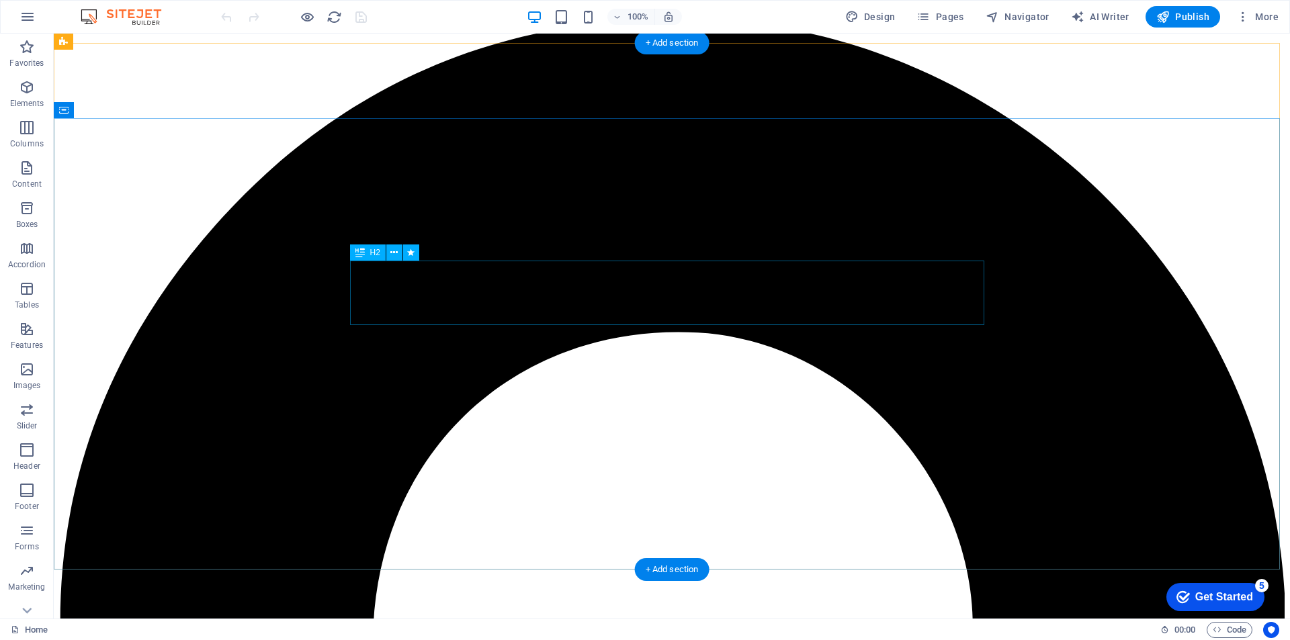
scroll to position [0, 0]
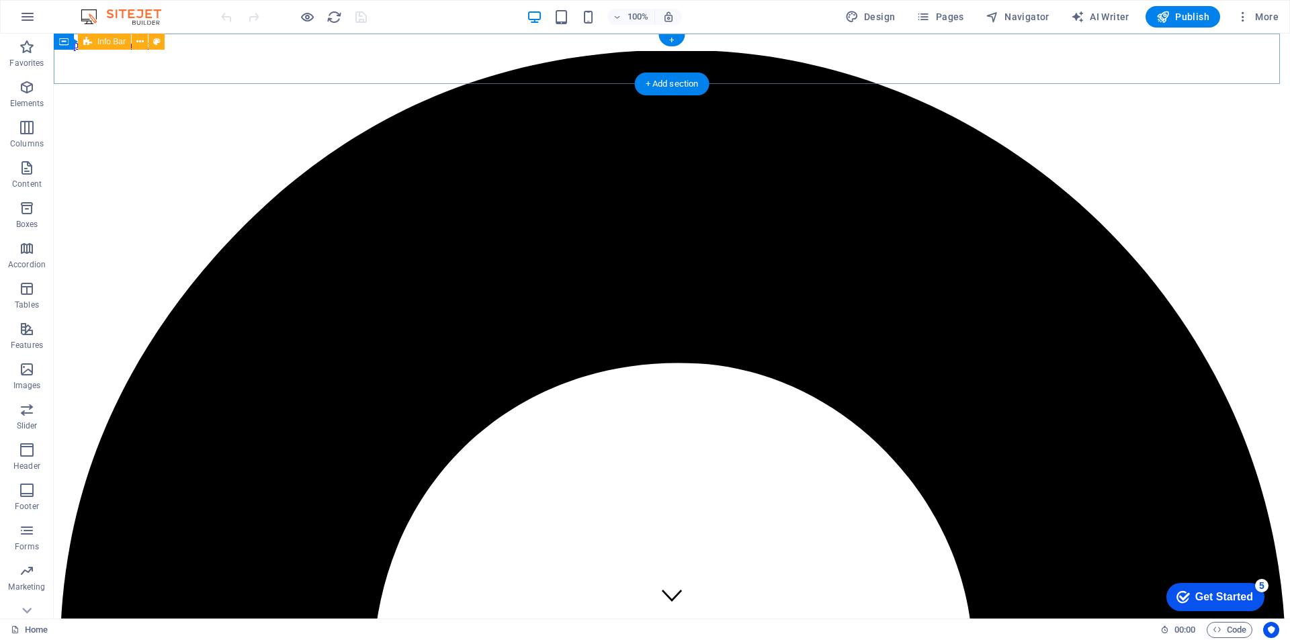
select select "vw"
select select "rem"
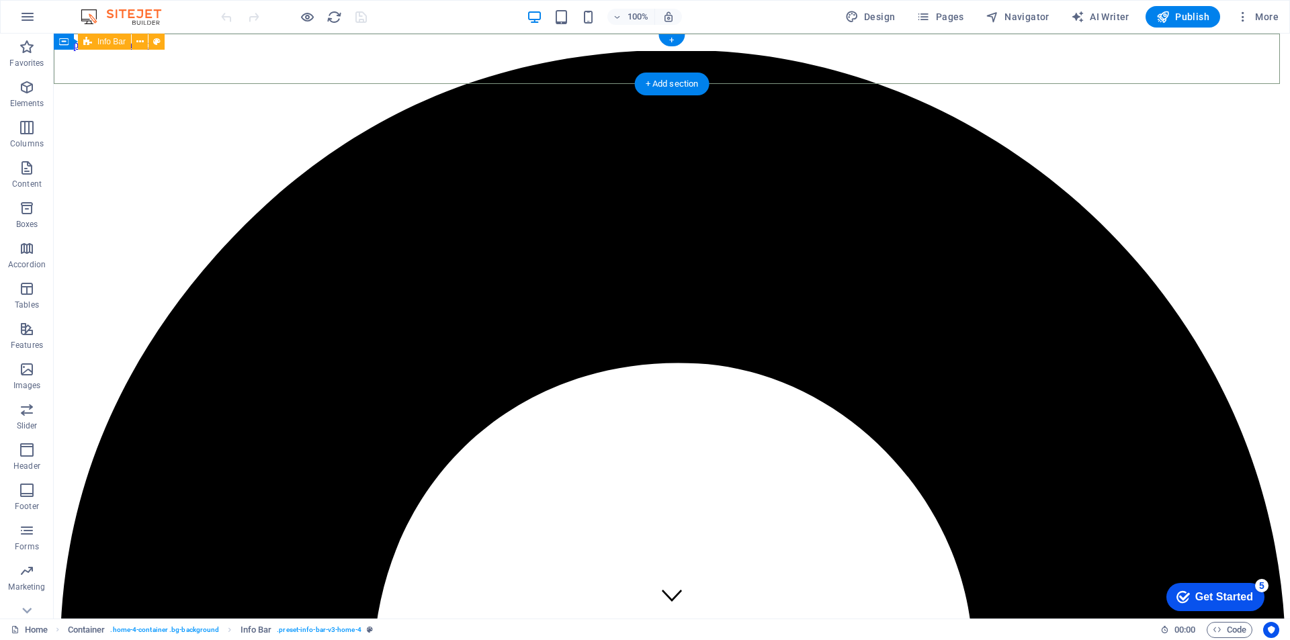
select select "rem"
select select "vw"
select select "preset-info-bar-v3-home-4"
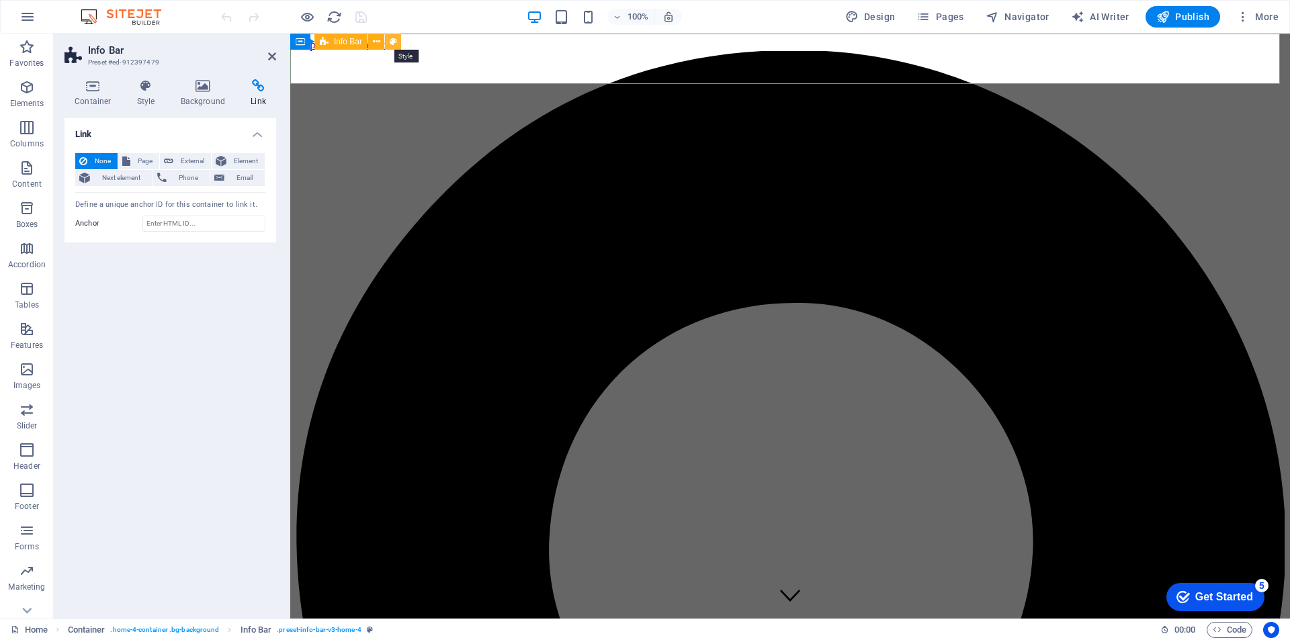
click at [394, 46] on icon at bounding box center [393, 42] width 7 height 14
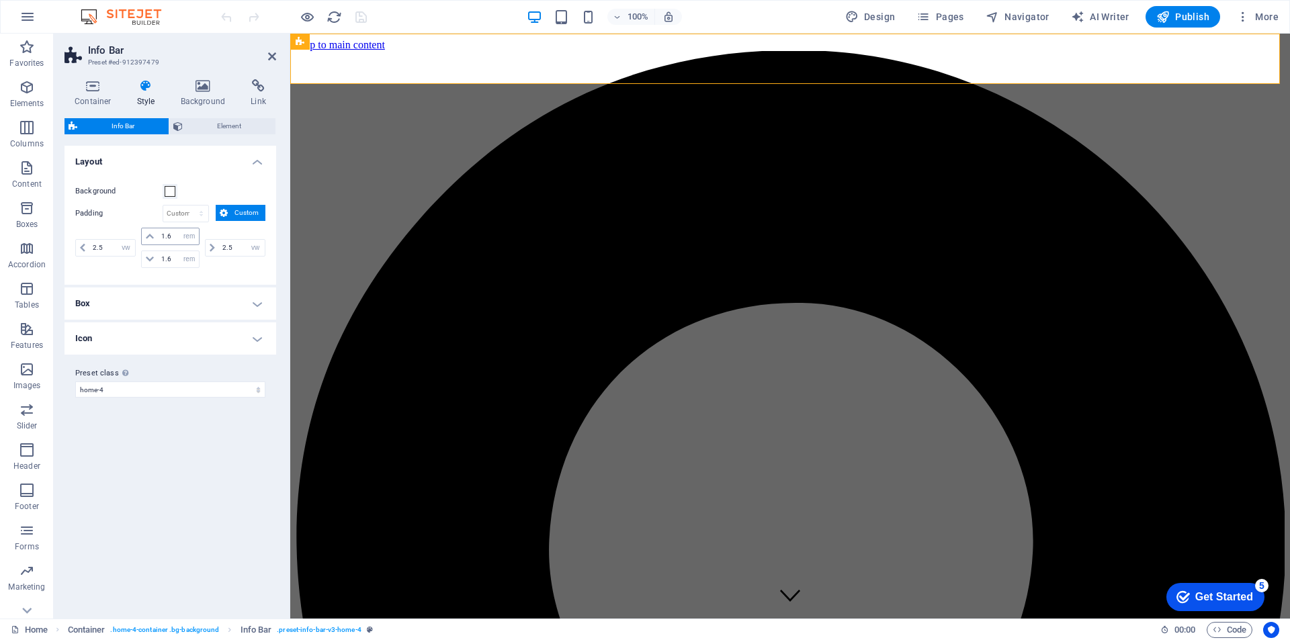
click at [150, 234] on icon at bounding box center [150, 236] width 8 height 8
click at [146, 258] on icon at bounding box center [150, 259] width 8 height 8
click at [148, 261] on icon at bounding box center [150, 259] width 8 height 8
click at [150, 238] on icon at bounding box center [150, 236] width 8 height 8
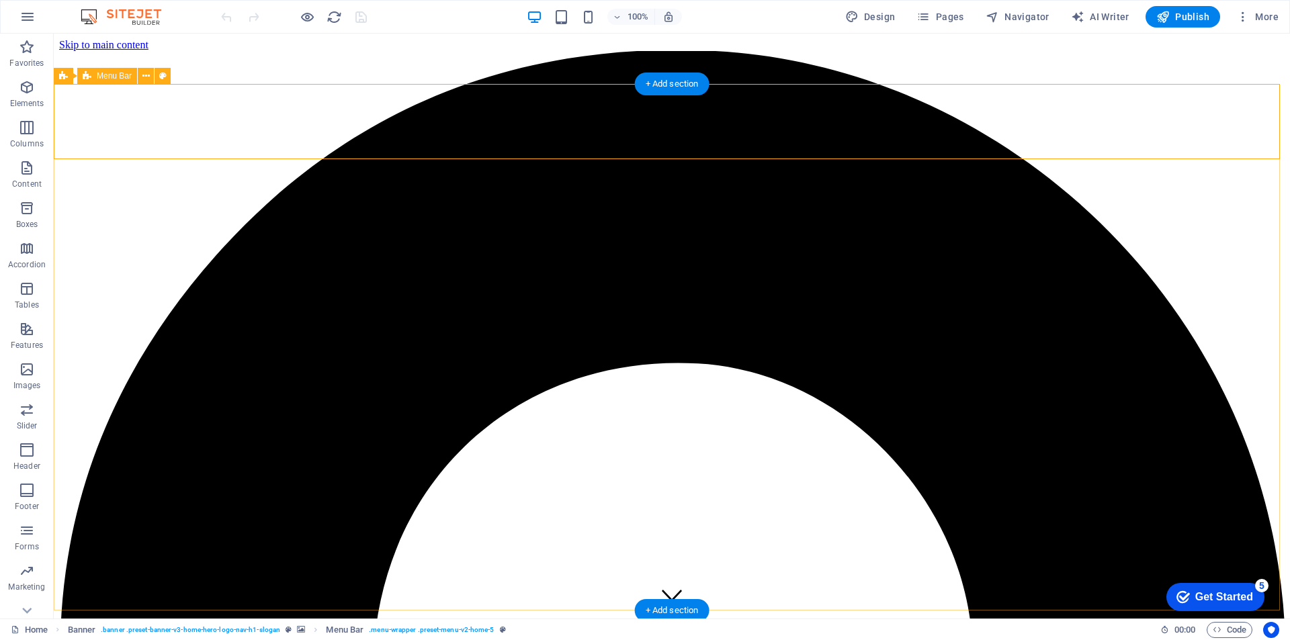
click at [163, 77] on icon at bounding box center [162, 76] width 7 height 14
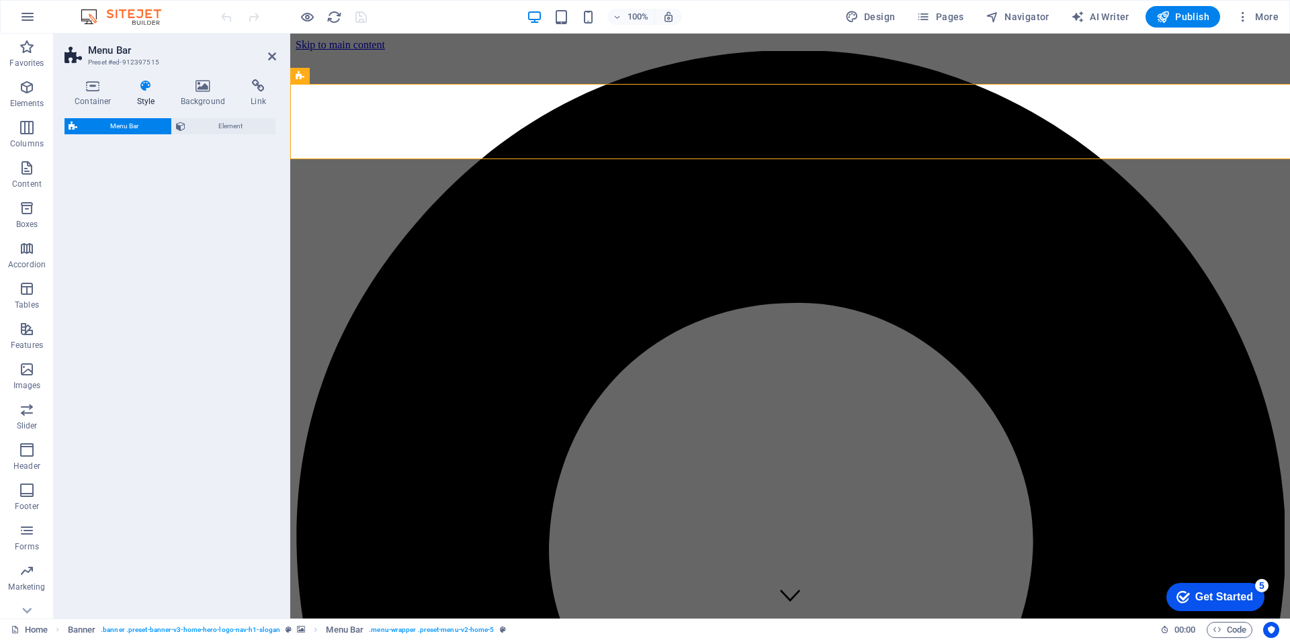
select select "rem"
select select "preset-menu-v2-home-5"
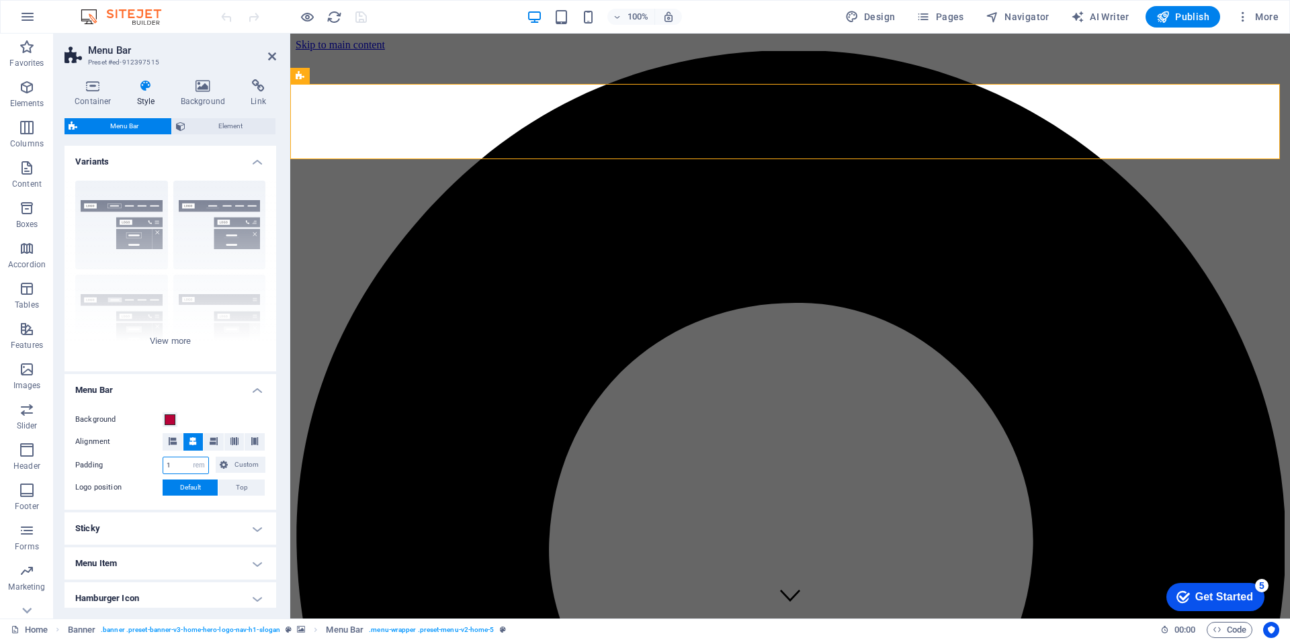
click at [174, 470] on input "1" at bounding box center [185, 466] width 45 height 16
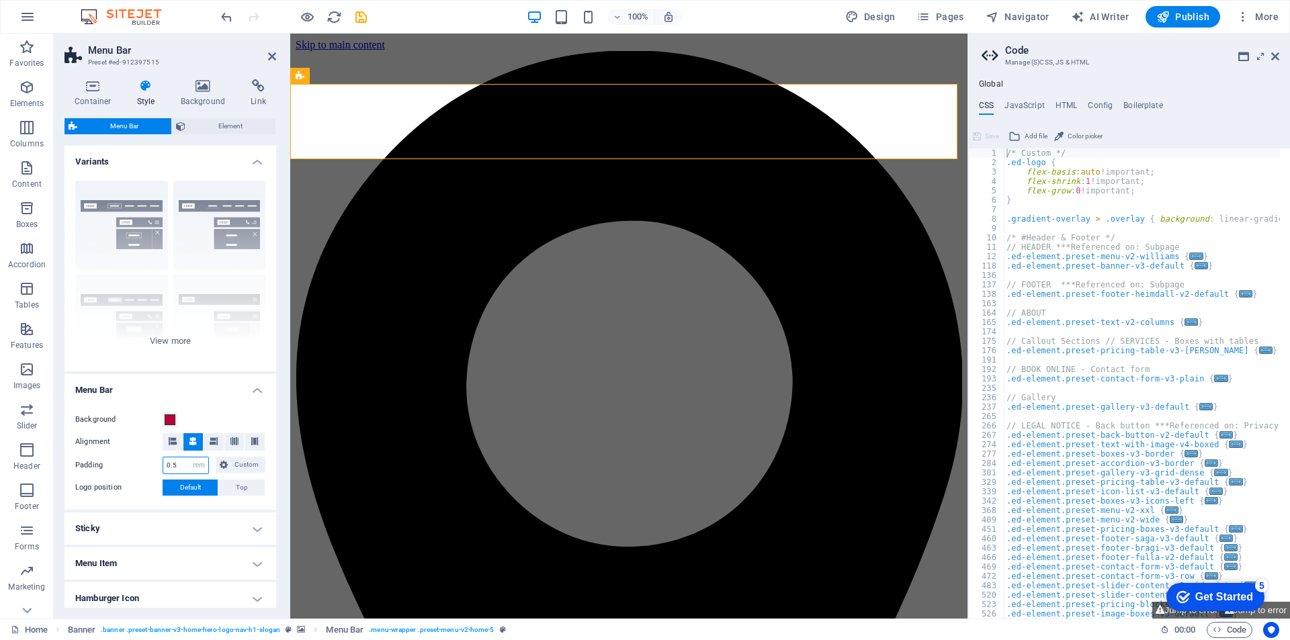
drag, startPoint x: 180, startPoint y: 465, endPoint x: 155, endPoint y: 466, distance: 25.5
click at [155, 466] on div "Padding 0.5 px rem % vh vw Custom Custom" at bounding box center [170, 465] width 190 height 17
click at [176, 468] on input "10" at bounding box center [185, 466] width 45 height 16
click at [186, 461] on input "10" at bounding box center [185, 466] width 45 height 16
type input "1"
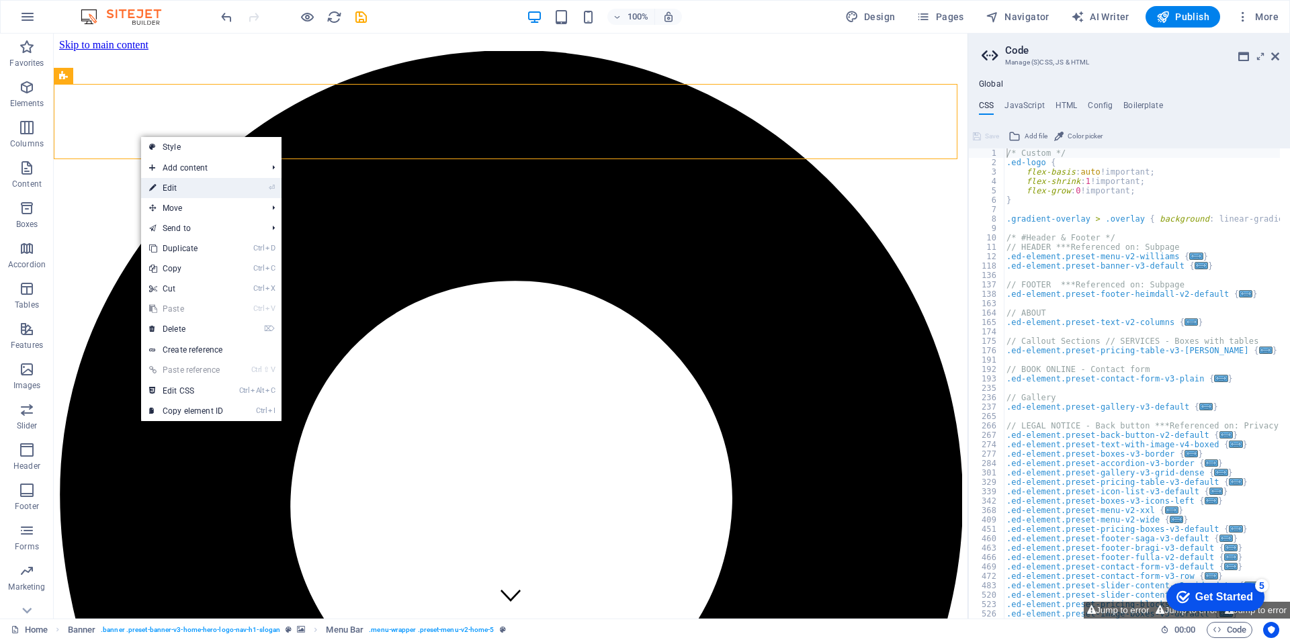
click at [200, 185] on link "⏎ Edit" at bounding box center [186, 188] width 90 height 20
select select "rem"
select select "preset-menu-v2-home-5"
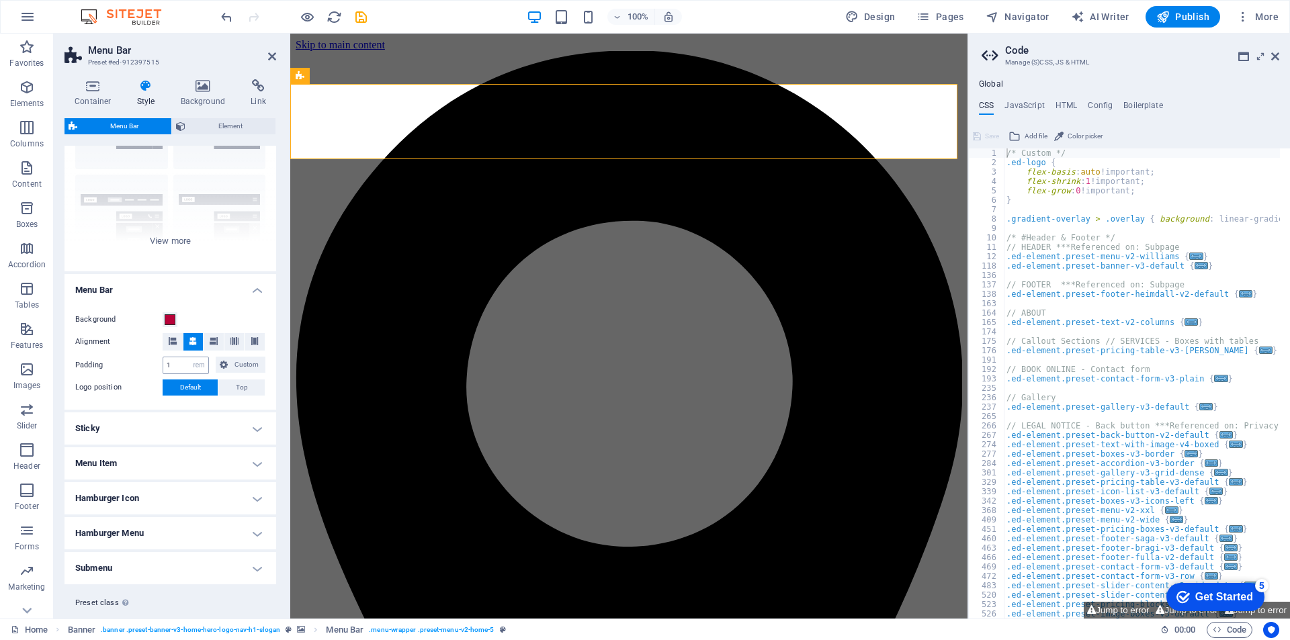
scroll to position [130, 0]
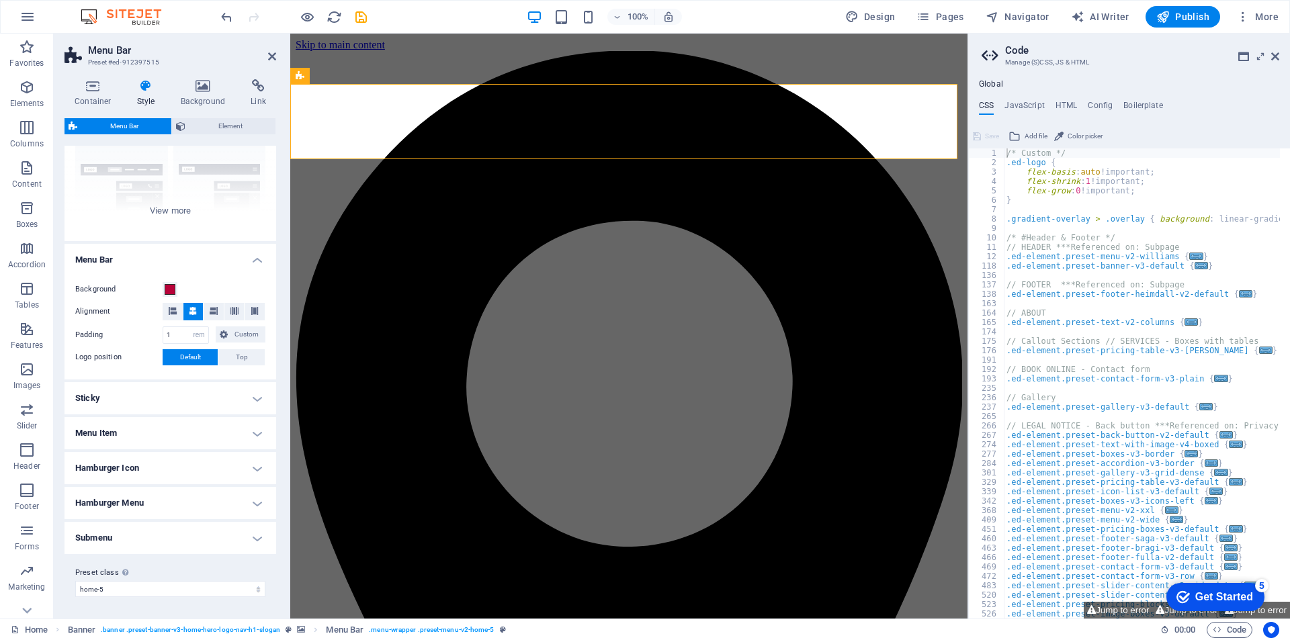
click at [252, 400] on h4 "Sticky" at bounding box center [170, 398] width 212 height 32
click at [253, 430] on h4 "Menu Item" at bounding box center [170, 433] width 212 height 32
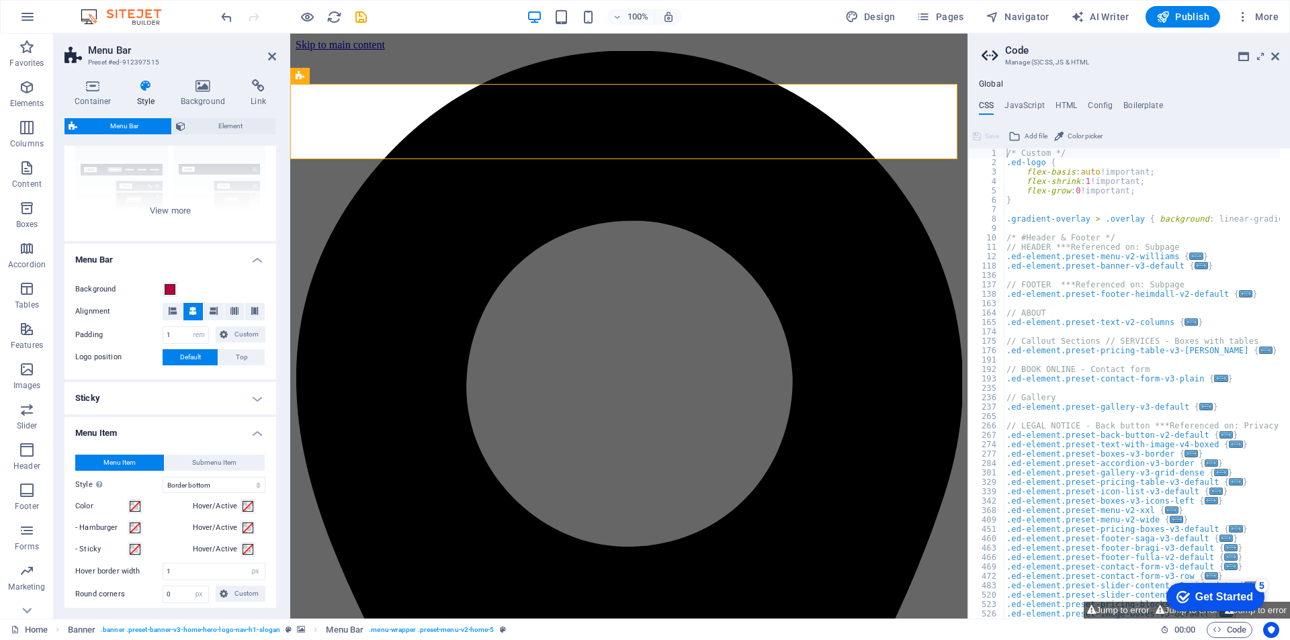
scroll to position [198, 0]
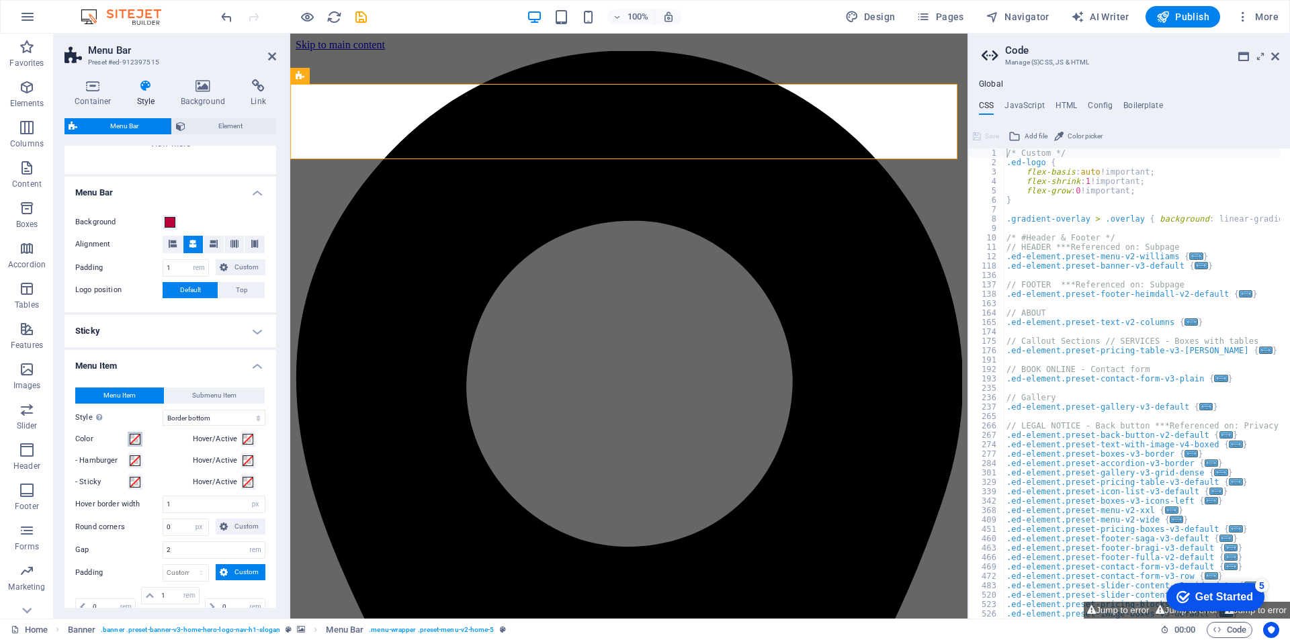
click at [136, 440] on span at bounding box center [135, 439] width 11 height 11
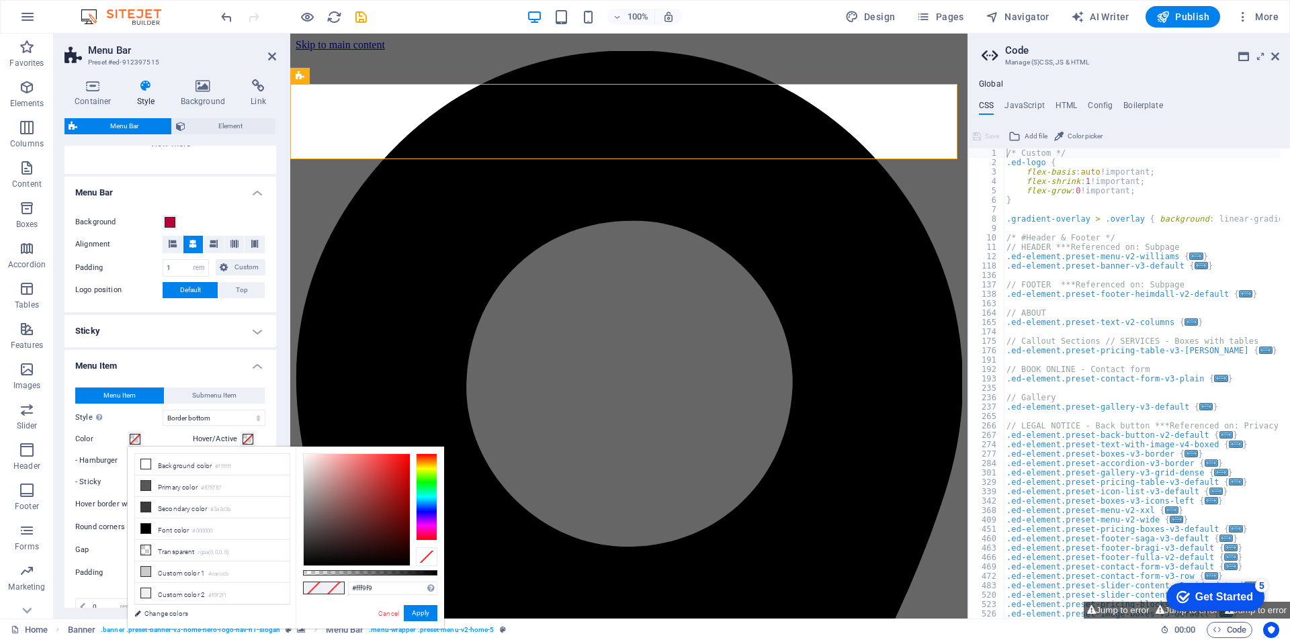
type input "#ffffff"
click at [296, 445] on body "[DOMAIN_NAME] Home Favorites Elements Columns Content Boxes Accordion Tables Fe…" at bounding box center [645, 320] width 1290 height 640
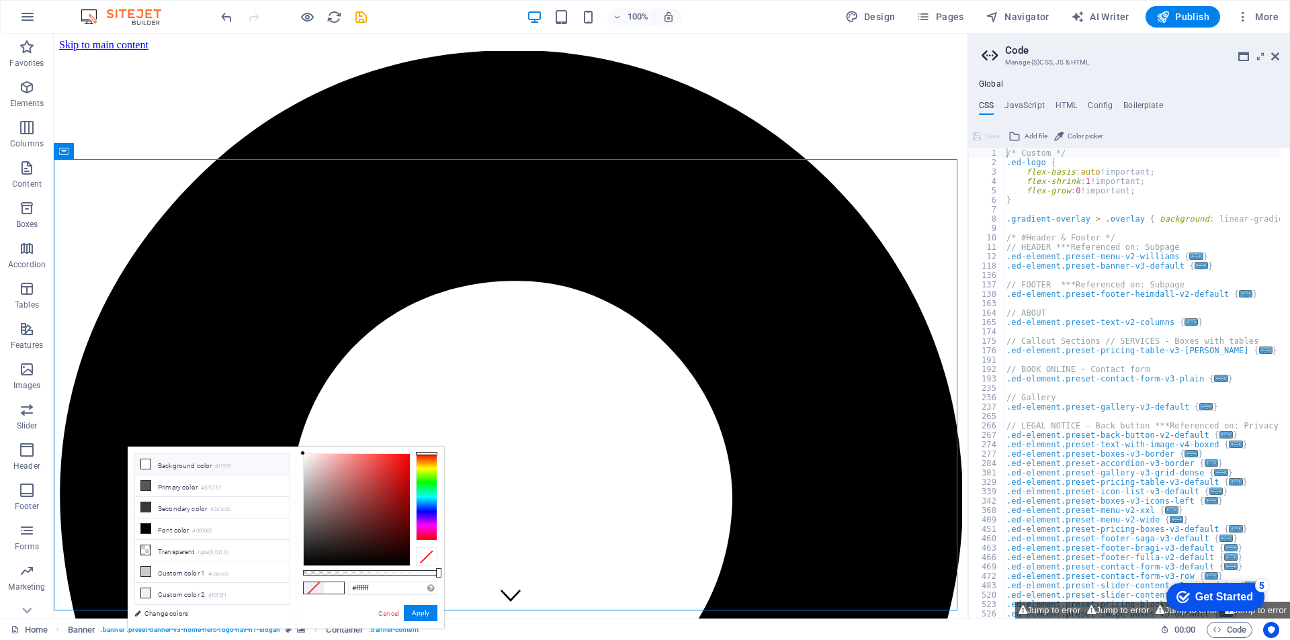
click at [423, 604] on div "#ffffff Supported formats #0852ed rgb(8, 82, 237) rgba(8, 82, 237, 90%) hsv(221…" at bounding box center [370, 635] width 148 height 377
click at [423, 612] on button "Apply" at bounding box center [421, 613] width 34 height 16
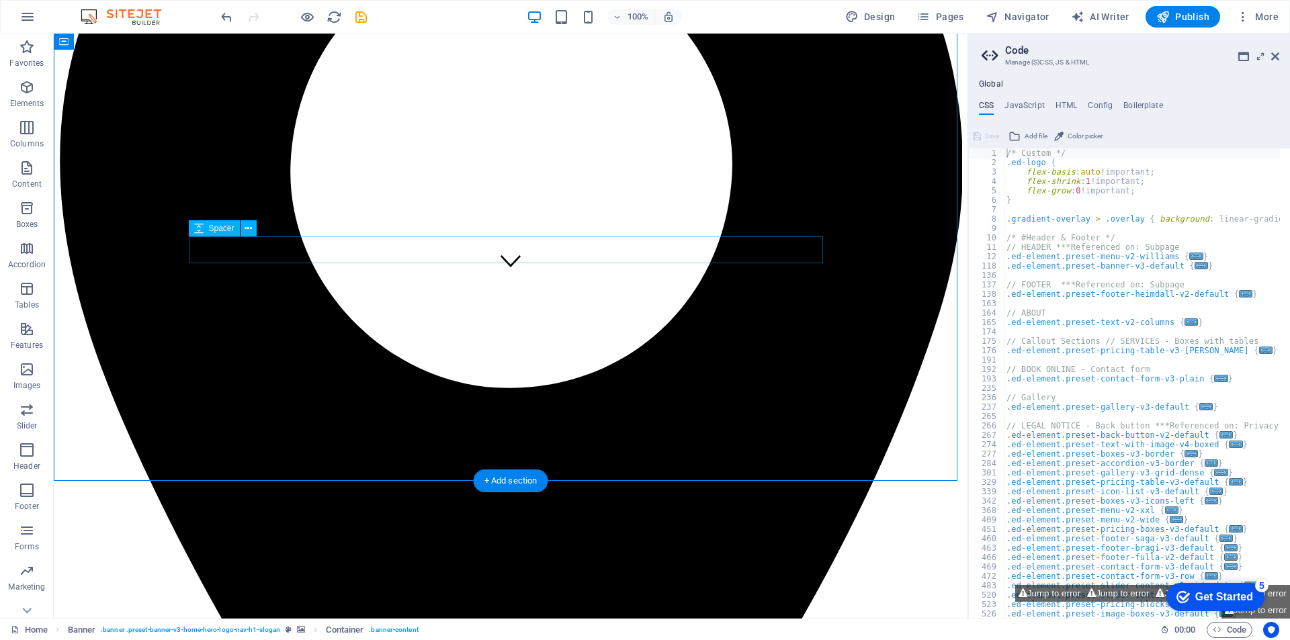
scroll to position [336, 0]
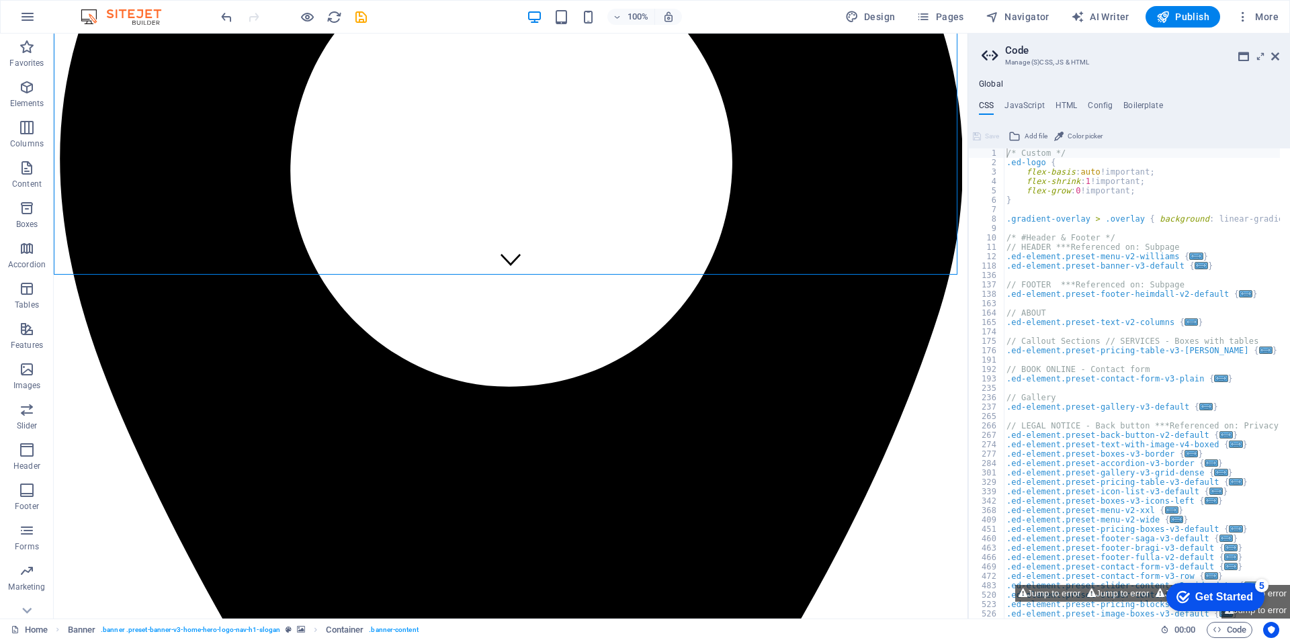
click at [1195, 595] on div "Get Started" at bounding box center [1224, 597] width 58 height 12
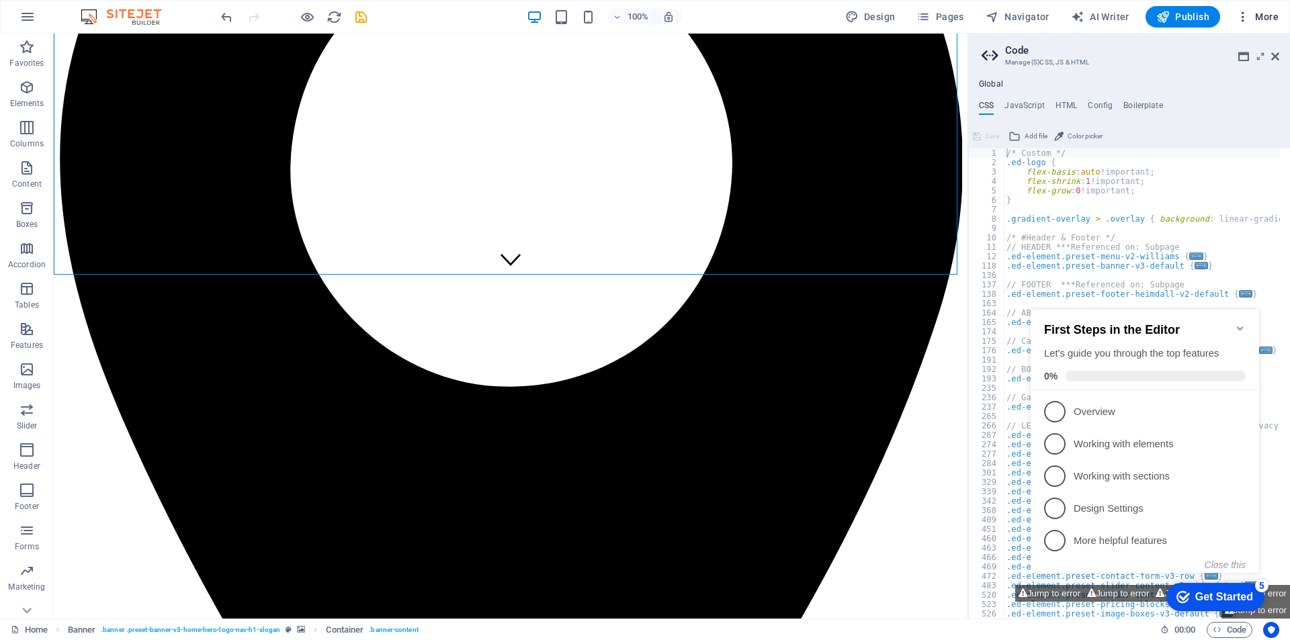
click at [1250, 17] on icon "button" at bounding box center [1242, 16] width 13 height 13
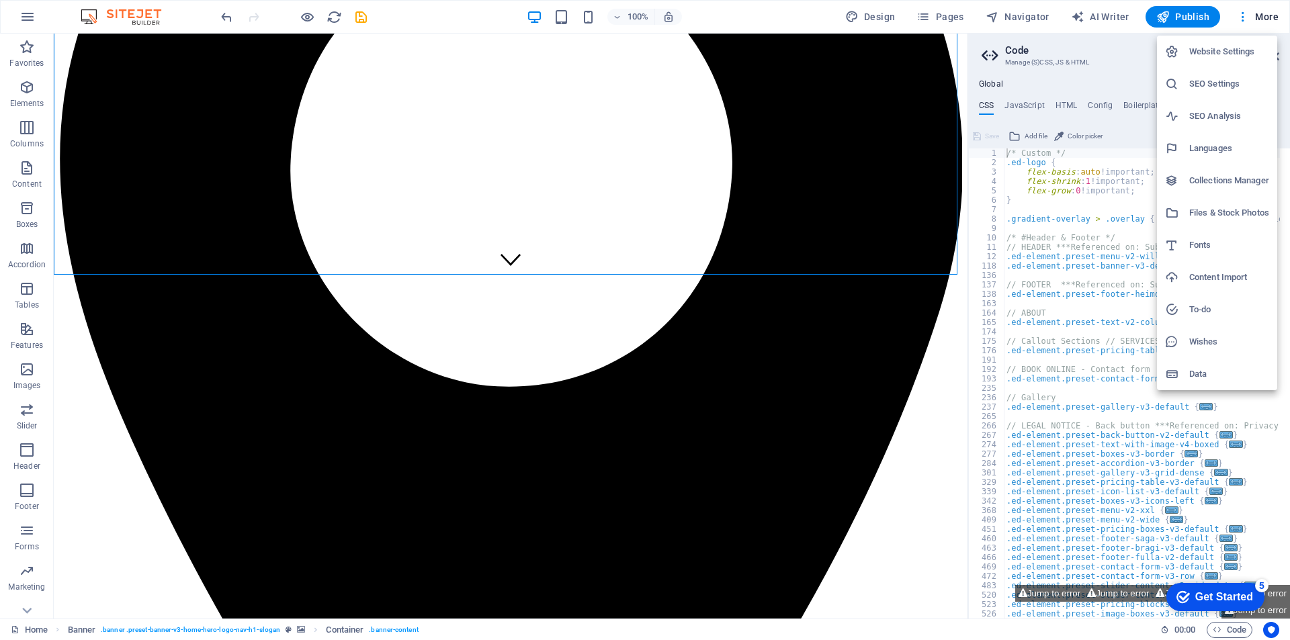
click at [1099, 590] on div at bounding box center [645, 320] width 1290 height 640
click at [1099, 590] on div "Website Settings SEO Settings SEO Analysis Languages Collections Manager Files …" at bounding box center [645, 324] width 1290 height 632
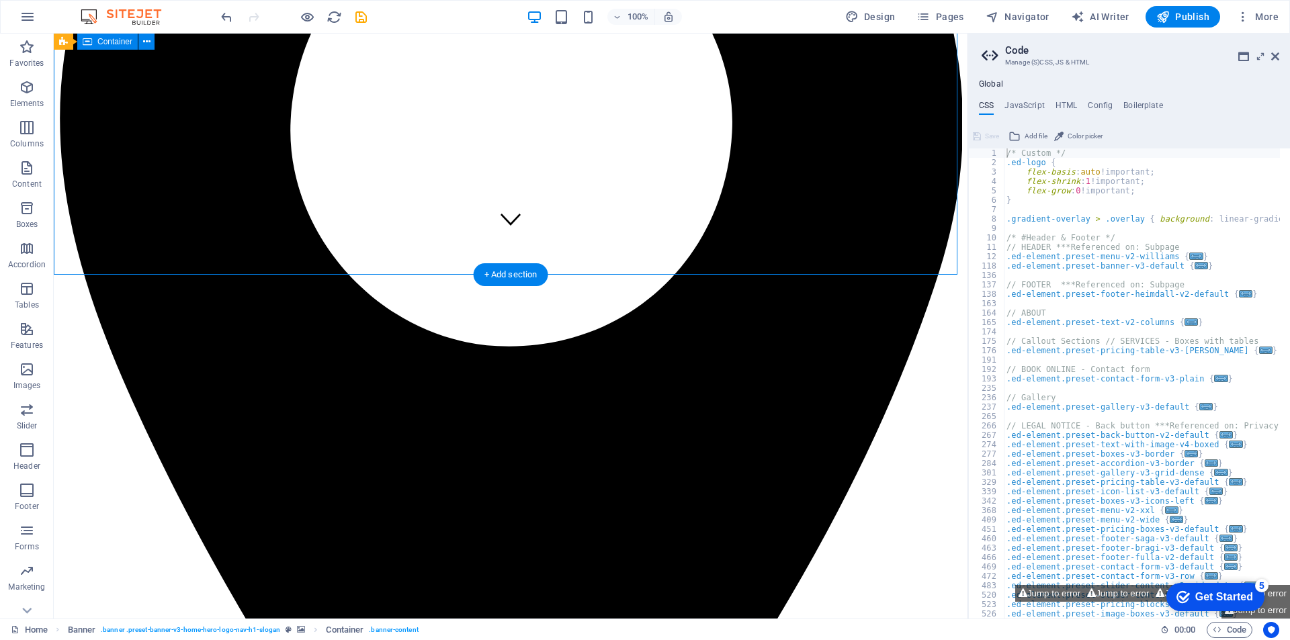
scroll to position [403, 0]
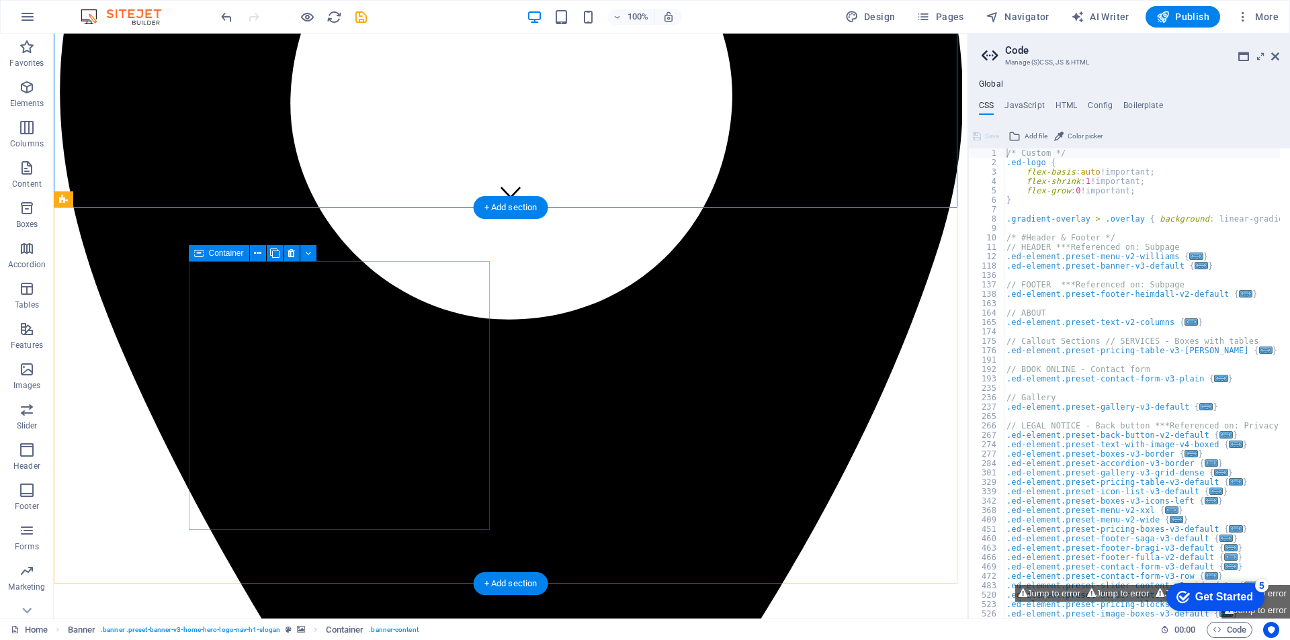
drag, startPoint x: 54, startPoint y: 239, endPoint x: 279, endPoint y: 523, distance: 362.0
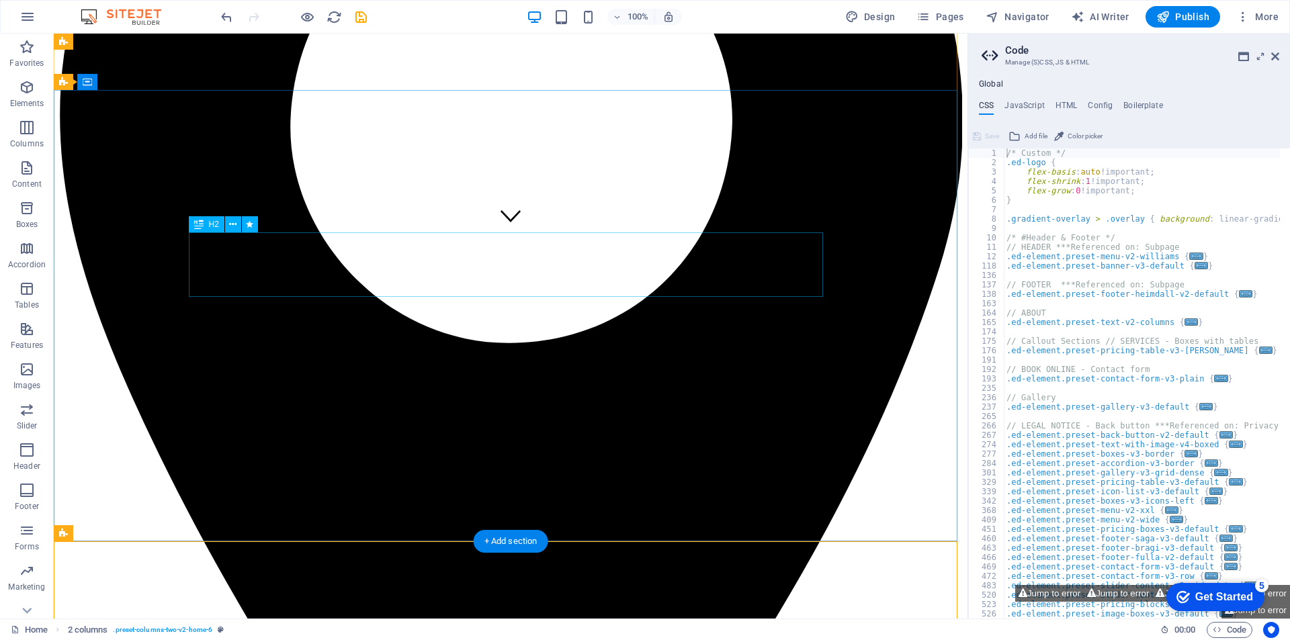
scroll to position [67, 0]
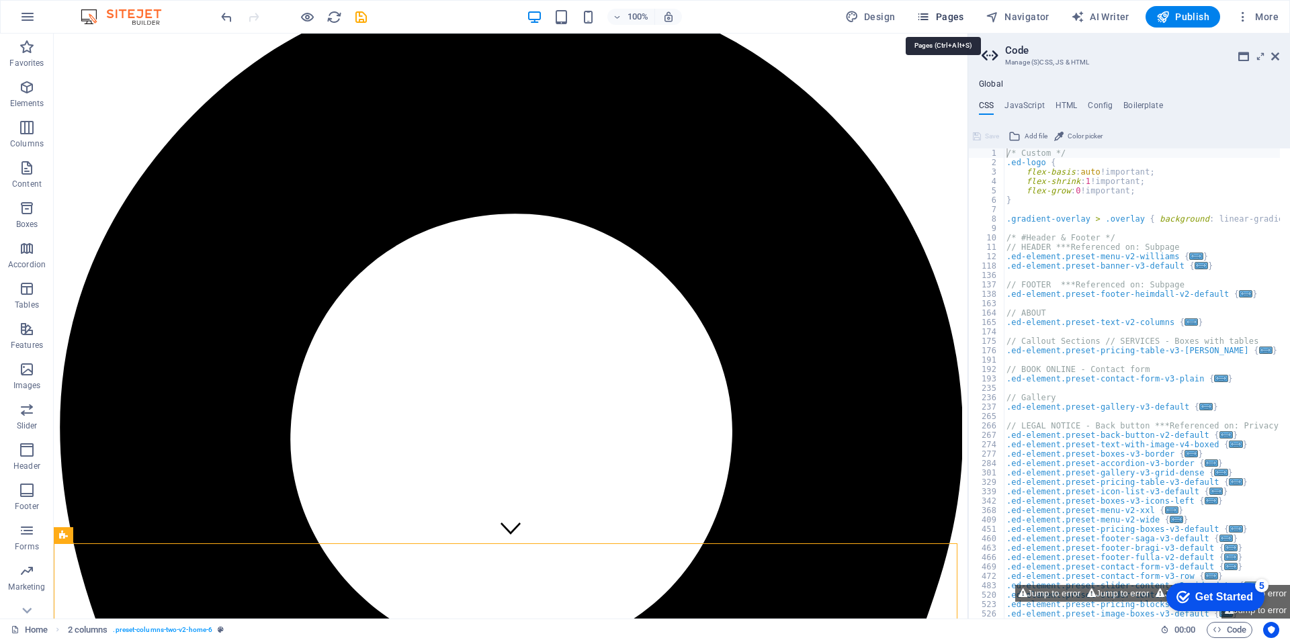
click at [0, 0] on span "Pages" at bounding box center [0, 0] width 0 height 0
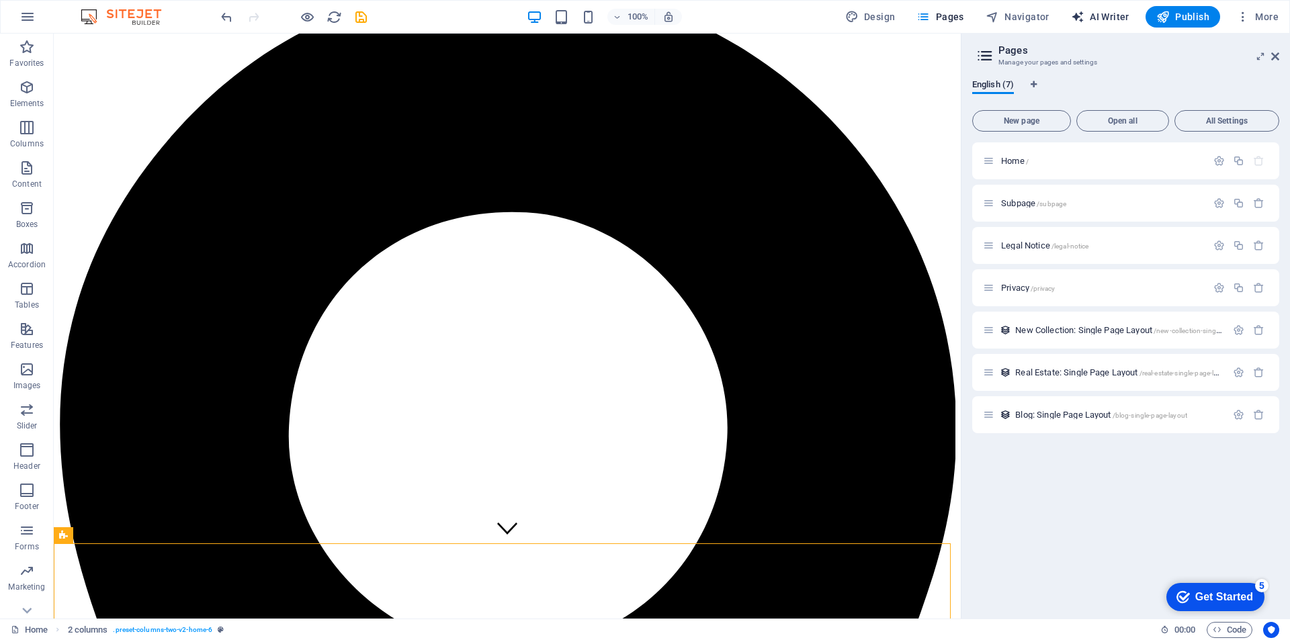
click at [1100, 13] on span "AI Writer" at bounding box center [1100, 16] width 58 height 13
select select "English"
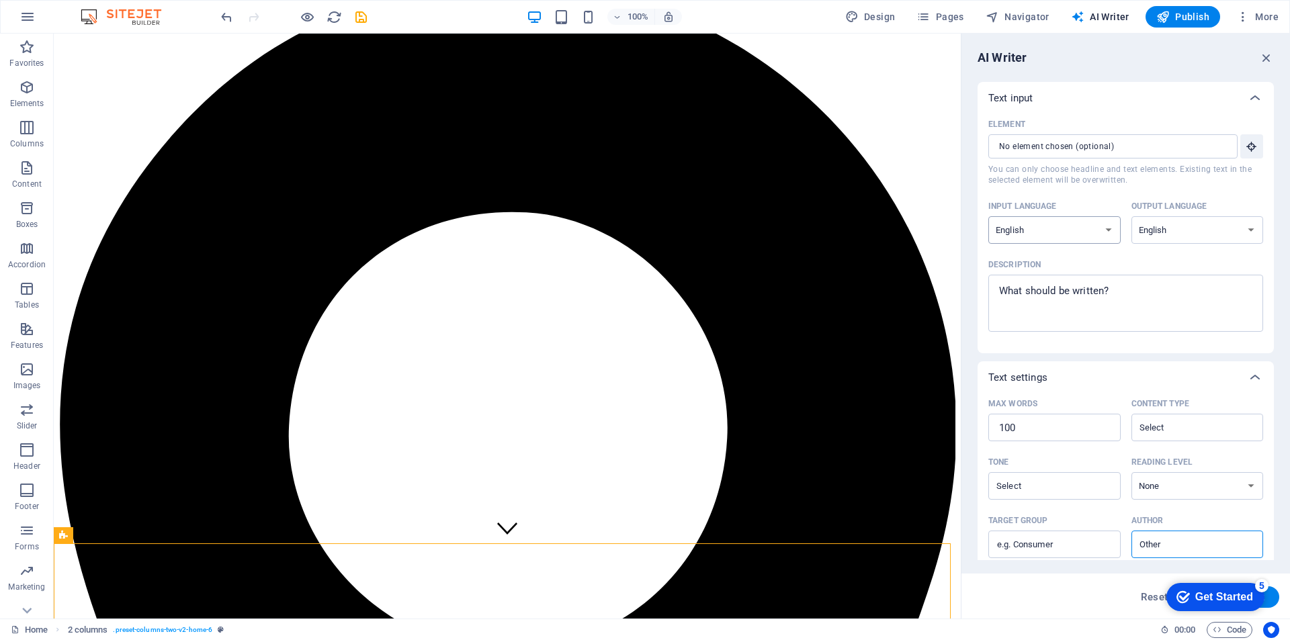
click at [1106, 234] on select "Albanian Arabic Armenian Awadhi Azerbaijani Bashkir Basque Belarusian Bengali B…" at bounding box center [1054, 230] width 132 height 28
select select "Romanian"
click at [988, 216] on select "Albanian Arabic Armenian Awadhi Azerbaijani Bashkir Basque Belarusian Bengali B…" at bounding box center [1054, 230] width 132 height 28
click at [1202, 230] on select "Albanian Arabic Armenian Awadhi Azerbaijani Bashkir Basque Belarusian Bengali B…" at bounding box center [1197, 230] width 132 height 28
select select "Romanian"
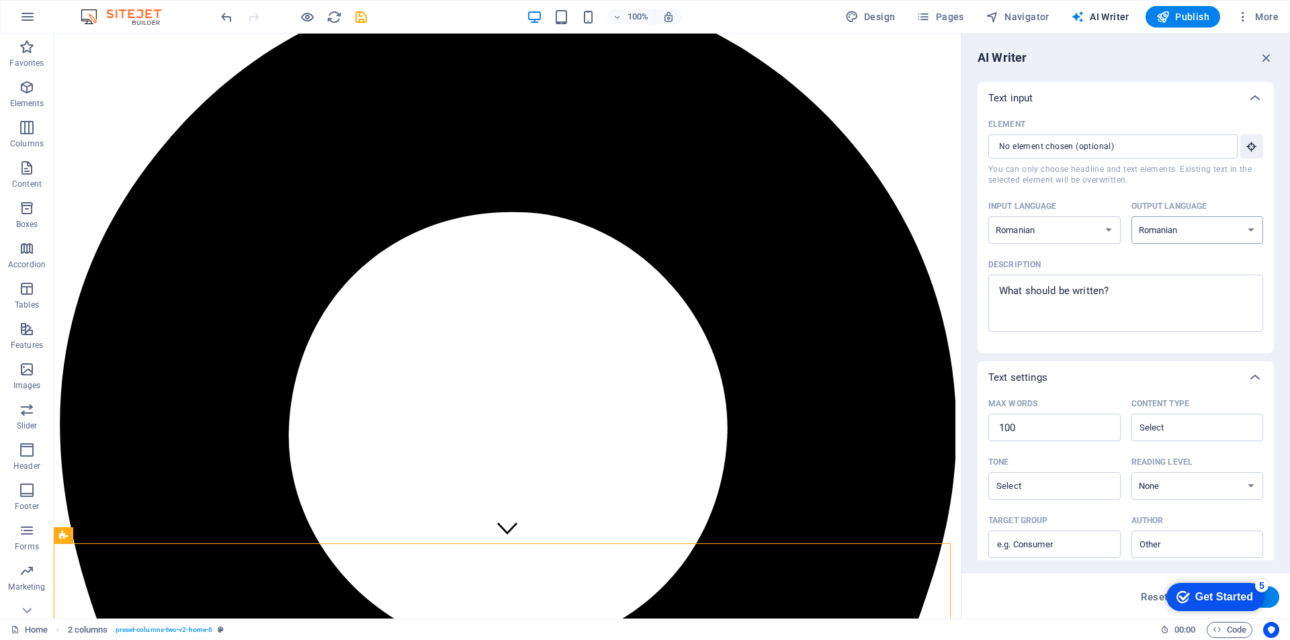
click at [1131, 216] on select "Albanian Arabic Armenian Awadhi Azerbaijani Bashkir Basque Belarusian Bengali B…" at bounding box center [1197, 230] width 132 height 28
click at [1209, 151] on input "Element ​ You can only choose headline and text elements. Existing text in the …" at bounding box center [1108, 146] width 240 height 24
click at [1246, 148] on icon "button" at bounding box center [1252, 146] width 12 height 12
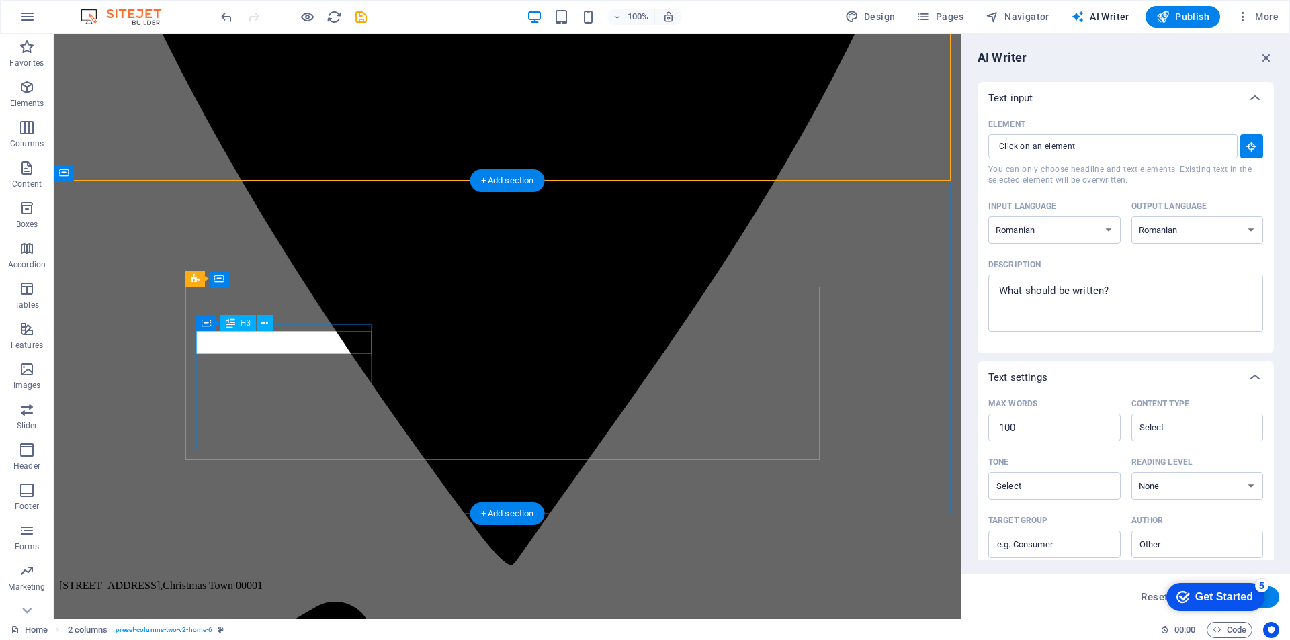
scroll to position [806, 0]
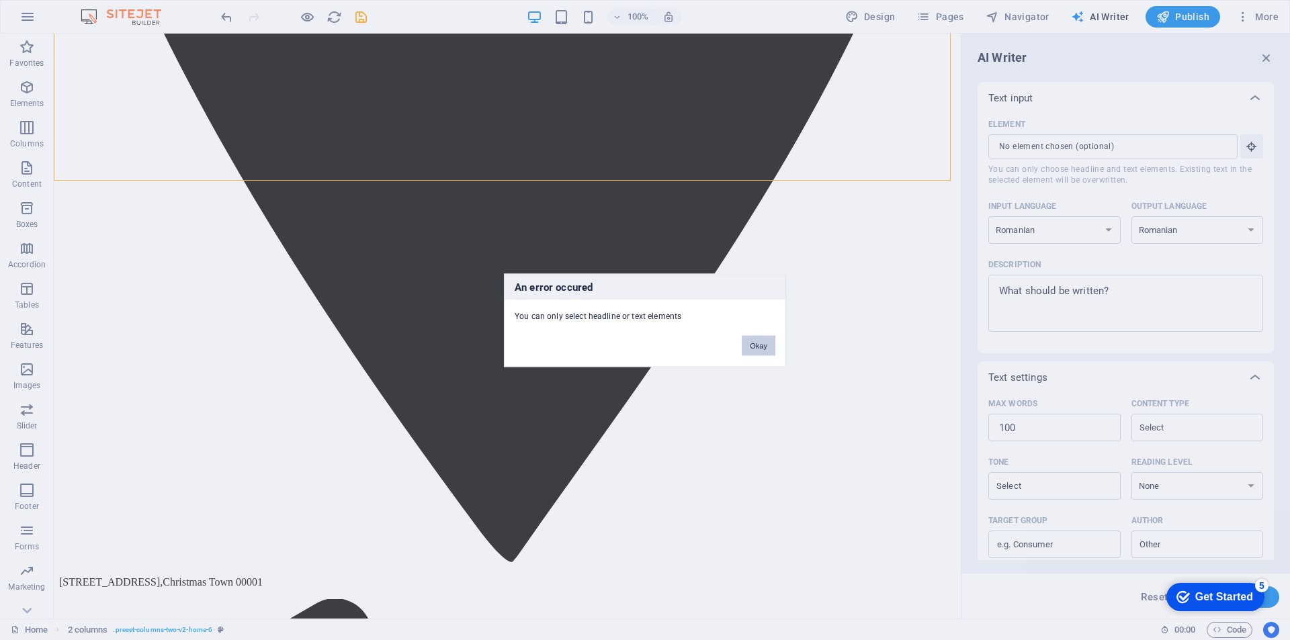
click at [765, 342] on button "Okay" at bounding box center [759, 345] width 34 height 20
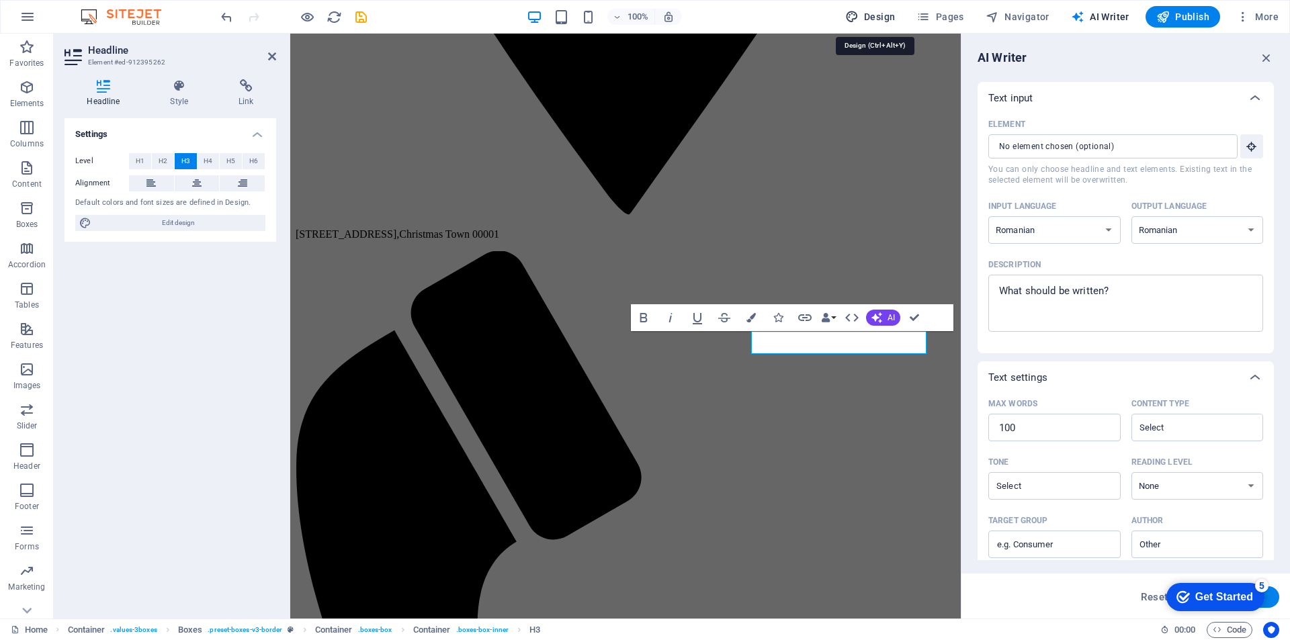
click at [871, 23] on span "Design" at bounding box center [870, 16] width 50 height 13
select select "rem"
select select "200"
select select "px"
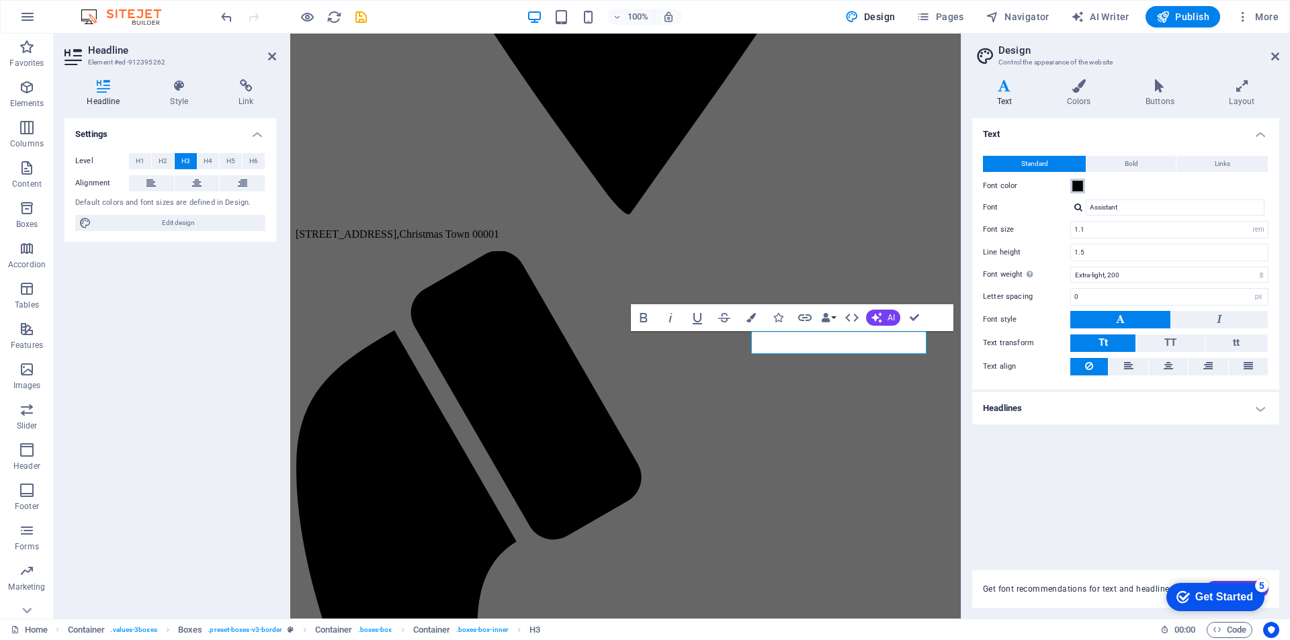
click at [1079, 191] on span at bounding box center [1077, 186] width 11 height 11
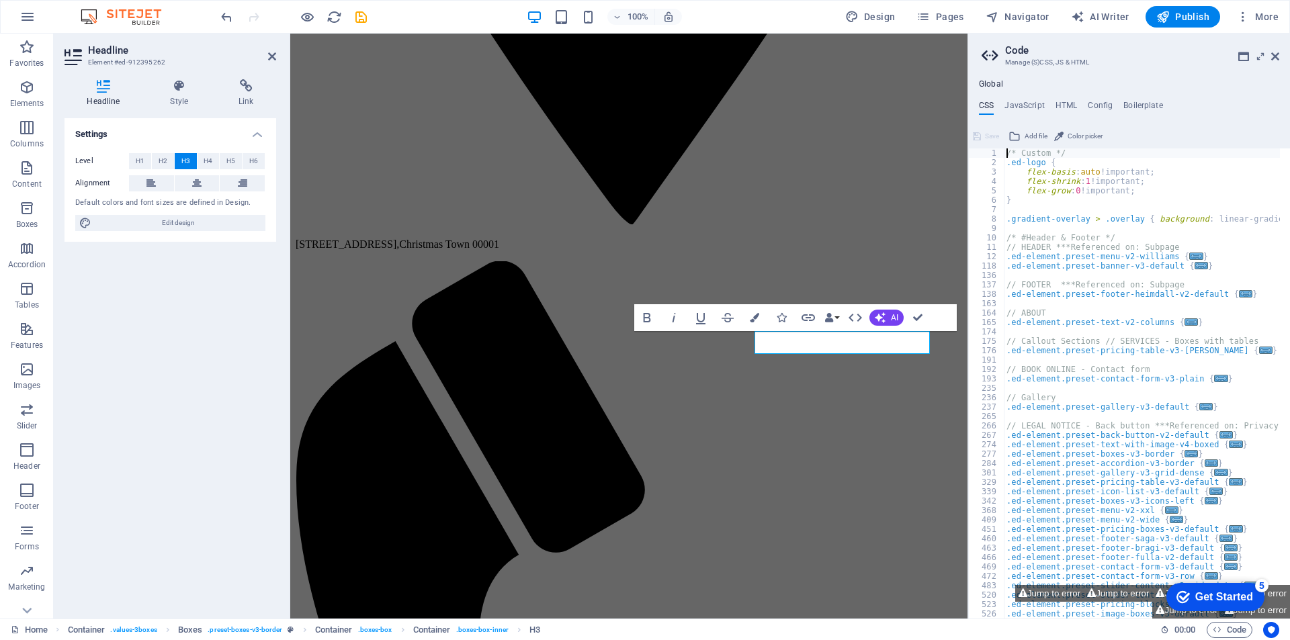
scroll to position [0, 0]
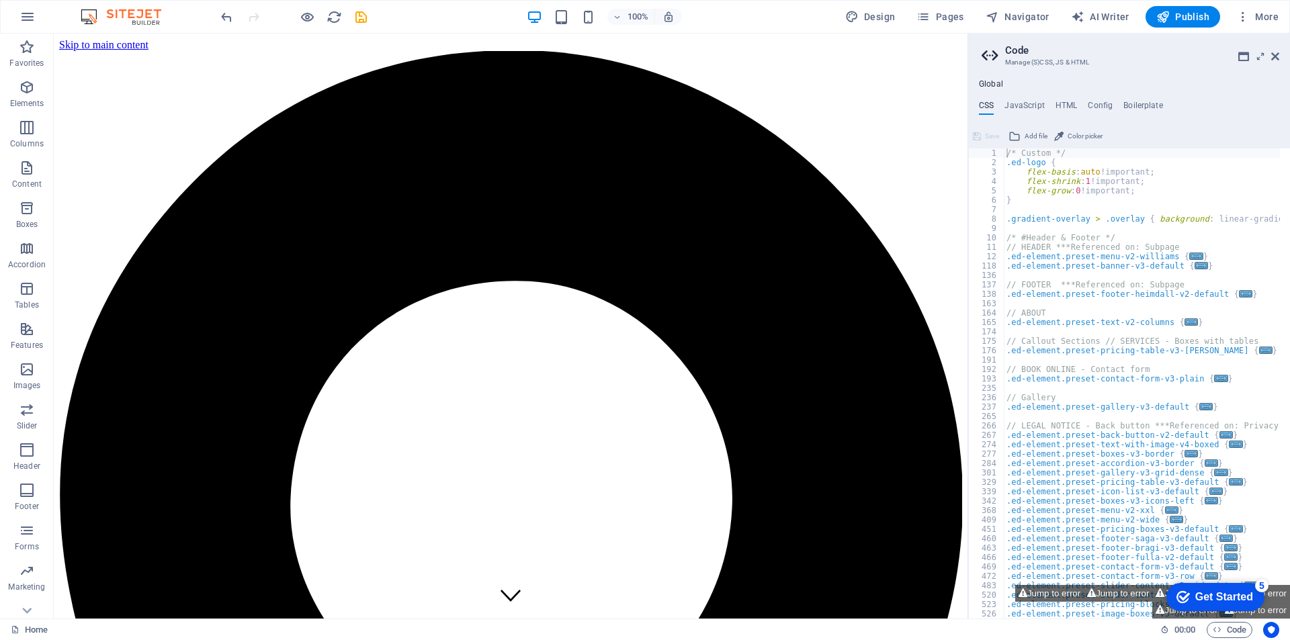
click at [126, 17] on img at bounding box center [127, 17] width 101 height 16
click at [24, 17] on icon "button" at bounding box center [27, 17] width 16 height 16
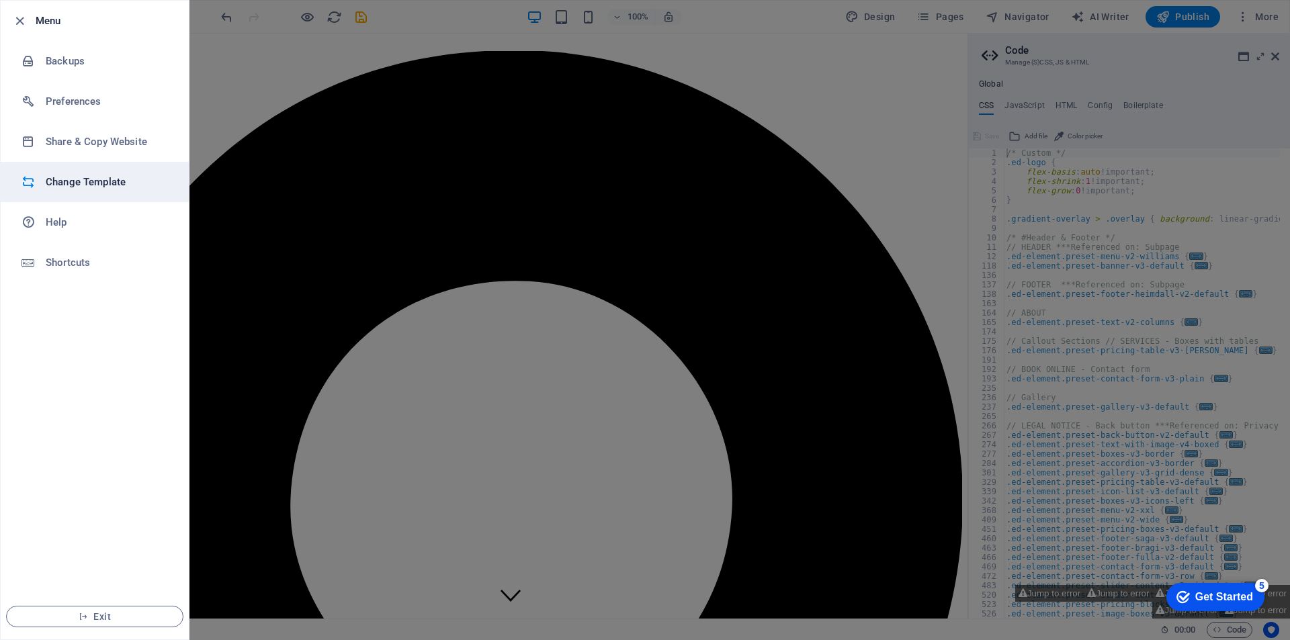
click at [82, 177] on h6 "Change Template" at bounding box center [108, 182] width 124 height 16
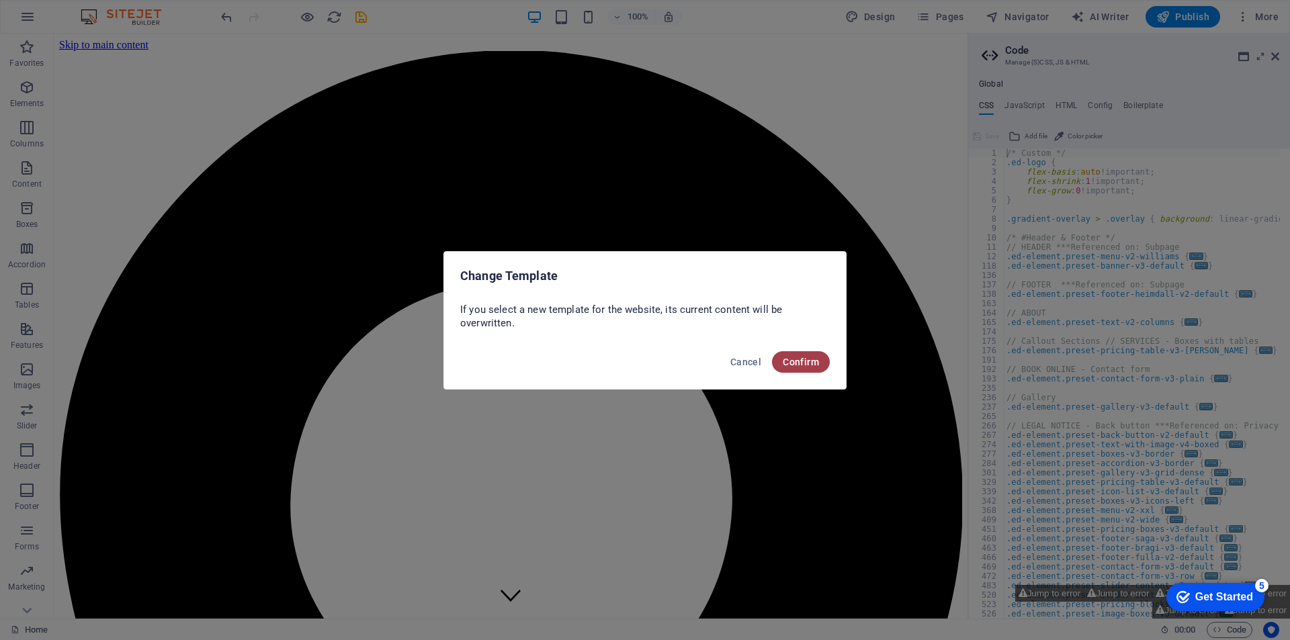
click at [816, 357] on span "Confirm" at bounding box center [801, 362] width 36 height 11
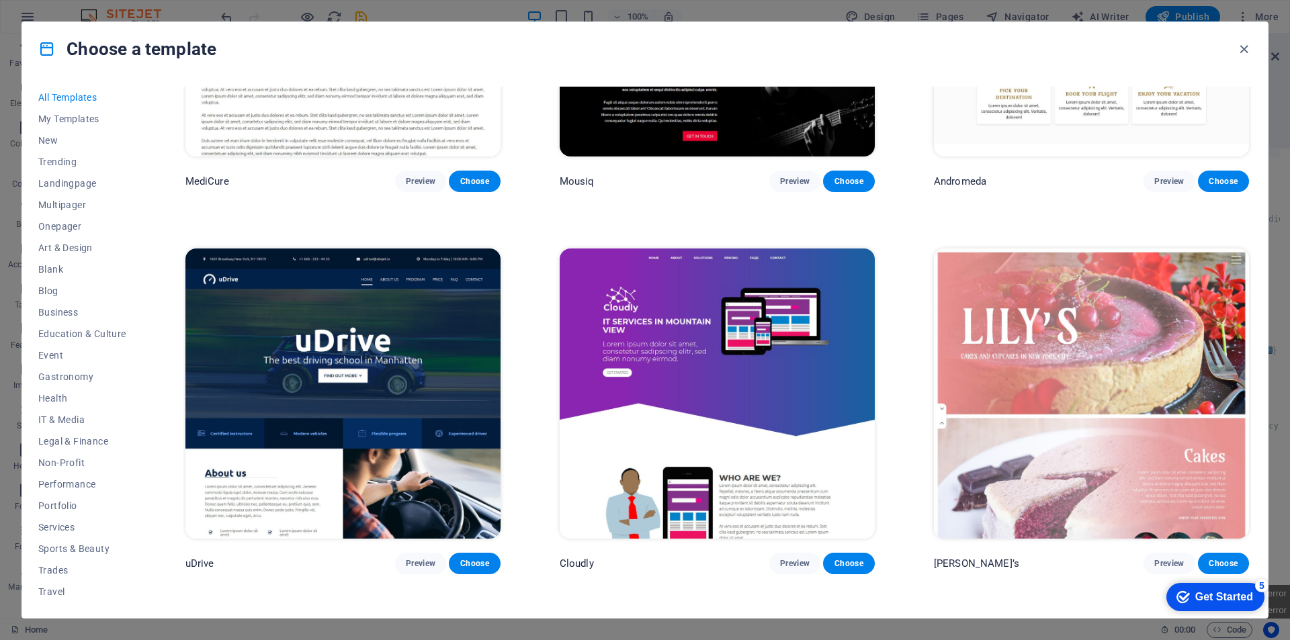
scroll to position [12496, 0]
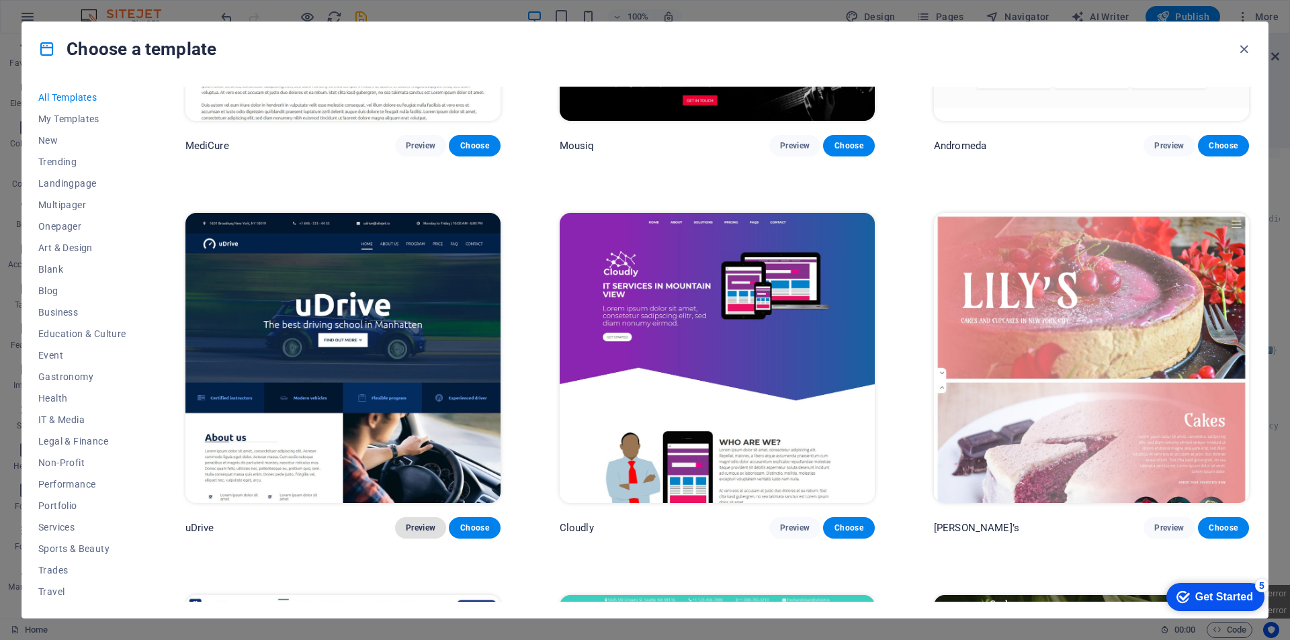
click at [418, 523] on span "Preview" at bounding box center [421, 528] width 30 height 11
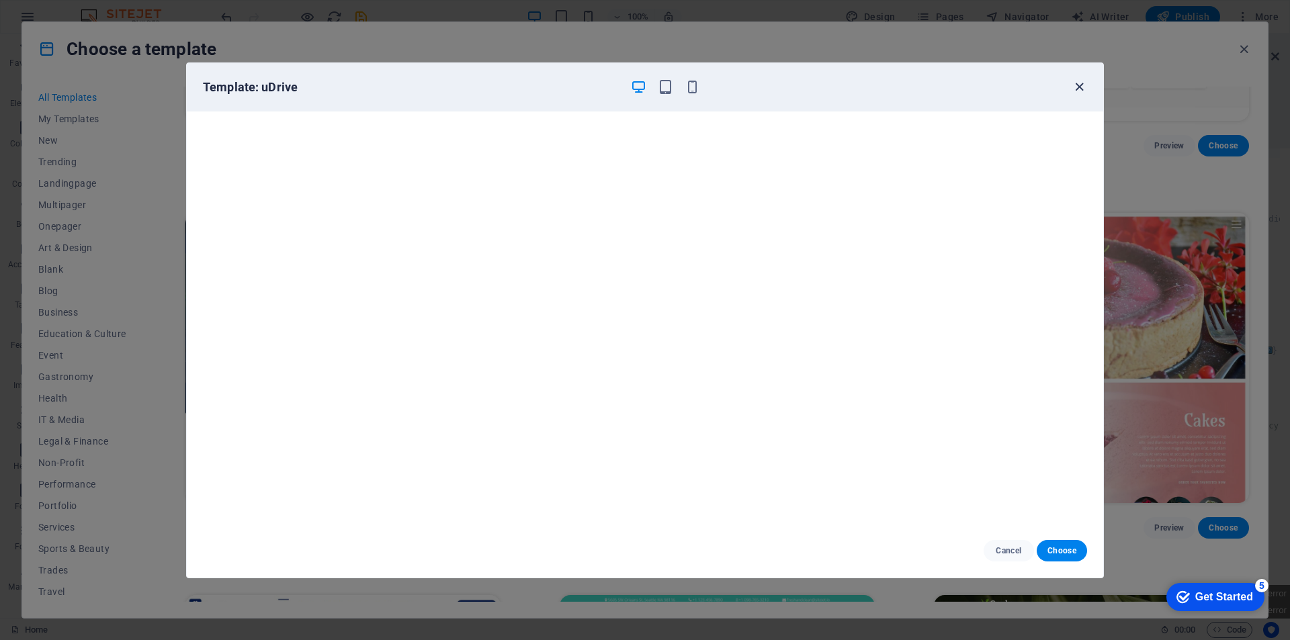
scroll to position [3, 0]
click at [1082, 89] on icon "button" at bounding box center [1079, 86] width 15 height 15
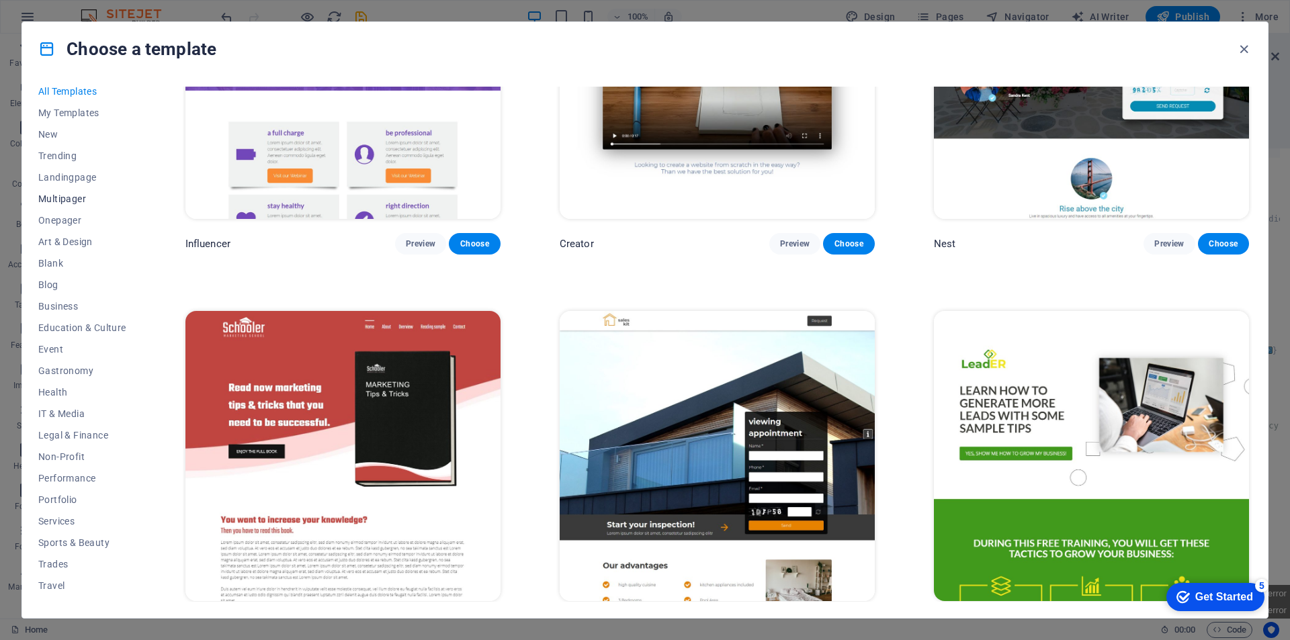
scroll to position [0, 0]
click at [73, 247] on span "Art & Design" at bounding box center [82, 248] width 88 height 11
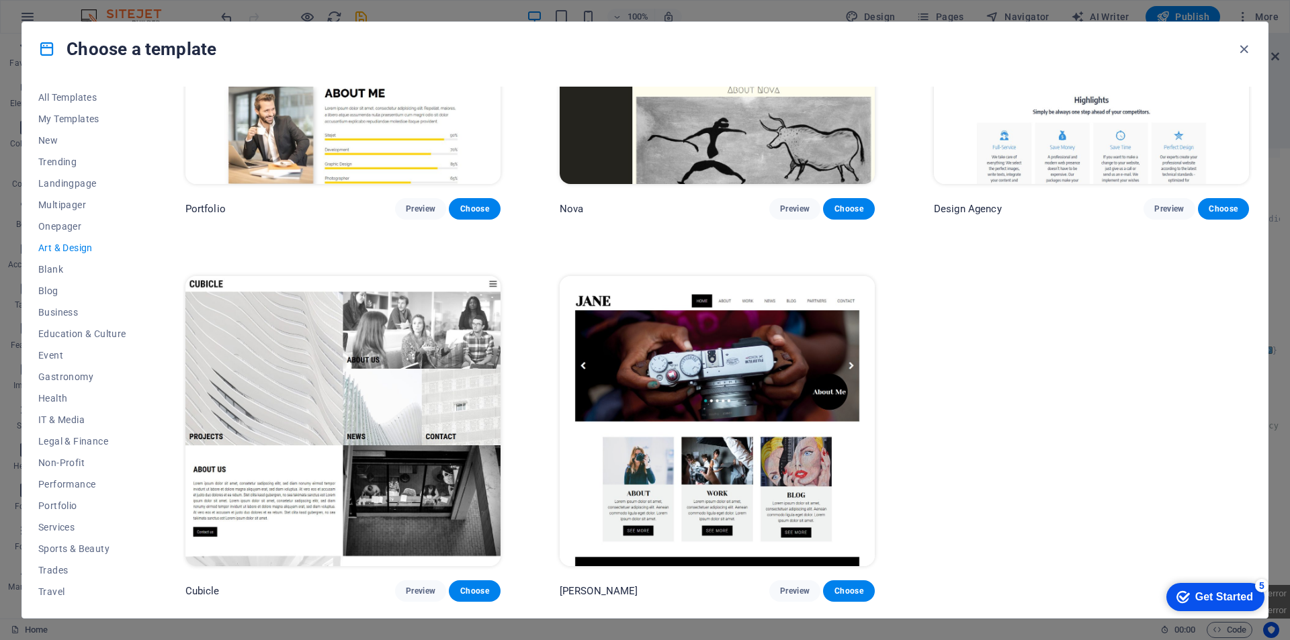
scroll to position [1336, 0]
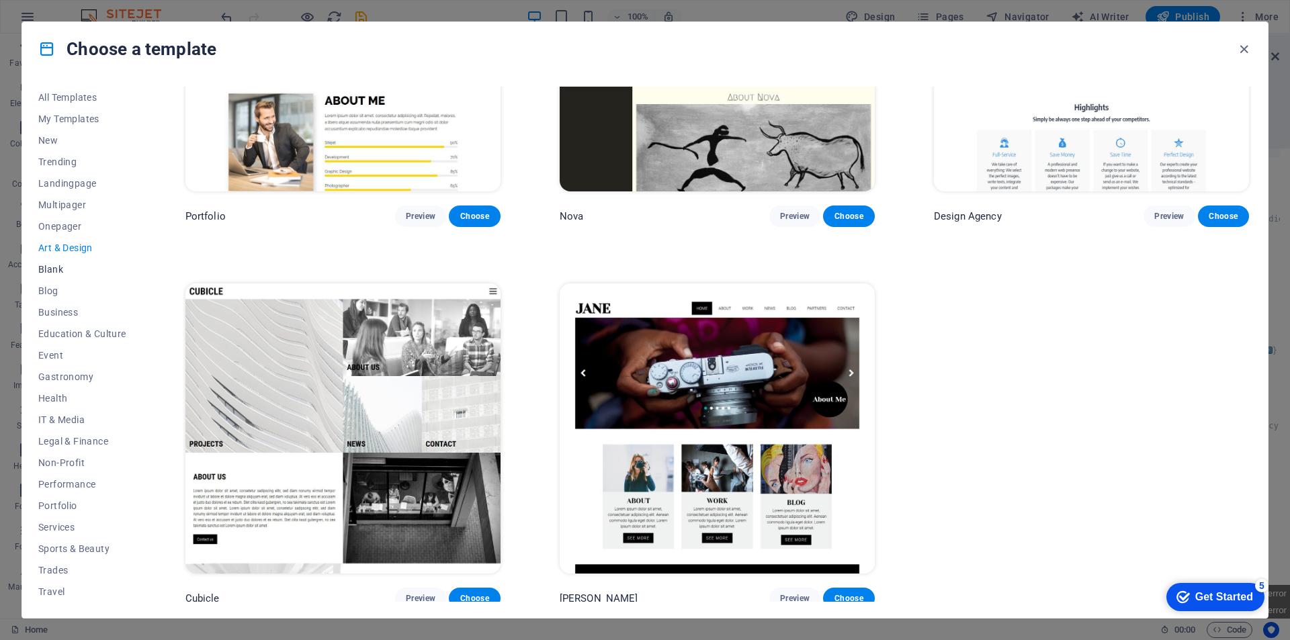
click at [52, 270] on span "Blank" at bounding box center [82, 269] width 88 height 11
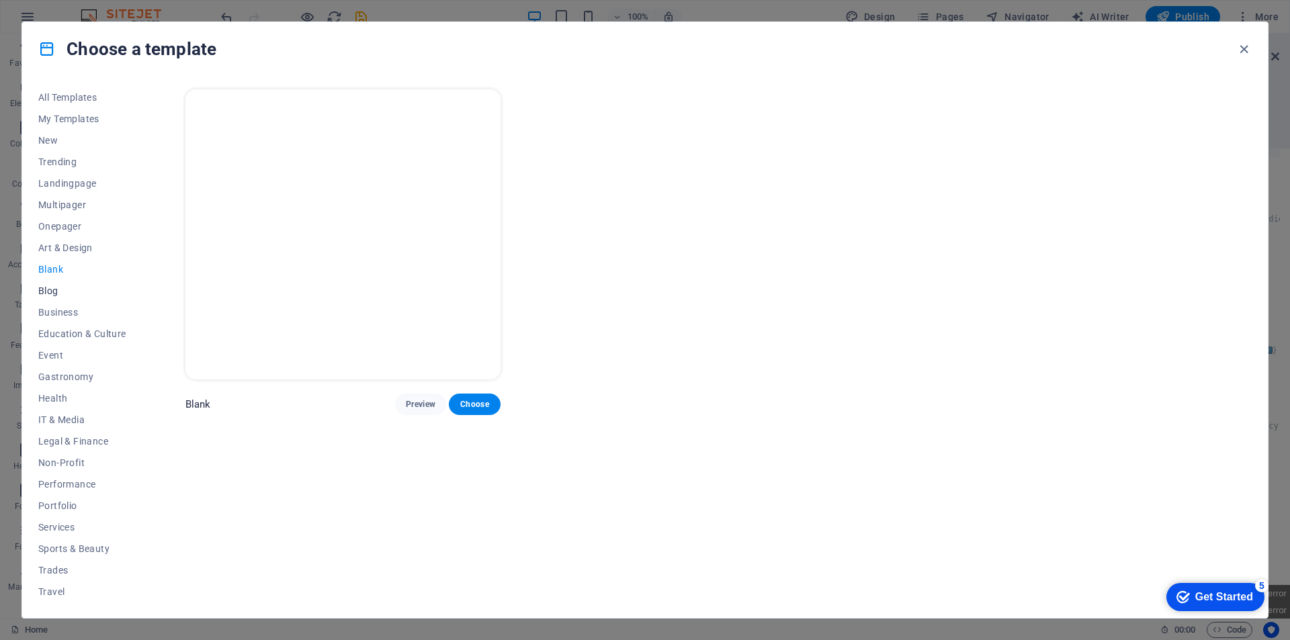
click at [50, 291] on span "Blog" at bounding box center [82, 291] width 88 height 11
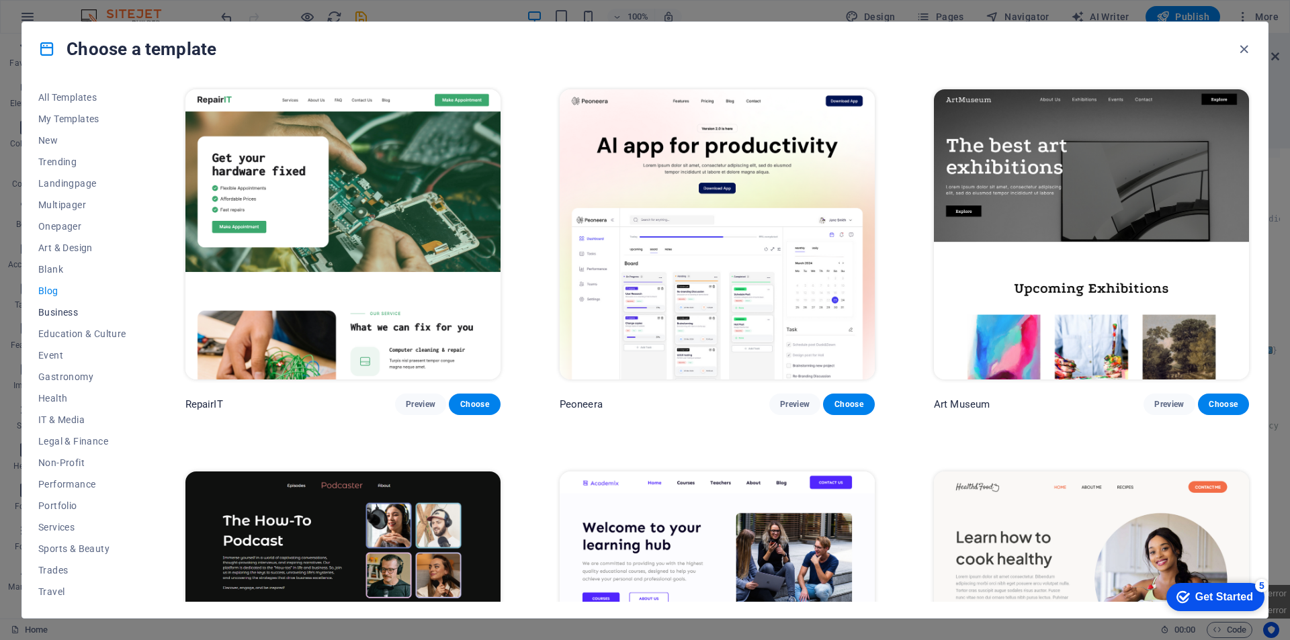
click at [73, 314] on span "Business" at bounding box center [82, 312] width 88 height 11
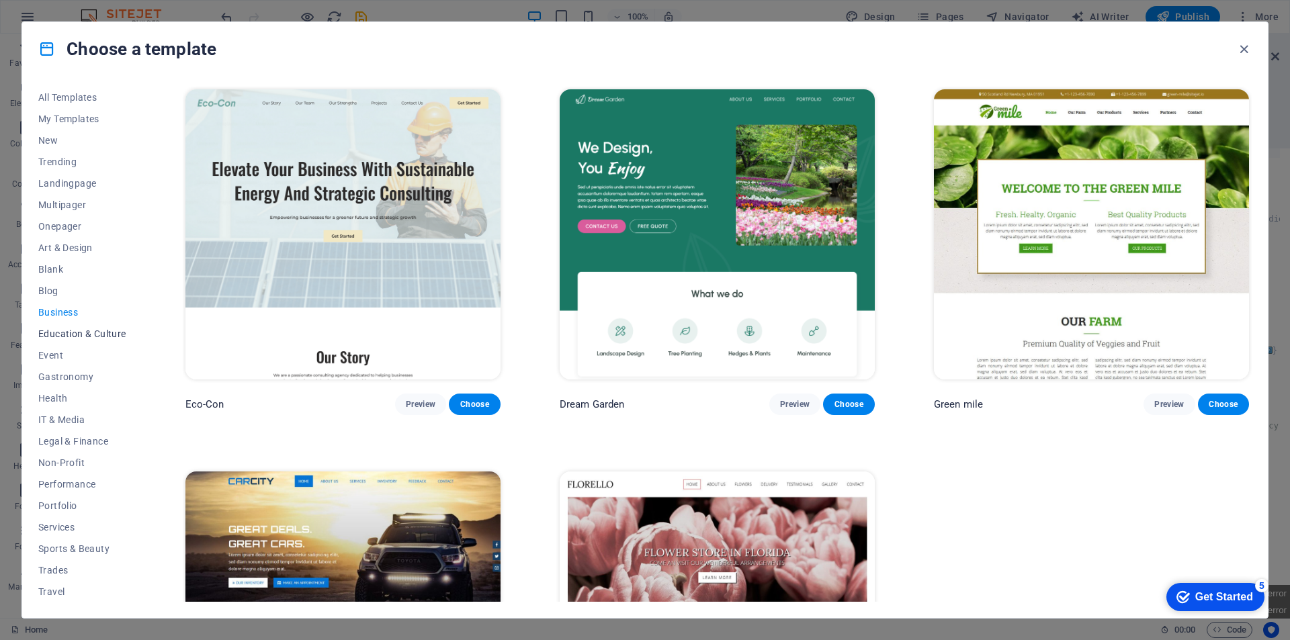
click at [71, 336] on span "Education & Culture" at bounding box center [82, 334] width 88 height 11
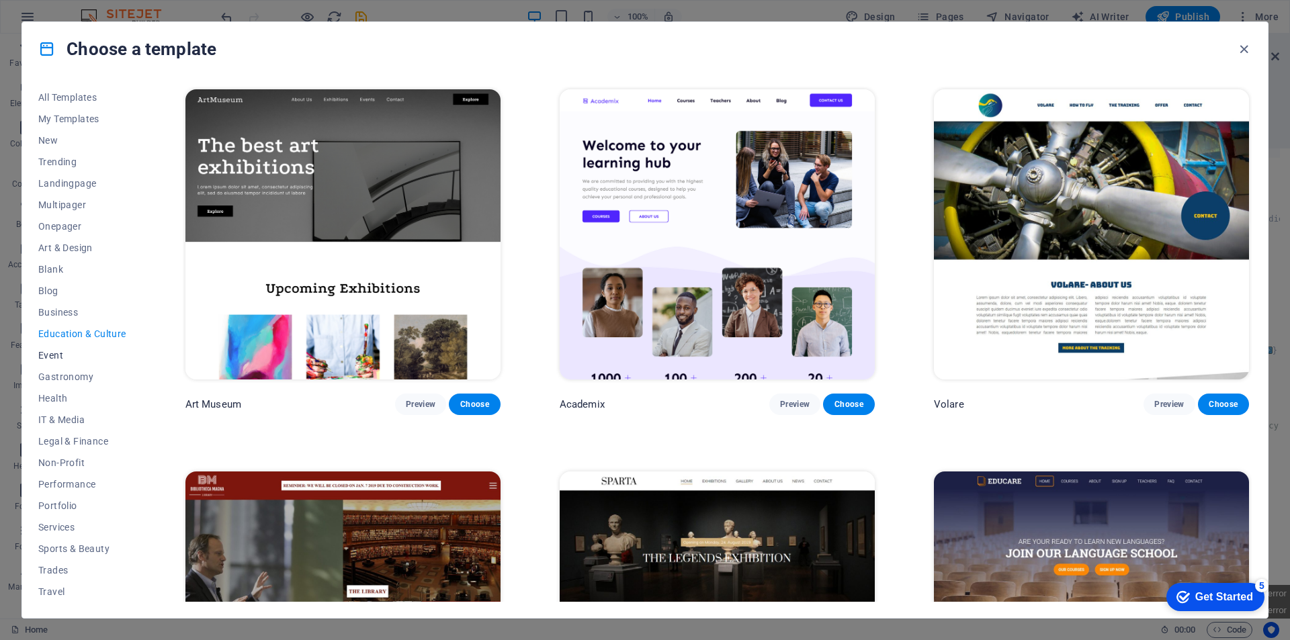
click at [65, 352] on span "Event" at bounding box center [82, 355] width 88 height 11
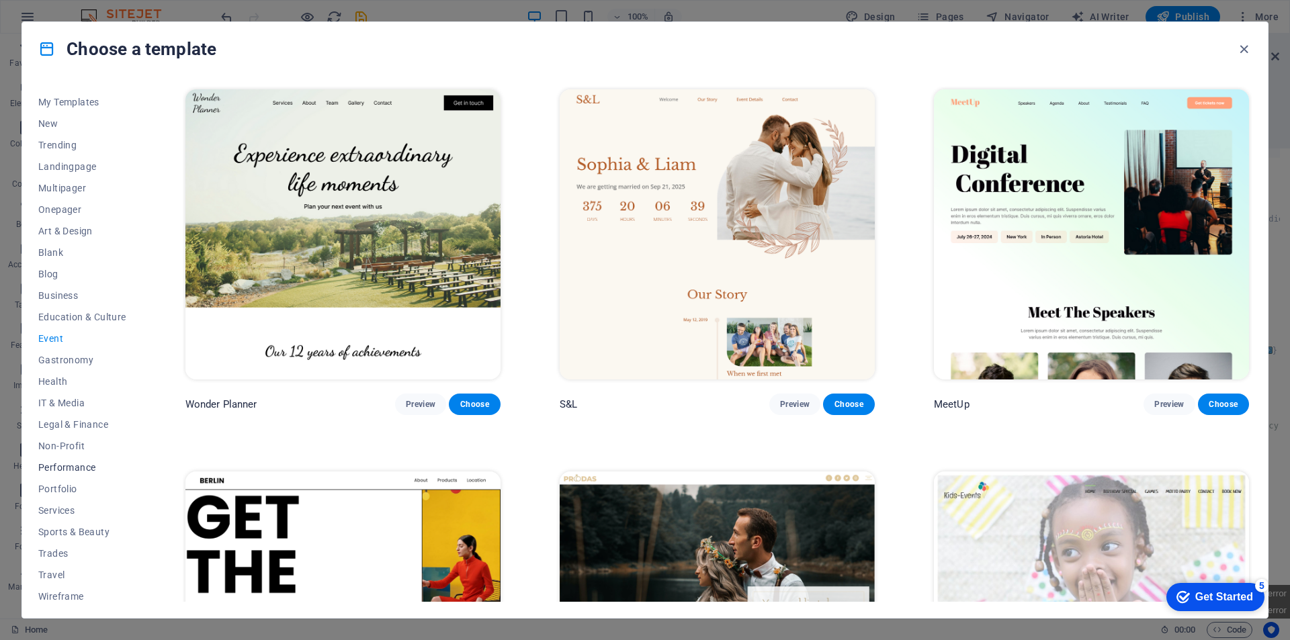
scroll to position [22, 0]
click at [71, 482] on span "Portfolio" at bounding box center [82, 483] width 88 height 11
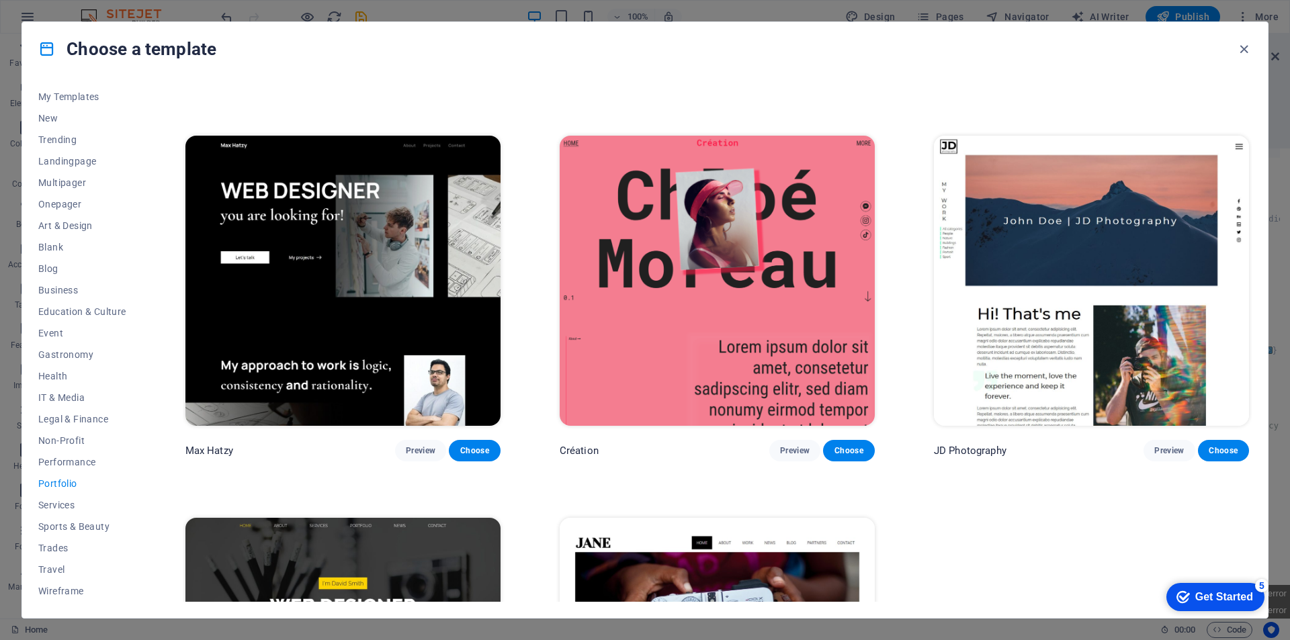
scroll to position [574, 0]
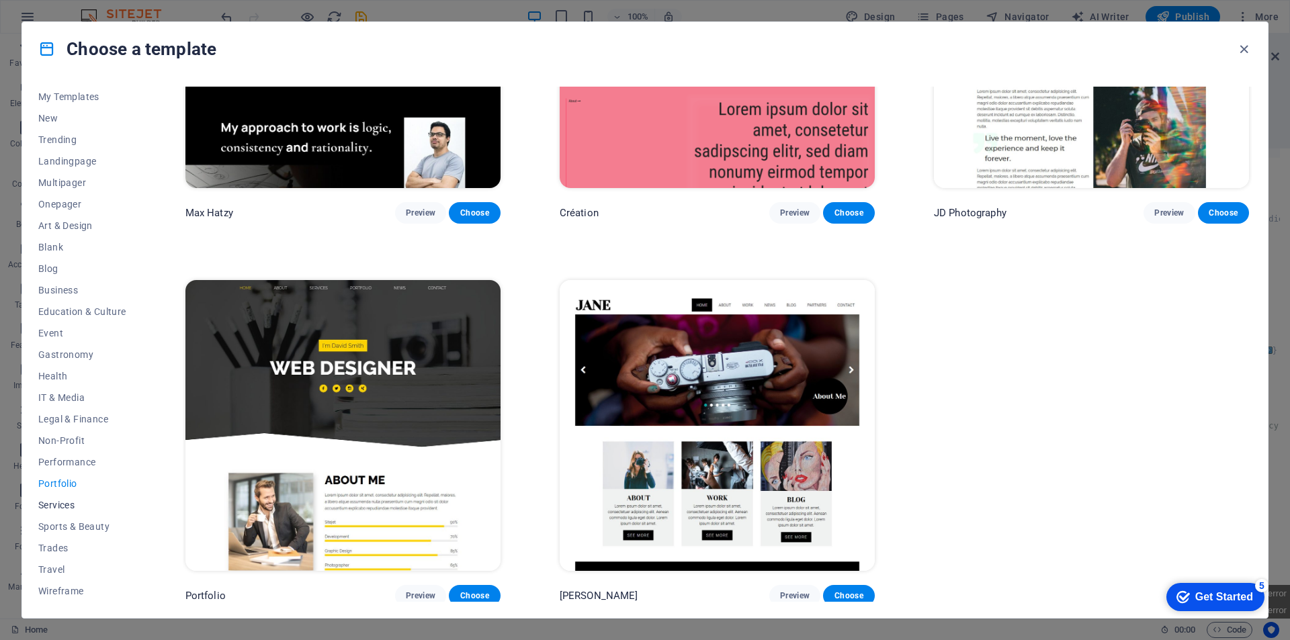
click at [60, 503] on span "Services" at bounding box center [82, 505] width 88 height 11
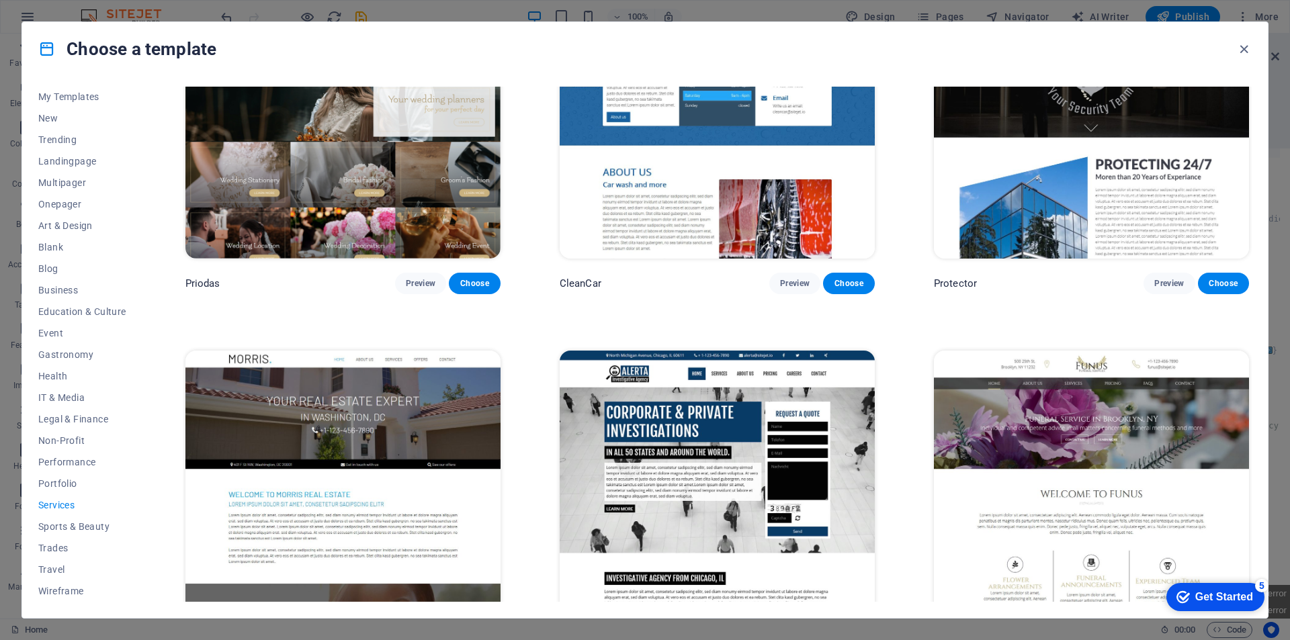
scroll to position [1447, 0]
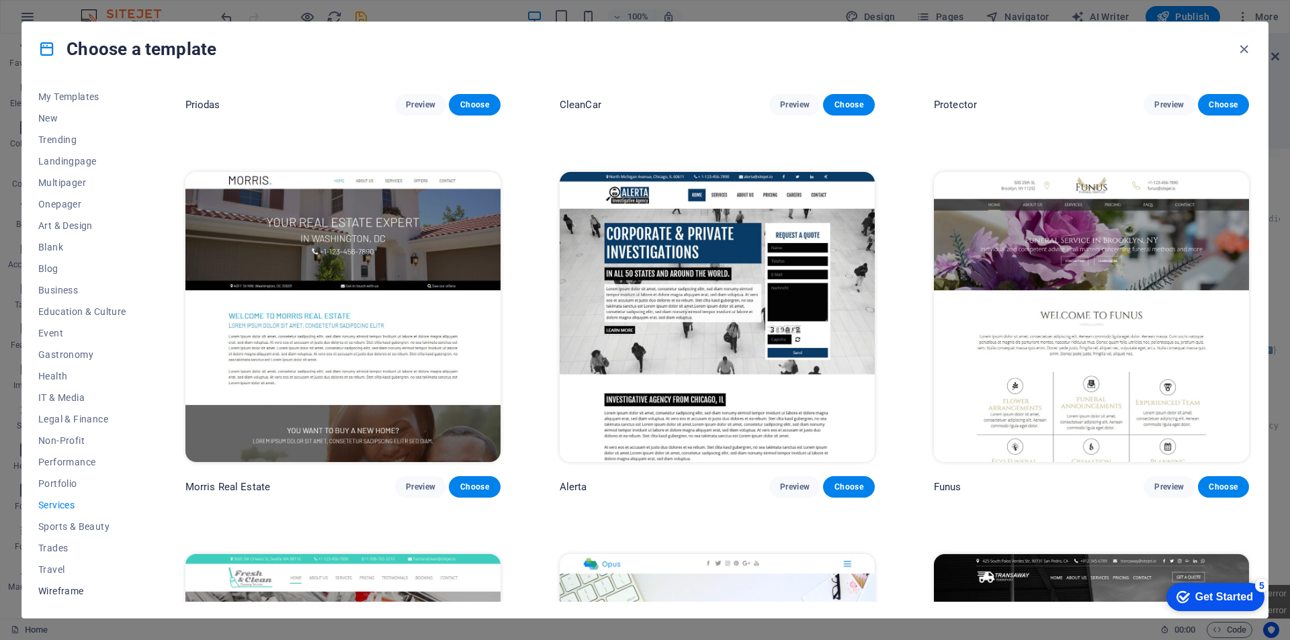
click at [69, 587] on span "Wireframe" at bounding box center [82, 591] width 88 height 11
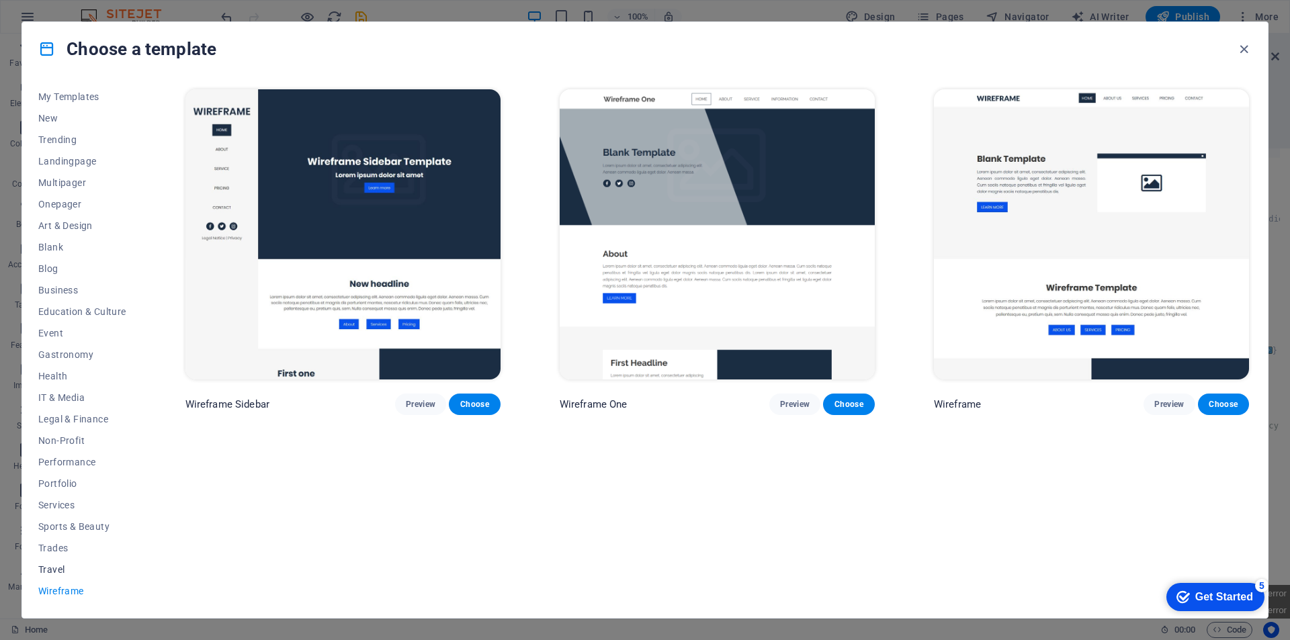
click at [54, 568] on span "Travel" at bounding box center [82, 569] width 88 height 11
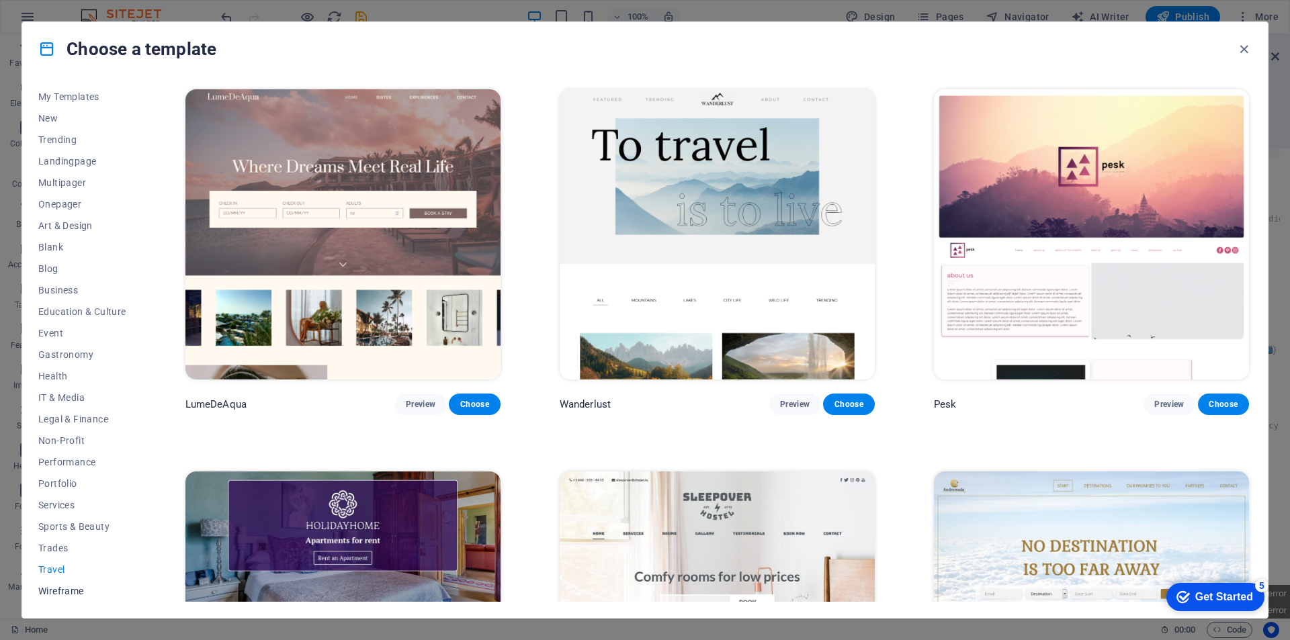
click at [58, 600] on button "Wireframe" at bounding box center [82, 590] width 88 height 21
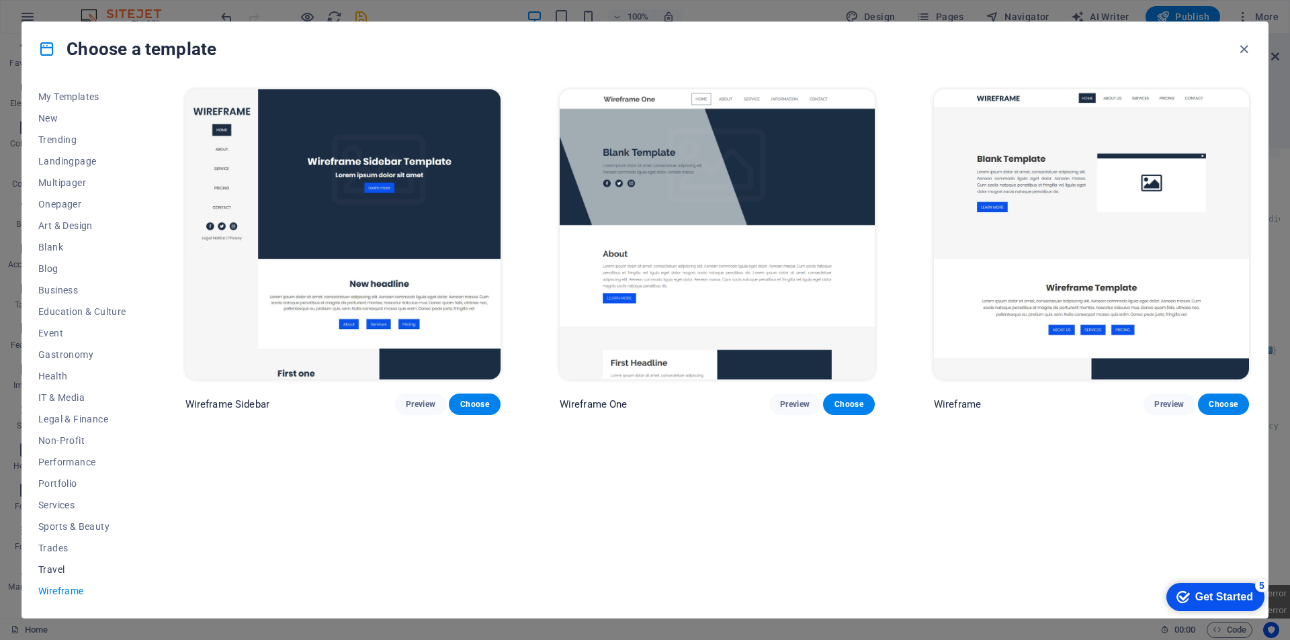
click at [55, 562] on button "Travel" at bounding box center [82, 569] width 88 height 21
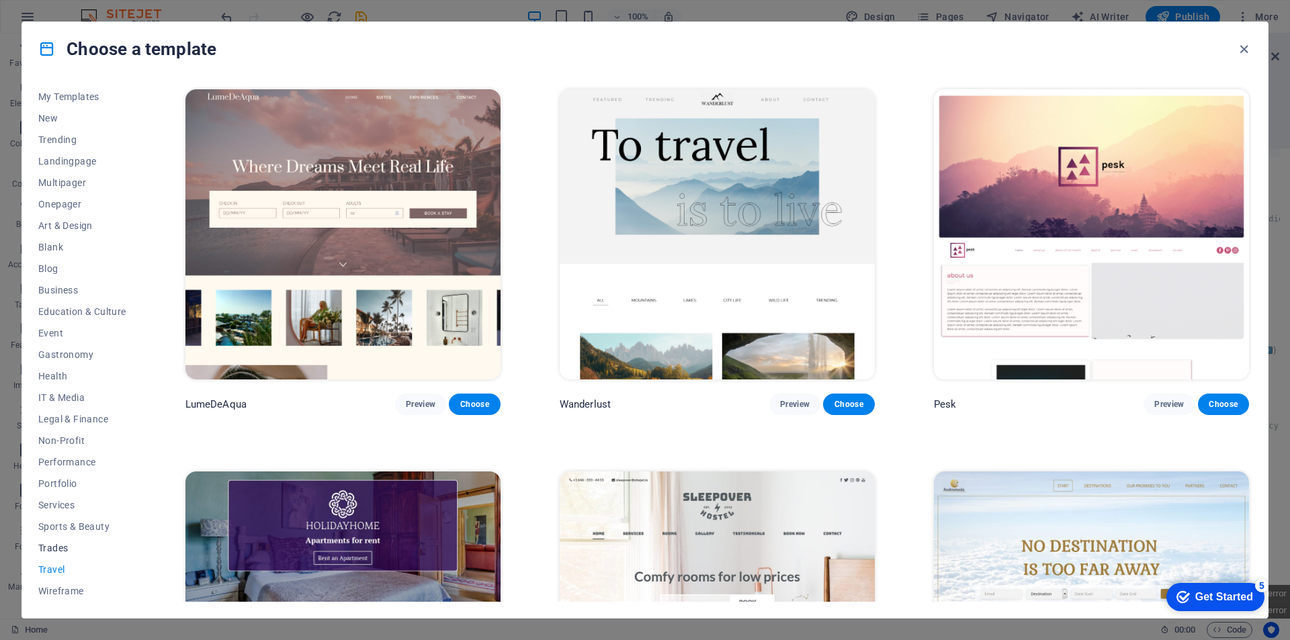
click at [65, 539] on button "Trades" at bounding box center [82, 547] width 88 height 21
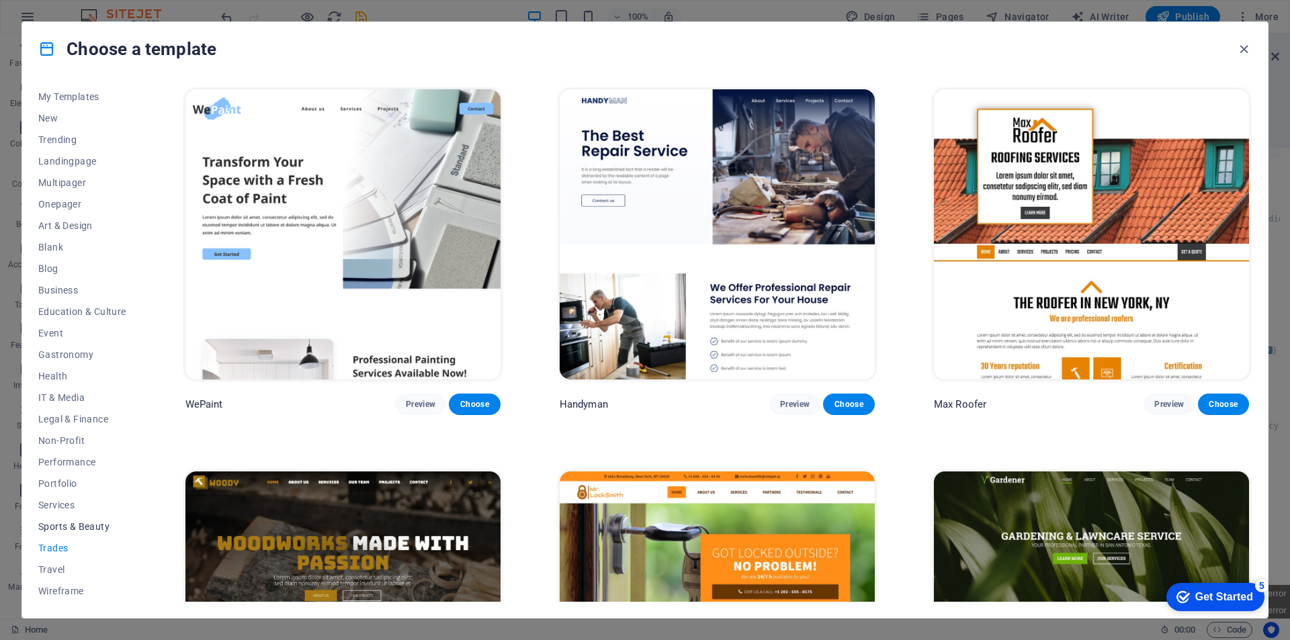
click at [76, 524] on span "Sports & Beauty" at bounding box center [82, 526] width 88 height 11
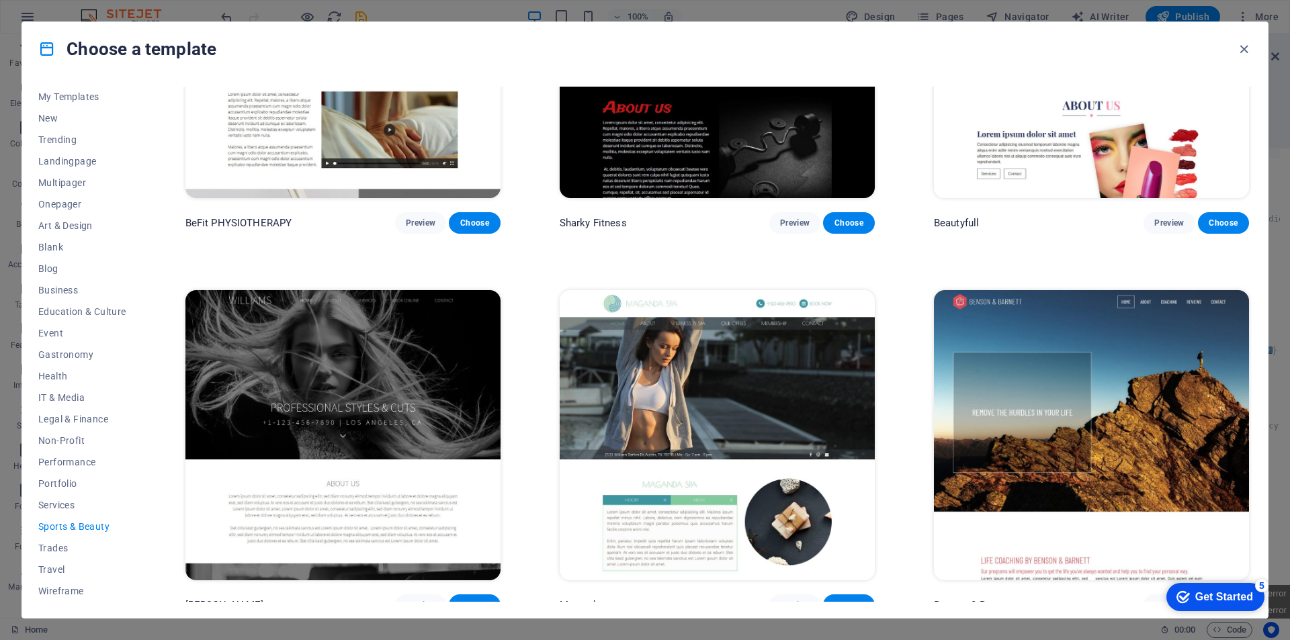
scroll to position [1336, 0]
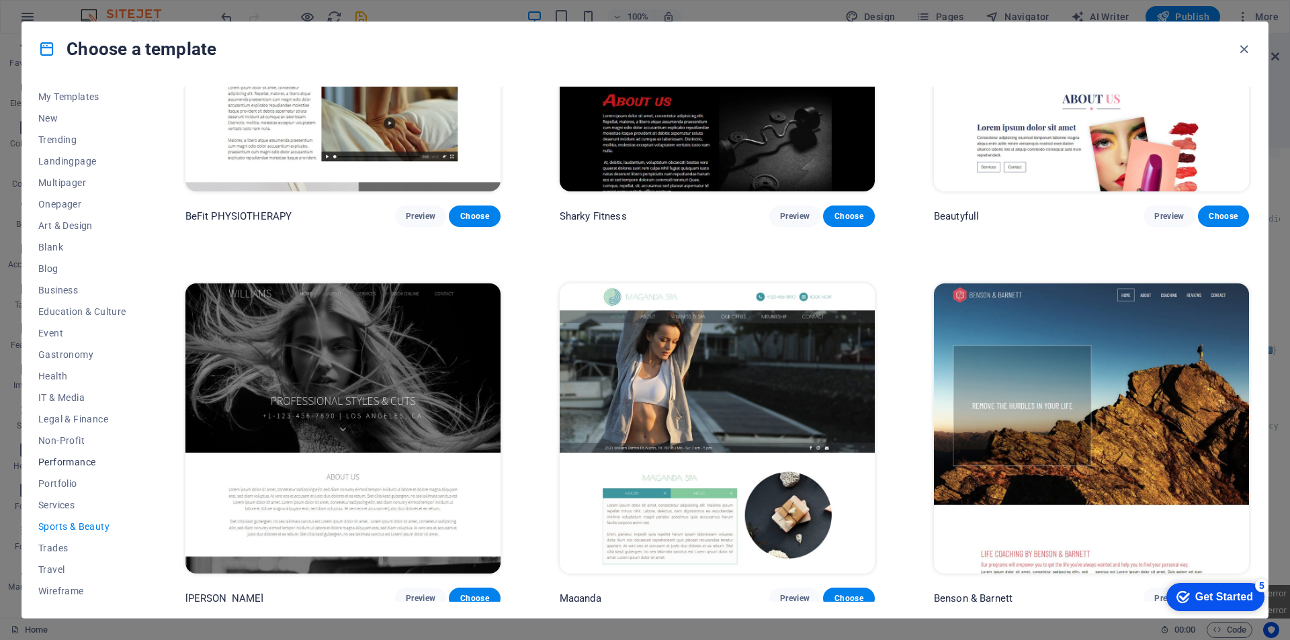
click at [67, 467] on span "Performance" at bounding box center [82, 462] width 88 height 11
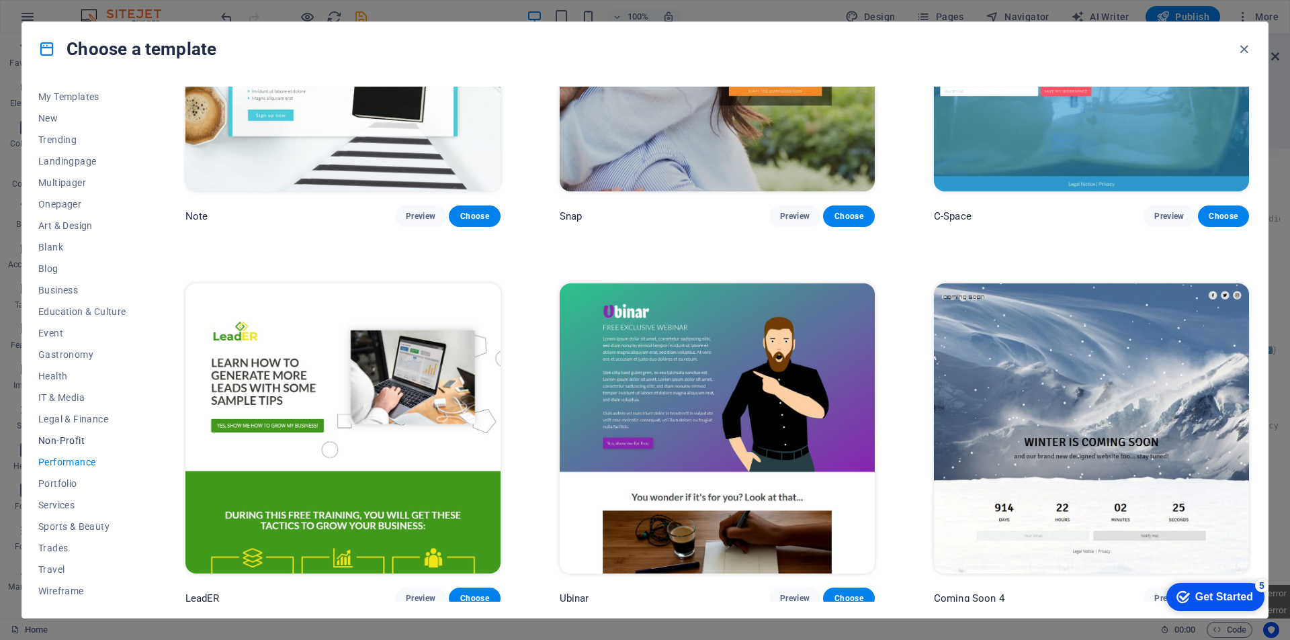
click at [76, 437] on span "Non-Profit" at bounding box center [82, 440] width 88 height 11
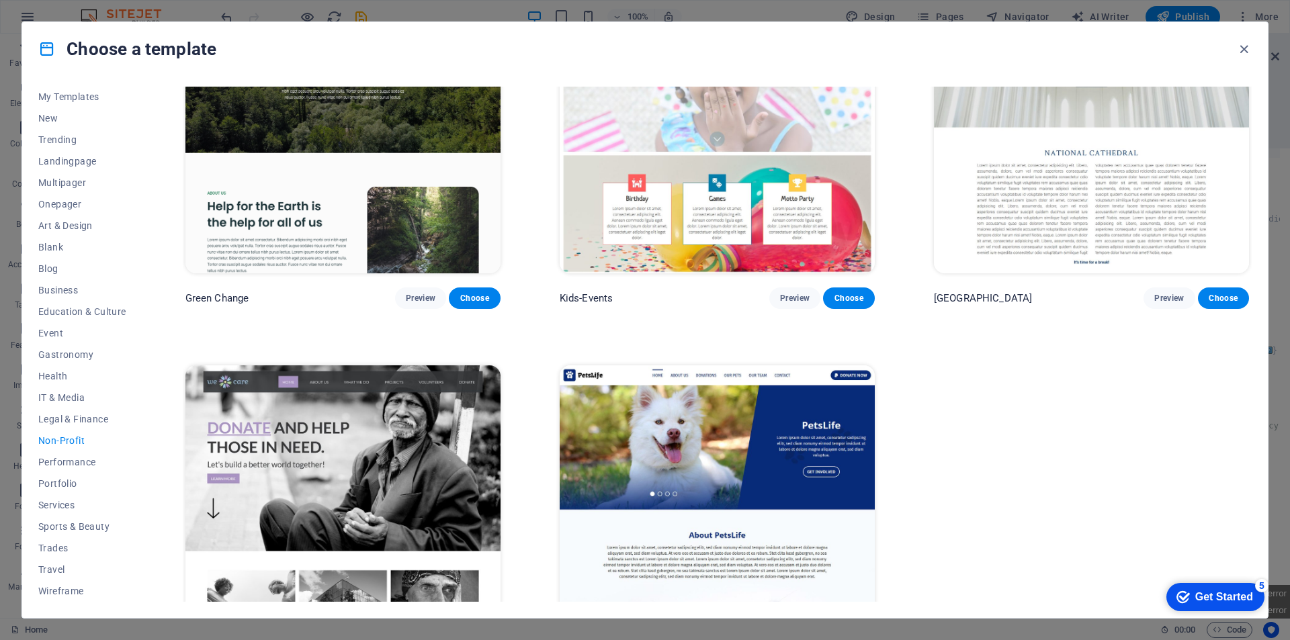
scroll to position [193, 0]
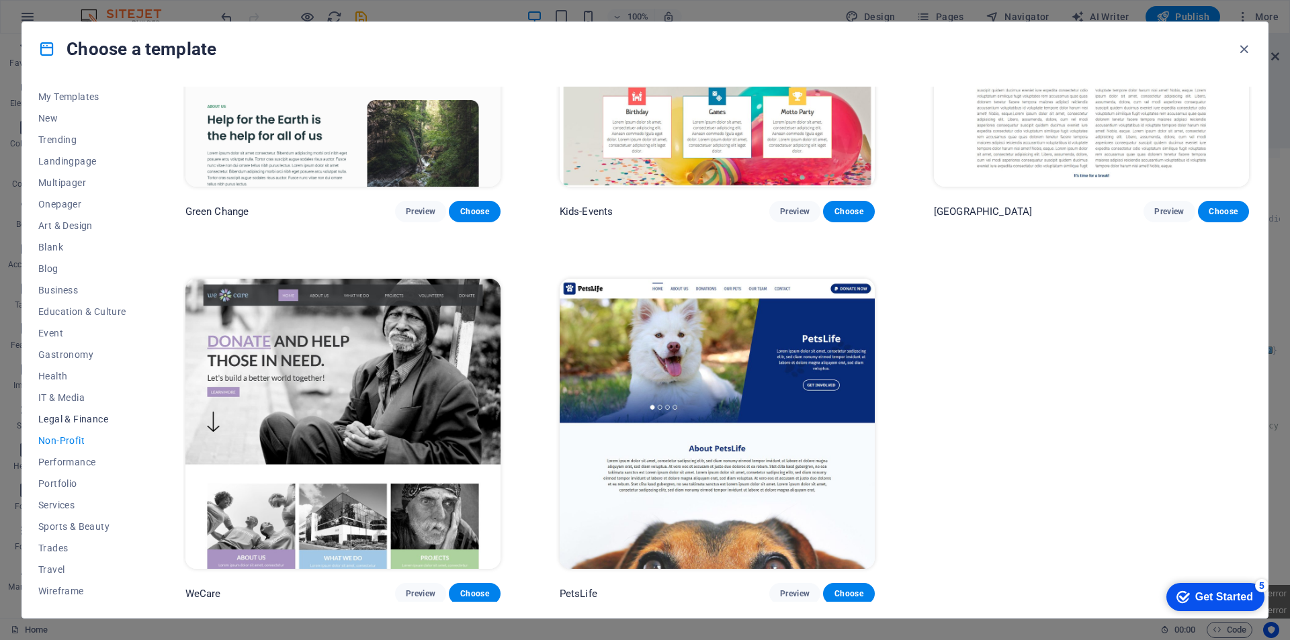
click at [95, 415] on span "Legal & Finance" at bounding box center [82, 419] width 88 height 11
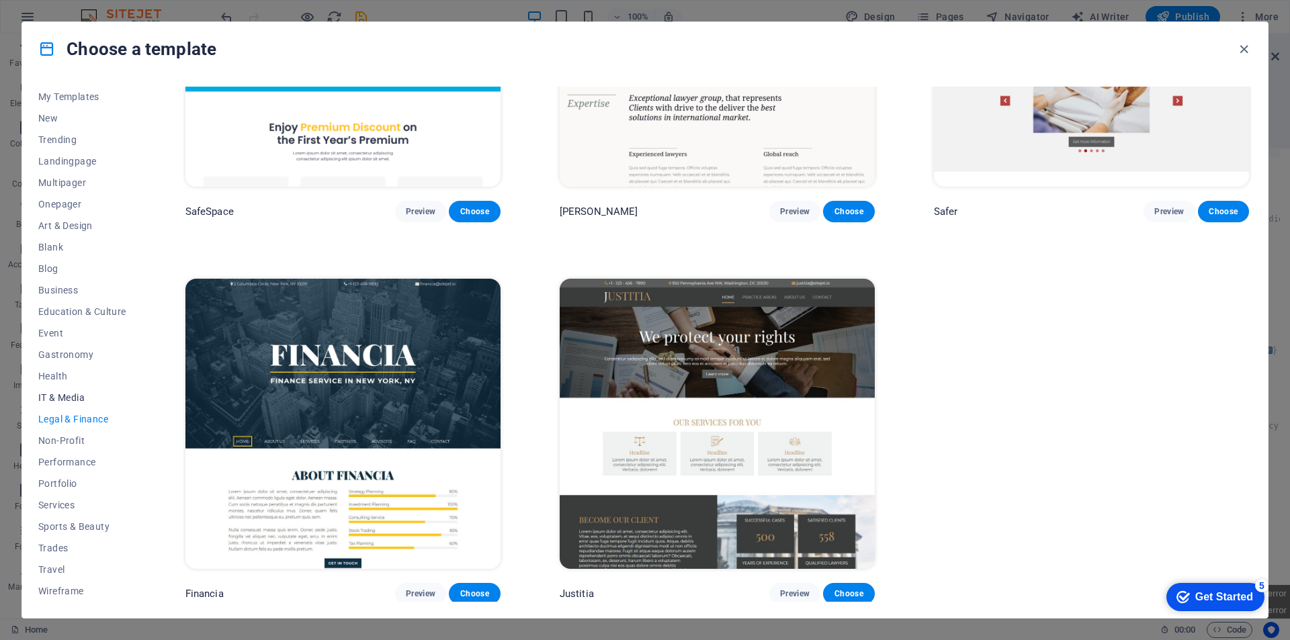
click at [47, 402] on span "IT & Media" at bounding box center [82, 397] width 88 height 11
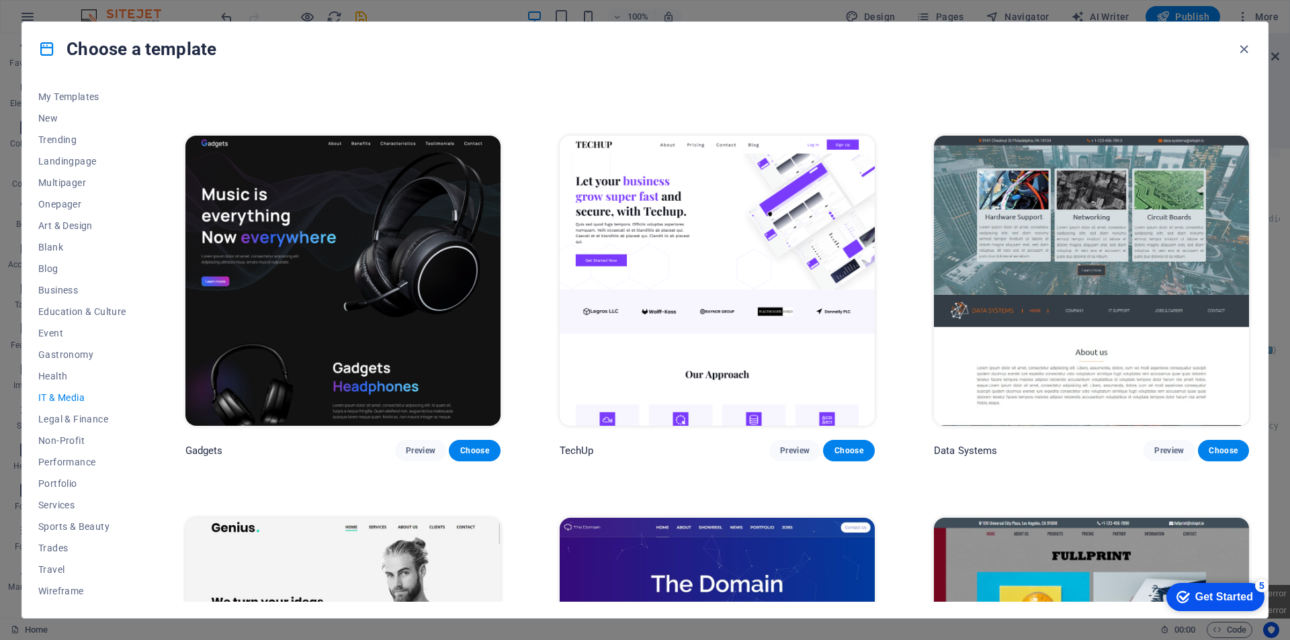
scroll to position [605, 0]
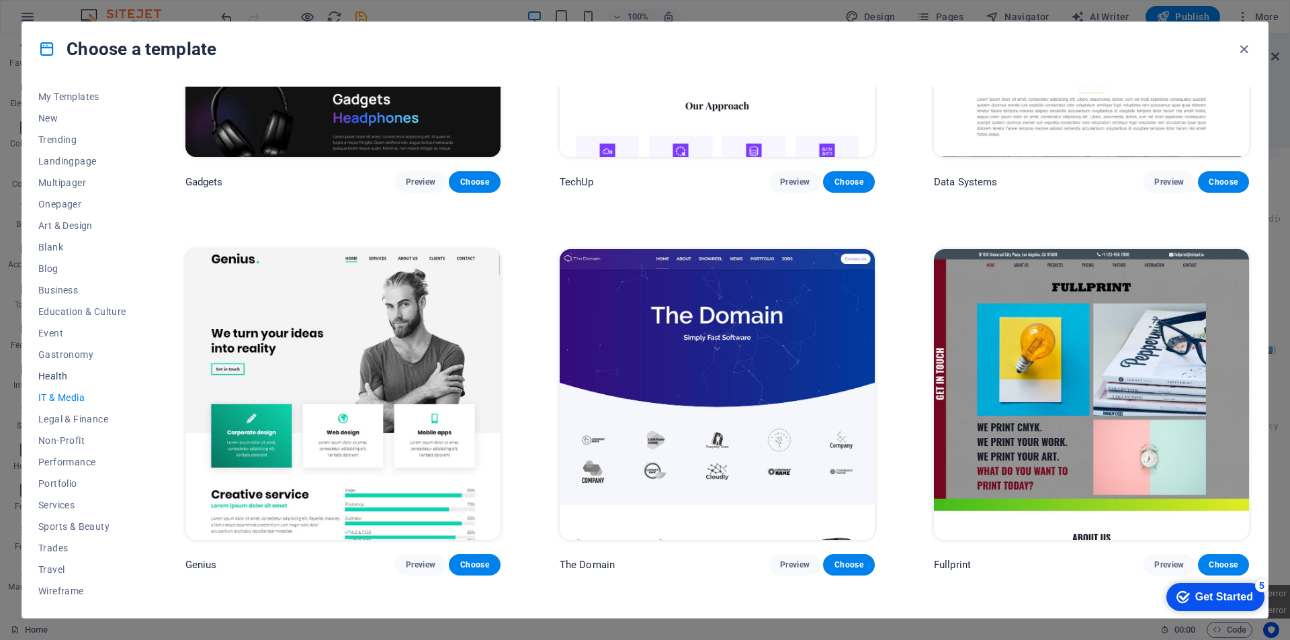
click at [49, 374] on span "Health" at bounding box center [82, 376] width 88 height 11
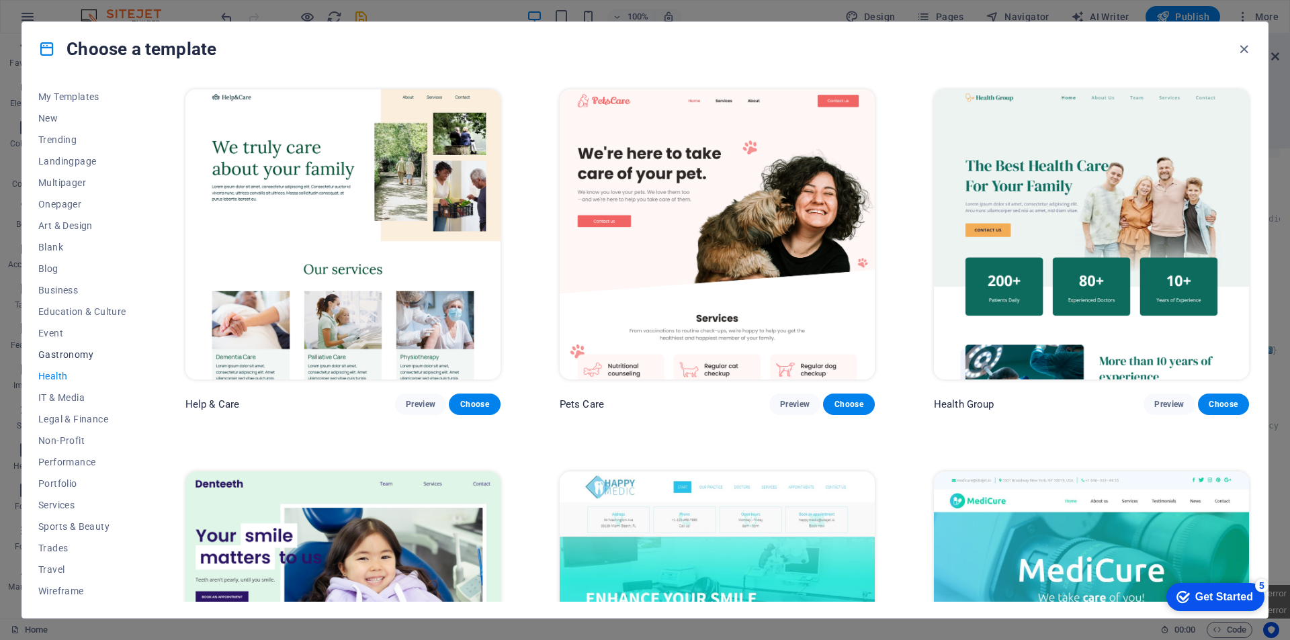
click at [58, 354] on span "Gastronomy" at bounding box center [82, 354] width 88 height 11
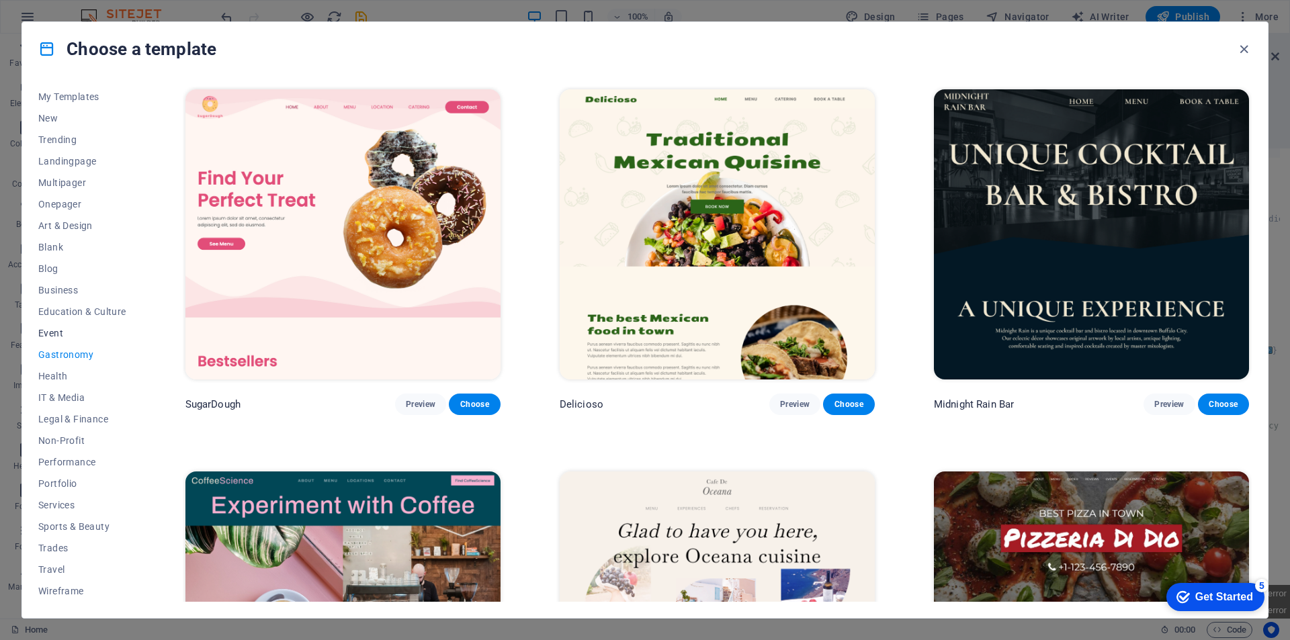
click at [54, 330] on span "Event" at bounding box center [82, 333] width 88 height 11
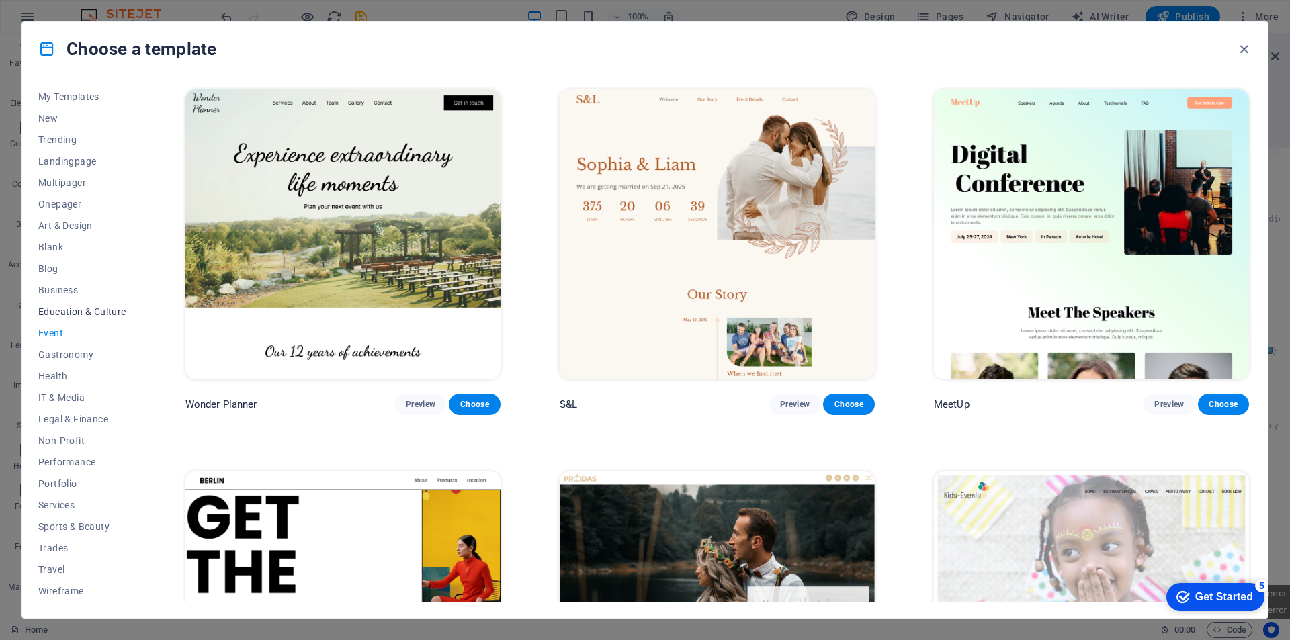
click at [61, 312] on span "Education & Culture" at bounding box center [82, 311] width 88 height 11
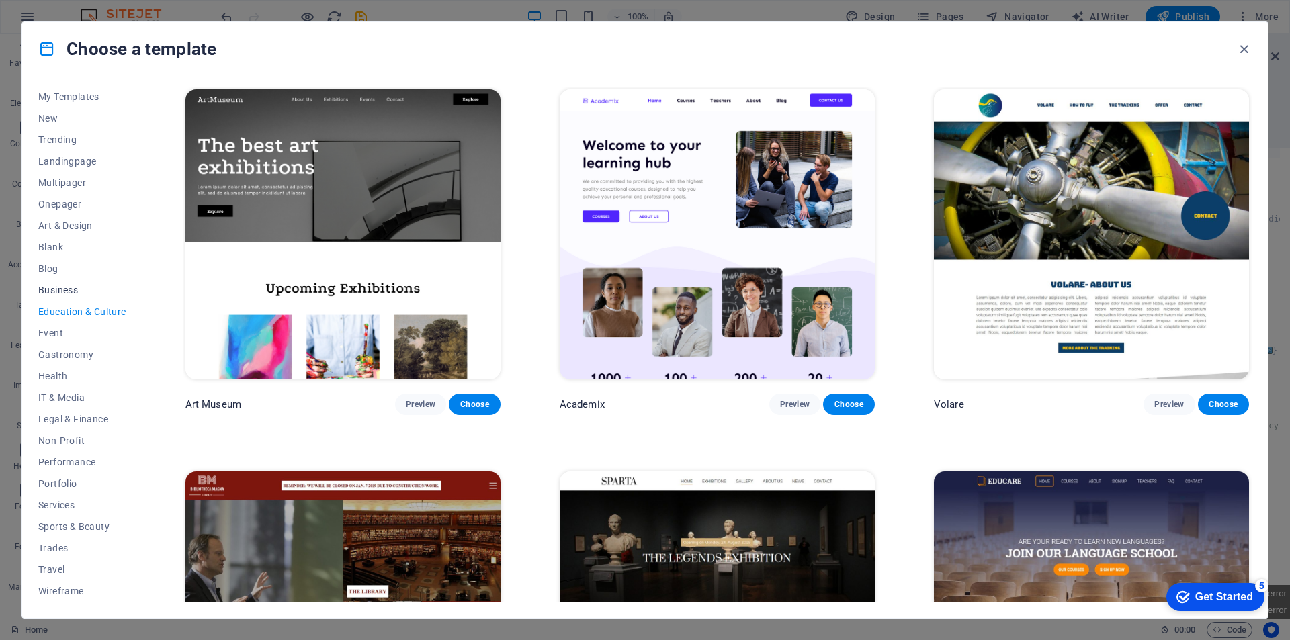
click at [72, 286] on span "Business" at bounding box center [82, 290] width 88 height 11
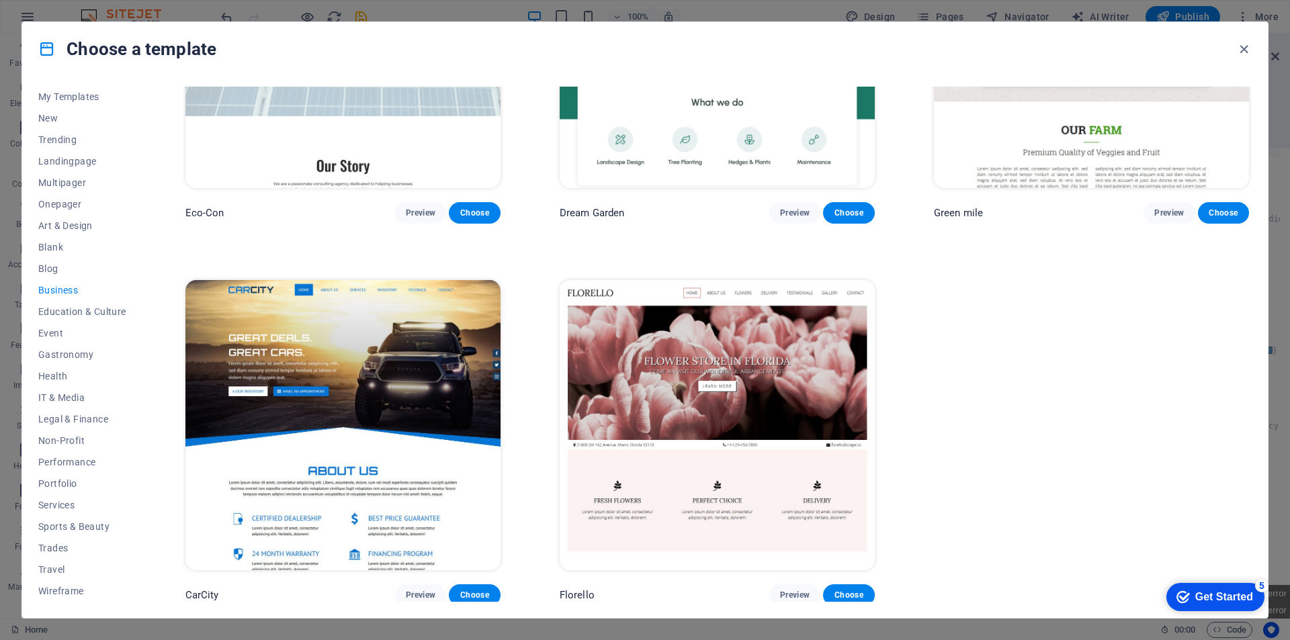
scroll to position [193, 0]
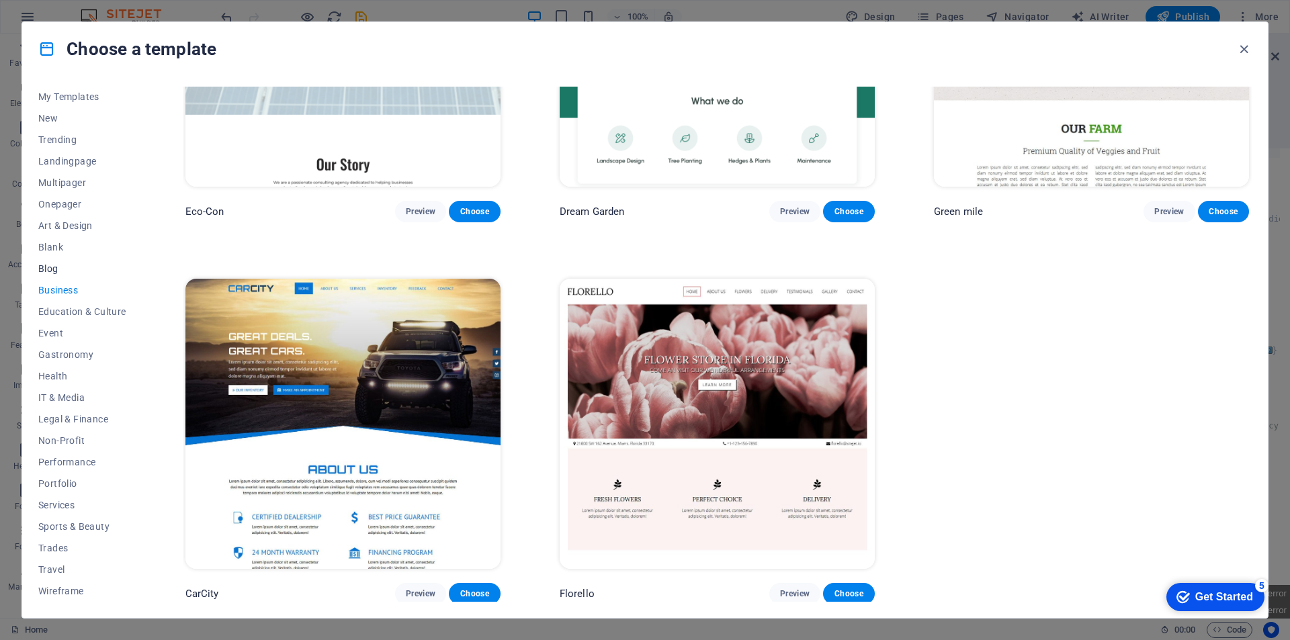
click at [45, 267] on span "Blog" at bounding box center [82, 268] width 88 height 11
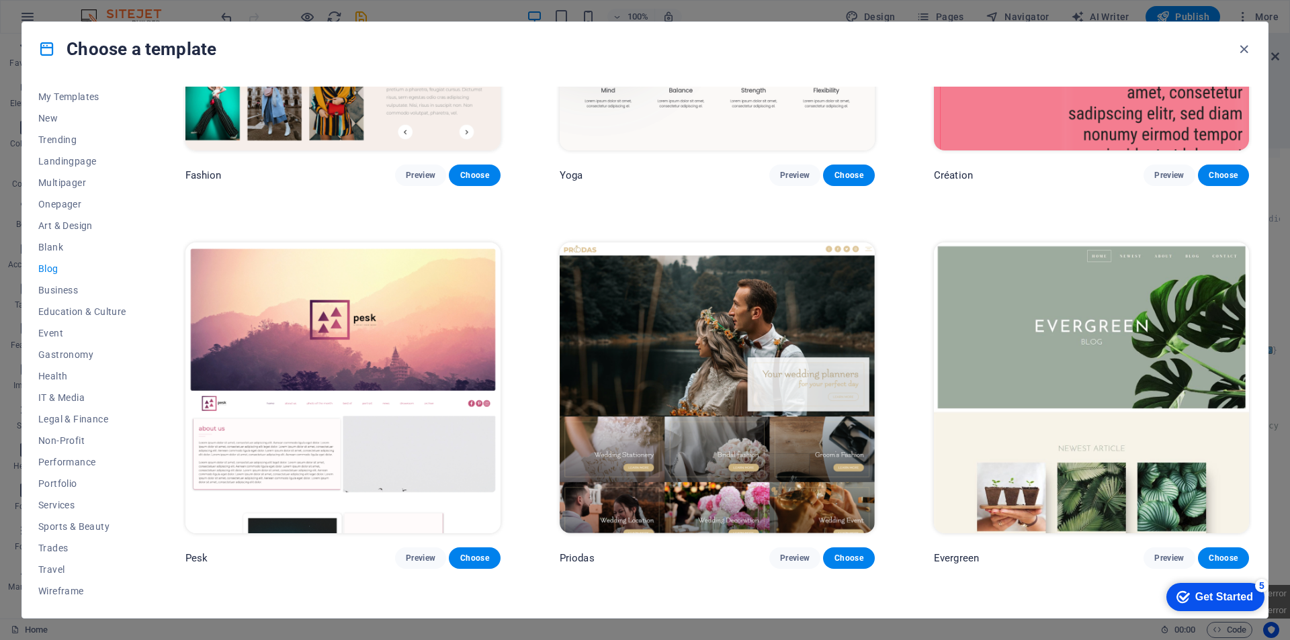
scroll to position [2478, 0]
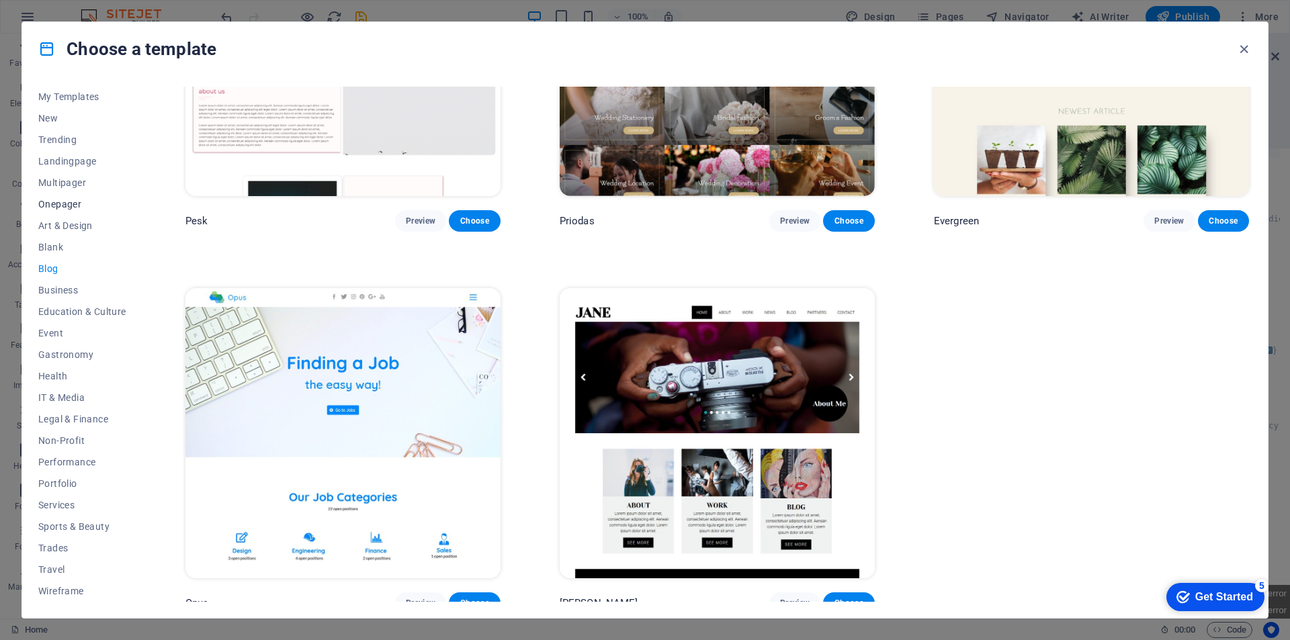
click at [66, 200] on span "Onepager" at bounding box center [82, 204] width 88 height 11
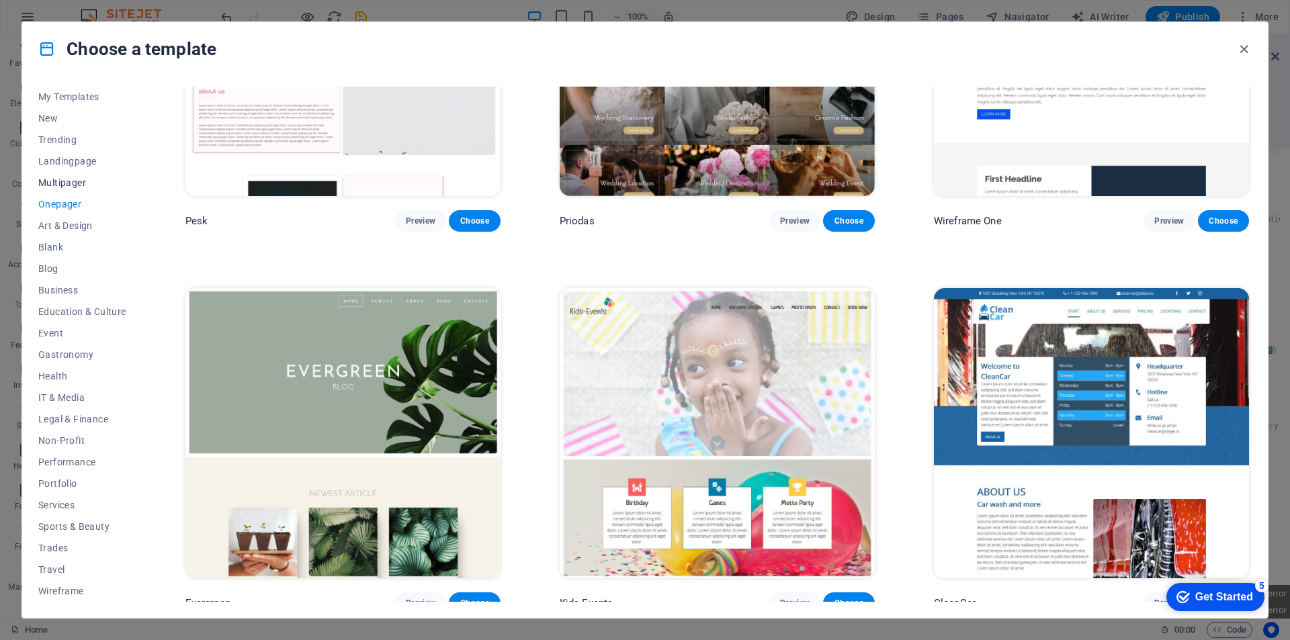
click at [80, 180] on span "Multipager" at bounding box center [82, 182] width 88 height 11
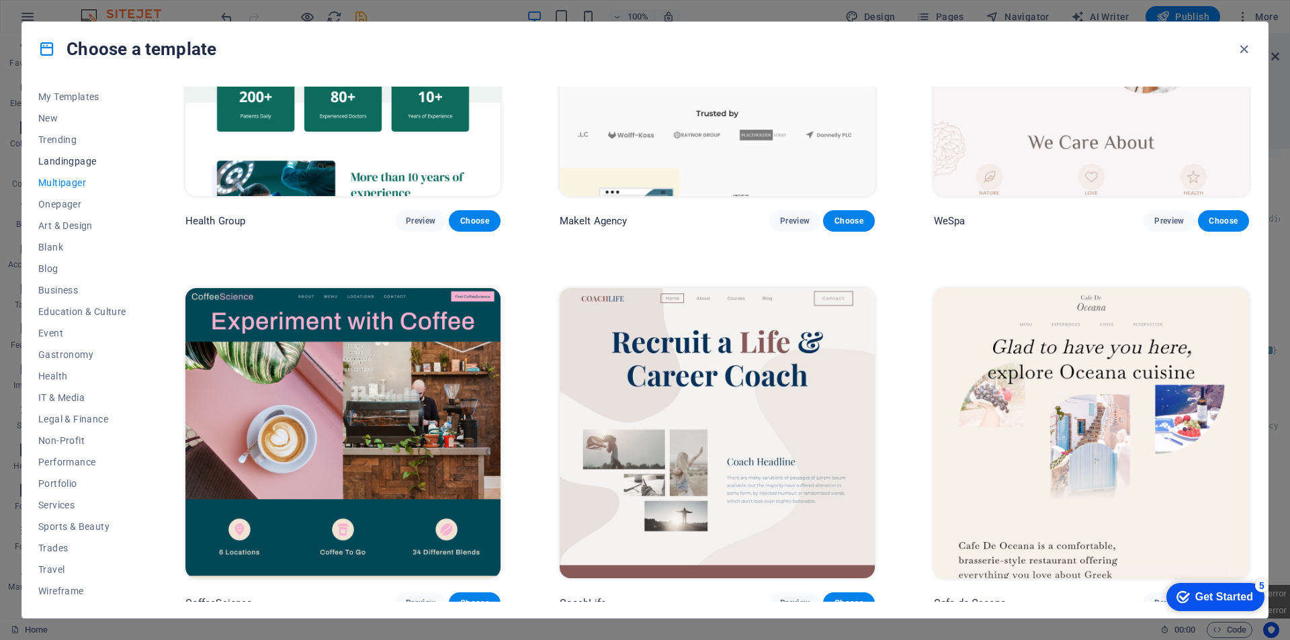
click at [82, 156] on span "Landingpage" at bounding box center [82, 161] width 88 height 11
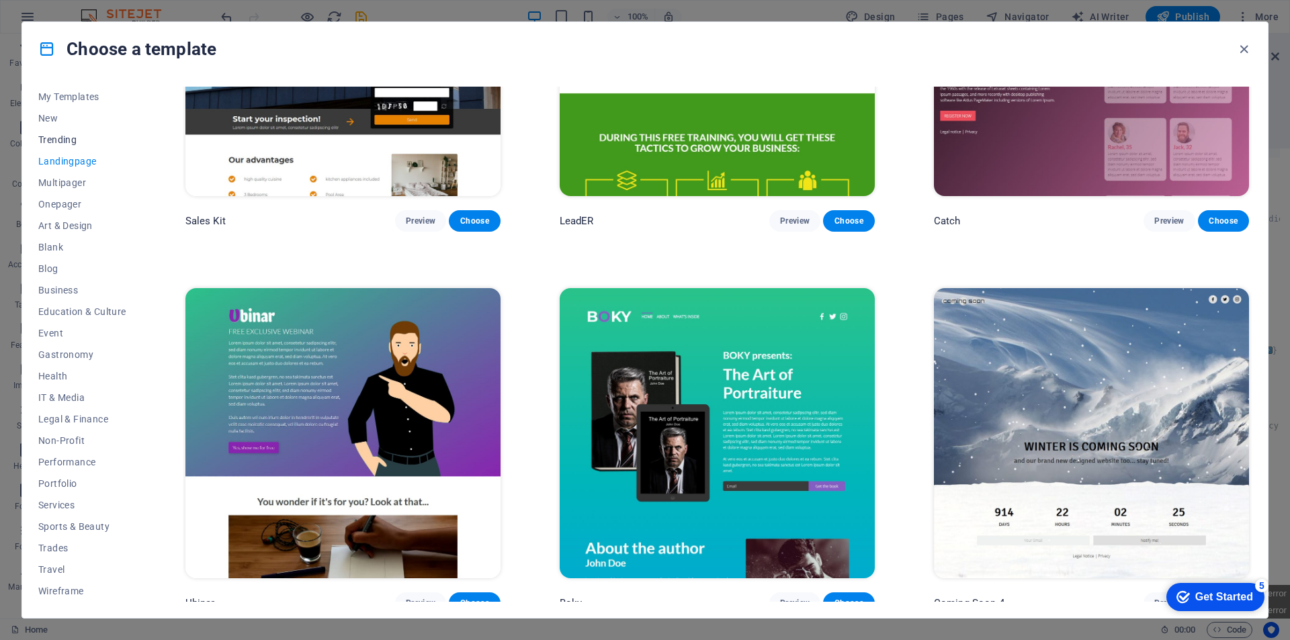
click at [65, 138] on span "Trending" at bounding box center [82, 139] width 88 height 11
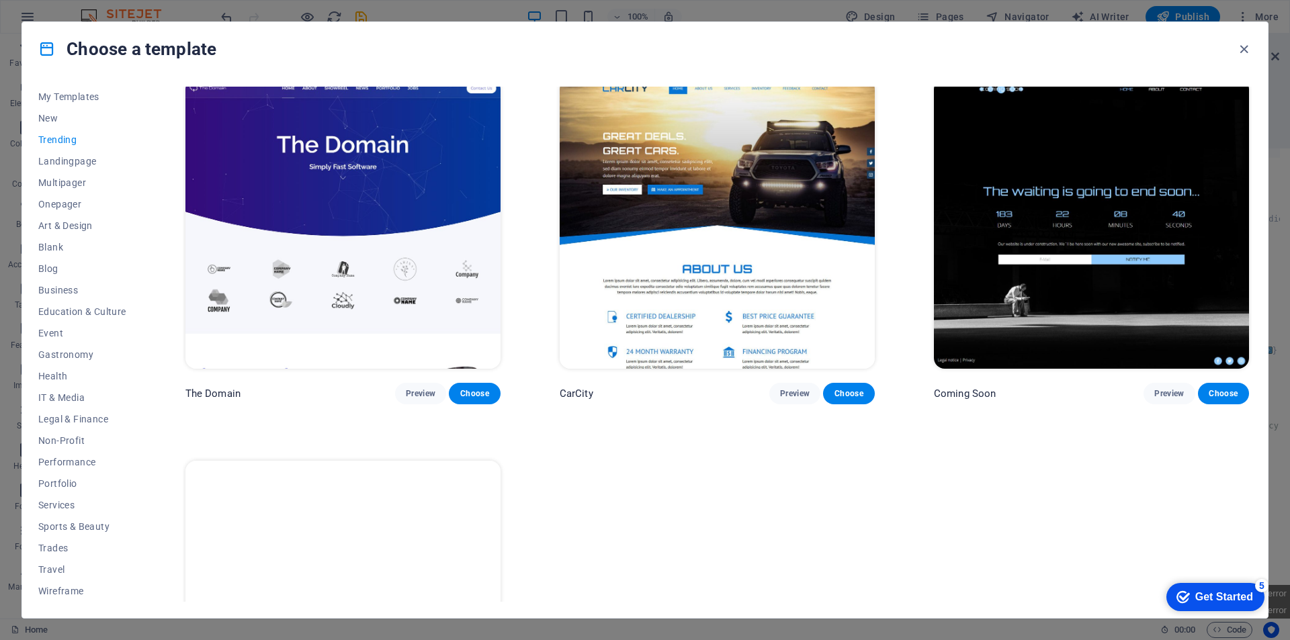
scroll to position [1448, 0]
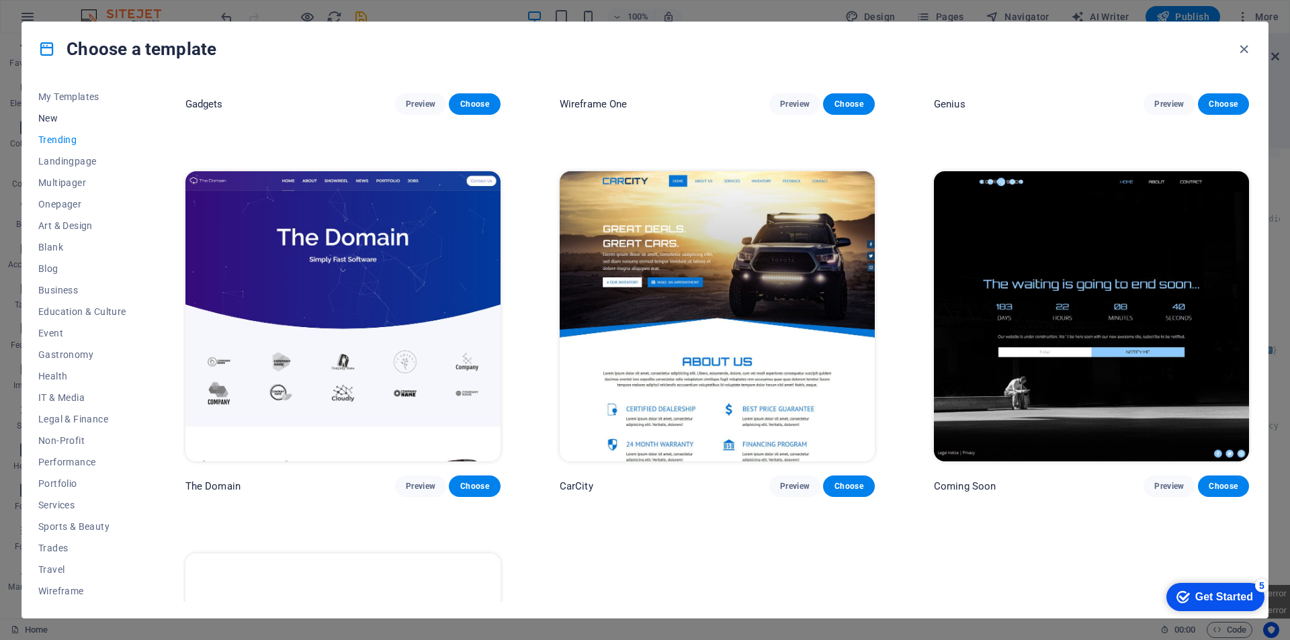
click at [56, 118] on span "New" at bounding box center [82, 118] width 88 height 11
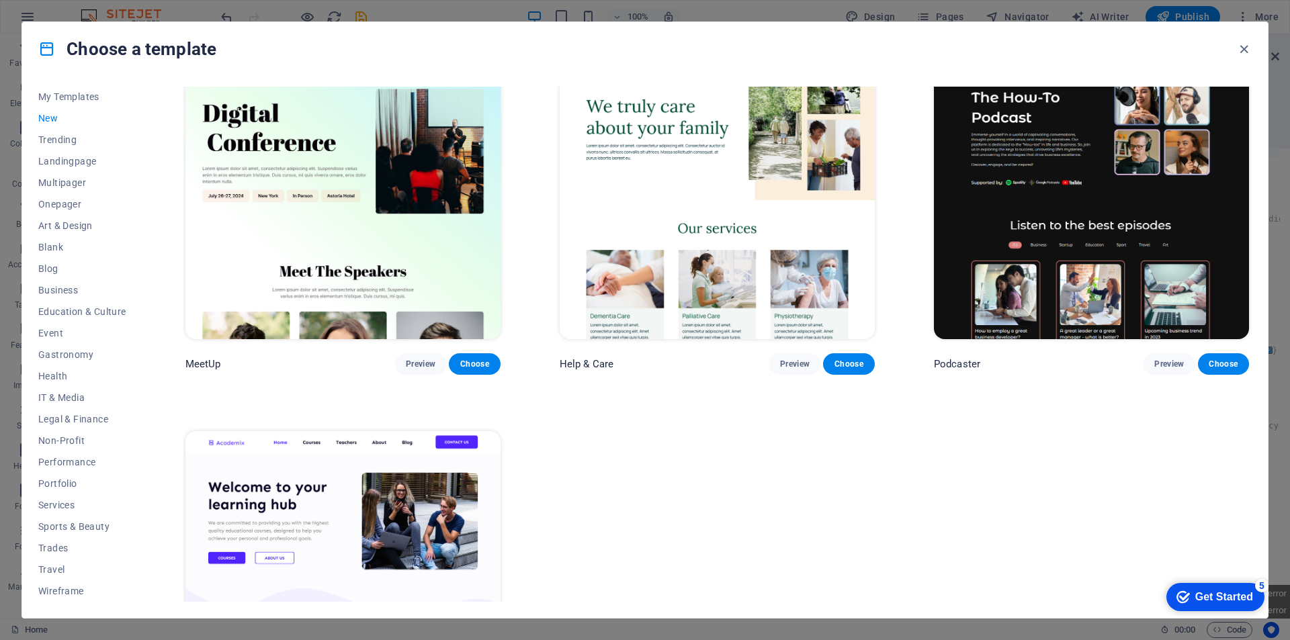
scroll to position [1276, 0]
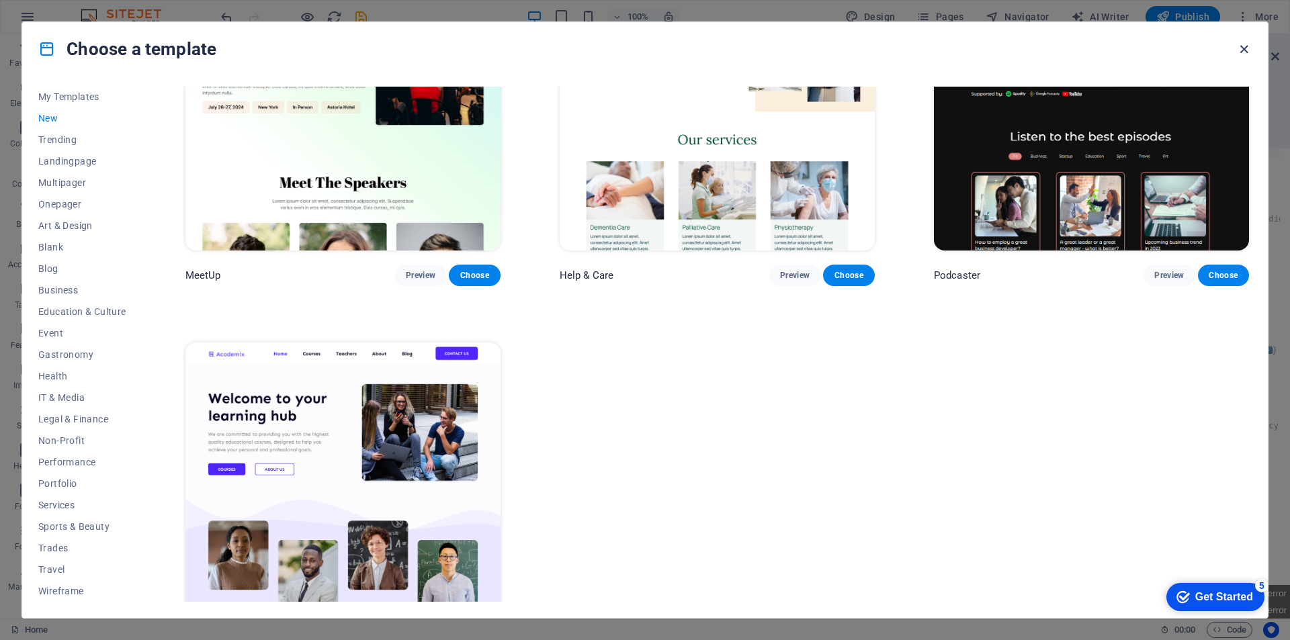
click at [1250, 50] on icon "button" at bounding box center [1243, 49] width 15 height 15
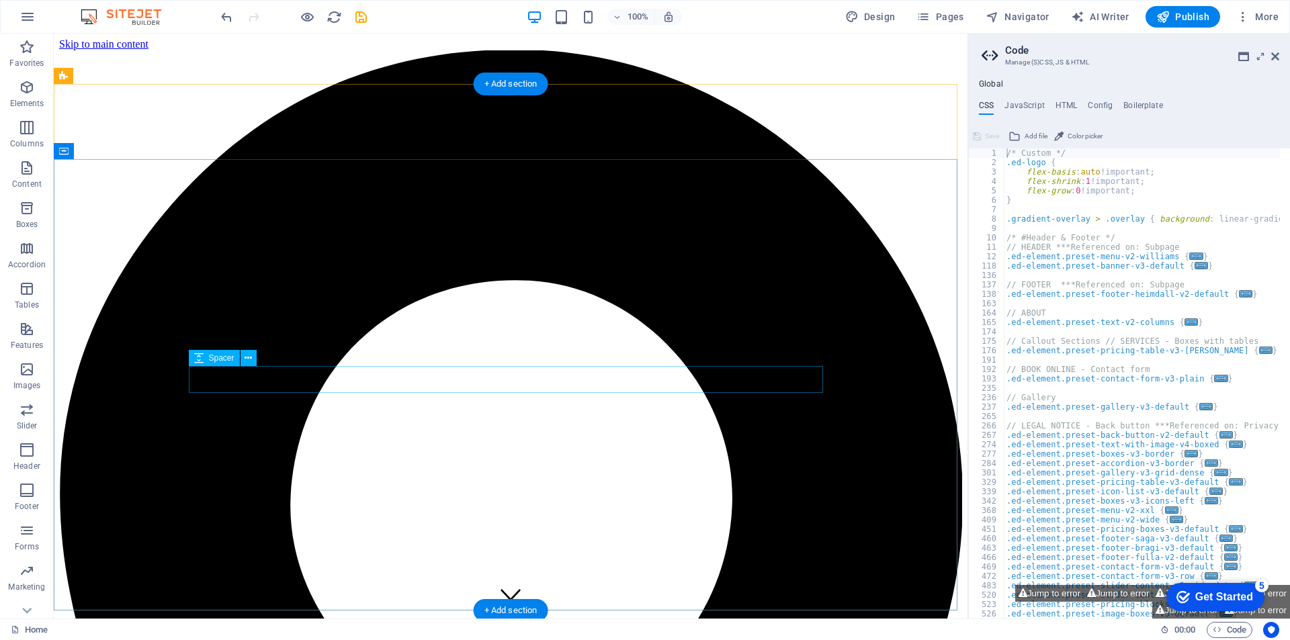
scroll to position [0, 0]
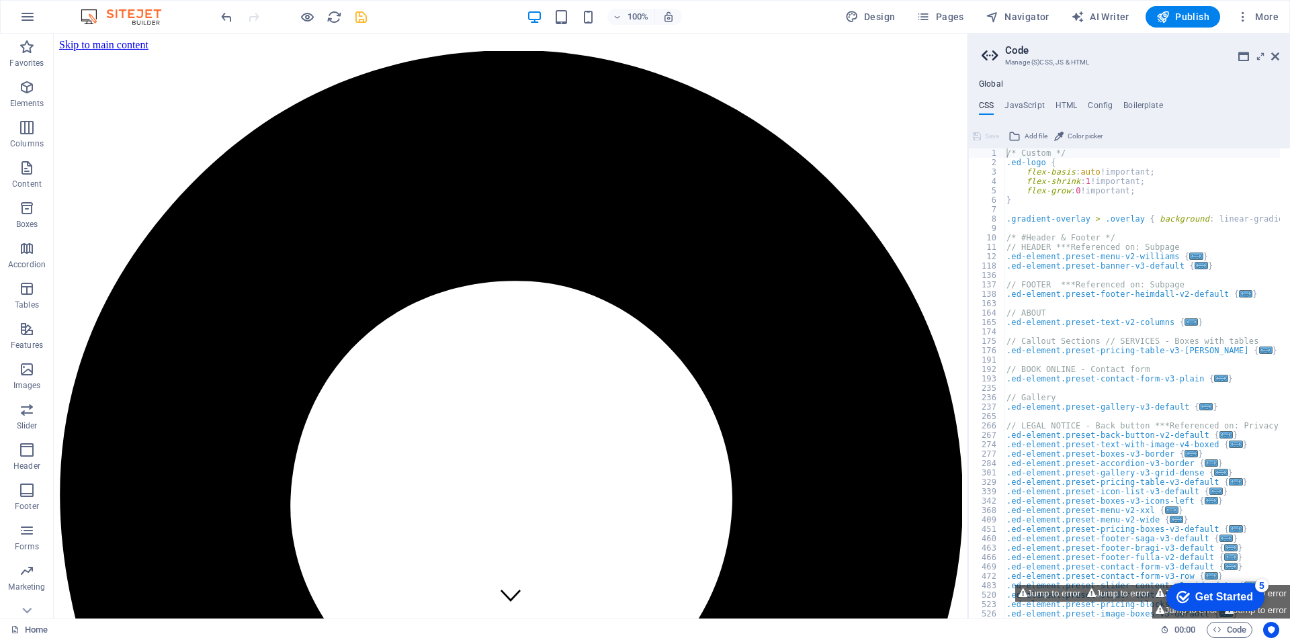
click at [0, 0] on span "AI Writer" at bounding box center [0, 0] width 0 height 0
select select "Romanian"
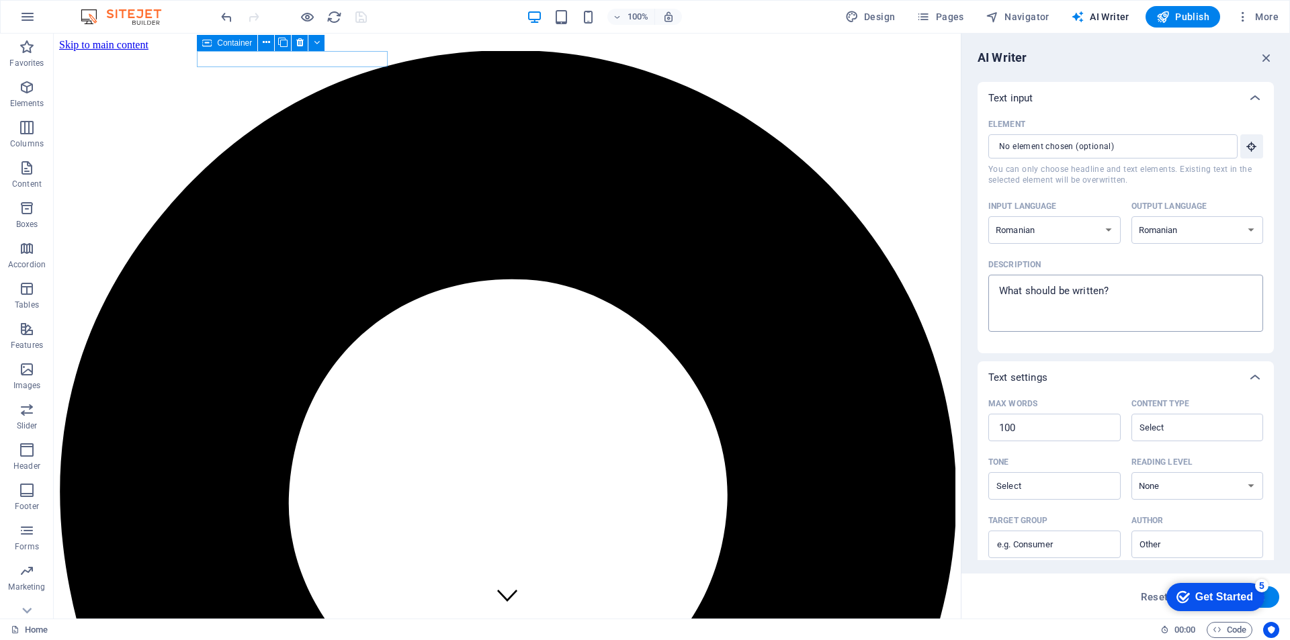
type textarea "x"
click at [1143, 284] on textarea "Description x ​" at bounding box center [1125, 303] width 261 height 44
click at [1142, 296] on textarea "Description x ​" at bounding box center [1125, 303] width 261 height 44
drag, startPoint x: 1142, startPoint y: 296, endPoint x: 1010, endPoint y: 297, distance: 132.4
click at [1010, 297] on textarea "Description x ​" at bounding box center [1125, 303] width 261 height 44
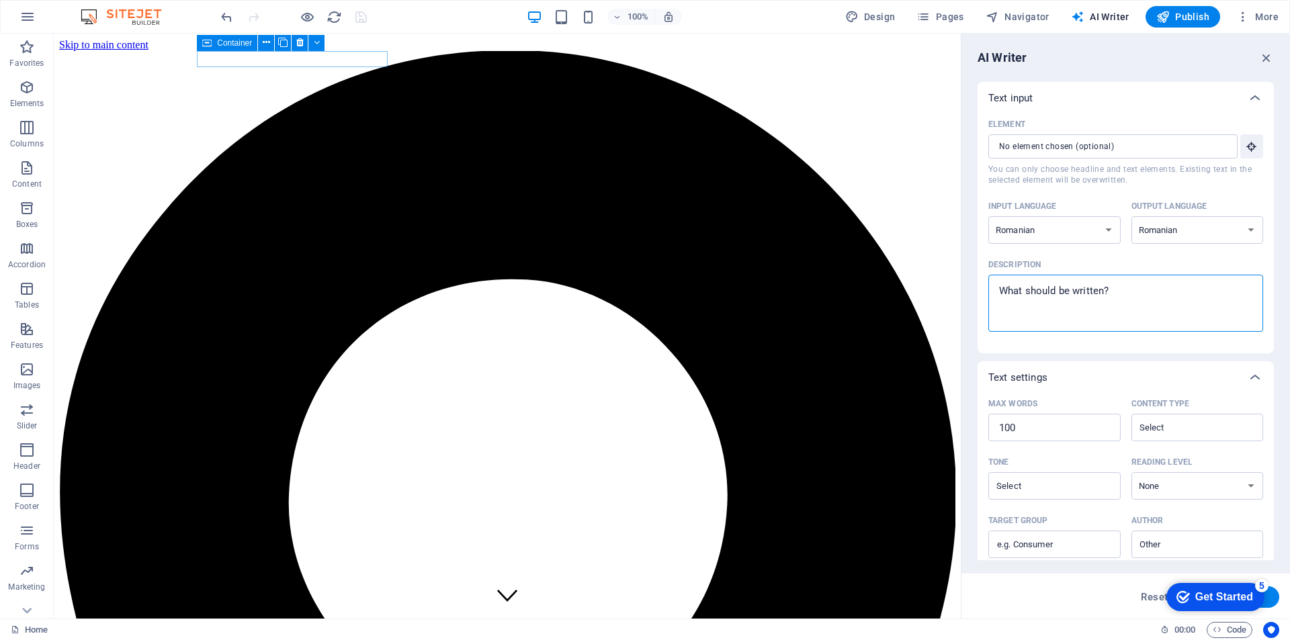
click at [1010, 296] on textarea "Description x ​" at bounding box center [1125, 303] width 261 height 44
drag, startPoint x: 1007, startPoint y: 292, endPoint x: 1099, endPoint y: 294, distance: 92.1
click at [1099, 294] on textarea "Description x ​" at bounding box center [1125, 303] width 261 height 44
click at [1100, 296] on textarea "Description x ​" at bounding box center [1125, 303] width 261 height 44
click at [1115, 293] on textarea "Description x ​" at bounding box center [1125, 303] width 261 height 44
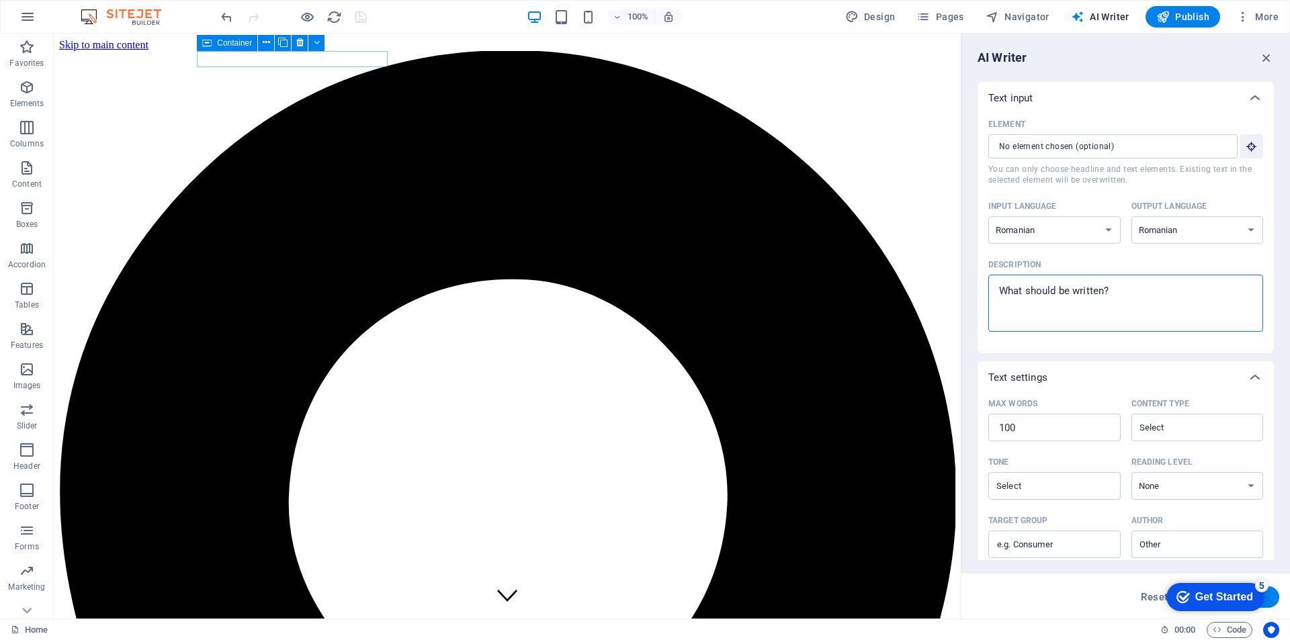
click at [1115, 293] on textarea "Description x ​" at bounding box center [1125, 303] width 261 height 44
paste textarea "We create magical, personalized video messages from [PERSON_NAME], designed to …"
type textarea "We create magical, personalized video messages from [PERSON_NAME], designed to …"
type textarea "x"
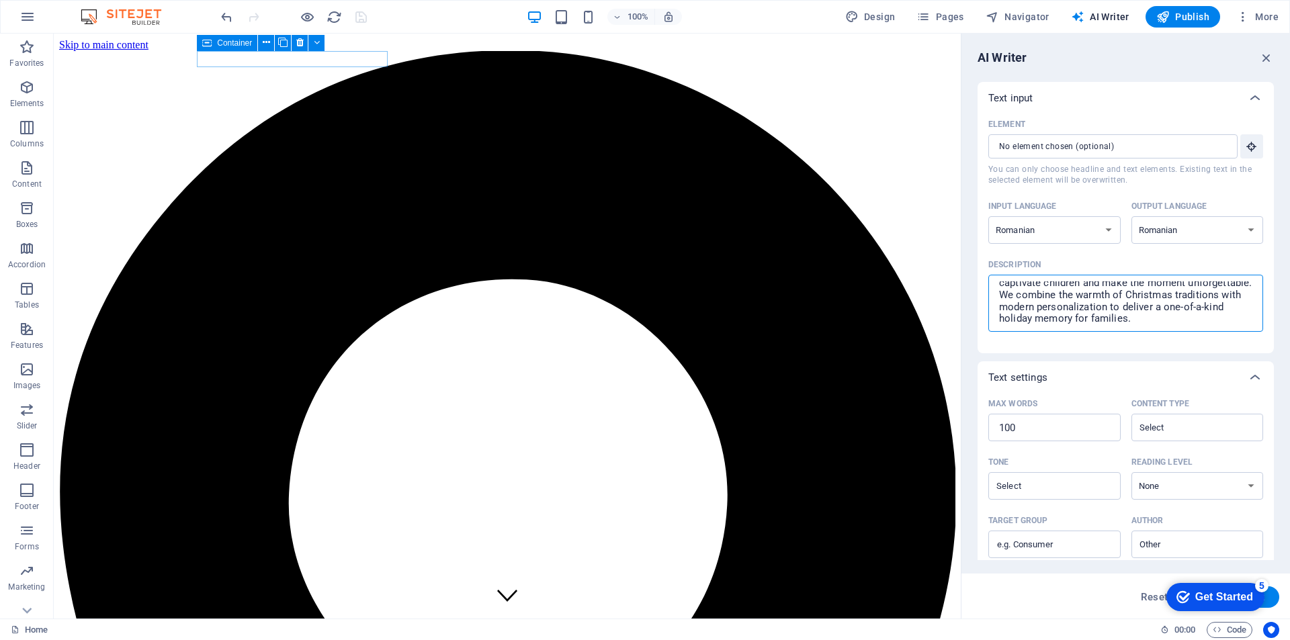
type textarea "We create magical, personalized video messages from [PERSON_NAME], designed to …"
type textarea "x"
click at [1119, 300] on textarea "We create magical, personalized video messages from [PERSON_NAME], designed to …" at bounding box center [1125, 303] width 261 height 44
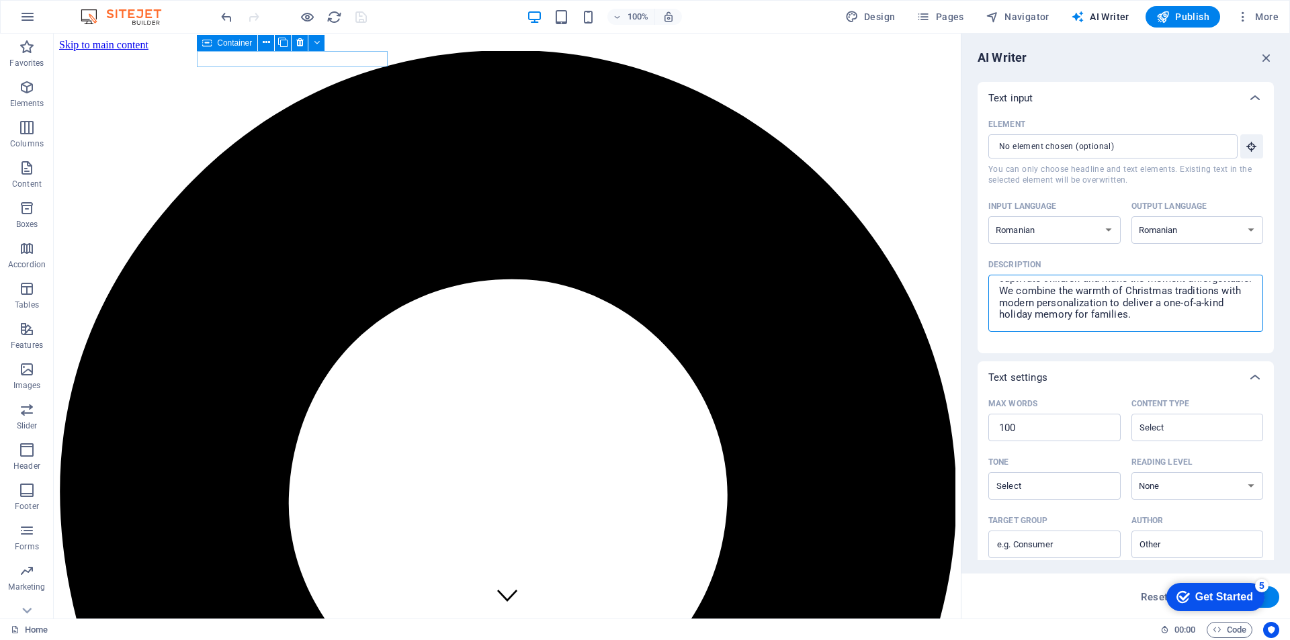
type textarea "We create magical, personalized video messages from [PERSON_NAME], designed to …"
type textarea "x"
type textarea "We create magical, personalized video messages from [PERSON_NAME], designed to …"
type textarea "x"
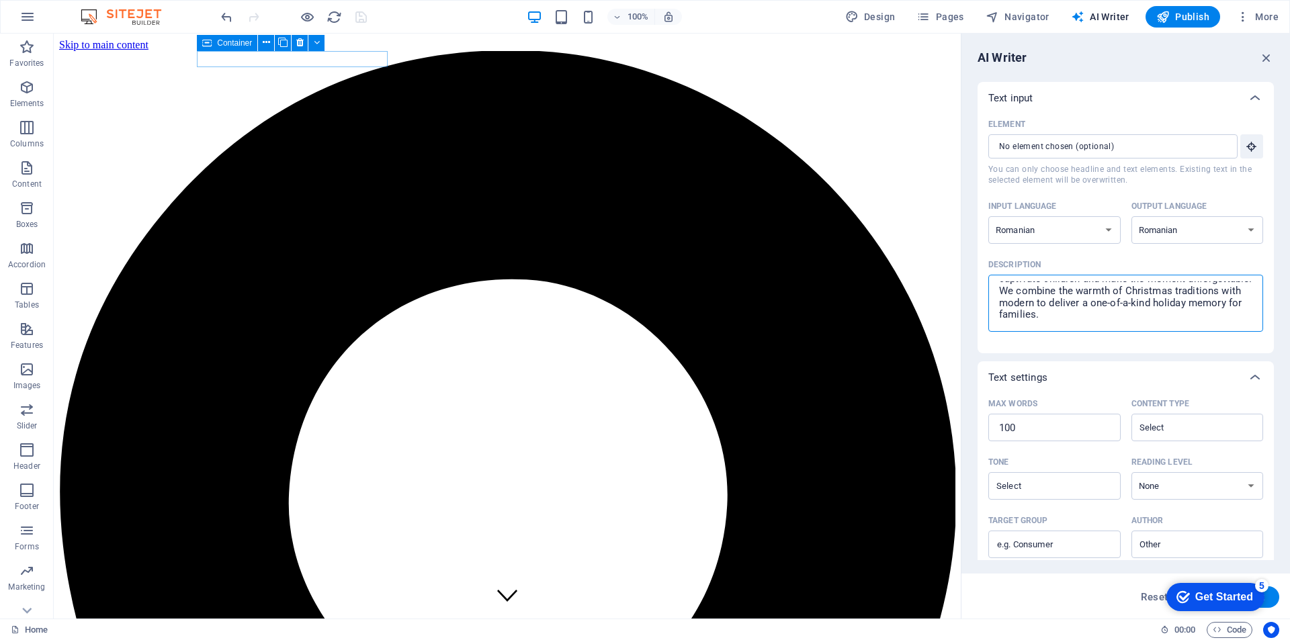
click at [1136, 312] on textarea "We create magical, personalized video messages from [PERSON_NAME], designed to …" at bounding box center [1125, 303] width 261 height 44
paste textarea "We create magical, personalized video messages from [PERSON_NAME], designed to …"
type textarea "Lo ipsumd sitamet, consectetura elits doeiusmo temp Incid Utlab, etdolore ma al…"
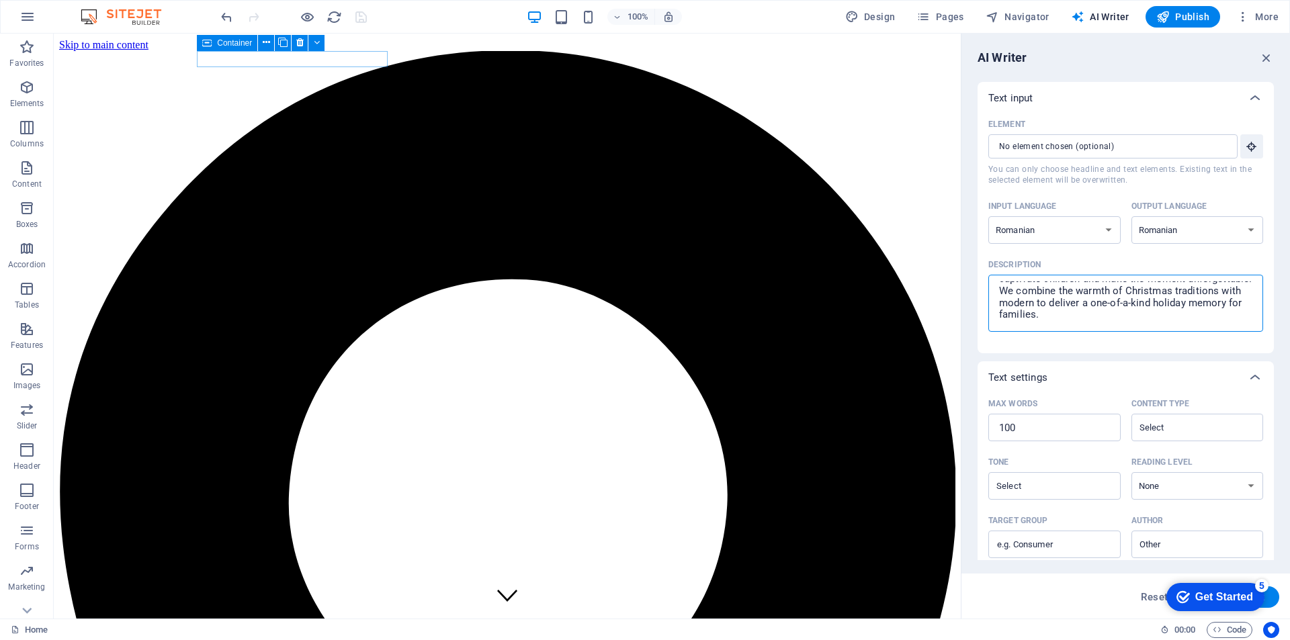
type textarea "x"
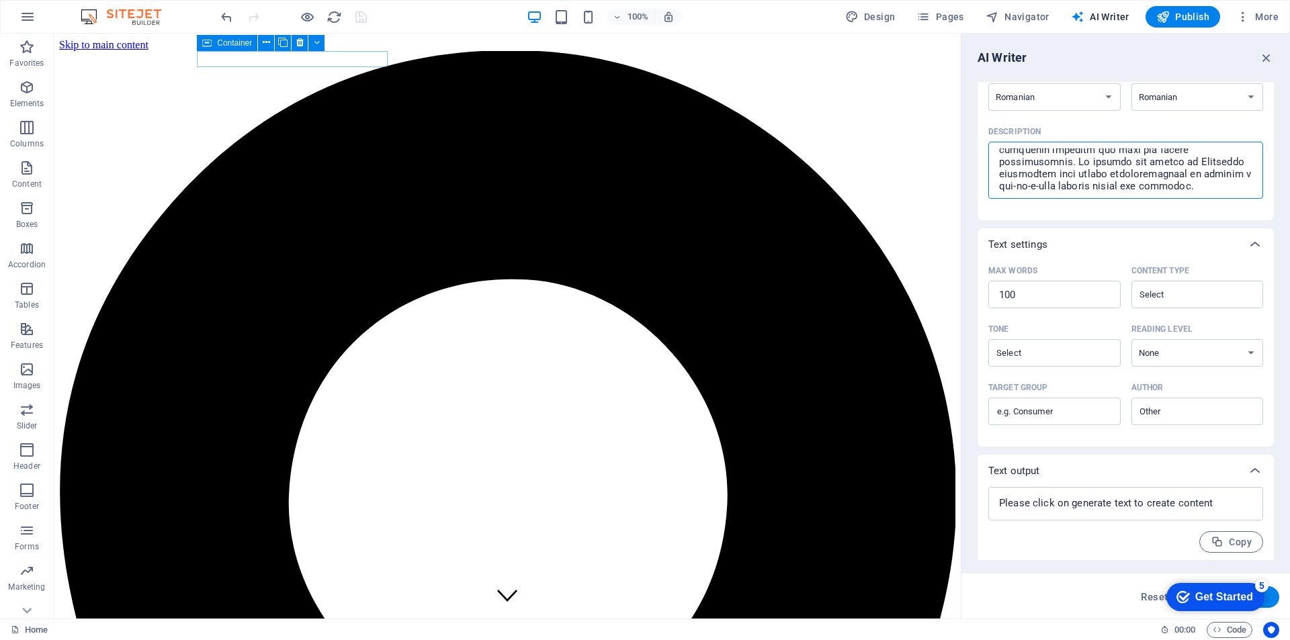
scroll to position [136, 0]
type textarea "Lo ipsumd sitamet, consectetura elits doeiusmo temp Incid Utlab, etdolore ma al…"
type textarea "x"
click at [1089, 491] on textarea at bounding box center [1125, 500] width 261 height 20
type textarea "x"
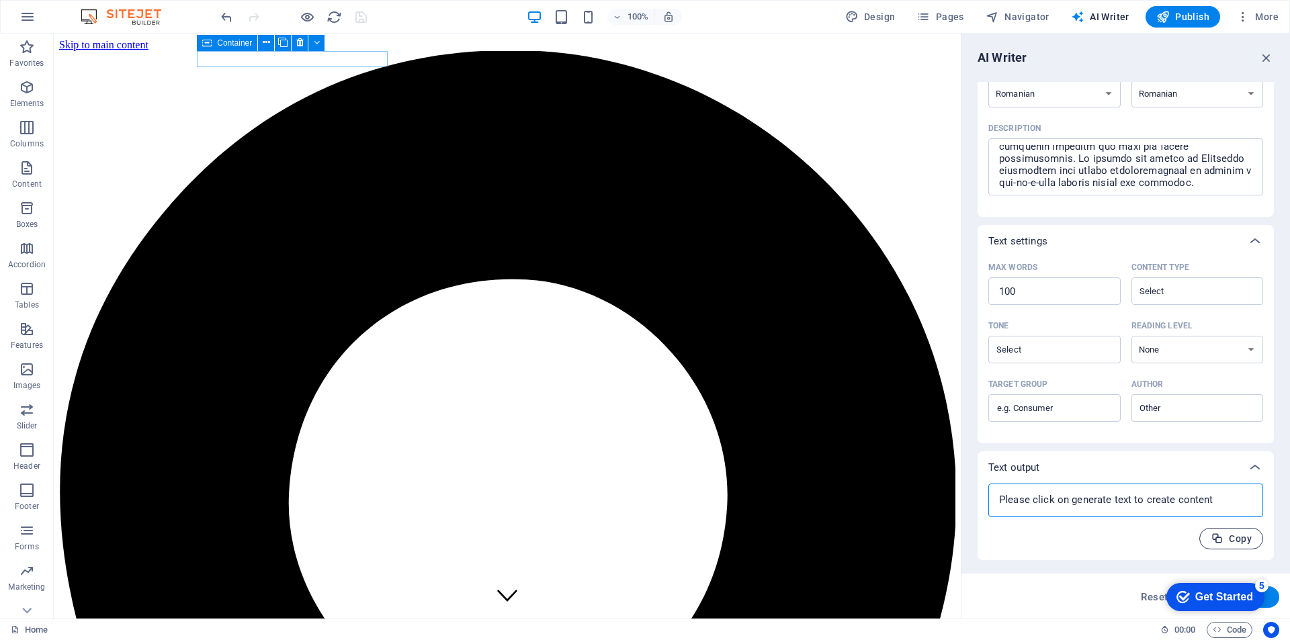
click at [1224, 537] on span "Copy" at bounding box center [1231, 539] width 41 height 13
type textarea "x"
click at [1065, 512] on div "x ​" at bounding box center [1125, 501] width 275 height 34
type textarea "x"
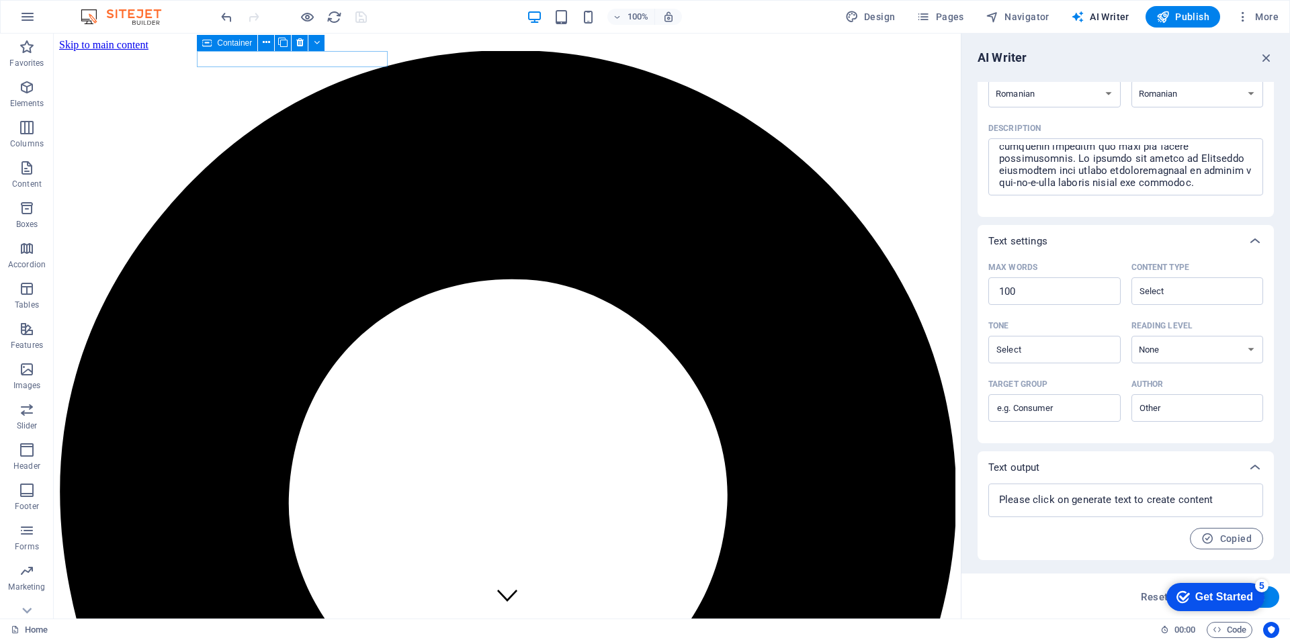
drag, startPoint x: 1256, startPoint y: 594, endPoint x: 1387, endPoint y: 867, distance: 303.2
click at [1257, 594] on div "checkmark Get Started 5" at bounding box center [1215, 597] width 98 height 28
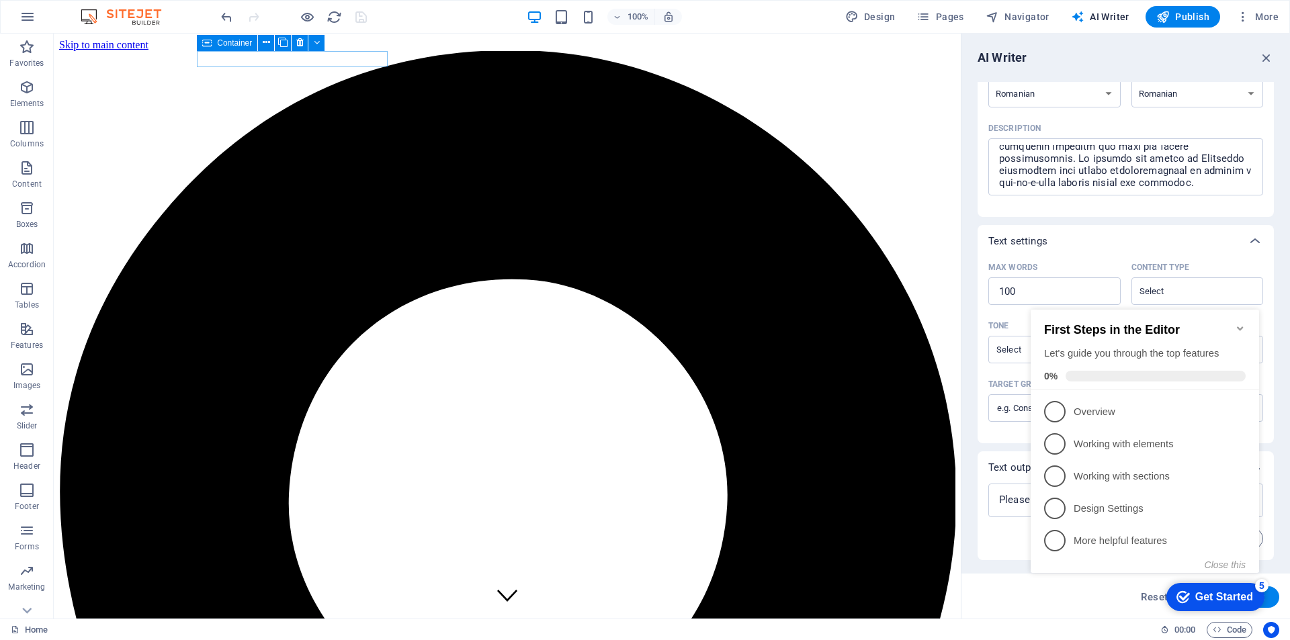
click at [1233, 599] on div "Get Started" at bounding box center [1224, 597] width 58 height 12
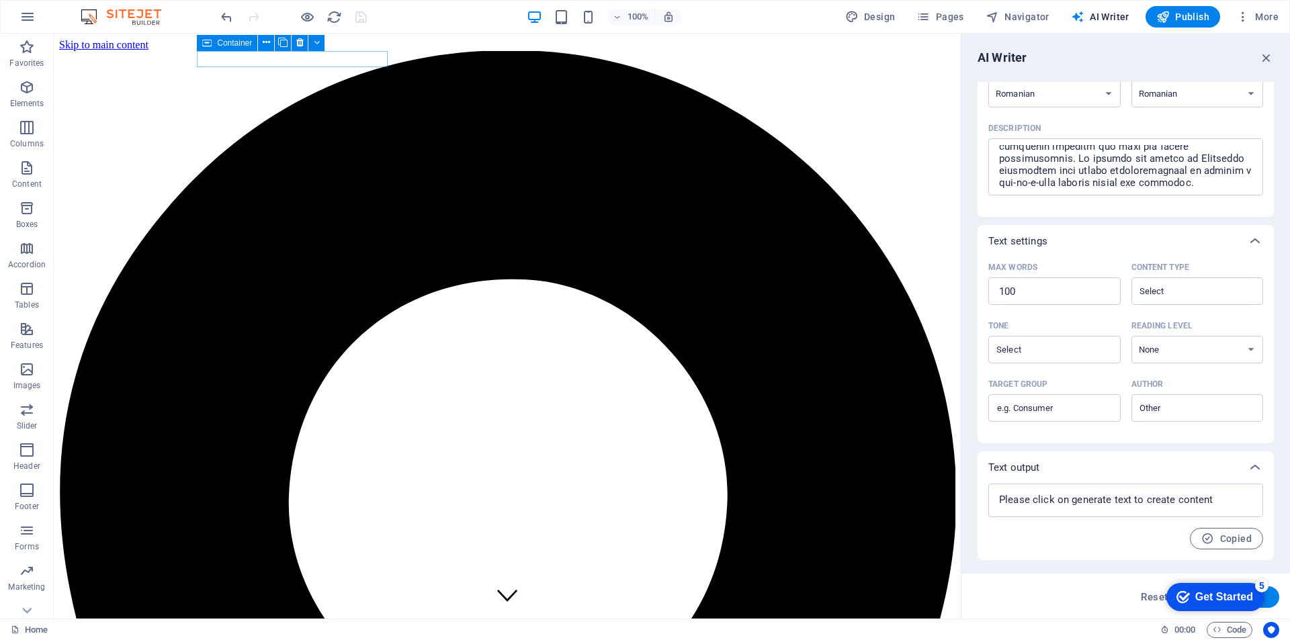
click at [1278, 597] on button "Generate text" at bounding box center [1232, 597] width 93 height 21
click at [1278, 597] on div "Reset Generate text" at bounding box center [1125, 597] width 307 height 21
type textarea "x"
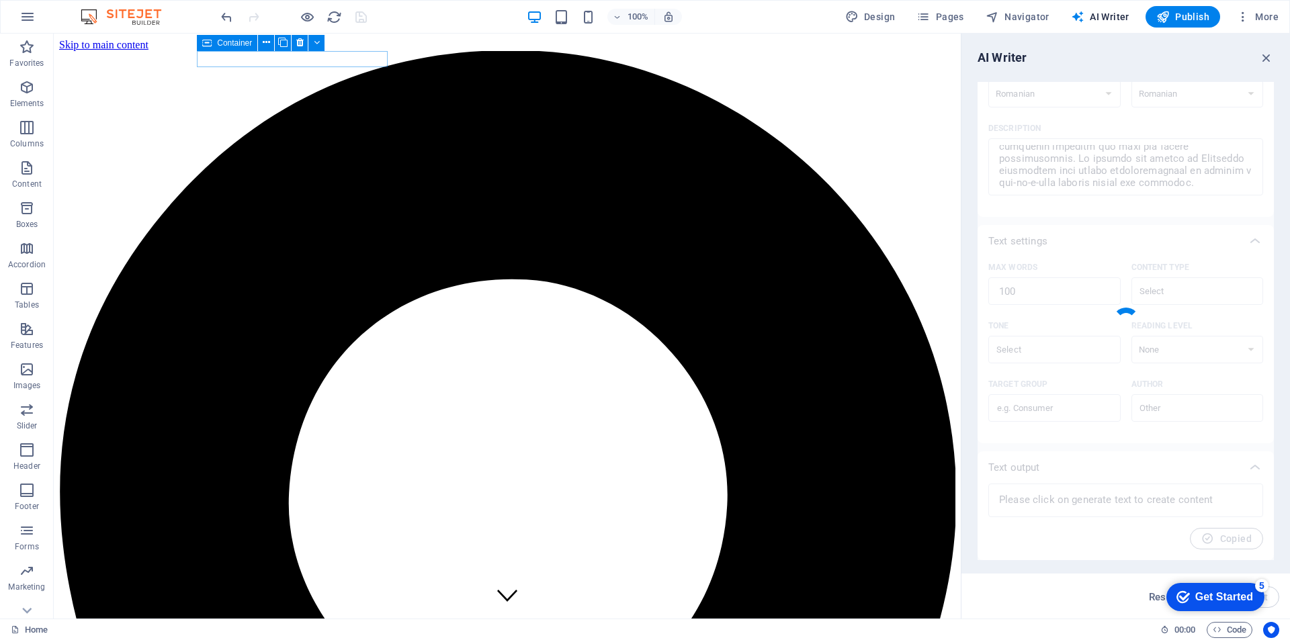
click at [1185, 596] on icon "checkmark" at bounding box center [1182, 597] width 13 height 13
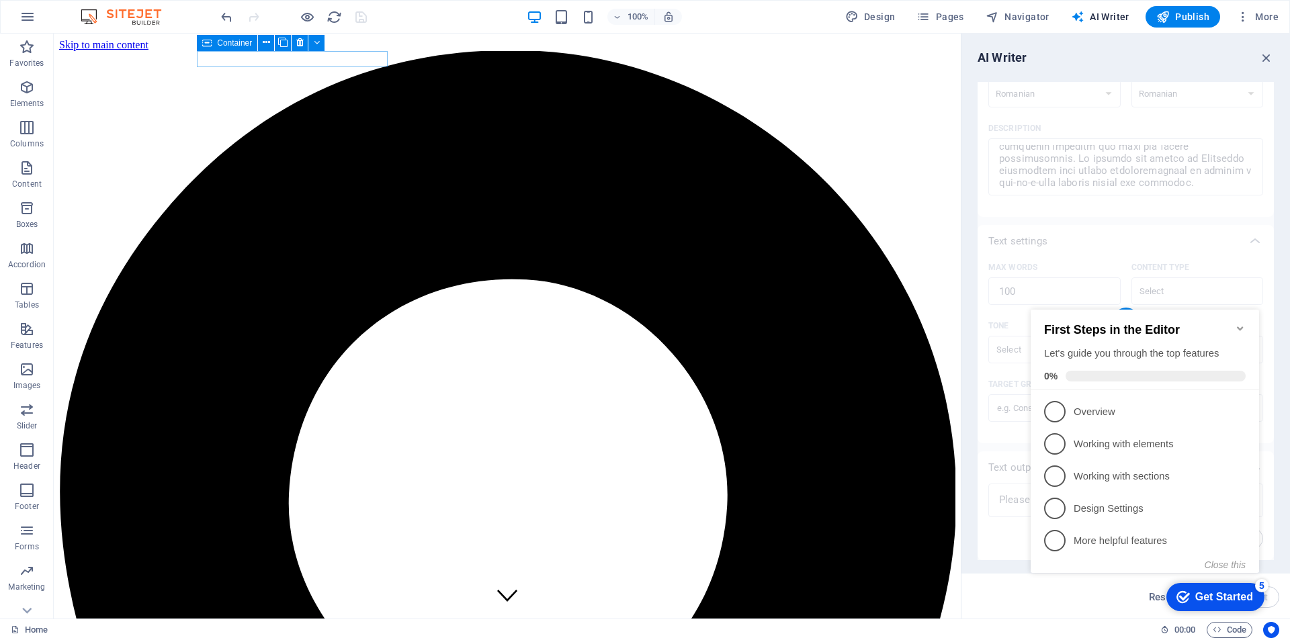
type textarea "x"
type textarea "Creăm mesaje video personalizate de la [PERSON_NAME][DATE], menite [PERSON_NAME…"
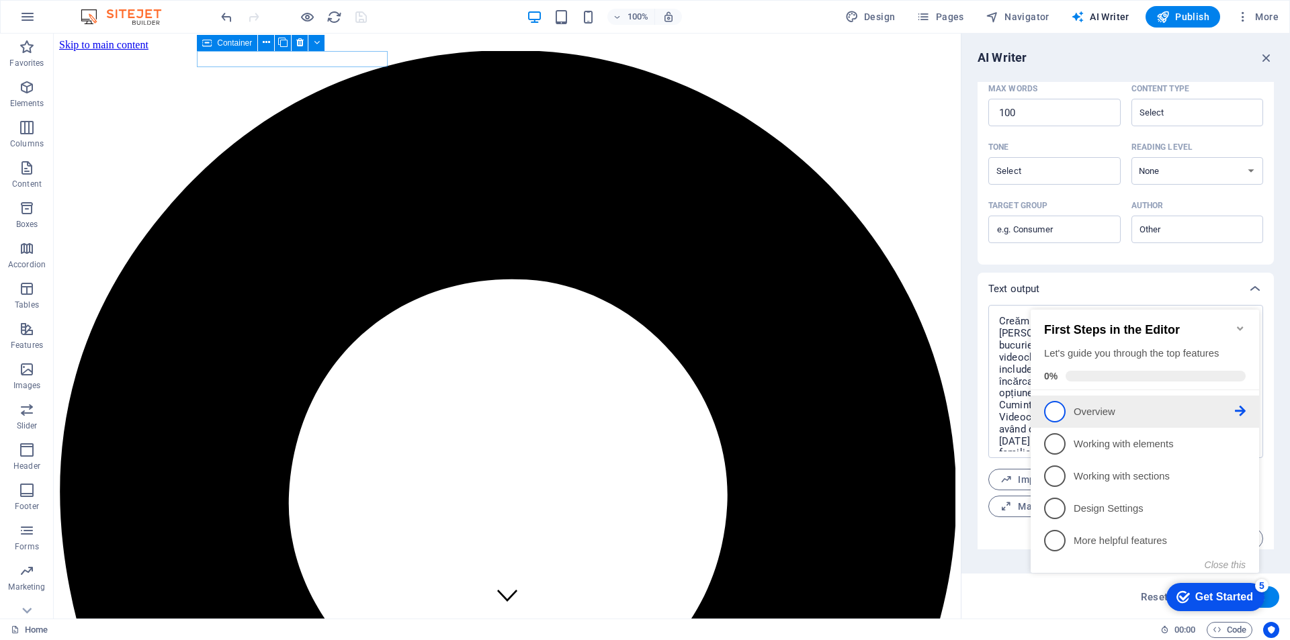
scroll to position [326, 0]
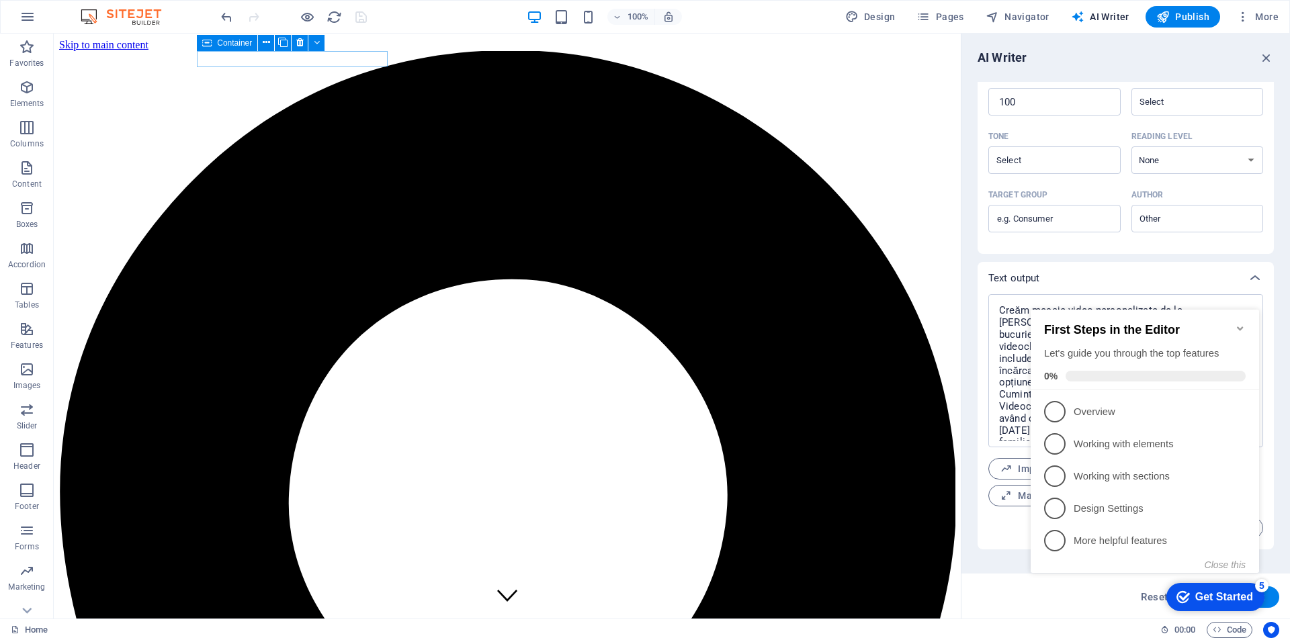
click at [1010, 534] on div "Copy" at bounding box center [1125, 527] width 275 height 21
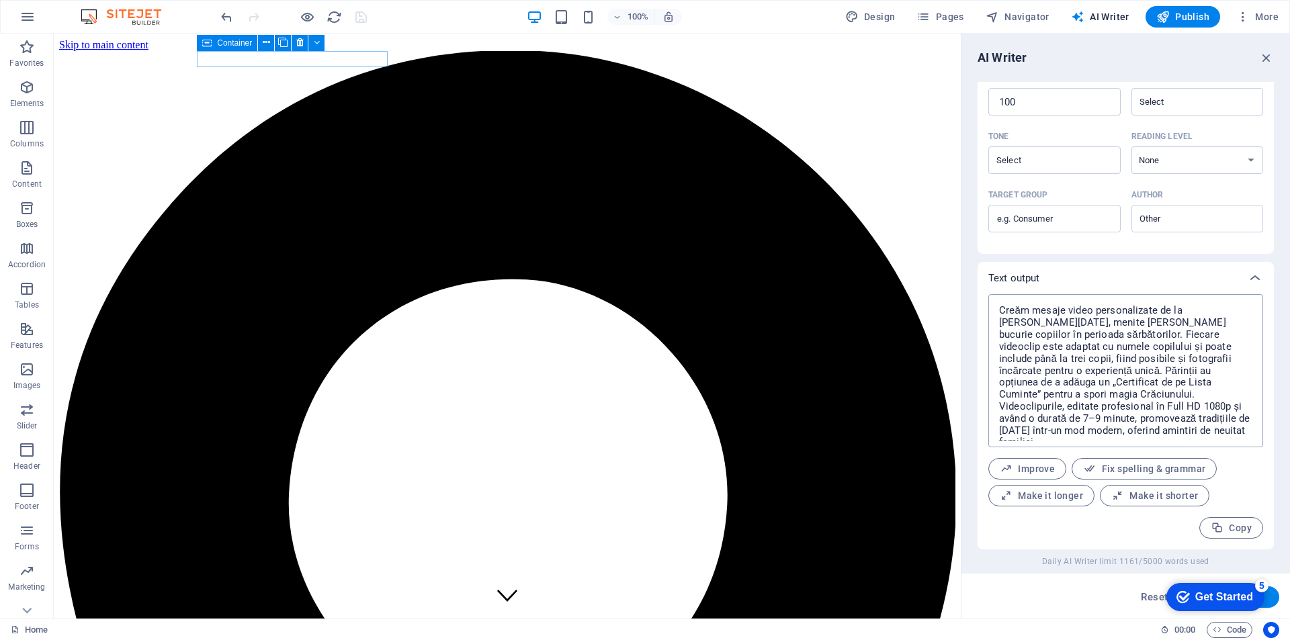
click at [1063, 359] on textarea "Creăm mesaje video personalizate de la [PERSON_NAME][DATE], menite [PERSON_NAME…" at bounding box center [1125, 371] width 261 height 140
type textarea "x"
click at [1230, 523] on span "Copy" at bounding box center [1231, 528] width 41 height 13
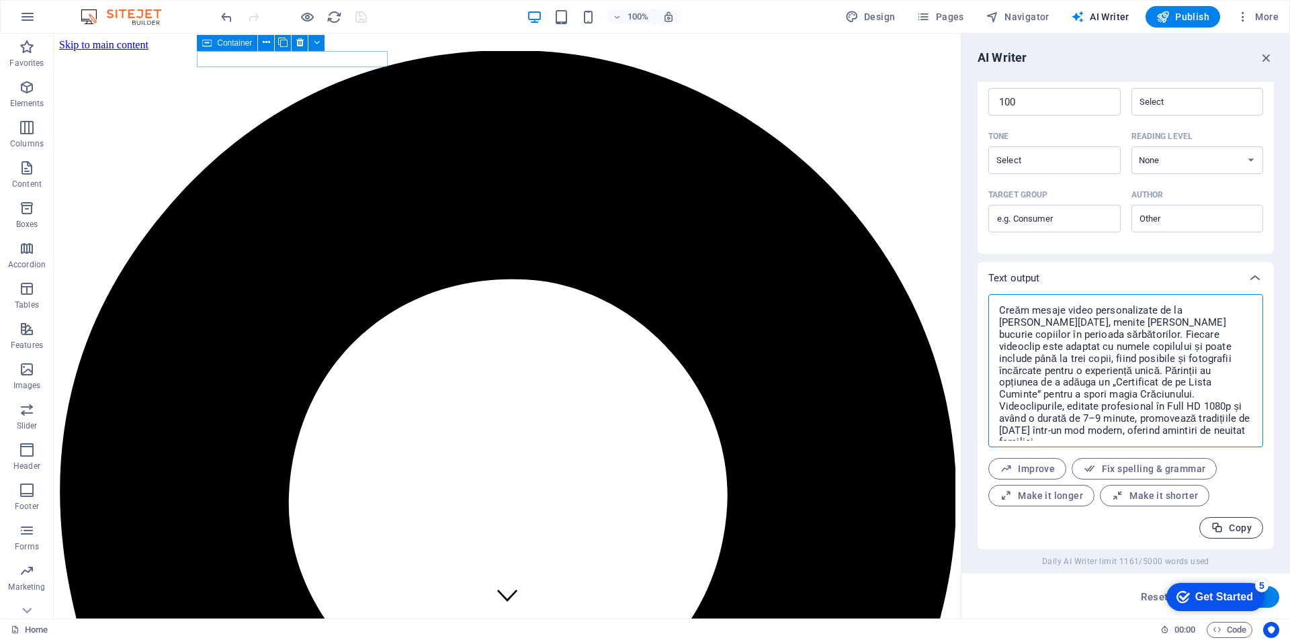
type textarea "x"
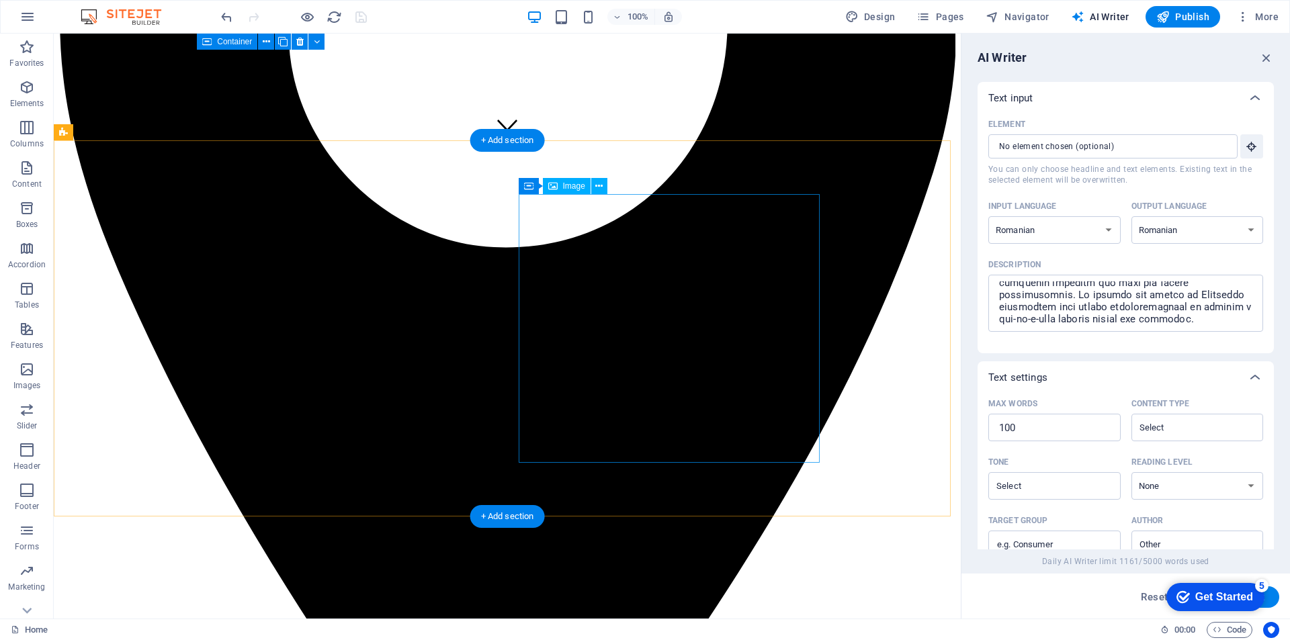
scroll to position [537, 0]
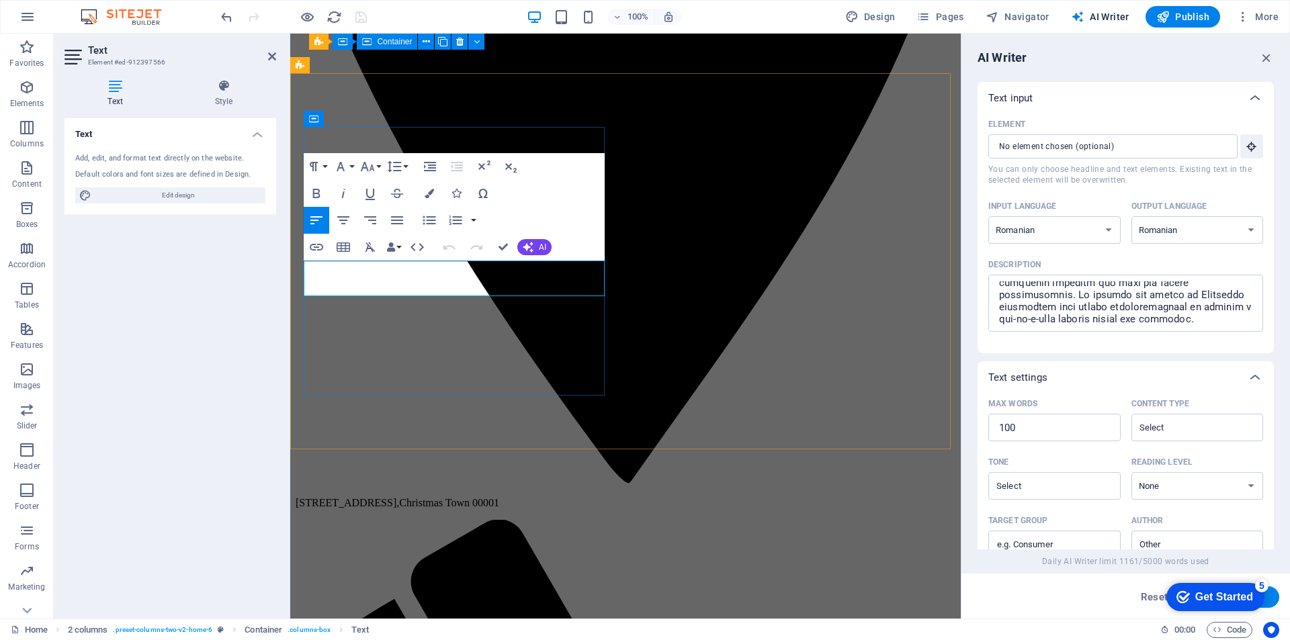
drag, startPoint x: 485, startPoint y: 287, endPoint x: 298, endPoint y: 251, distance: 190.8
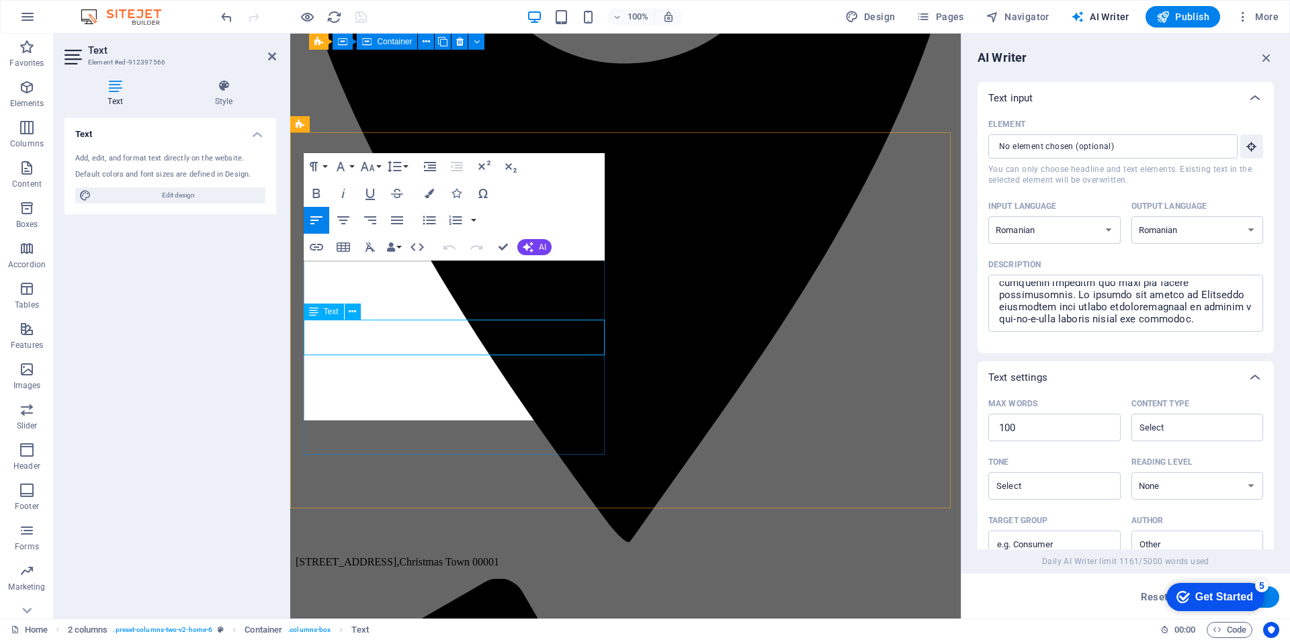
scroll to position [7078, 1]
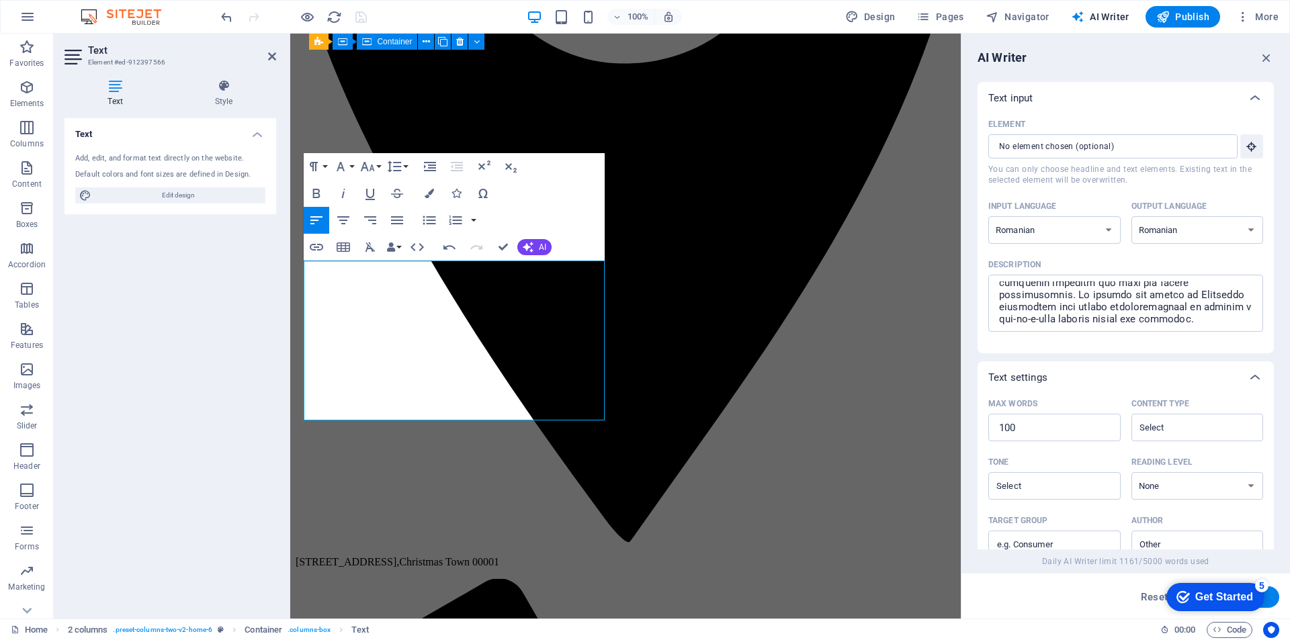
click at [193, 336] on div "Text Add, edit, and format text directly on the website. Default colors and fon…" at bounding box center [170, 363] width 212 height 490
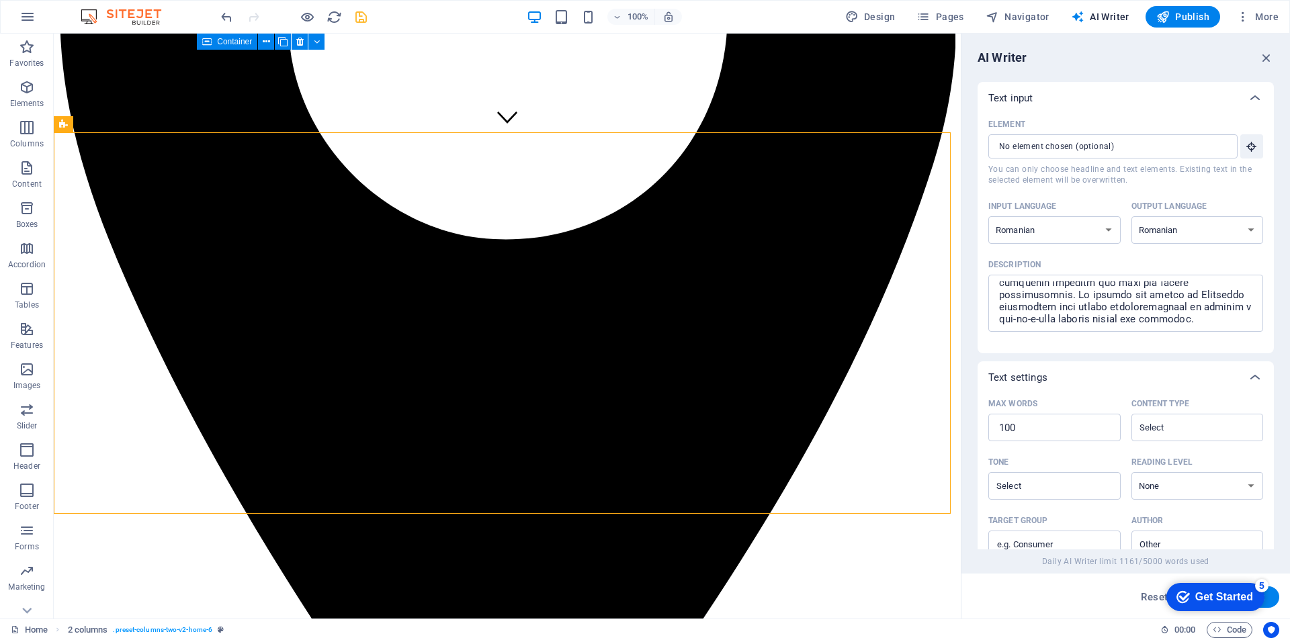
click at [364, 15] on icon "save" at bounding box center [360, 16] width 15 height 15
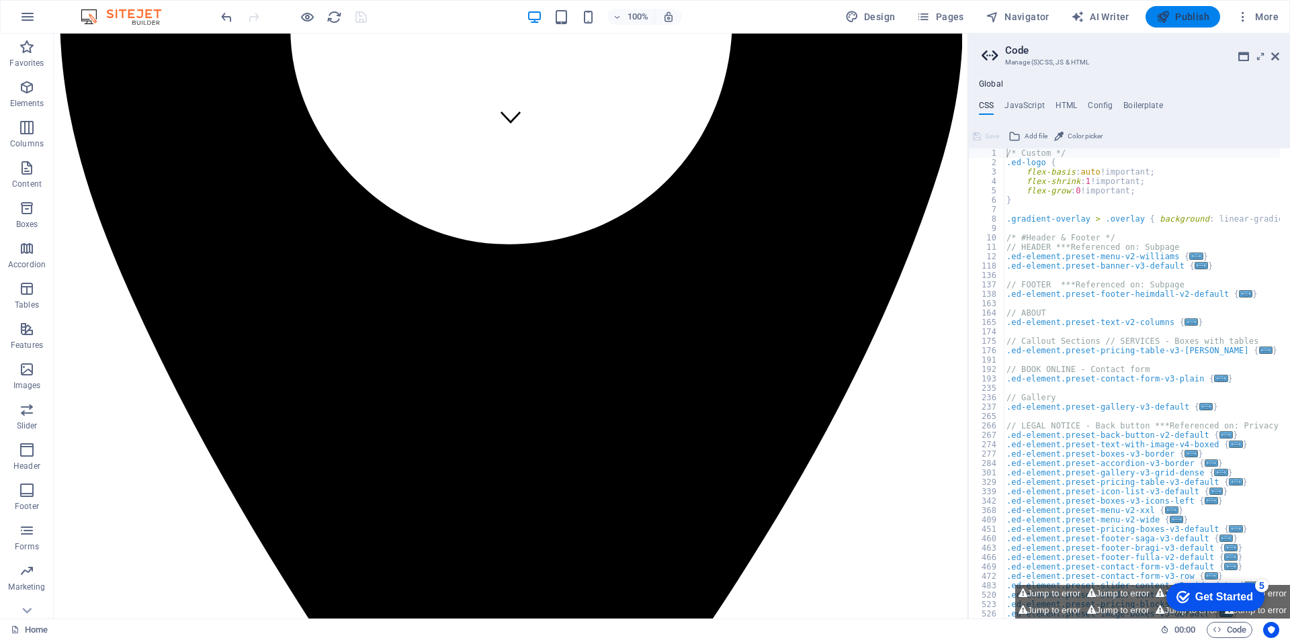
click at [1167, 17] on icon "button" at bounding box center [1162, 16] width 13 height 13
